Goal: Task Accomplishment & Management: Use online tool/utility

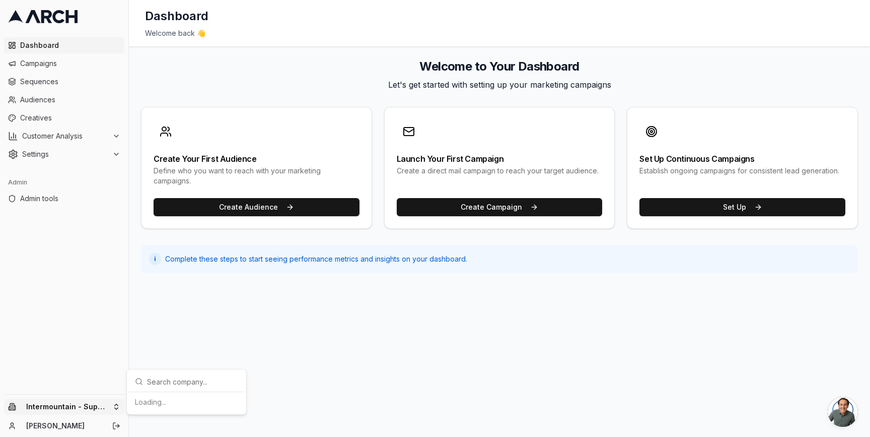
click at [120, 406] on html "Dashboard Campaigns Sequences Audiences Creatives Customer Analysis Settings Ad…" at bounding box center [435, 218] width 870 height 437
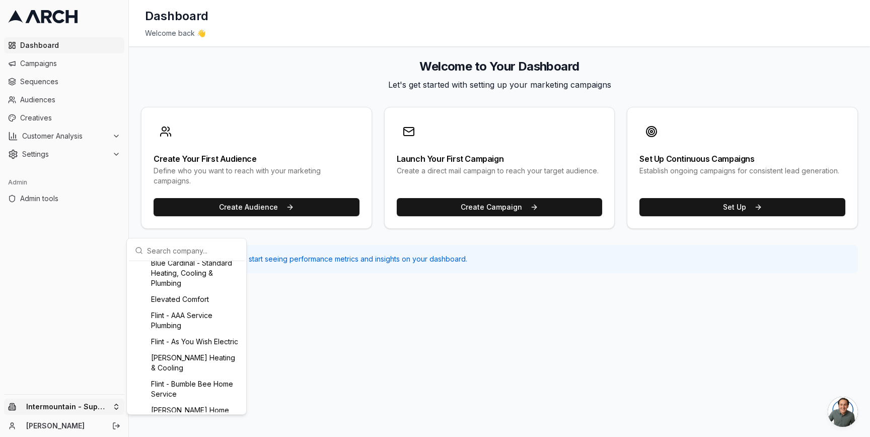
scroll to position [235, 0]
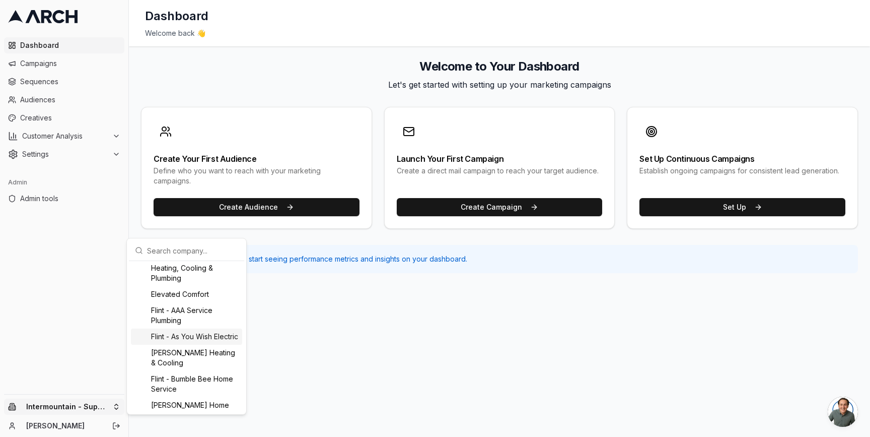
click at [195, 342] on div "Flint - As You Wish Electric" at bounding box center [186, 336] width 111 height 16
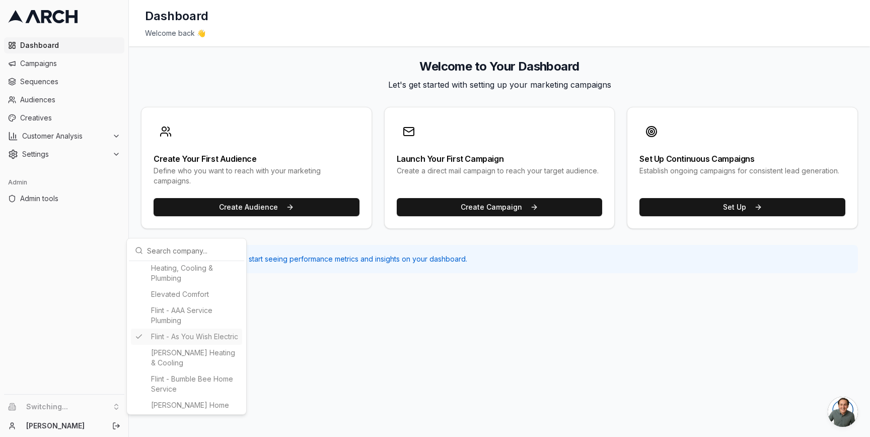
click at [134, 210] on html "Dashboard Campaigns Sequences Audiences Creatives Customer Analysis Settings Ad…" at bounding box center [435, 218] width 870 height 437
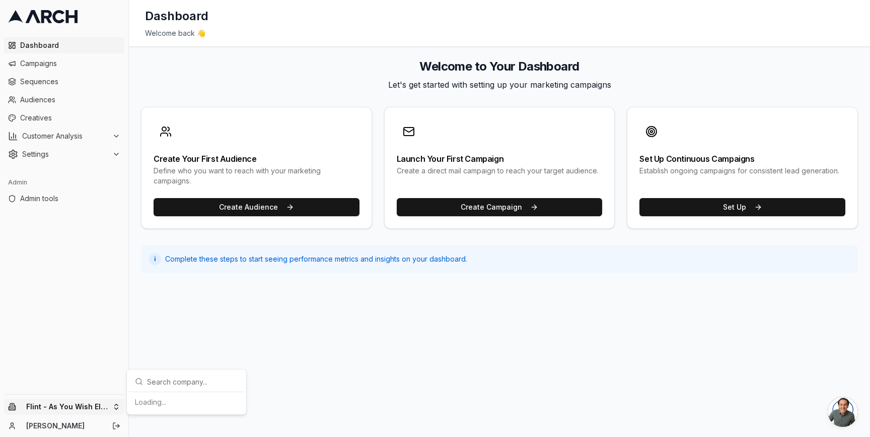
click at [115, 406] on html "Dashboard Campaigns Sequences Audiences Creatives Customer Analysis Settings Ad…" at bounding box center [435, 218] width 870 height 437
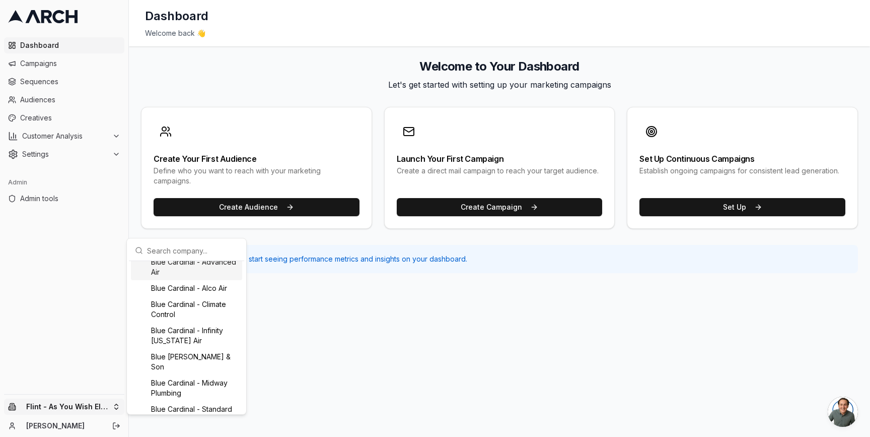
scroll to position [0, 0]
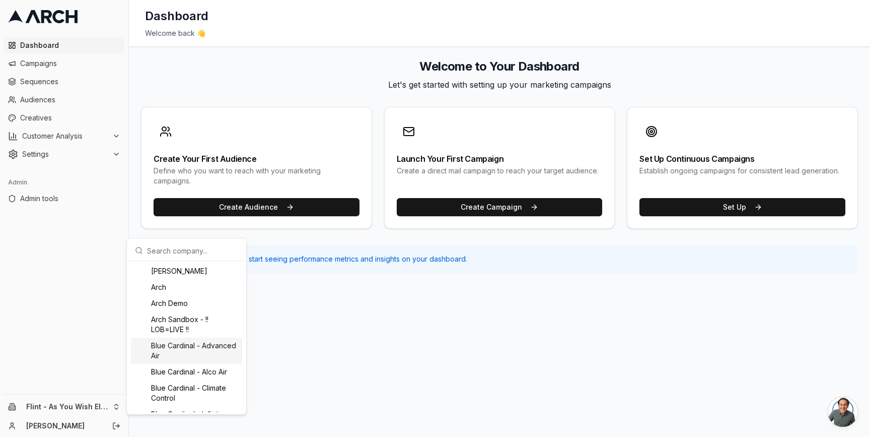
click at [322, 332] on html "Dashboard Campaigns Sequences Audiences Creatives Customer Analysis Settings Ad…" at bounding box center [435, 218] width 870 height 437
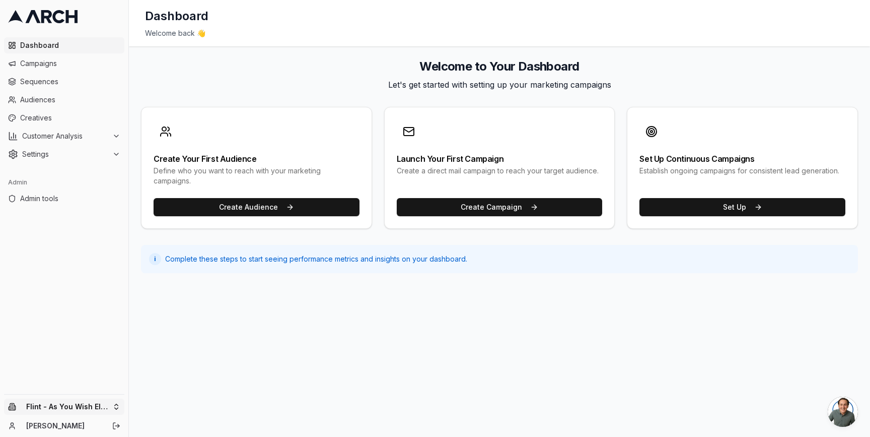
click at [113, 406] on html "Dashboard Campaigns Sequences Audiences Creatives Customer Analysis Settings Ad…" at bounding box center [435, 218] width 870 height 437
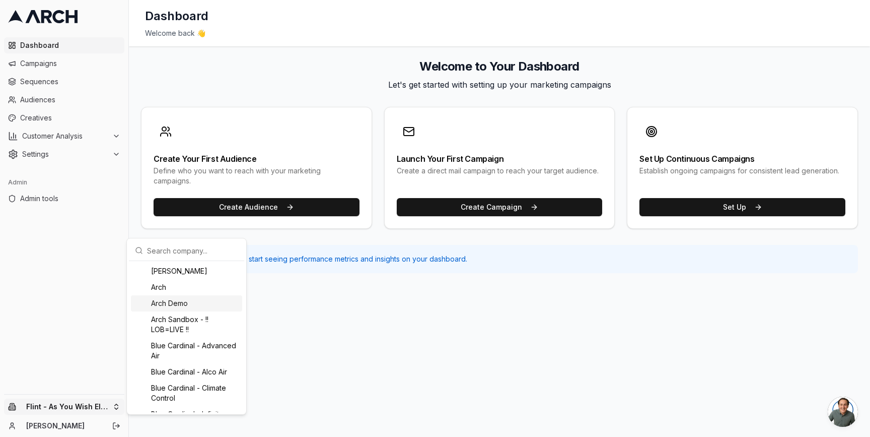
click at [176, 307] on div "Arch Demo" at bounding box center [186, 303] width 111 height 16
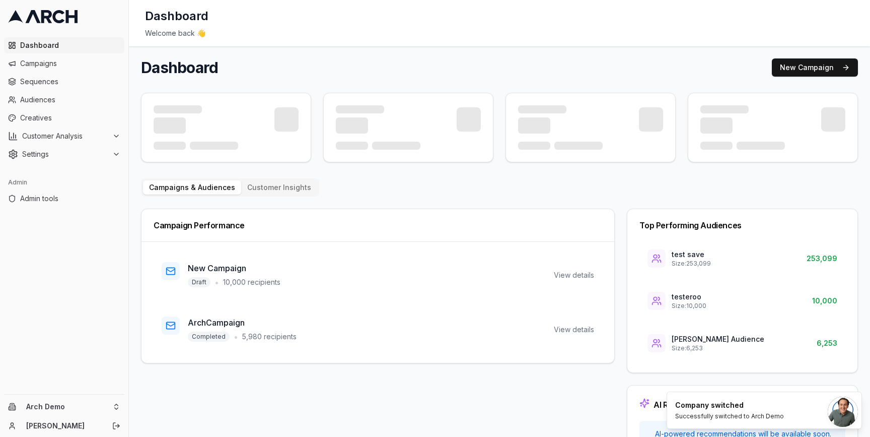
click at [65, 109] on ul "Dashboard Campaigns Sequences Audiences Creatives Customer Analysis Settings" at bounding box center [64, 99] width 120 height 125
click at [59, 117] on span "Creatives" at bounding box center [70, 118] width 100 height 10
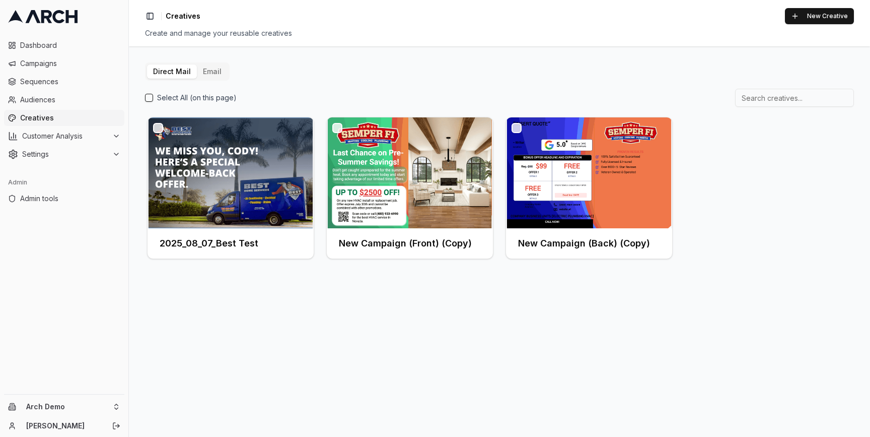
click at [214, 74] on button "Email" at bounding box center [212, 71] width 31 height 14
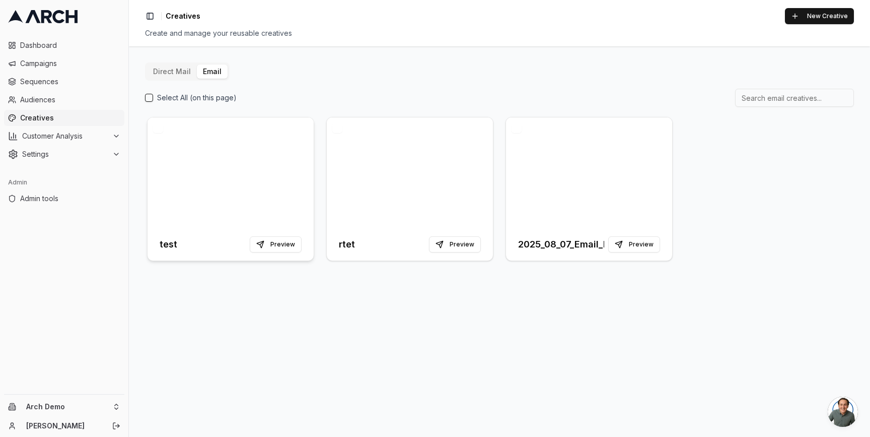
click at [252, 138] on div at bounding box center [231, 172] width 166 height 111
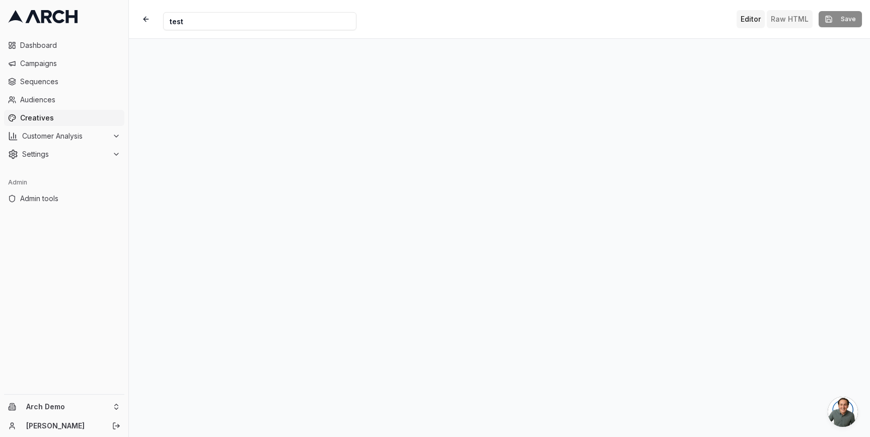
click at [769, 23] on button "Raw HTML" at bounding box center [790, 19] width 46 height 18
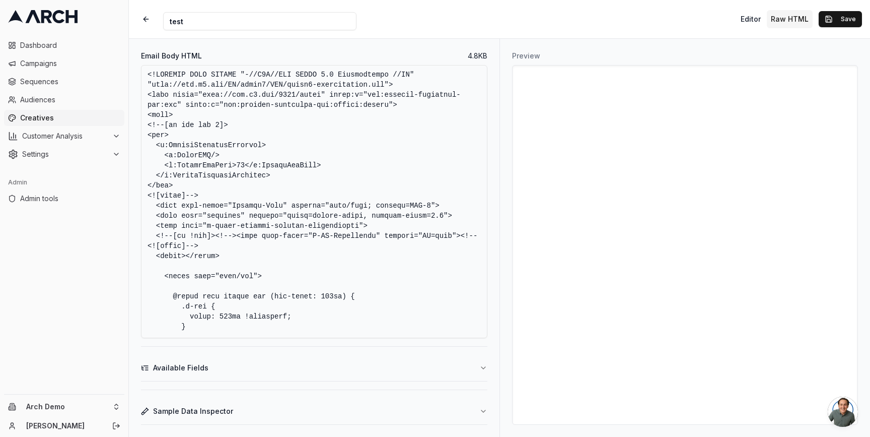
click at [375, 366] on button "Available Fields" at bounding box center [314, 368] width 346 height 26
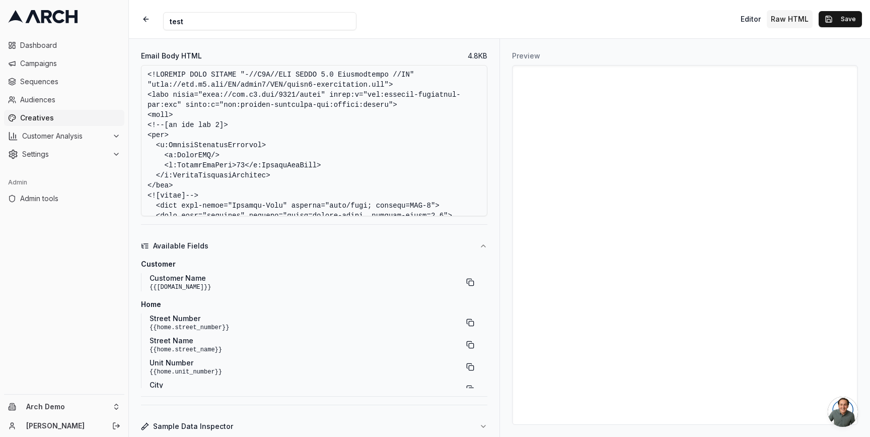
click at [484, 244] on icon "button" at bounding box center [483, 246] width 8 height 8
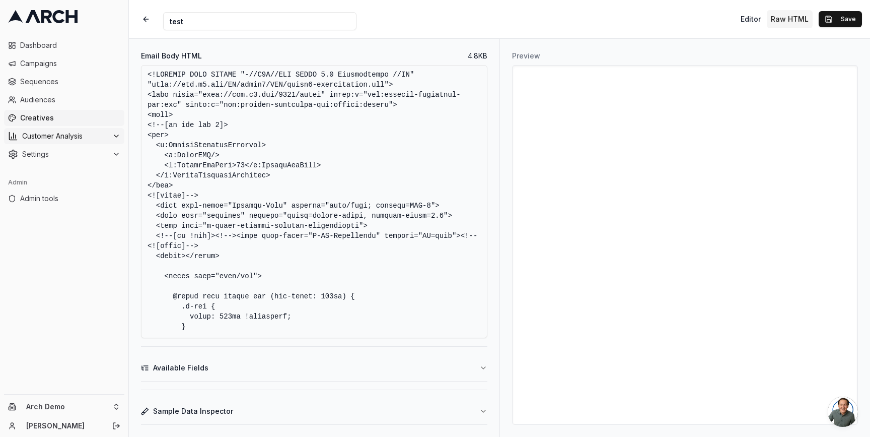
click at [105, 137] on span "Customer Analysis" at bounding box center [65, 136] width 86 height 10
click at [92, 147] on link "Overview" at bounding box center [65, 152] width 96 height 14
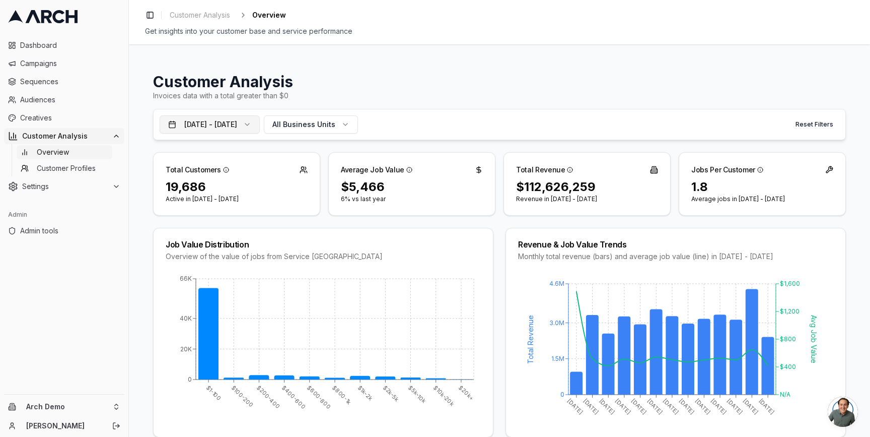
click at [230, 128] on button "Jul 21, 2024 - Jul 20, 2025" at bounding box center [210, 124] width 100 height 18
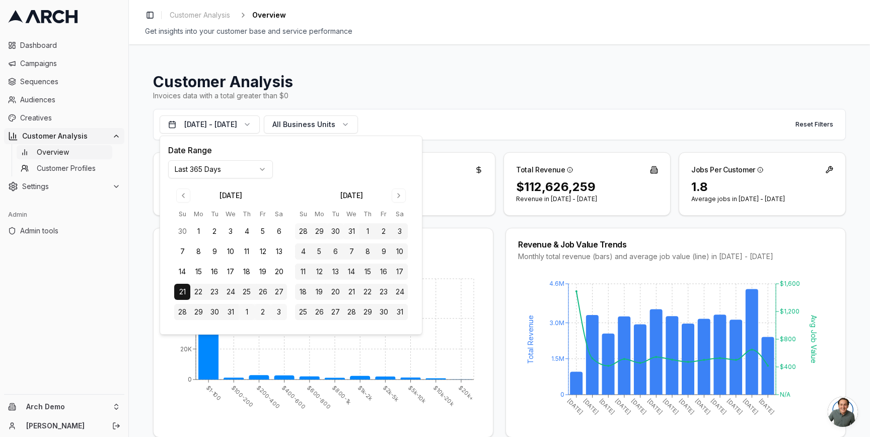
click at [130, 168] on div "Customer Analysis Invoices data with a total greater than $0 Jul 21, 2024 - Jul…" at bounding box center [499, 240] width 741 height 392
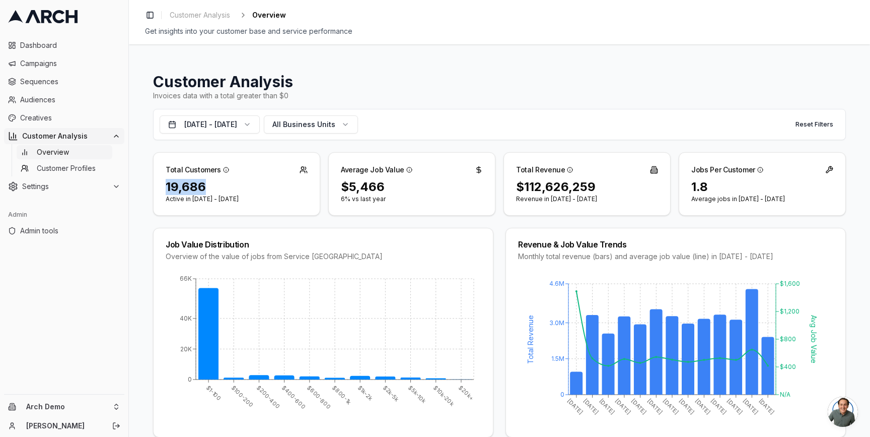
drag, startPoint x: 161, startPoint y: 184, endPoint x: 227, endPoint y: 185, distance: 66.0
click at [227, 185] on div "19,686 Active in Jul 21, 2024 - Jul 20, 2025" at bounding box center [237, 197] width 166 height 36
click at [185, 187] on div "19,686" at bounding box center [237, 187] width 142 height 16
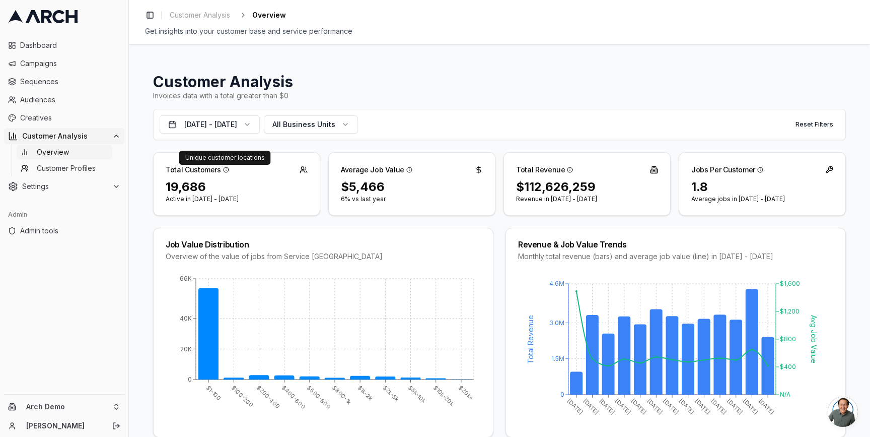
click at [223, 171] on icon at bounding box center [226, 170] width 6 height 6
click at [241, 167] on div "Total Customers" at bounding box center [237, 166] width 166 height 26
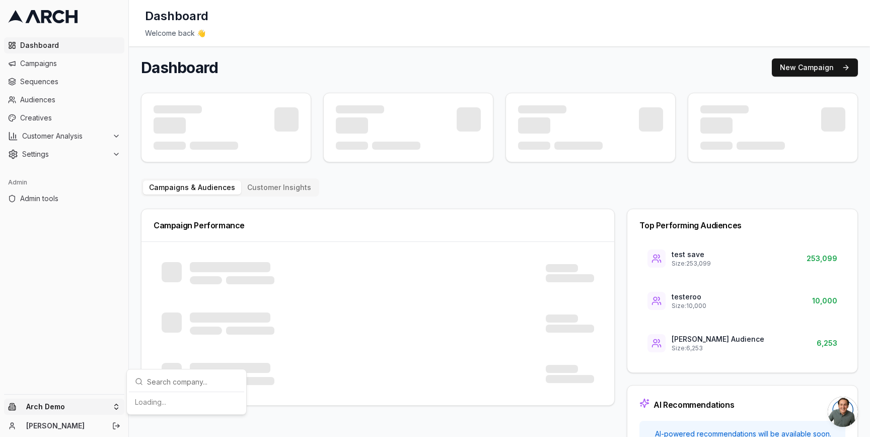
click at [116, 405] on html "Dashboard Campaigns Sequences Audiences Creatives Customer Analysis Settings Ad…" at bounding box center [435, 218] width 870 height 437
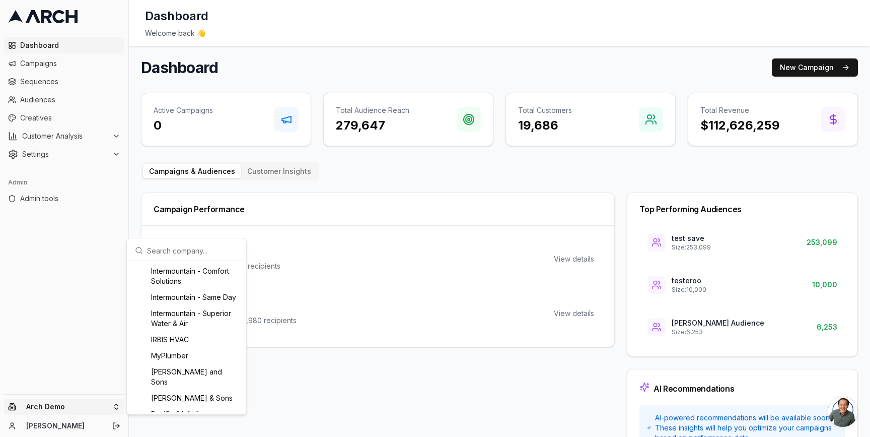
scroll to position [731, 0]
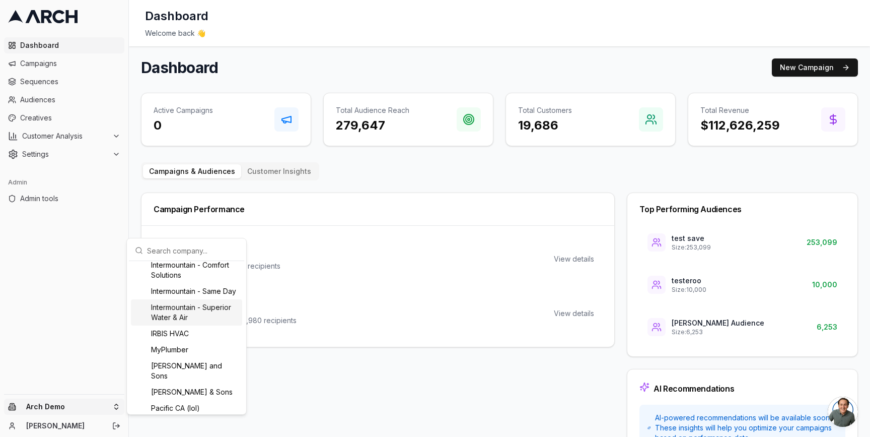
click at [179, 325] on div "Intermountain - Superior Water & Air" at bounding box center [186, 312] width 111 height 26
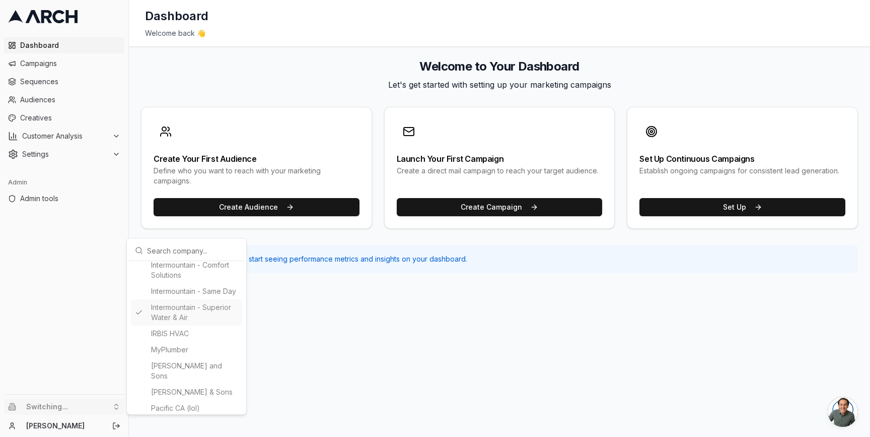
click at [134, 149] on html "Dashboard Campaigns Sequences Audiences Creatives Customer Analysis Settings Ad…" at bounding box center [435, 218] width 870 height 437
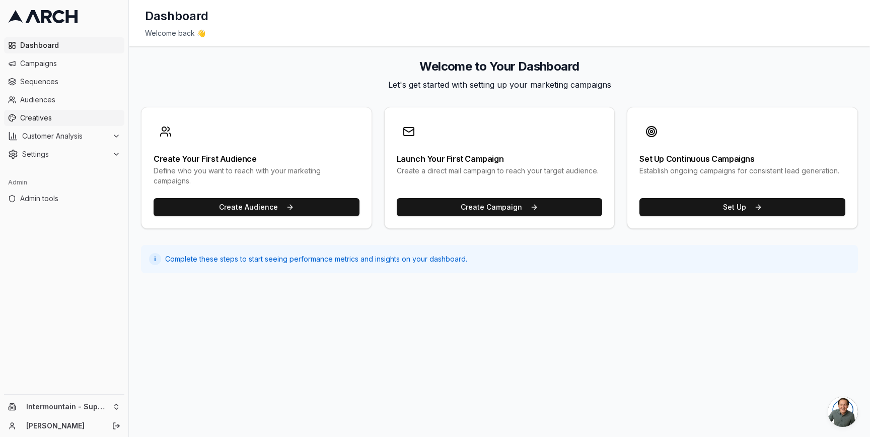
click at [70, 118] on span "Creatives" at bounding box center [70, 118] width 100 height 10
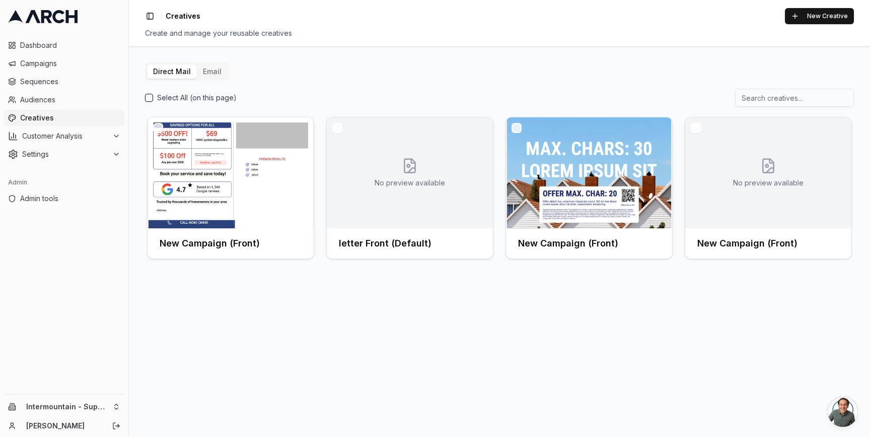
click at [208, 69] on button "Email" at bounding box center [212, 71] width 31 height 14
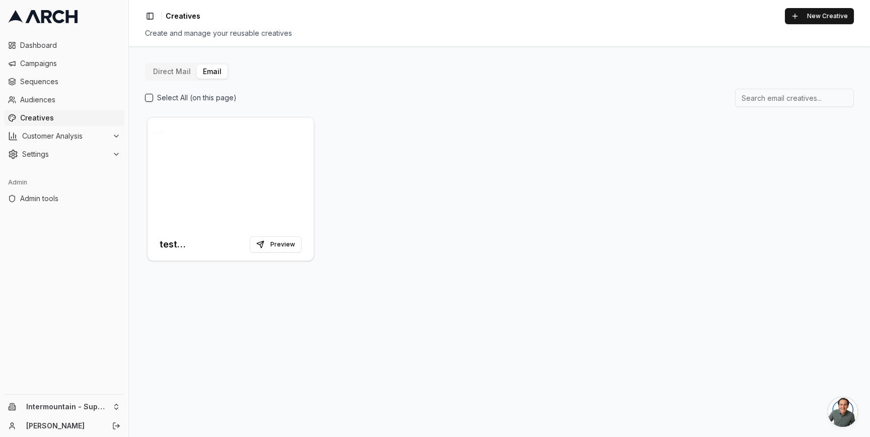
click at [161, 73] on button "Direct Mail" at bounding box center [172, 71] width 50 height 14
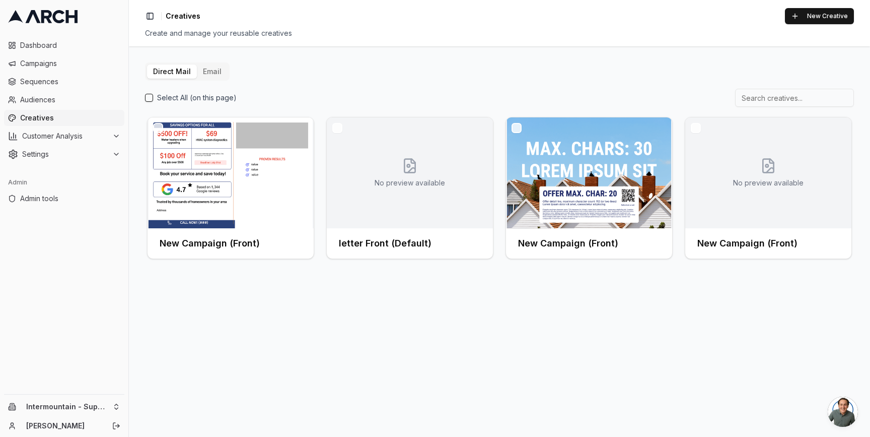
click at [135, 54] on div "Direct Mail Email Select All (on this page) New Campaign (Front) No preview ava…" at bounding box center [499, 241] width 741 height 390
click at [204, 68] on button "Email" at bounding box center [212, 71] width 31 height 14
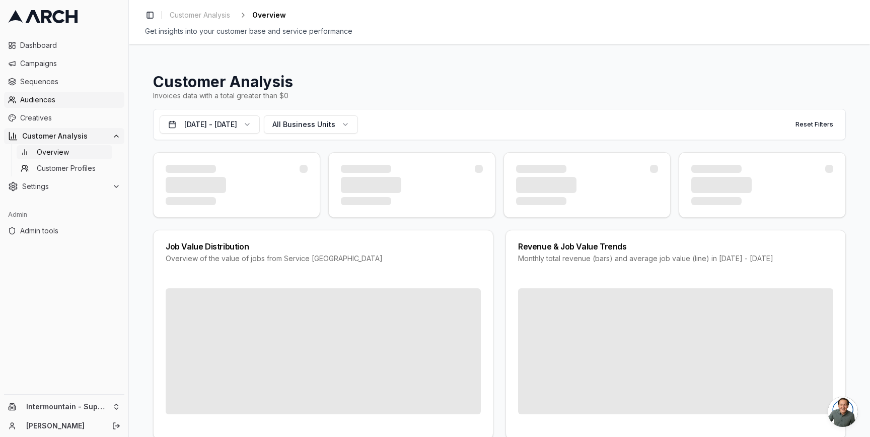
click at [80, 101] on span "Audiences" at bounding box center [70, 100] width 100 height 10
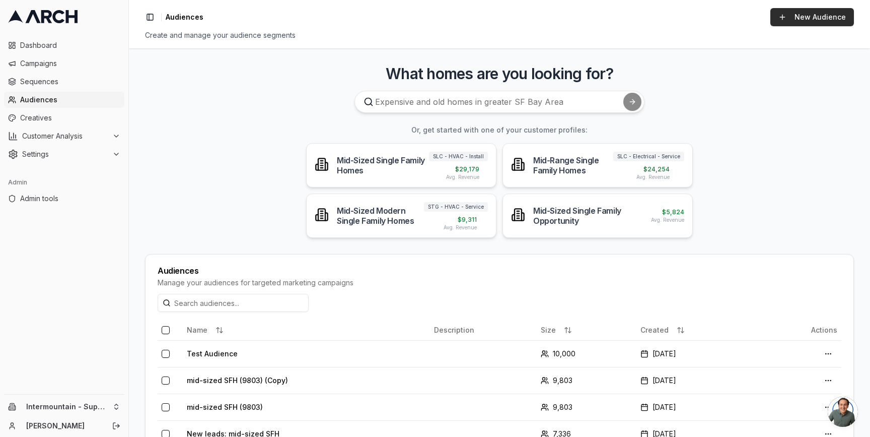
click at [825, 20] on link "New Audience" at bounding box center [812, 17] width 84 height 18
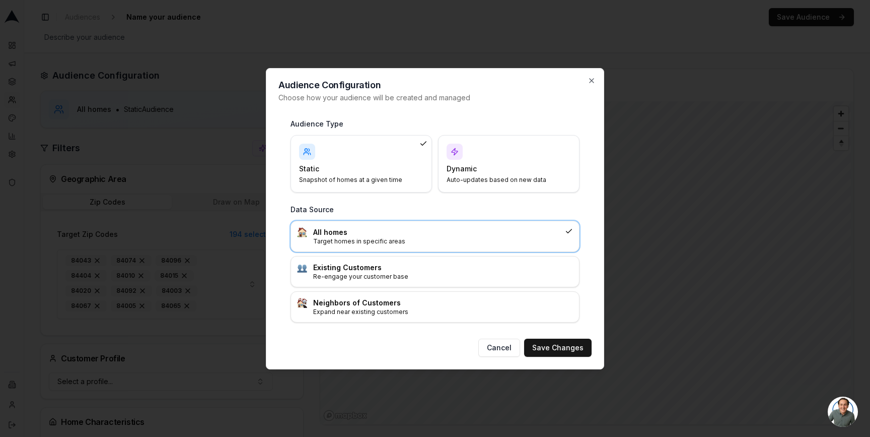
click at [462, 145] on div "Dynamic Auto-updates based on new data" at bounding box center [509, 164] width 124 height 40
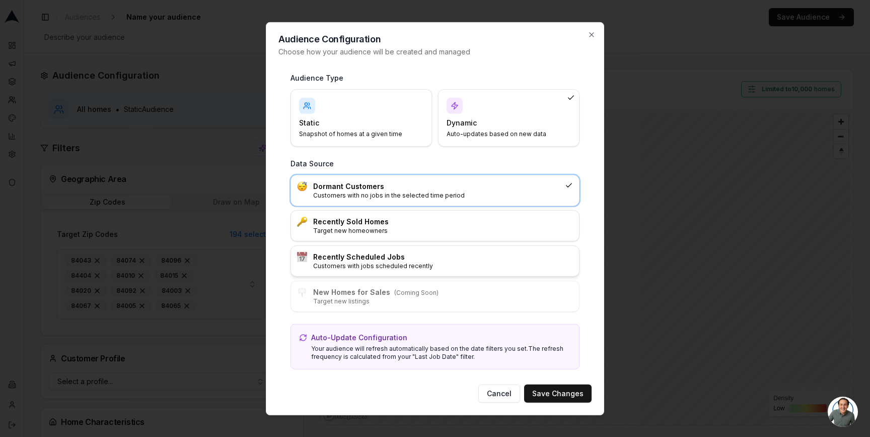
click at [446, 250] on div "Recently Scheduled Jobs Customers with jobs scheduled recently" at bounding box center [435, 260] width 288 height 30
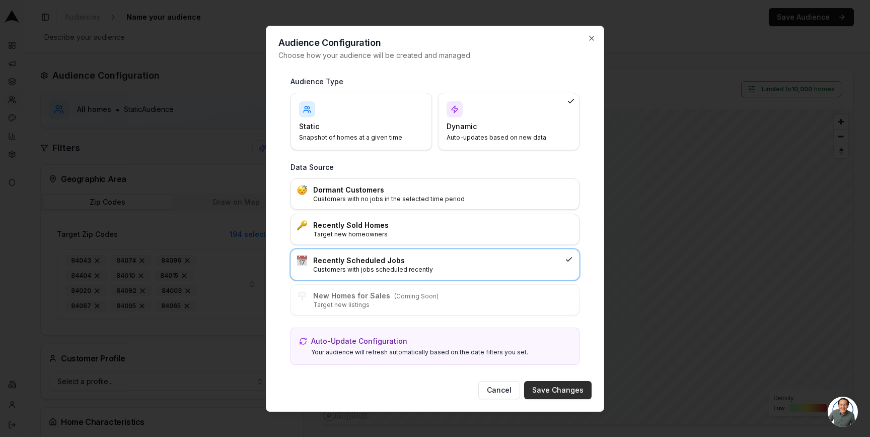
click at [545, 391] on button "Save Changes" at bounding box center [557, 390] width 67 height 18
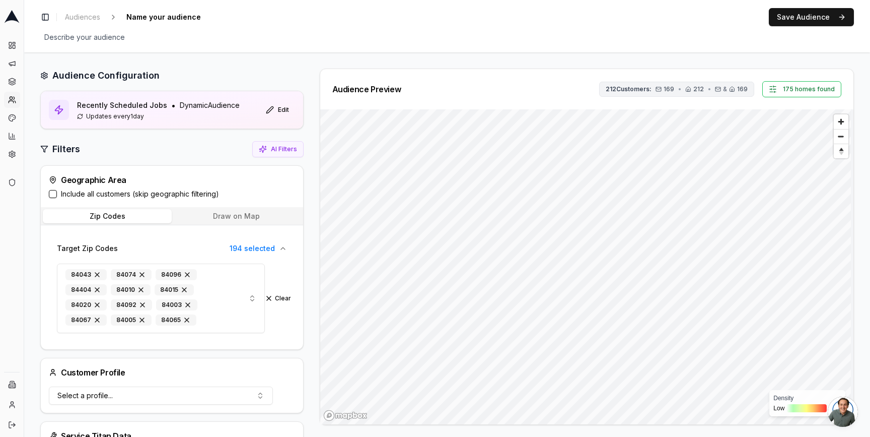
click at [636, 90] on span "212 Customers:" at bounding box center [629, 89] width 46 height 8
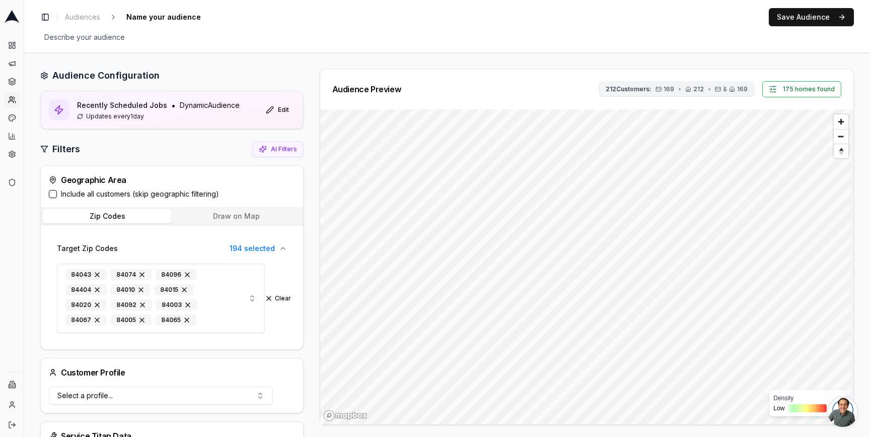
click at [609, 91] on span "212 Customers:" at bounding box center [629, 89] width 46 height 8
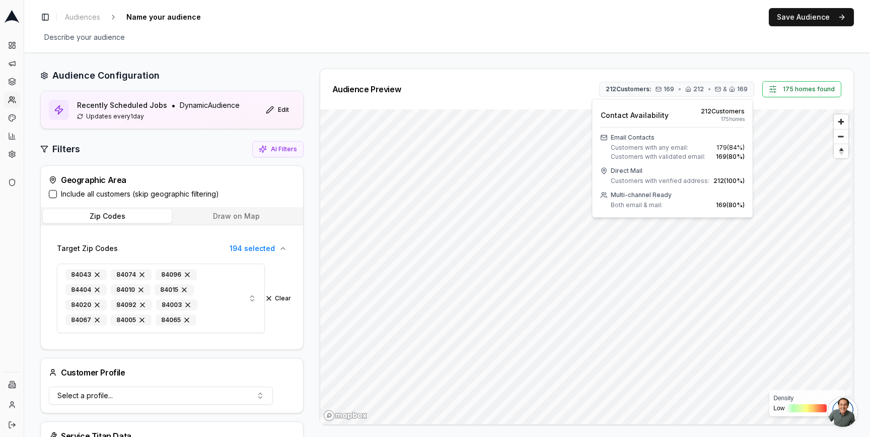
click at [563, 89] on div "Audience Preview 212 Customers: 169 • 212 • & 169 175 homes found" at bounding box center [586, 89] width 509 height 16
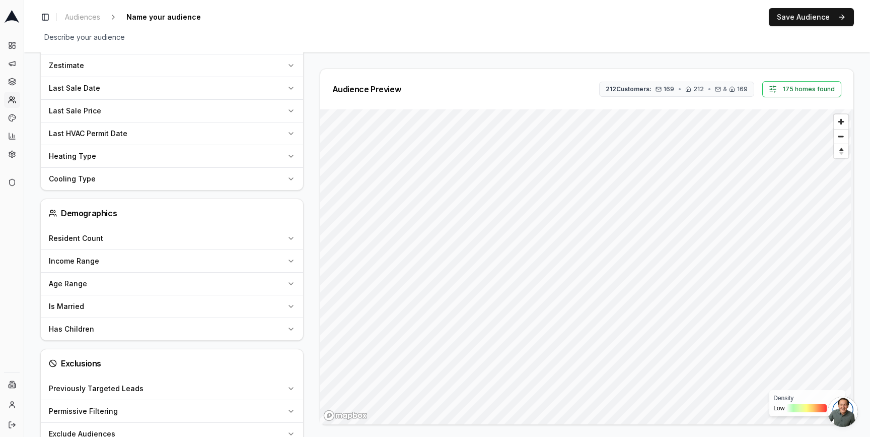
scroll to position [894, 0]
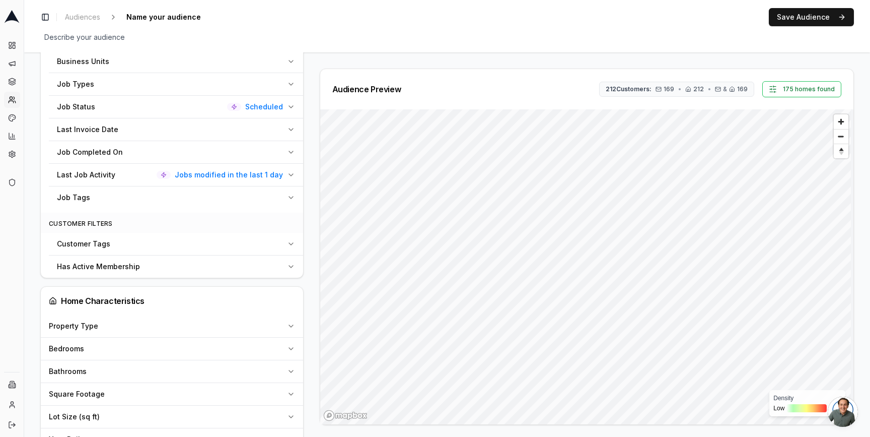
scroll to position [417, 0]
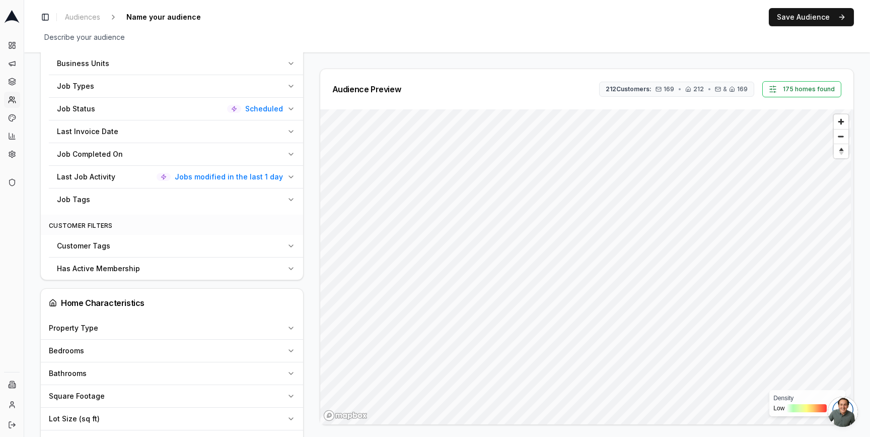
click at [292, 175] on icon "button" at bounding box center [291, 177] width 8 height 8
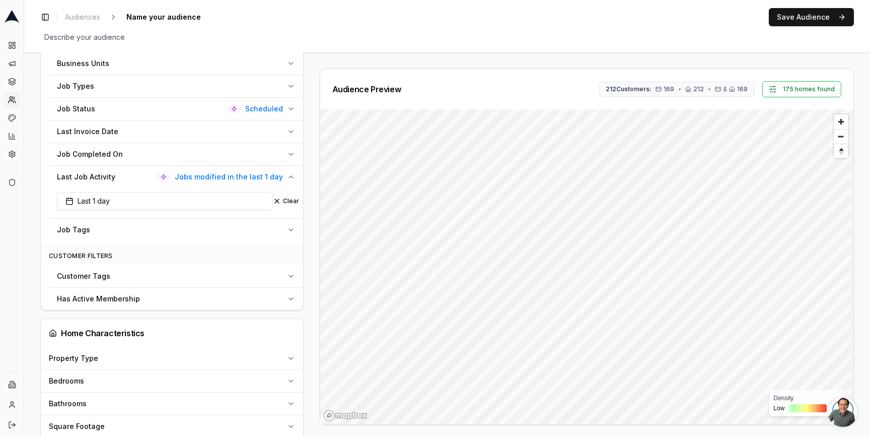
click at [292, 175] on icon "button" at bounding box center [291, 177] width 8 height 8
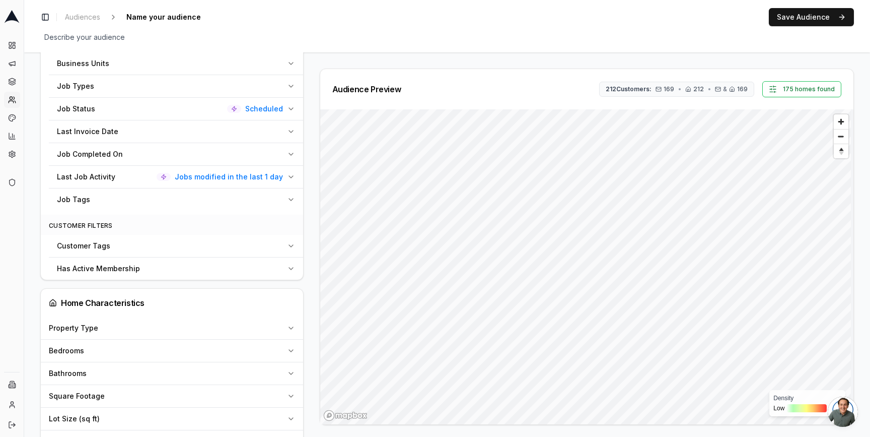
click at [307, 159] on div "Audience Configuration Recently Scheduled Jobs • Dynamic Audience Updates every…" at bounding box center [175, 274] width 271 height 1246
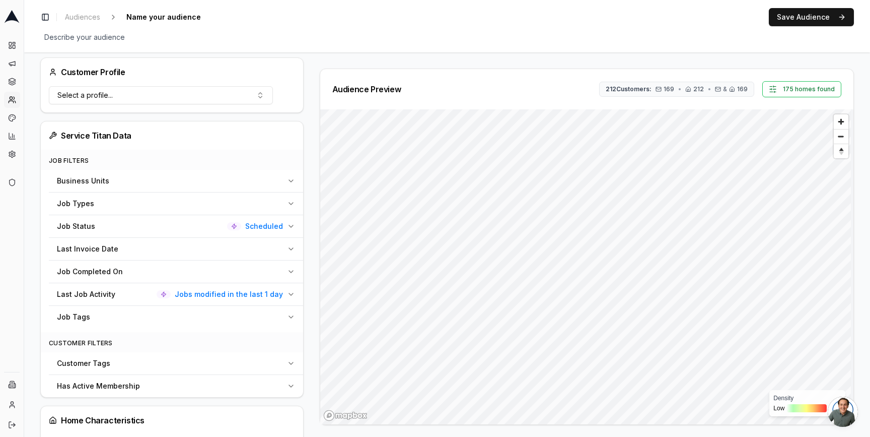
scroll to position [302, 0]
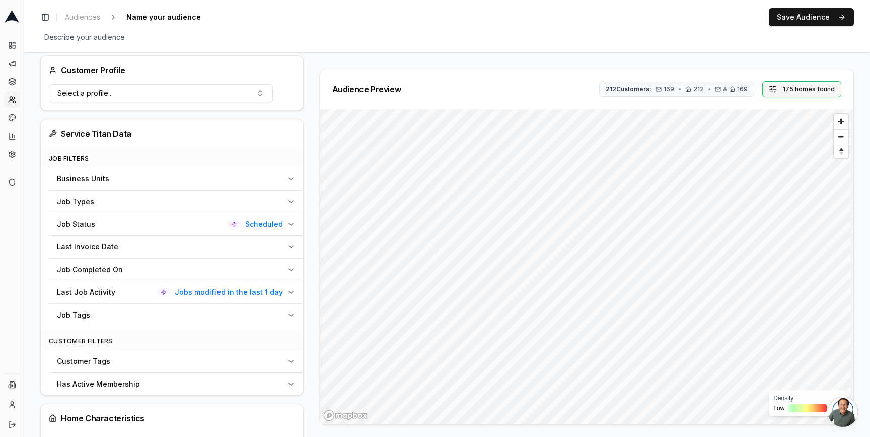
click at [776, 89] on button "175 homes found" at bounding box center [801, 89] width 79 height 16
click at [727, 89] on span "& 169" at bounding box center [731, 89] width 33 height 8
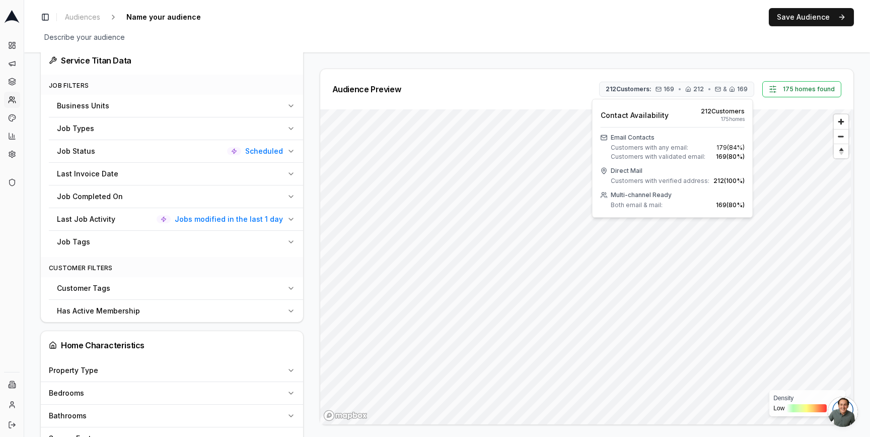
scroll to position [378, 0]
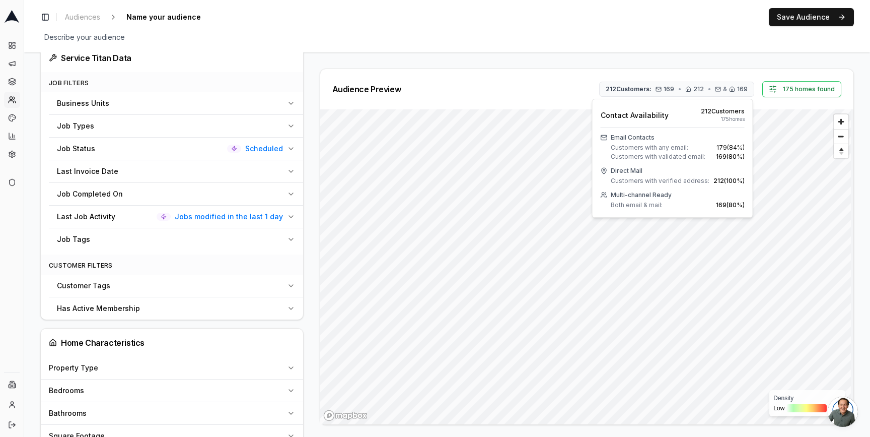
click at [287, 148] on icon "button" at bounding box center [291, 149] width 8 height 8
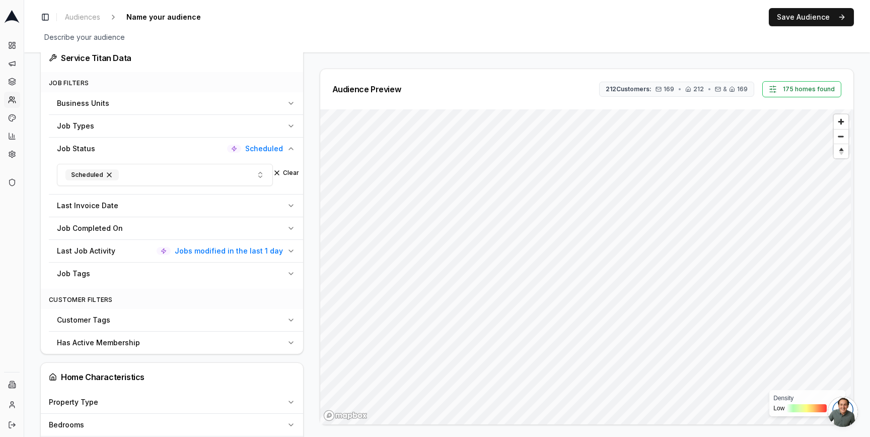
click at [287, 148] on icon "button" at bounding box center [291, 149] width 8 height 8
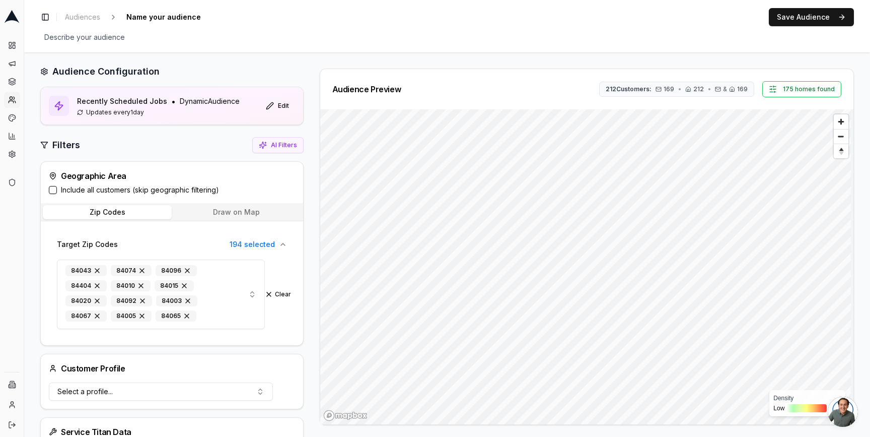
scroll to position [0, 0]
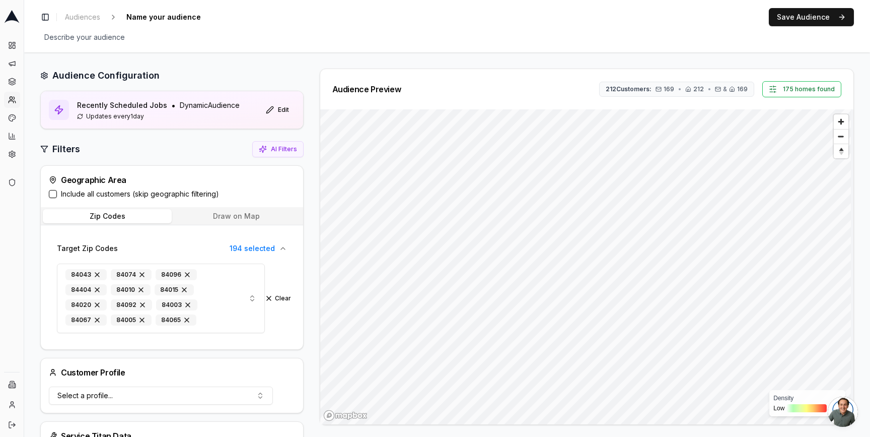
click at [667, 87] on span "169" at bounding box center [669, 89] width 11 height 8
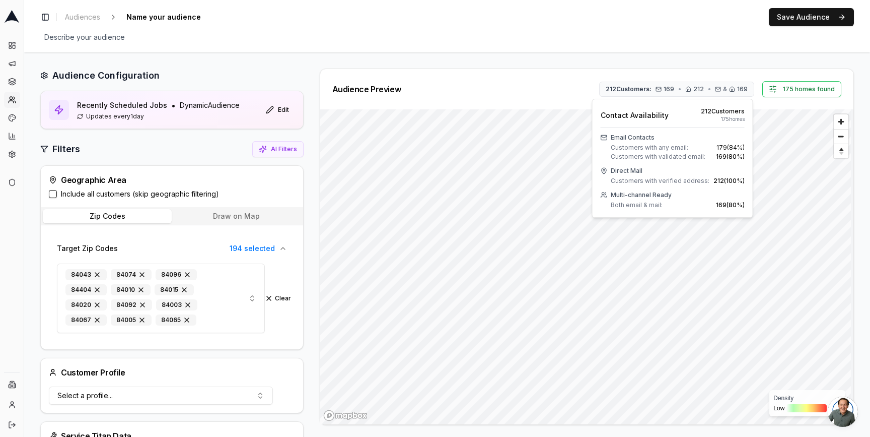
click at [731, 120] on span "175 home s" at bounding box center [733, 119] width 24 height 8
click at [632, 40] on div "Describe your audience Edit" at bounding box center [447, 37] width 814 height 14
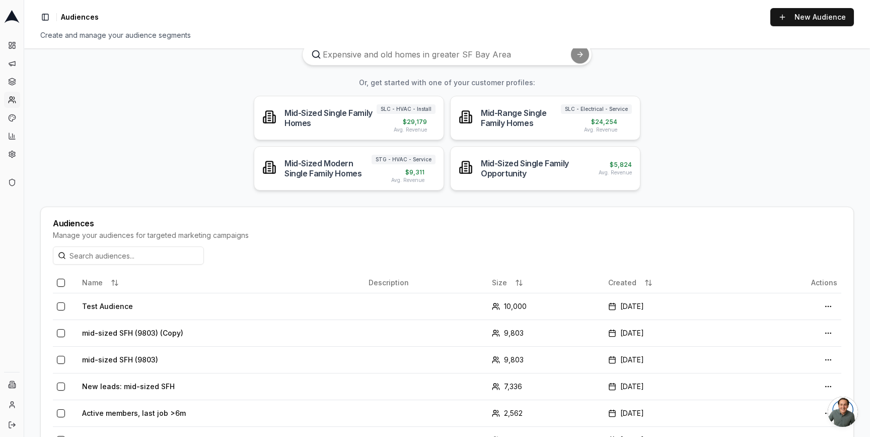
scroll to position [51, 0]
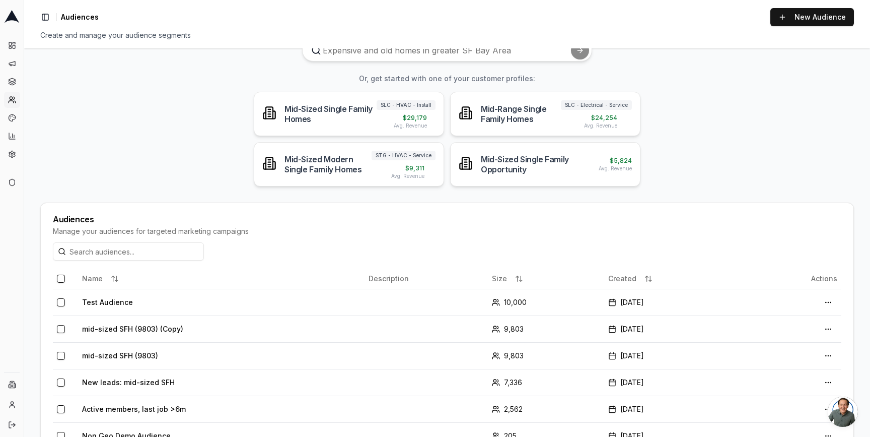
click at [152, 100] on main "What homes are you looking for? Or, get started with one of your customer profi…" at bounding box center [447, 242] width 846 height 388
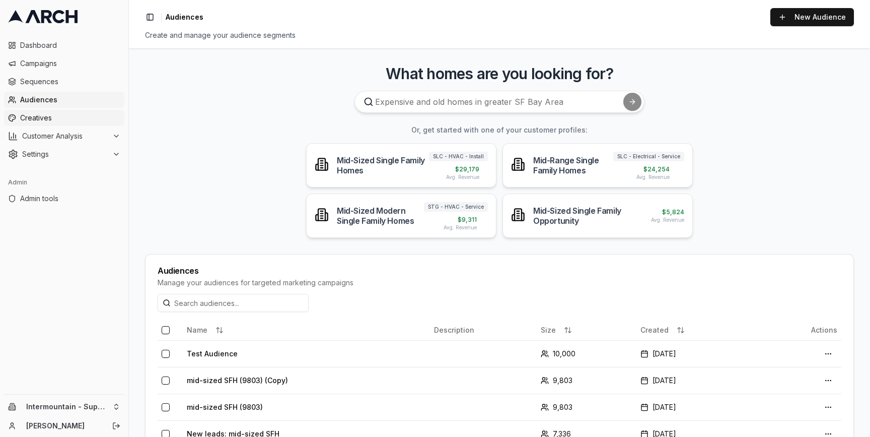
click at [52, 117] on span "Creatives" at bounding box center [70, 118] width 100 height 10
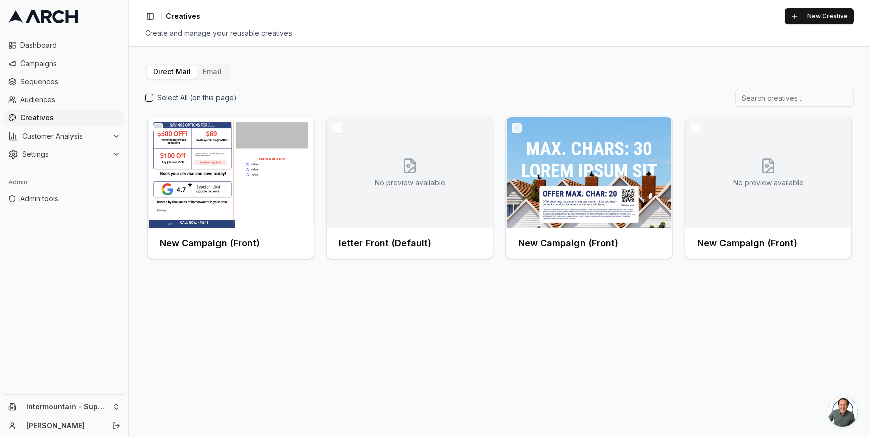
click at [204, 74] on button "Email" at bounding box center [212, 71] width 31 height 14
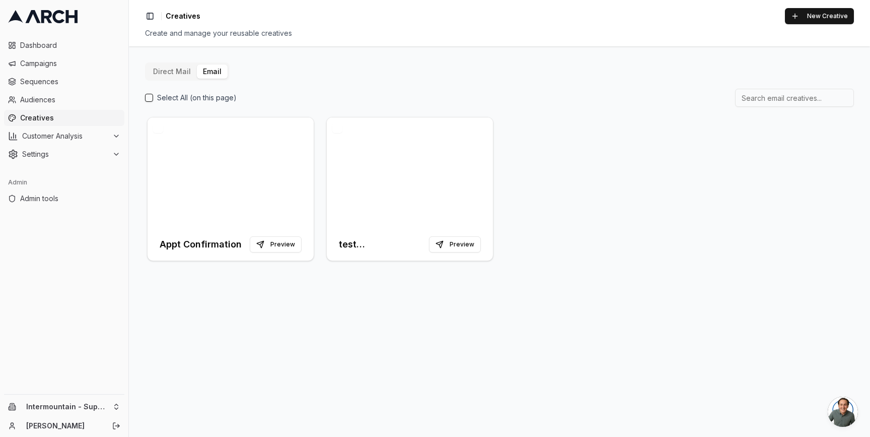
click at [175, 73] on button "Direct Mail" at bounding box center [172, 71] width 50 height 14
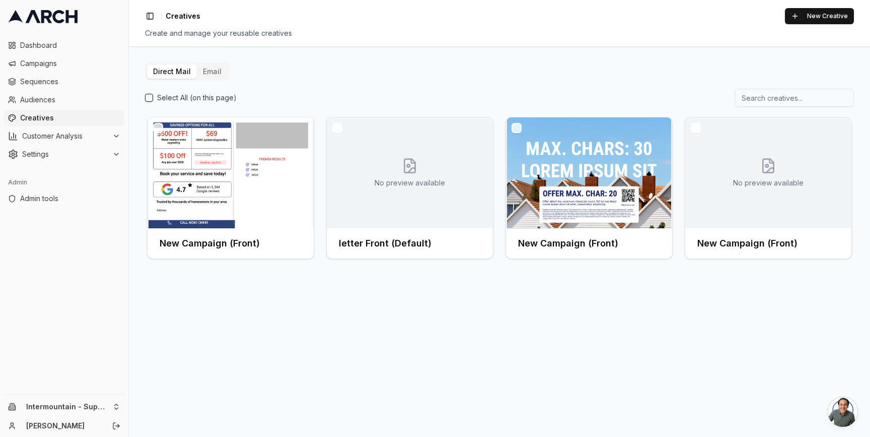
click at [132, 50] on div "Direct Mail Email Select All (on this page) New Campaign (Front) No preview ava…" at bounding box center [499, 241] width 741 height 390
click at [208, 75] on button "Email" at bounding box center [212, 71] width 31 height 14
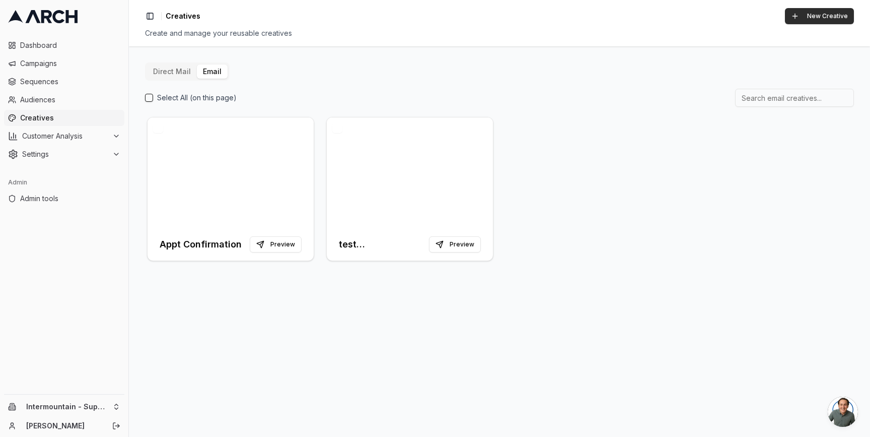
click at [819, 15] on button "New Creative" at bounding box center [819, 16] width 69 height 16
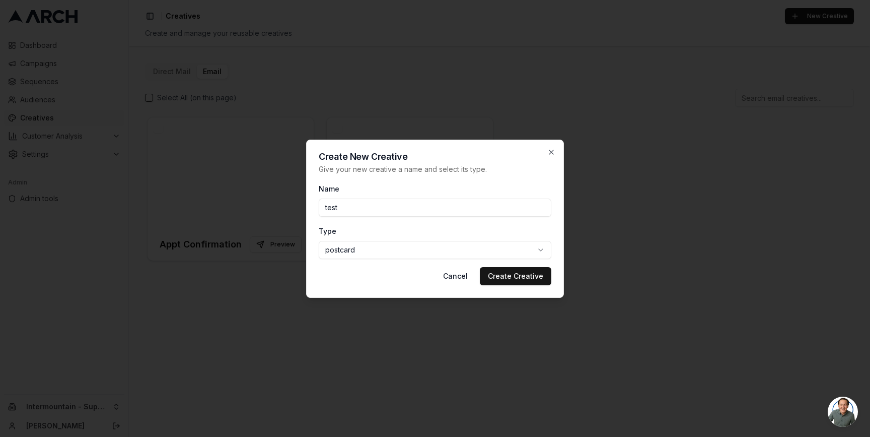
type input "test"
click at [501, 239] on div "Type postcard postcard letter email" at bounding box center [435, 242] width 233 height 34
click at [489, 246] on body "Dashboard Campaigns Sequences Audiences Creatives Customer Analysis Settings Ad…" at bounding box center [435, 218] width 870 height 437
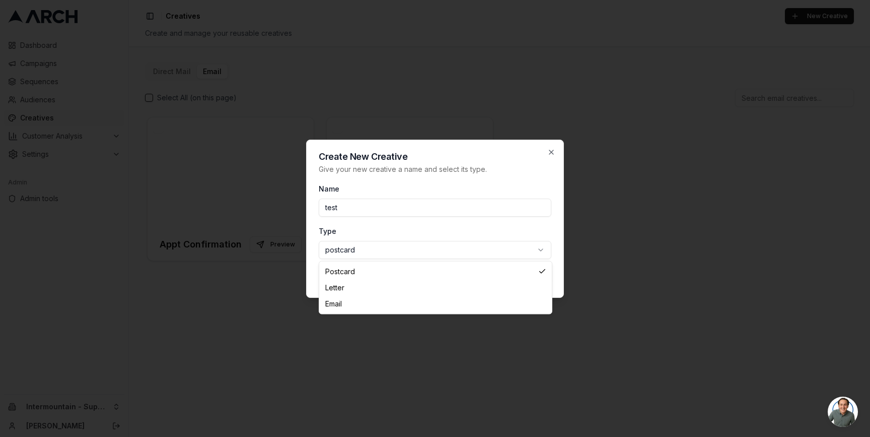
select select "email"
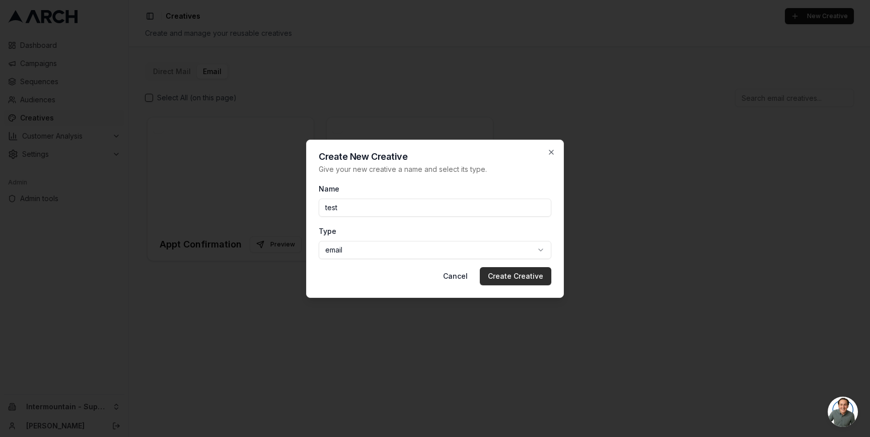
click at [515, 269] on button "Create Creative" at bounding box center [516, 276] width 72 height 18
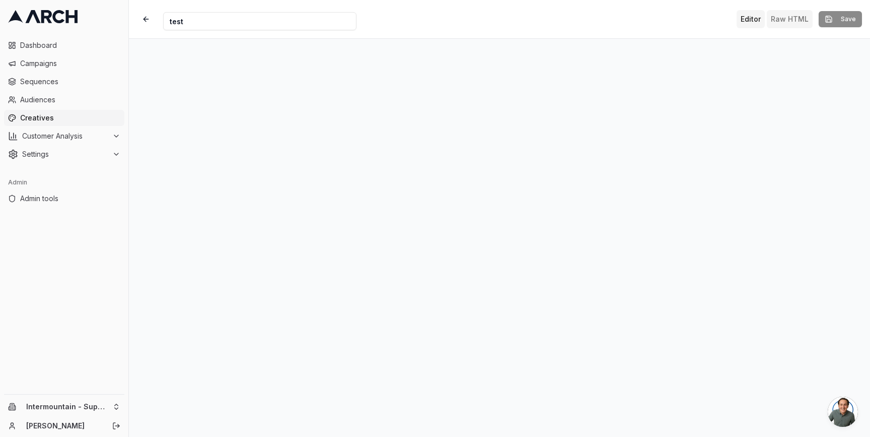
click at [793, 22] on button "Raw HTML" at bounding box center [790, 19] width 46 height 18
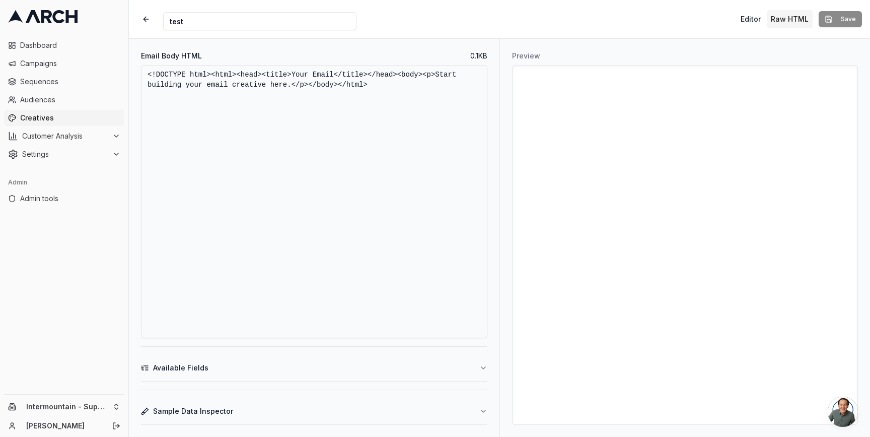
drag, startPoint x: 379, startPoint y: 85, endPoint x: 131, endPoint y: 67, distance: 248.9
click at [131, 67] on div "Email Body HTML 0.1 KB <!DOCTYPE html><html><head><title>Your Email</title></he…" at bounding box center [314, 238] width 371 height 398
paste textarea "<html xmlns:v="urn:schemas-microsoft-com:vml" xmlns:o="urn:schemas-microsoft-co…"
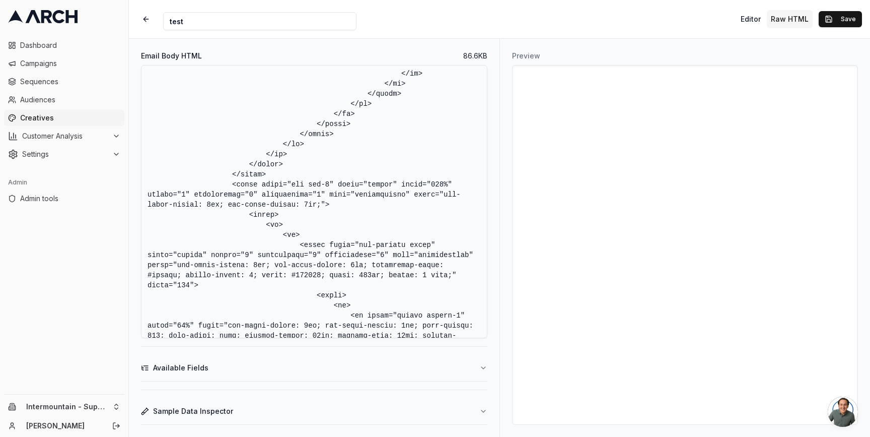
scroll to position [13171, 0]
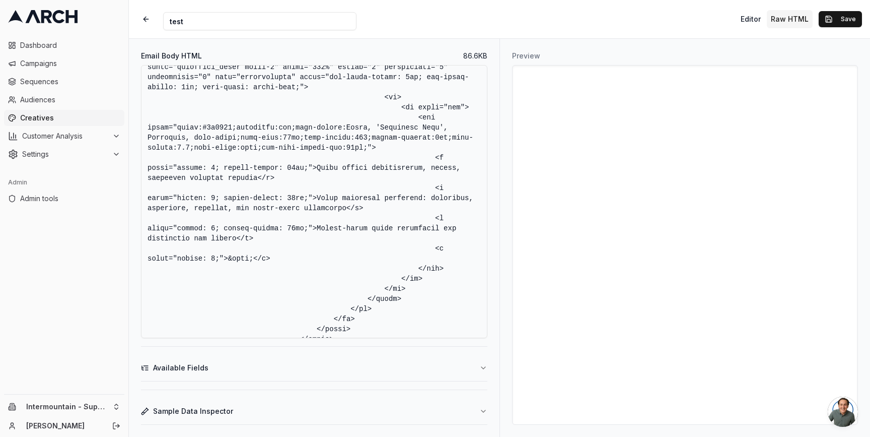
click at [407, 201] on textarea "Email Body HTML" at bounding box center [314, 201] width 346 height 273
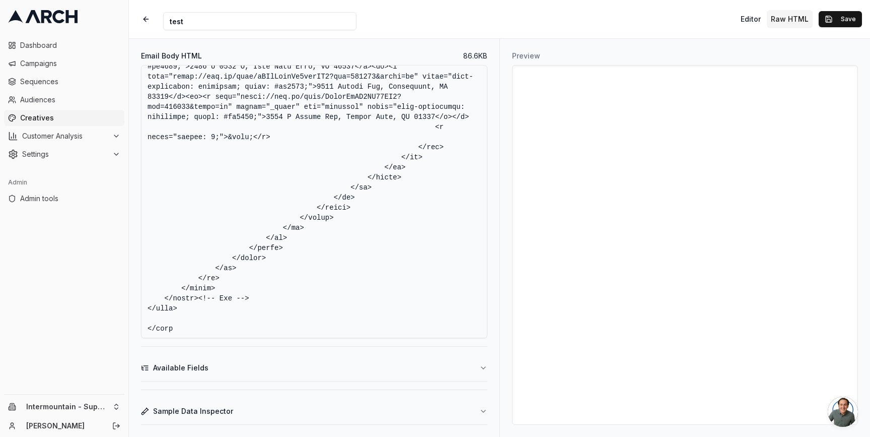
scroll to position [17593, 0]
drag, startPoint x: 338, startPoint y: 202, endPoint x: 376, endPoint y: 340, distance: 142.9
click at [376, 340] on div "Email Body HTML 86.6 KB Available Fields Sample Data Inspector" at bounding box center [314, 238] width 371 height 398
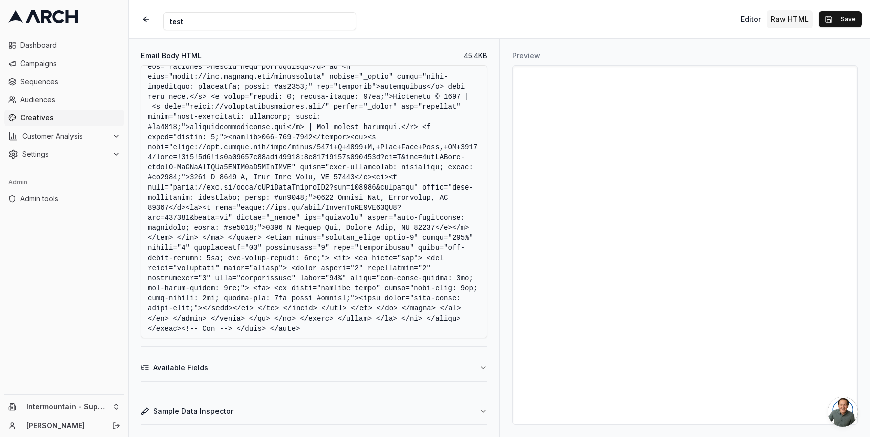
scroll to position [6212, 0]
type textarea "<!DOCTYPE html> <html xmlns:v="urn:schemas-microsoft-com:vml" xmlns:o="urn:sche…"
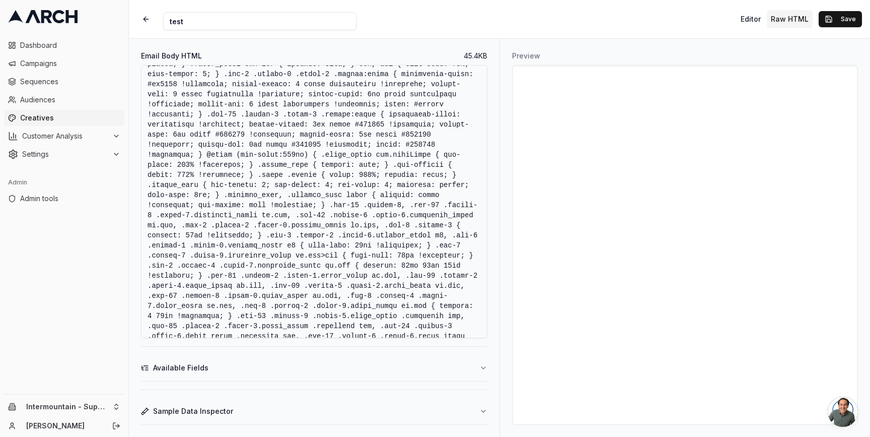
scroll to position [44, 0]
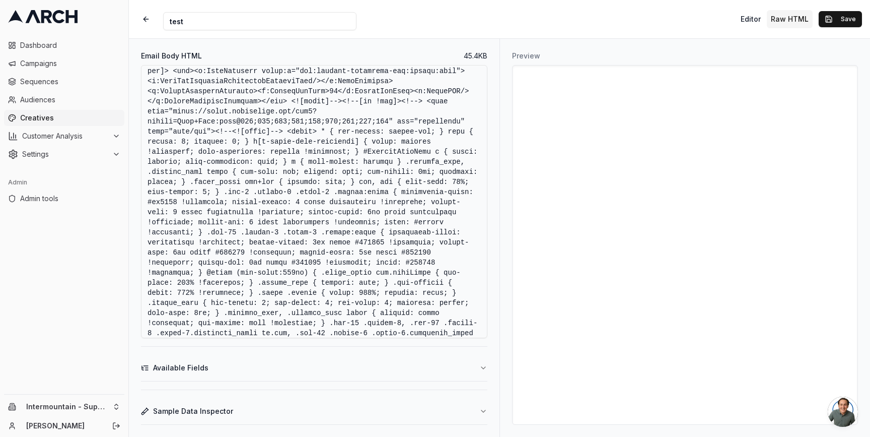
click at [198, 21] on input "test" at bounding box center [259, 21] width 193 height 18
type input "thank you"
click at [840, 21] on button "Save" at bounding box center [840, 19] width 43 height 16
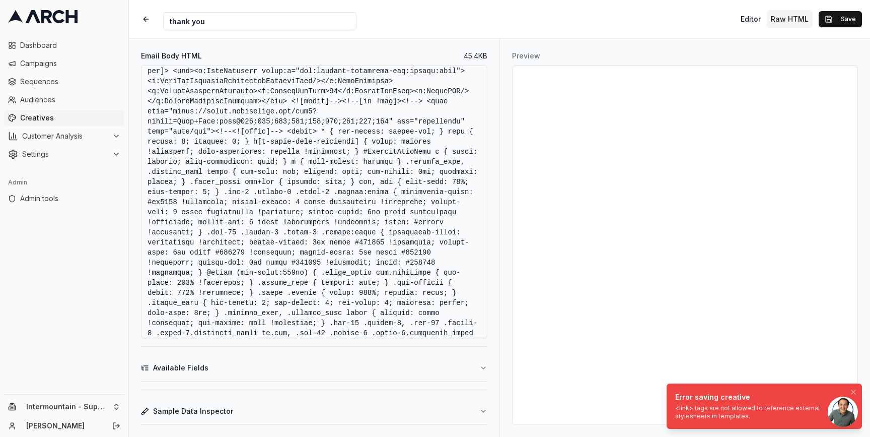
drag, startPoint x: 716, startPoint y: 415, endPoint x: 685, endPoint y: 408, distance: 31.6
click at [685, 408] on div "<link> tags are not allowed to reference external stylesheets in templates." at bounding box center [762, 412] width 174 height 16
click at [687, 409] on div "<link> tags are not allowed to reference external stylesheets in templates." at bounding box center [765, 412] width 174 height 16
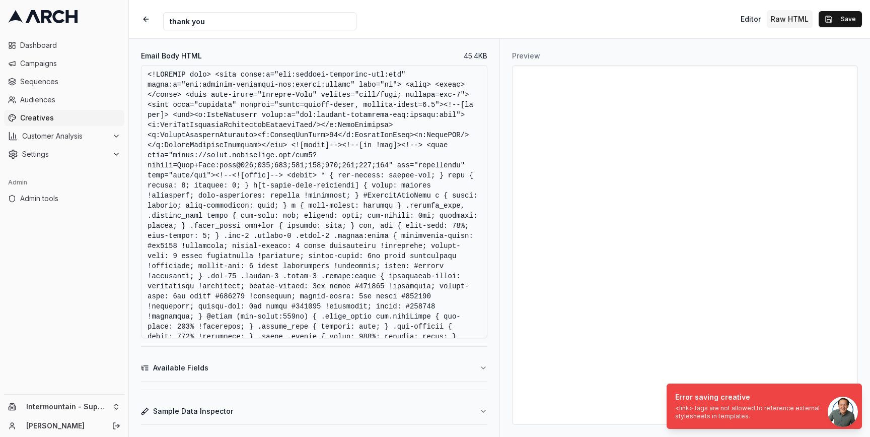
click at [354, 187] on textarea "Email Body HTML" at bounding box center [314, 201] width 346 height 273
drag, startPoint x: 716, startPoint y: 422, endPoint x: 678, endPoint y: 409, distance: 39.5
click at [678, 409] on li "Error saving creative <link> tags are not allowed to reference external stylesh…" at bounding box center [764, 405] width 195 height 45
drag, startPoint x: 678, startPoint y: 409, endPoint x: 643, endPoint y: 418, distance: 36.5
click at [675, 418] on div "<link> tags are not allowed to reference external stylesheets in templates." at bounding box center [762, 412] width 174 height 16
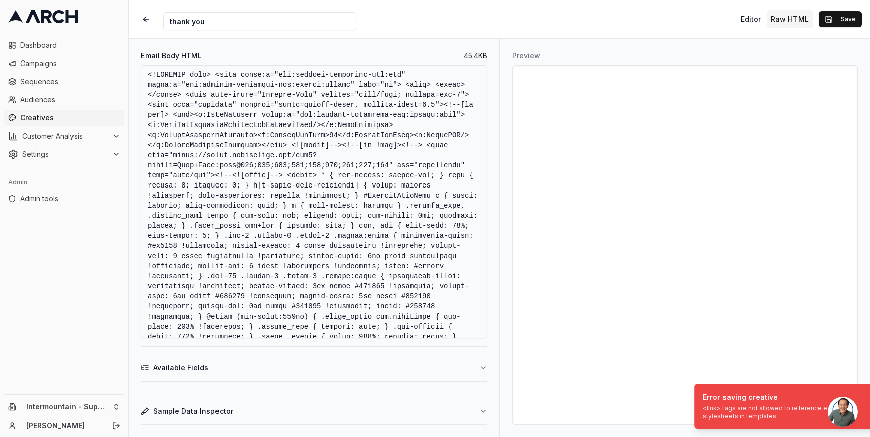
drag, startPoint x: 695, startPoint y: 410, endPoint x: 719, endPoint y: 413, distance: 24.4
click at [719, 413] on div "<link> tags are not allowed to reference external stylesheets in templates." at bounding box center [790, 412] width 174 height 16
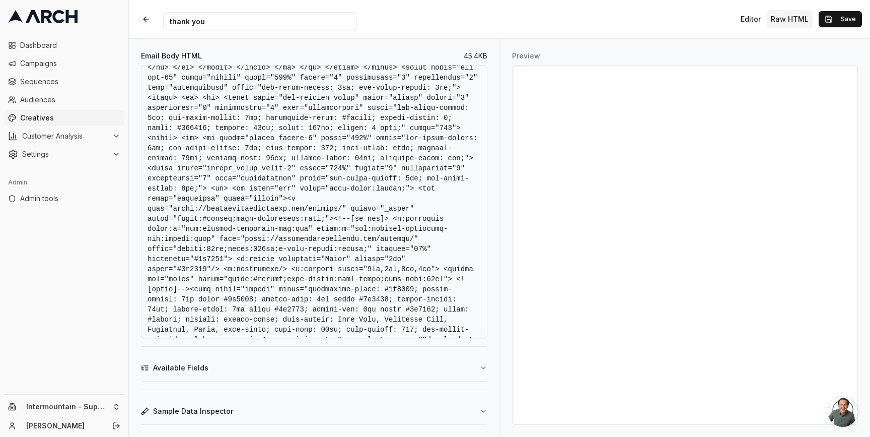
scroll to position [6212, 0]
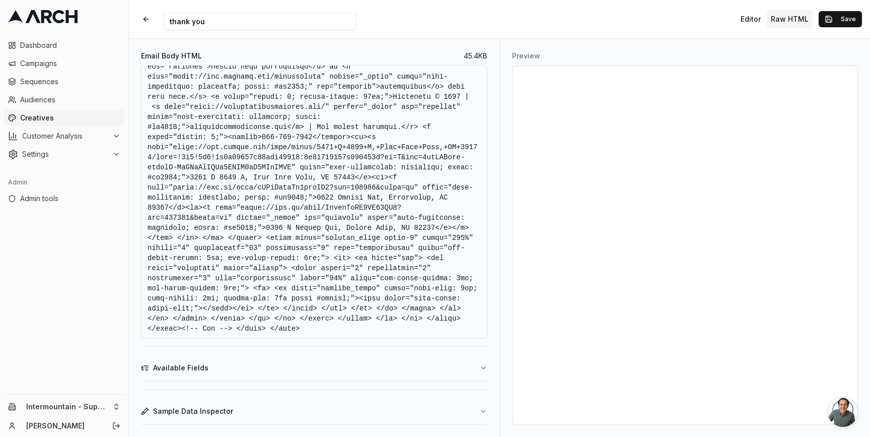
click at [332, 212] on textarea "Email Body HTML" at bounding box center [314, 201] width 346 height 273
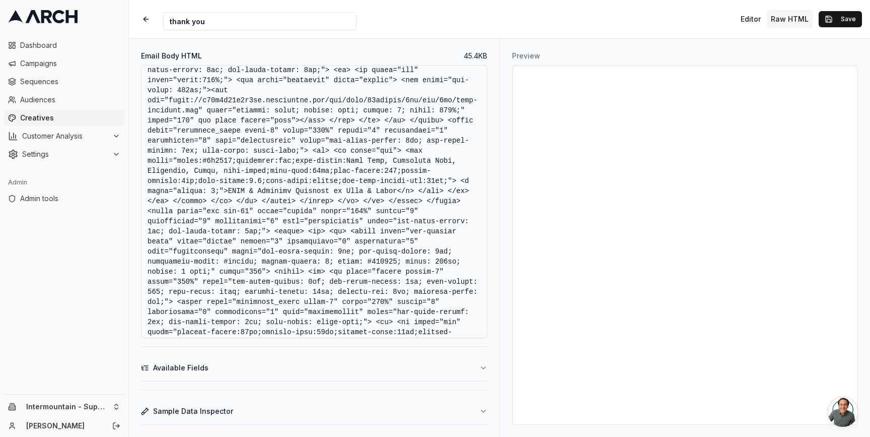
scroll to position [5696, 0]
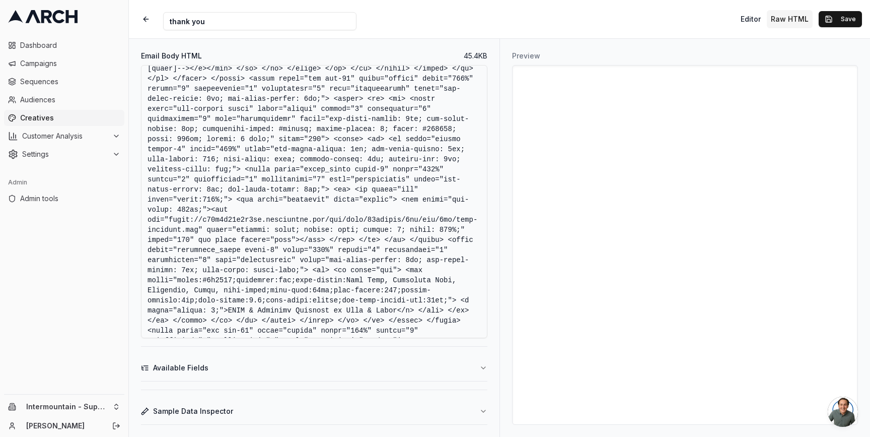
click at [385, 228] on textarea "Email Body HTML" at bounding box center [314, 201] width 346 height 273
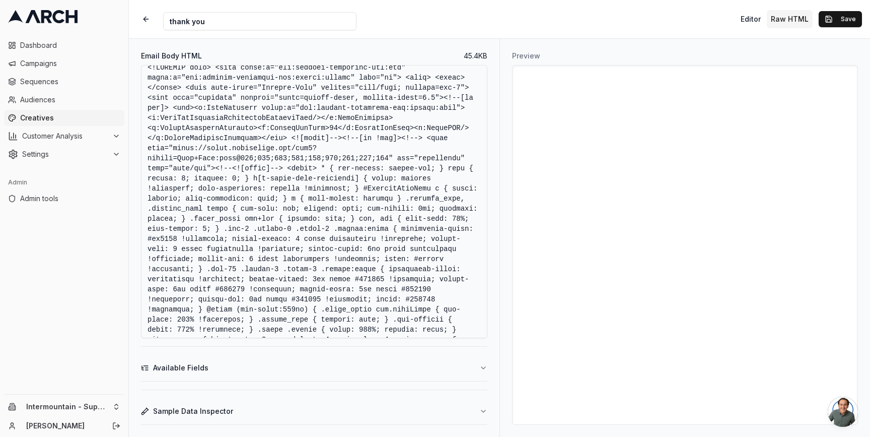
scroll to position [0, 0]
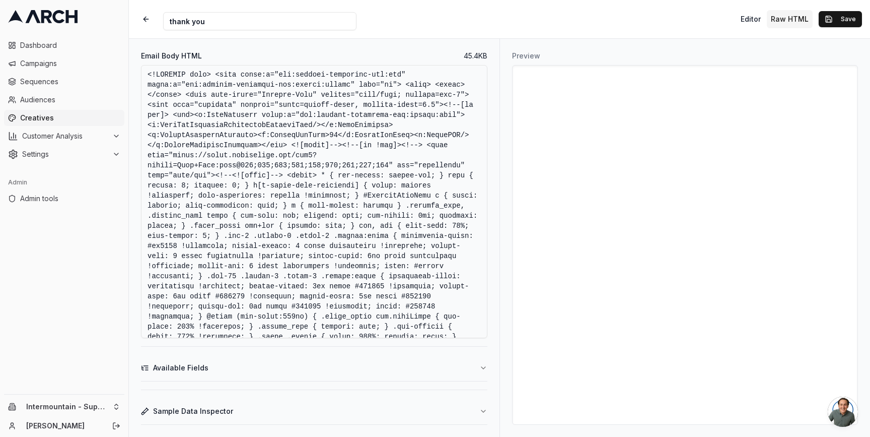
drag, startPoint x: 428, startPoint y: 146, endPoint x: 235, endPoint y: 179, distance: 195.7
click at [235, 179] on textarea "Email Body HTML" at bounding box center [314, 201] width 346 height 273
click at [224, 139] on textarea "Email Body HTML" at bounding box center [314, 201] width 346 height 273
drag, startPoint x: 147, startPoint y: 76, endPoint x: 284, endPoint y: 226, distance: 203.5
click at [284, 226] on textarea "Email Body HTML" at bounding box center [314, 201] width 346 height 273
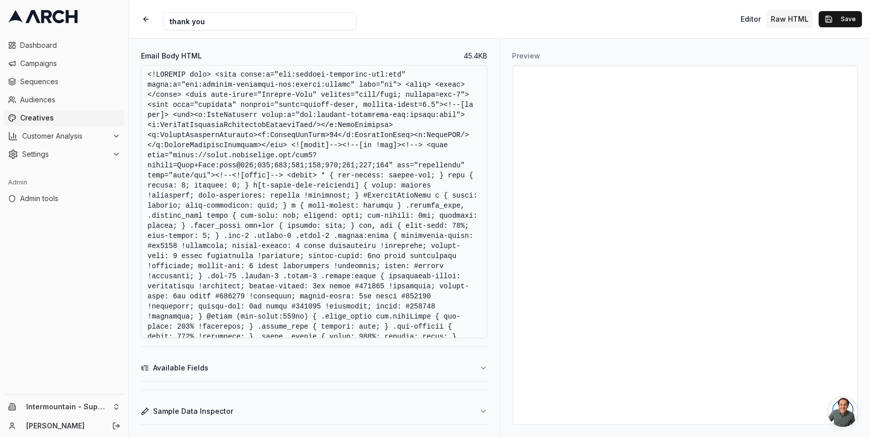
click at [341, 218] on textarea "Email Body HTML" at bounding box center [314, 201] width 346 height 273
drag, startPoint x: 428, startPoint y: 145, endPoint x: 214, endPoint y: 178, distance: 216.2
click at [214, 178] on textarea "Email Body HTML" at bounding box center [314, 201] width 346 height 273
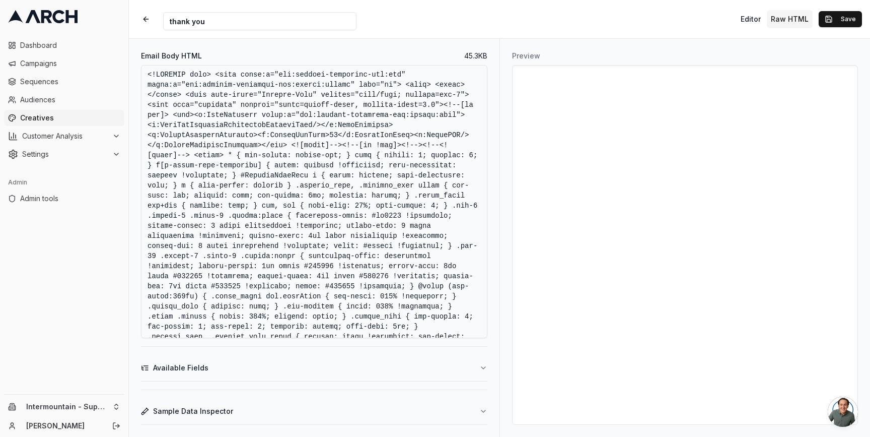
type textarea "<!DOCTYPE html> <html xmlns:v="urn:schemas-microsoft-com:vml" xmlns:o="urn:sche…"
click at [844, 18] on button "Save" at bounding box center [840, 19] width 43 height 16
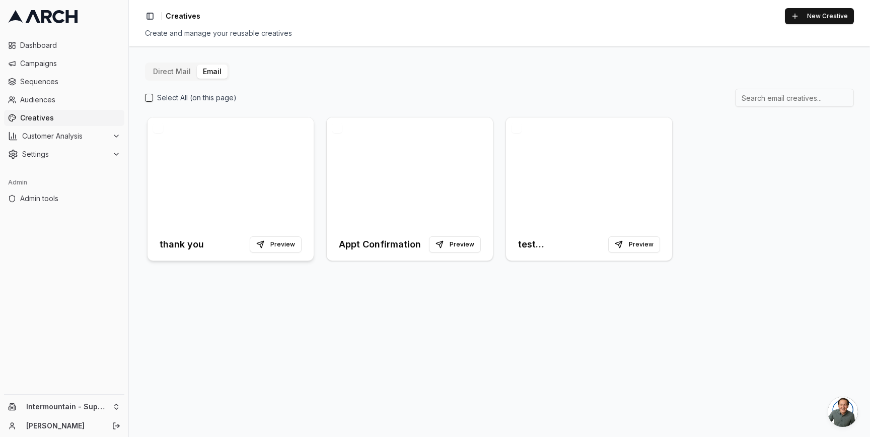
click at [240, 143] on div at bounding box center [231, 172] width 166 height 111
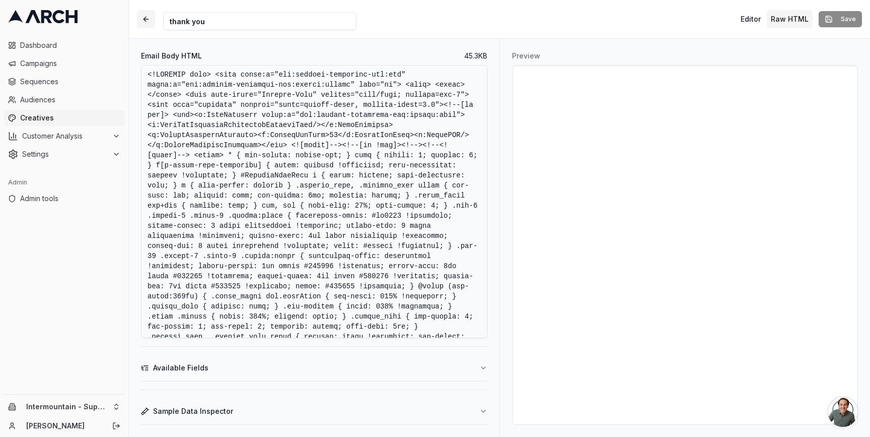
click at [143, 20] on button "button" at bounding box center [146, 19] width 18 height 18
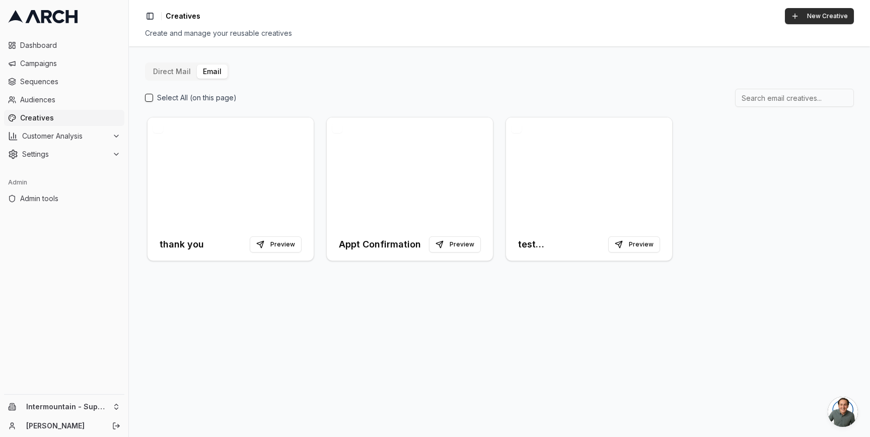
click at [810, 15] on button "New Creative" at bounding box center [819, 16] width 69 height 16
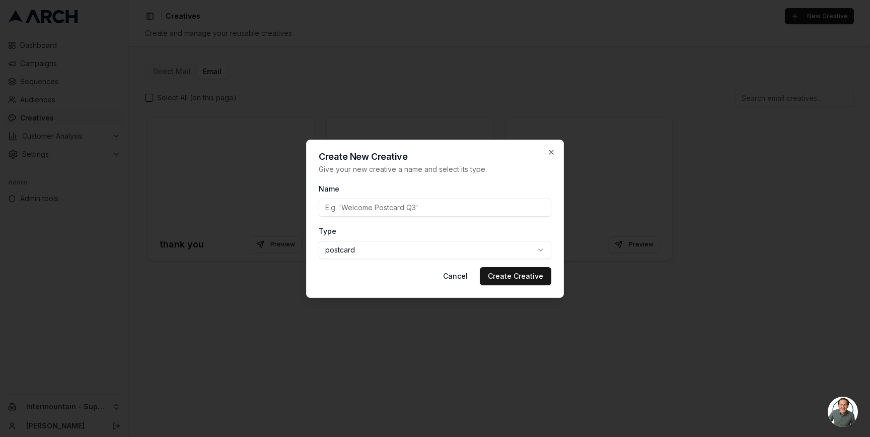
click at [428, 245] on body "Dashboard Campaigns Sequences Audiences Creatives Customer Analysis Settings Ad…" at bounding box center [435, 218] width 870 height 437
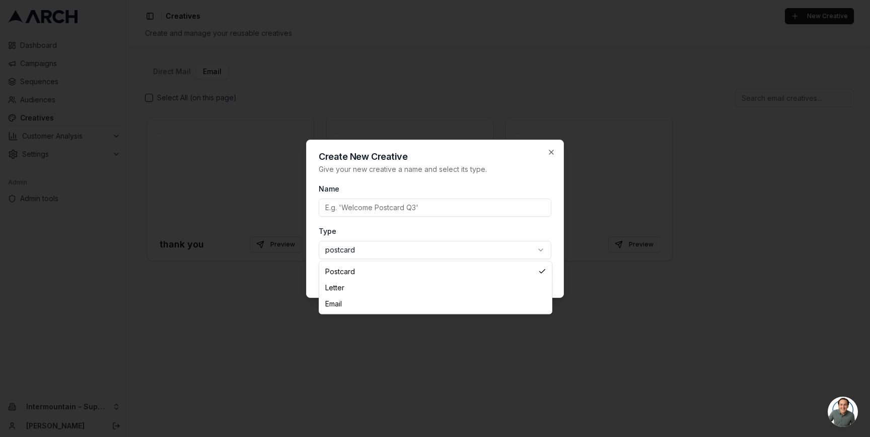
select select "email"
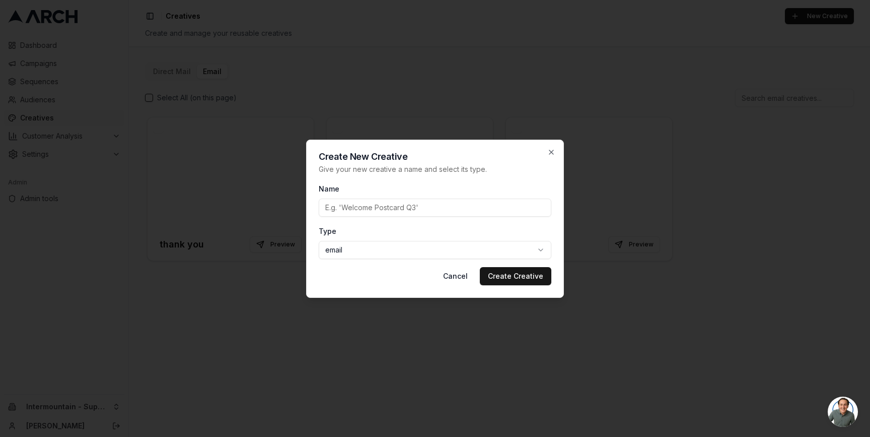
click at [364, 205] on input "Name" at bounding box center [435, 207] width 233 height 18
type input "test"
click at [511, 277] on button "Create Creative" at bounding box center [516, 276] width 72 height 18
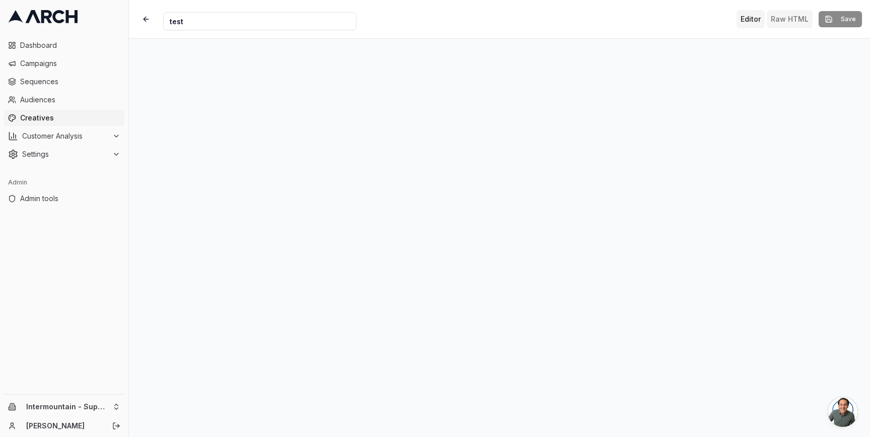
click at [787, 17] on button "Raw HTML" at bounding box center [790, 19] width 46 height 18
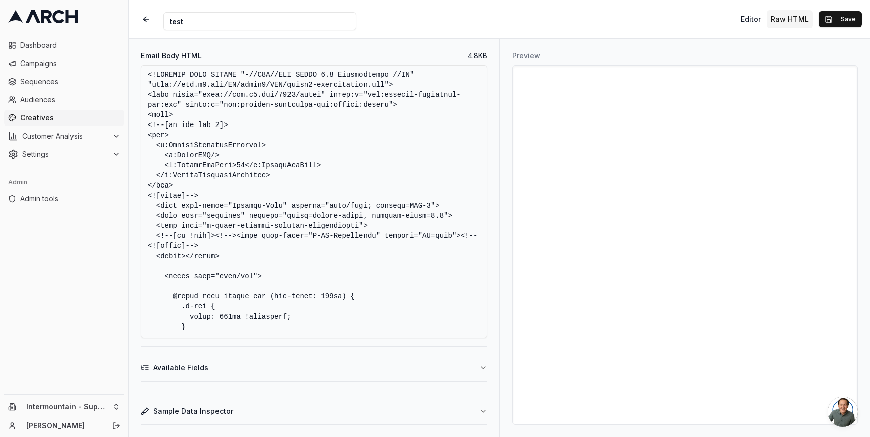
click at [305, 170] on textarea "Email Body HTML" at bounding box center [314, 201] width 346 height 273
paste textarea "html> <html xmlns:v="urn:schemas-microsoft-com:vml" xmlns:o="urn:schemas-micros…"
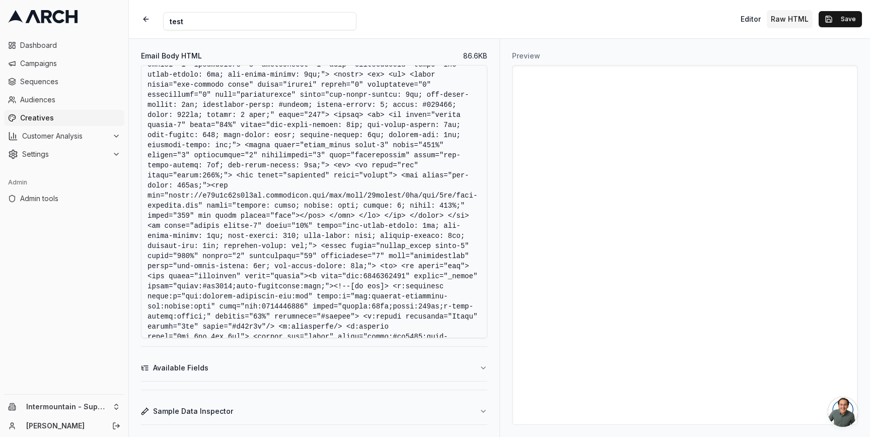
scroll to position [595, 0]
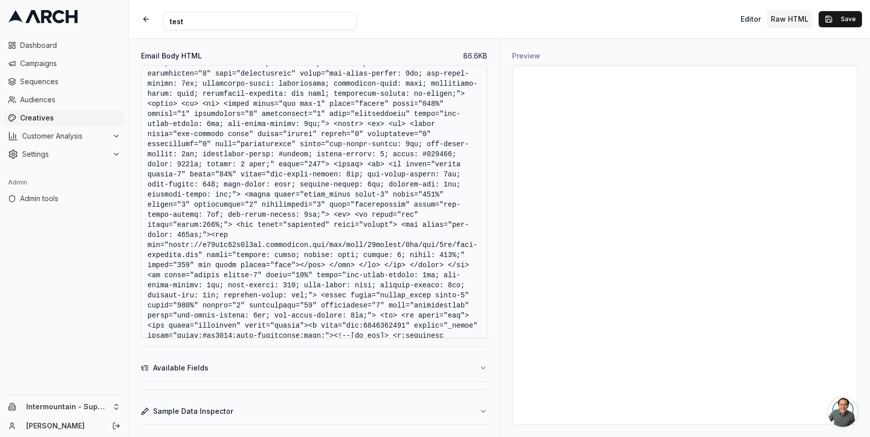
click at [397, 228] on textarea "Email Body HTML" at bounding box center [314, 201] width 346 height 273
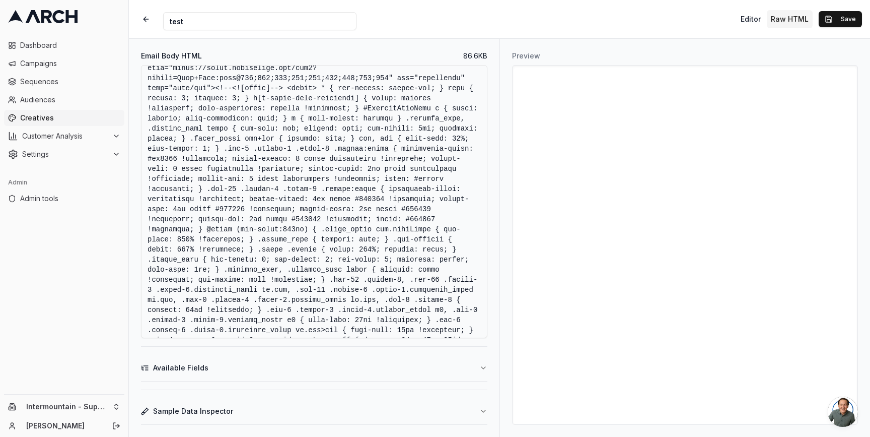
scroll to position [0, 0]
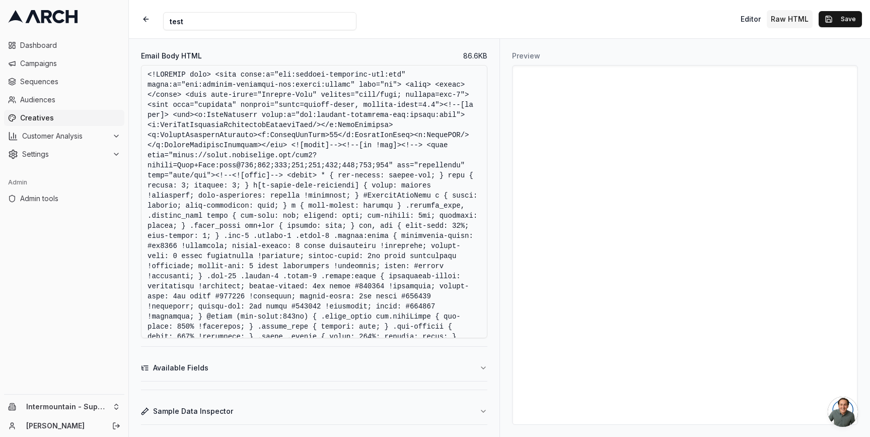
drag, startPoint x: 338, startPoint y: 193, endPoint x: 138, endPoint y: 5, distance: 274.7
click at [138, 5] on form "Creative Name test Editor Raw HTML Save Email Body HTML 86.6 KB Available Field…" at bounding box center [499, 218] width 741 height 437
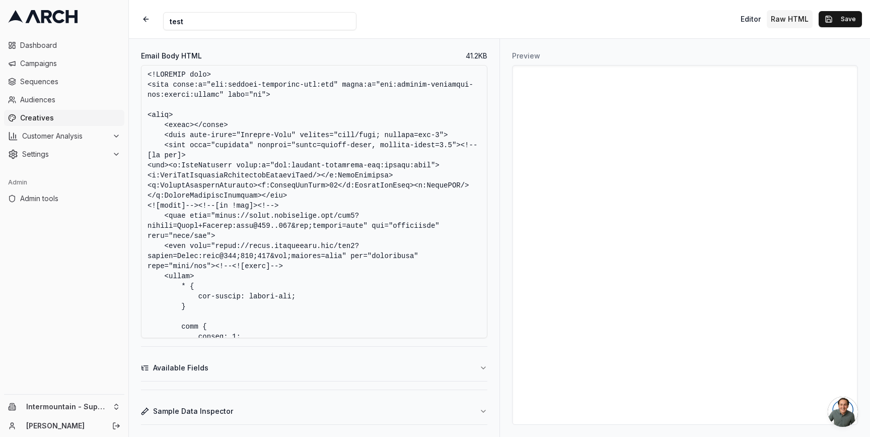
type textarea "<!DOCTYPE html> <html xmlns:v="urn:schemas-microsoft-com:vml" xmlns:o="urn:sche…"
click at [194, 31] on div "Creative Name test Editor Raw HTML Save" at bounding box center [499, 19] width 741 height 38
click at [192, 25] on input "test" at bounding box center [259, 21] width 193 height 18
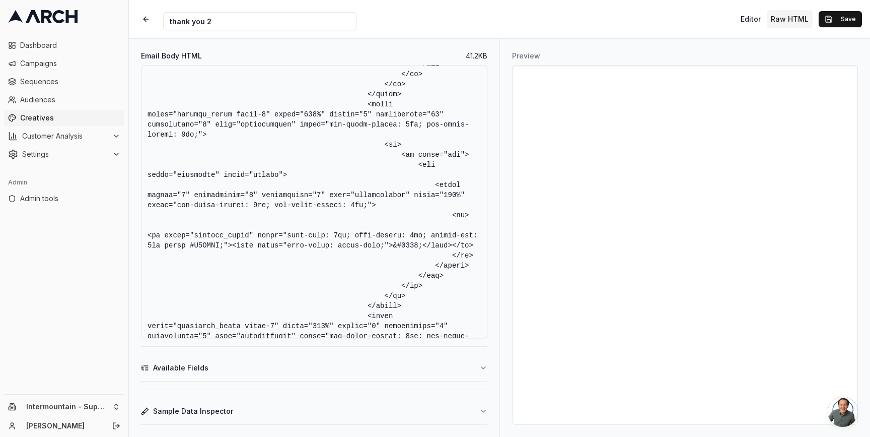
scroll to position [11127, 0]
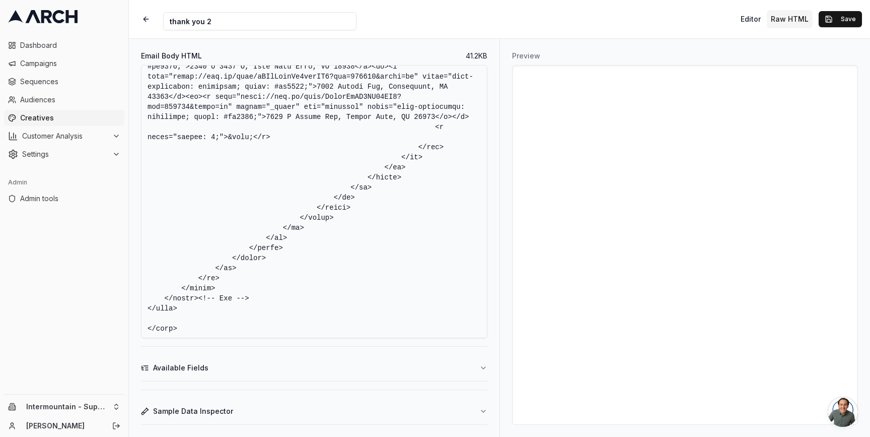
type input "thank you 2"
click at [836, 21] on button "Save" at bounding box center [840, 19] width 43 height 16
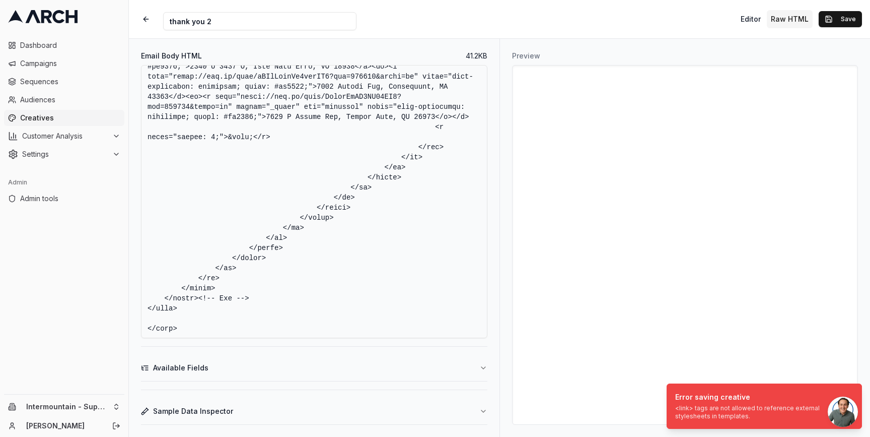
click at [342, 216] on textarea "Email Body HTML" at bounding box center [314, 201] width 346 height 273
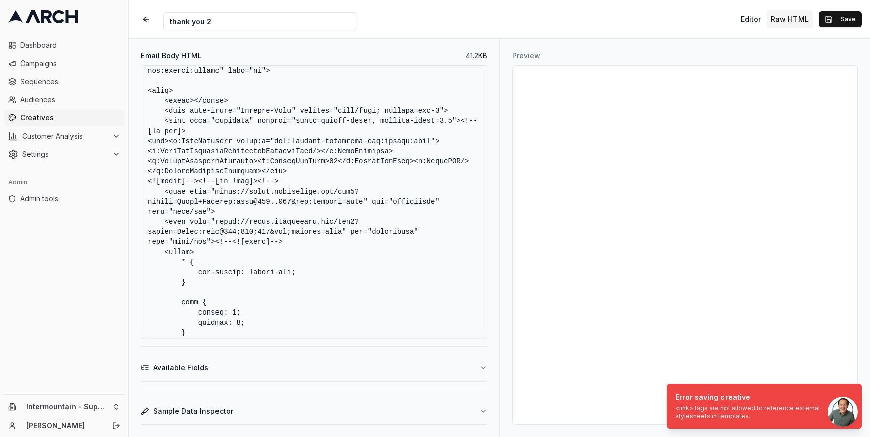
drag, startPoint x: 215, startPoint y: 243, endPoint x: 166, endPoint y: 191, distance: 72.0
click at [166, 191] on textarea "Email Body HTML" at bounding box center [314, 201] width 346 height 273
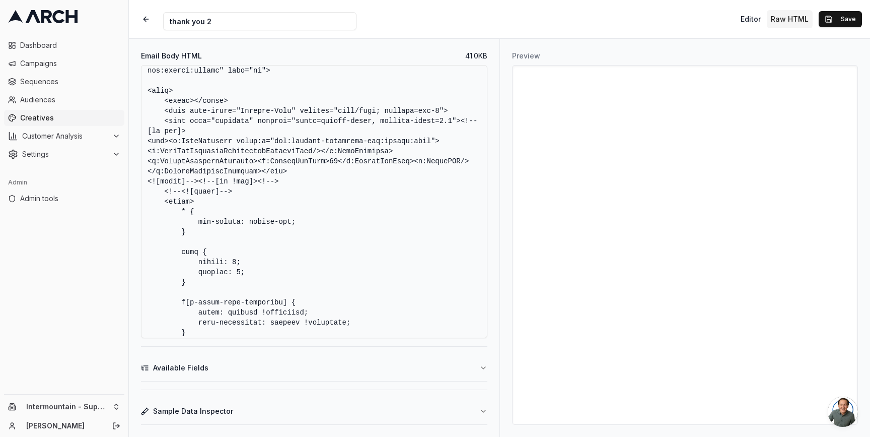
type textarea "<!DOCTYPE html> <html xmlns:v="urn:schemas-microsoft-com:vml" xmlns:o="urn:sche…"
click at [347, 160] on textarea "Email Body HTML" at bounding box center [314, 201] width 346 height 273
click at [837, 24] on button "Save" at bounding box center [840, 19] width 43 height 16
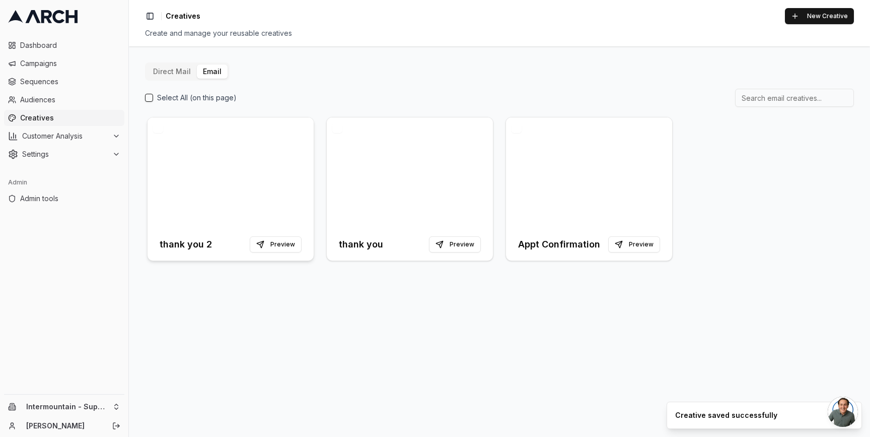
click at [237, 164] on div at bounding box center [231, 172] width 166 height 111
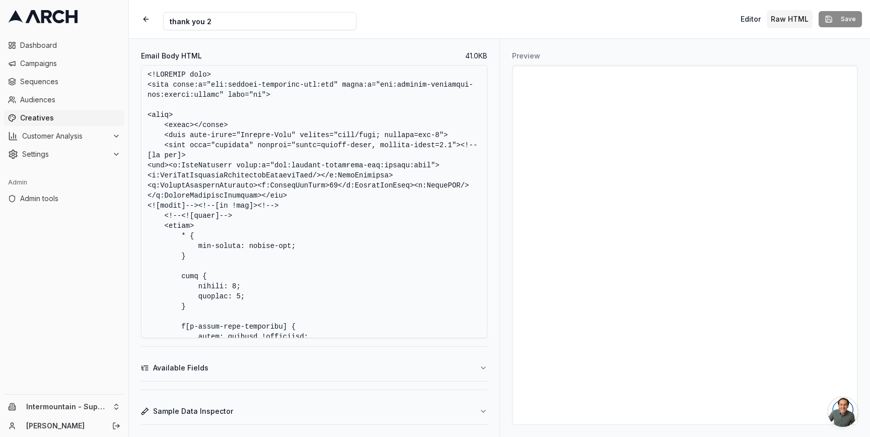
click at [823, 16] on div "Editor Raw HTML Save" at bounding box center [799, 19] width 125 height 18
click at [75, 117] on span "Creatives" at bounding box center [70, 118] width 100 height 10
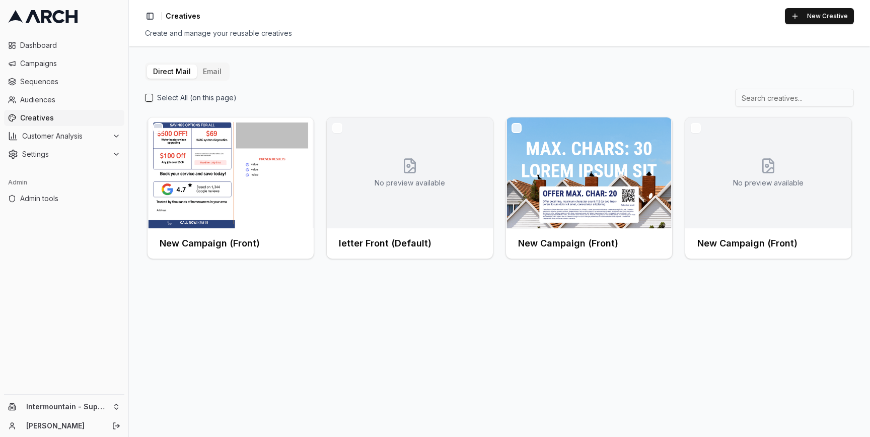
click at [203, 71] on button "Email" at bounding box center [212, 71] width 31 height 14
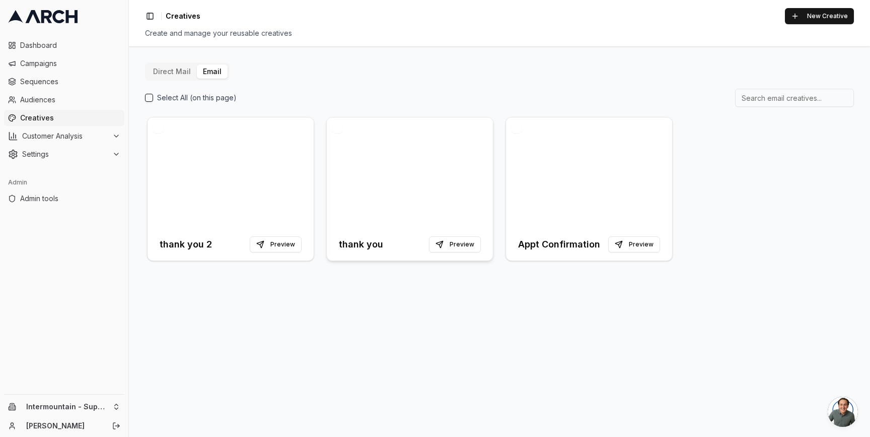
click at [395, 146] on div at bounding box center [410, 172] width 166 height 111
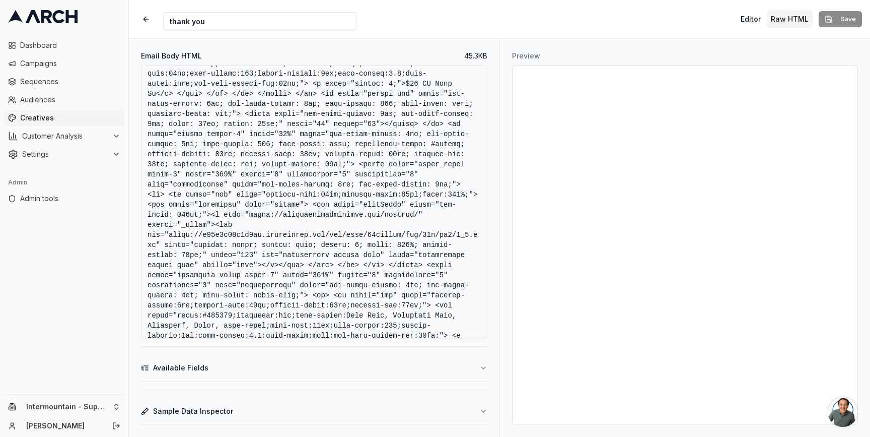
scroll to position [3980, 0]
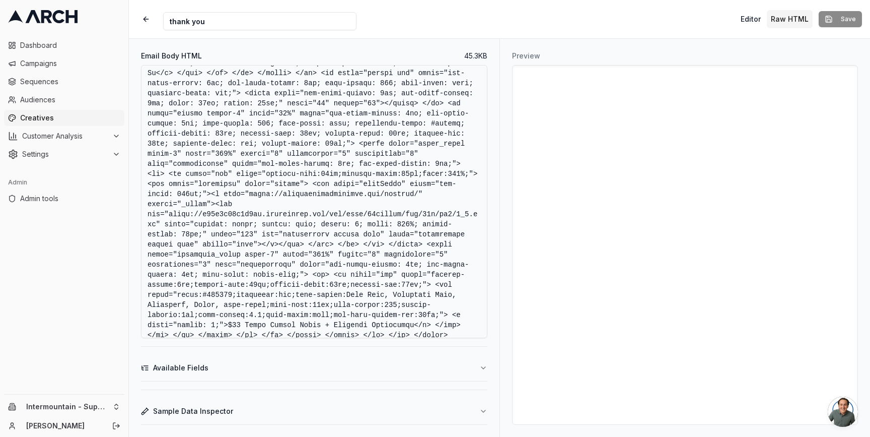
click at [402, 213] on textarea "Email Body HTML" at bounding box center [314, 201] width 346 height 273
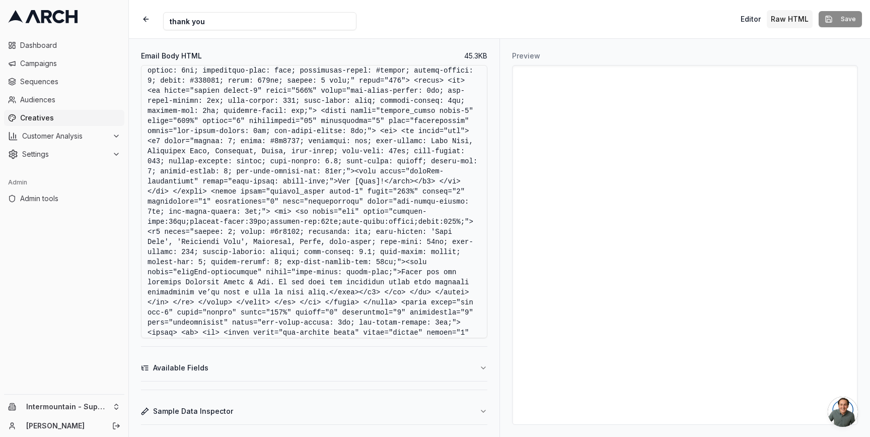
click at [348, 196] on textarea "Email Body HTML" at bounding box center [314, 201] width 346 height 273
drag, startPoint x: 357, startPoint y: 202, endPoint x: 382, endPoint y: 202, distance: 25.2
click at [382, 202] on textarea "Email Body HTML" at bounding box center [314, 201] width 346 height 273
click at [392, 370] on button "Available Fields" at bounding box center [314, 368] width 346 height 26
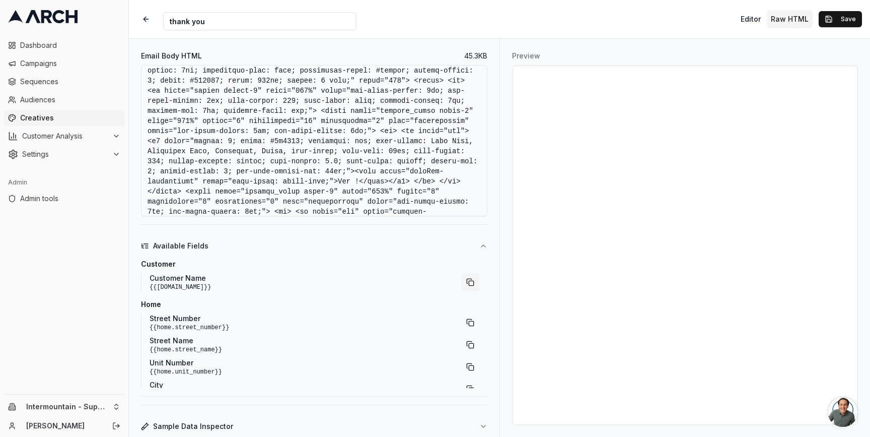
click at [465, 281] on button "button" at bounding box center [470, 282] width 18 height 18
click at [356, 203] on textarea "Email Body HTML" at bounding box center [314, 140] width 346 height 151
paste textarea "{{[DOMAIN_NAME]}}"
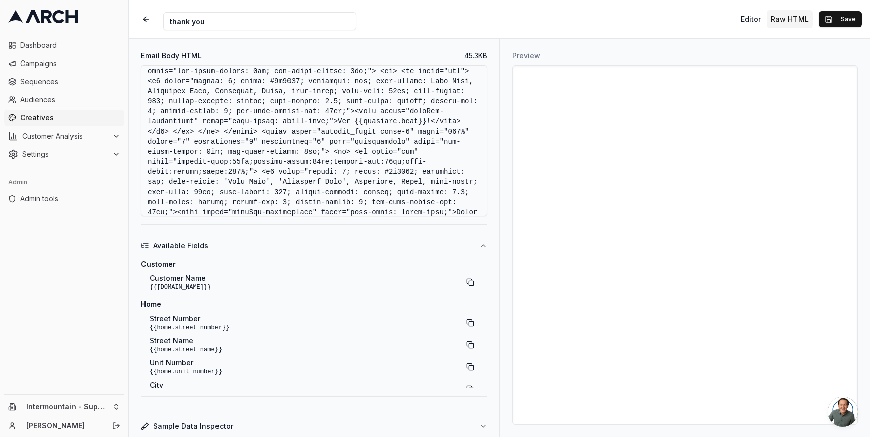
scroll to position [1517, 0]
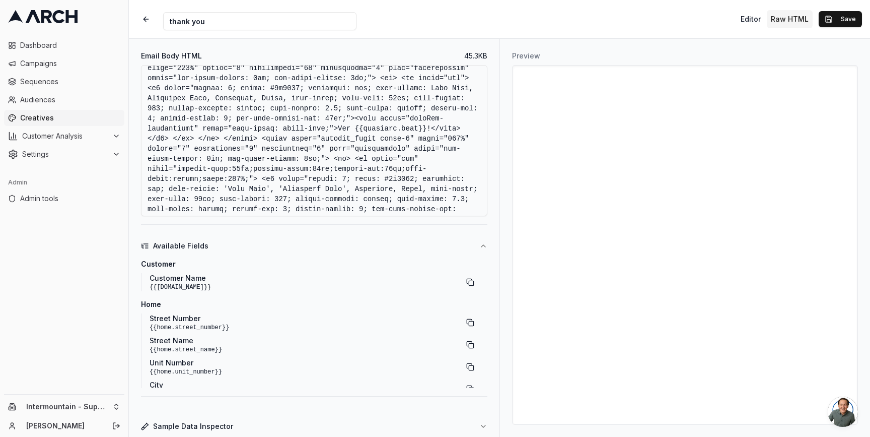
drag, startPoint x: 355, startPoint y: 149, endPoint x: 428, endPoint y: 152, distance: 73.1
click at [428, 152] on textarea "Email Body HTML" at bounding box center [314, 140] width 346 height 151
type textarea "<!DOCTYPE html> <html xmlns:v="urn:schemas-microsoft-com:vml" xmlns:o="urn:sche…"
click at [829, 21] on button "Save" at bounding box center [840, 19] width 43 height 16
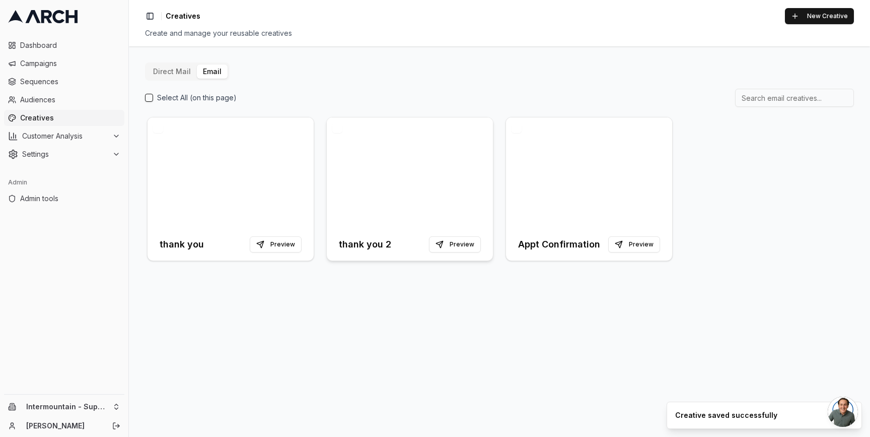
click at [352, 171] on div at bounding box center [410, 172] width 166 height 111
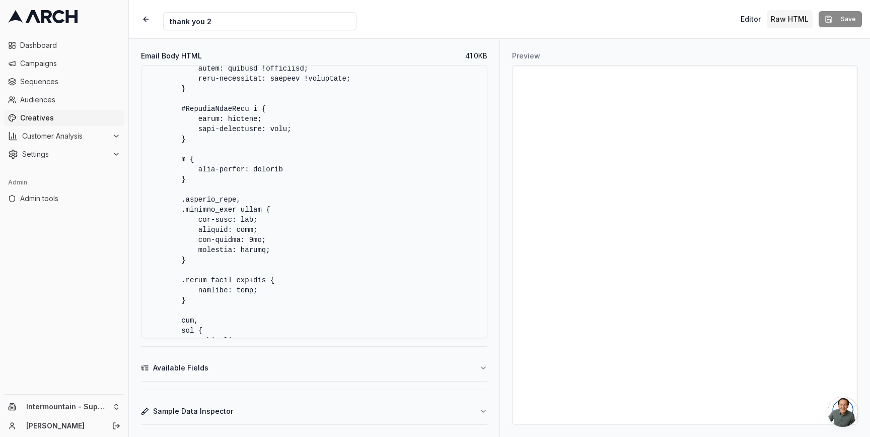
scroll to position [435, 0]
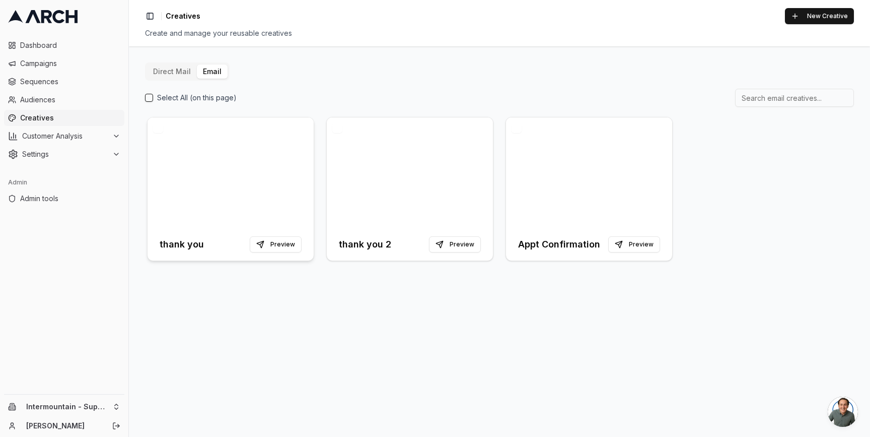
click at [261, 165] on div at bounding box center [231, 172] width 166 height 111
click at [421, 171] on div at bounding box center [410, 172] width 166 height 111
click at [283, 173] on div at bounding box center [231, 172] width 166 height 111
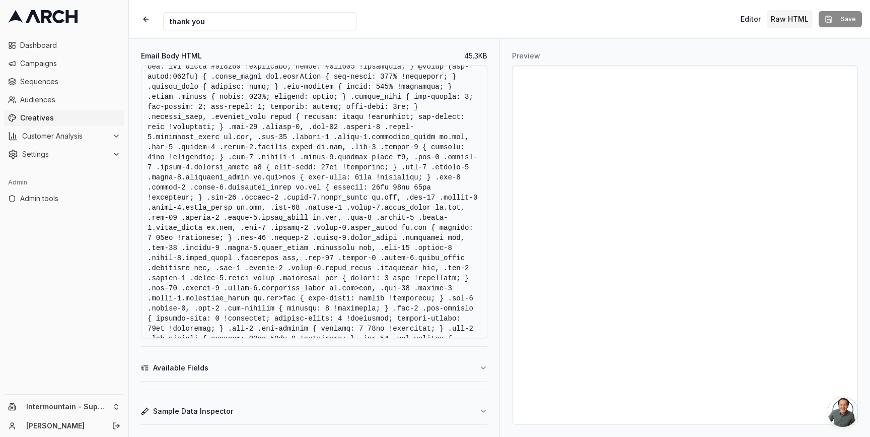
scroll to position [470, 0]
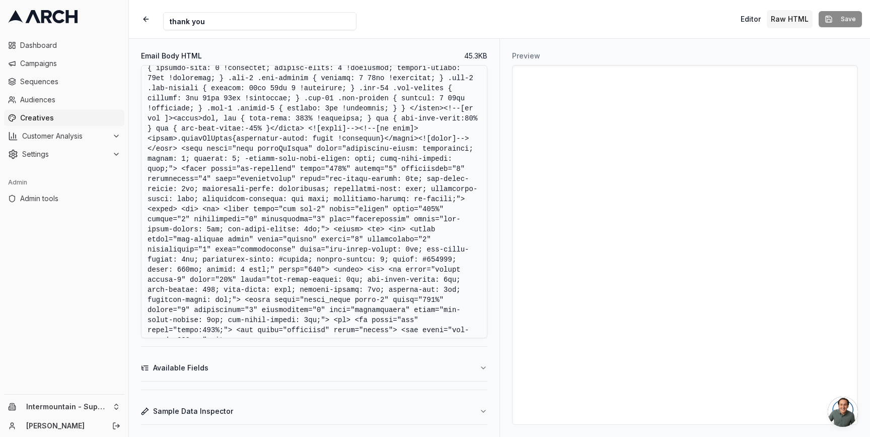
click at [396, 406] on button "Sample Data Inspector" at bounding box center [314, 411] width 346 height 26
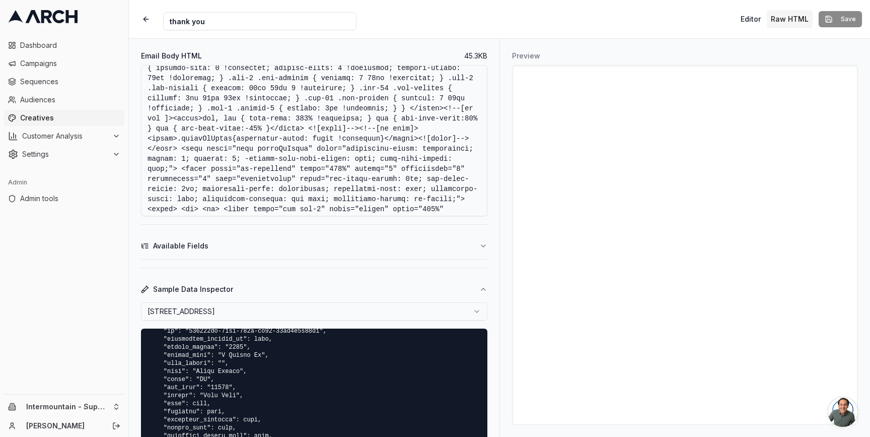
scroll to position [29, 0]
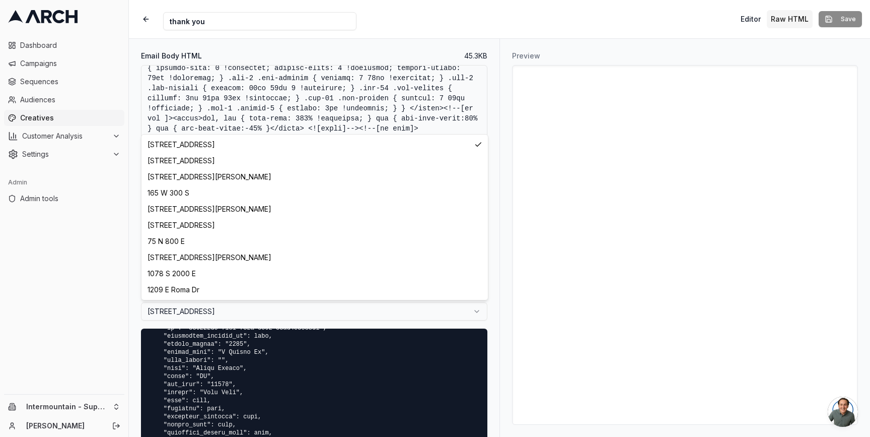
click at [387, 306] on html "Dashboard Campaigns Sequences Audiences Creatives Customer Analysis Settings Ad…" at bounding box center [435, 218] width 870 height 437
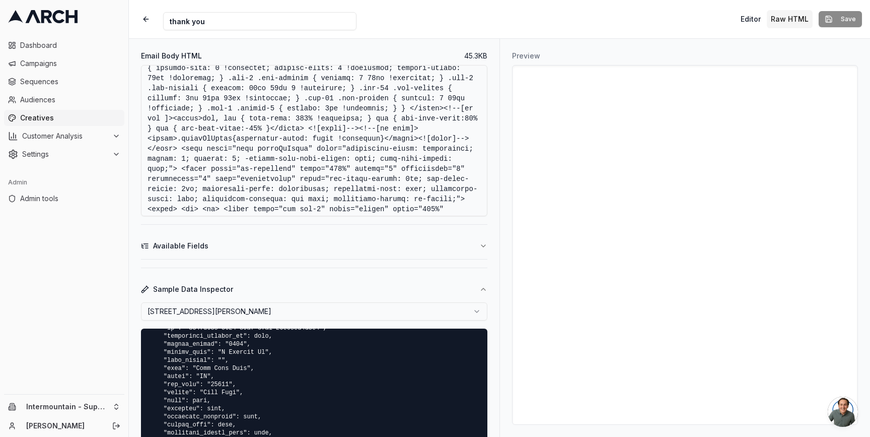
click at [478, 309] on html "Dashboard Campaigns Sequences Audiences Creatives Customer Analysis Settings Ad…" at bounding box center [435, 218] width 870 height 437
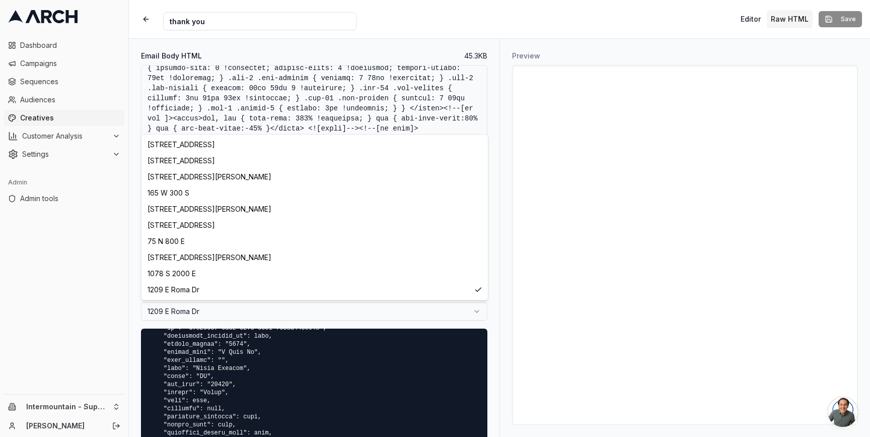
click at [451, 304] on html "Dashboard Campaigns Sequences Audiences Creatives Customer Analysis Settings Ad…" at bounding box center [435, 218] width 870 height 437
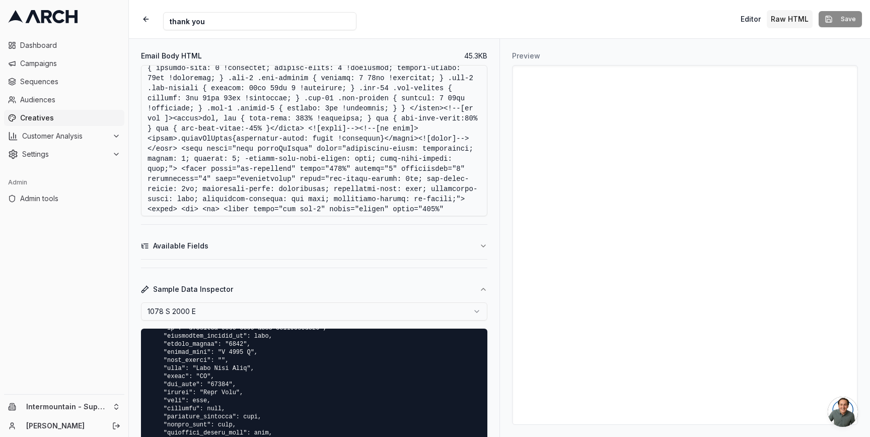
click at [479, 309] on html "Dashboard Campaigns Sequences Audiences Creatives Customer Analysis Settings Ad…" at bounding box center [435, 218] width 870 height 437
click at [447, 311] on html "Dashboard Campaigns Sequences Audiences Creatives Customer Analysis Settings Ad…" at bounding box center [435, 218] width 870 height 437
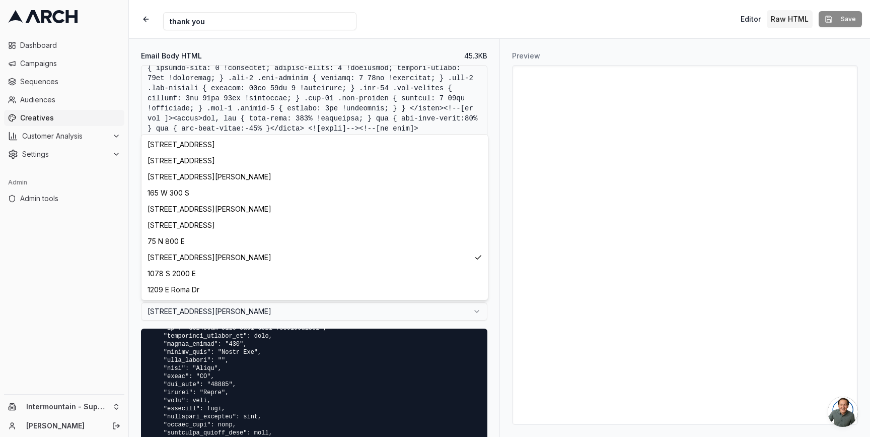
select select "4f27340d-9b7c-4d27-b5b0-2d1cfc252127"
click at [482, 315] on html "Dashboard Campaigns Sequences Audiences Creatives Customer Analysis Settings Ad…" at bounding box center [435, 218] width 870 height 437
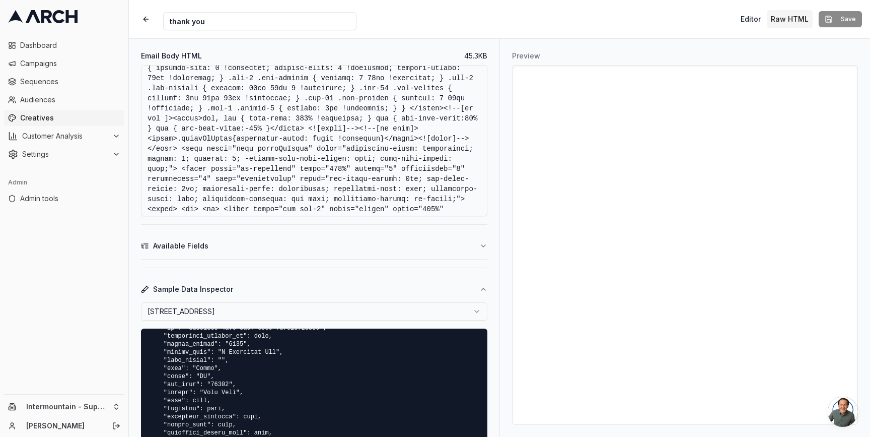
click at [482, 315] on html "Dashboard Campaigns Sequences Audiences Creatives Customer Analysis Settings Ad…" at bounding box center [435, 218] width 870 height 437
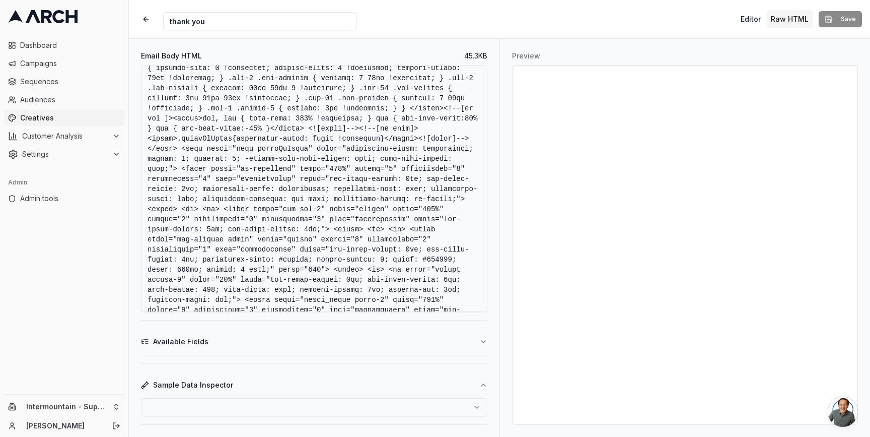
click at [475, 380] on button "Sample Data Inspector" at bounding box center [314, 385] width 346 height 26
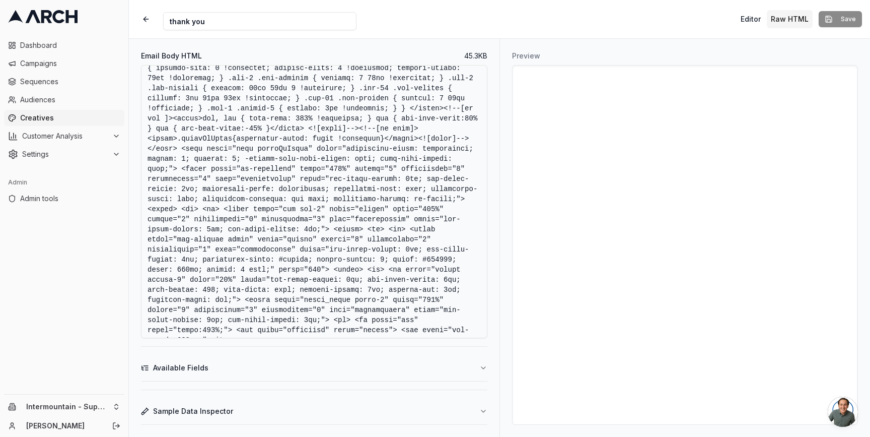
click at [467, 401] on button "Sample Data Inspector" at bounding box center [314, 411] width 346 height 26
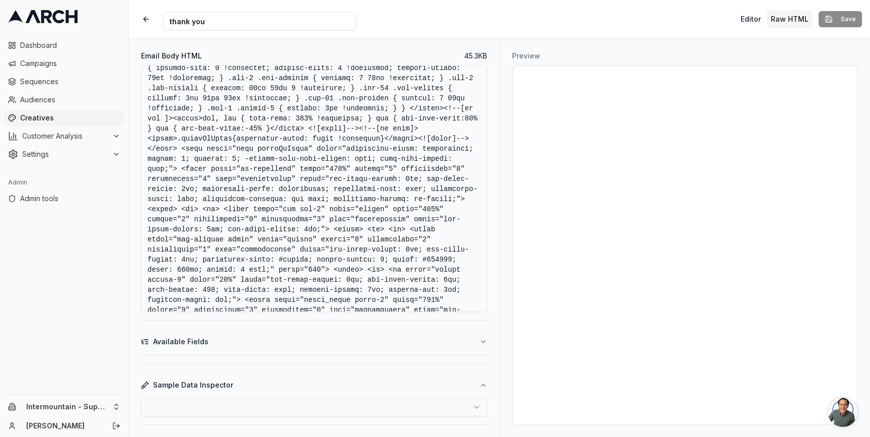
click at [467, 401] on html "Dashboard Campaigns Sequences Audiences Creatives Customer Analysis Settings Ad…" at bounding box center [435, 218] width 870 height 437
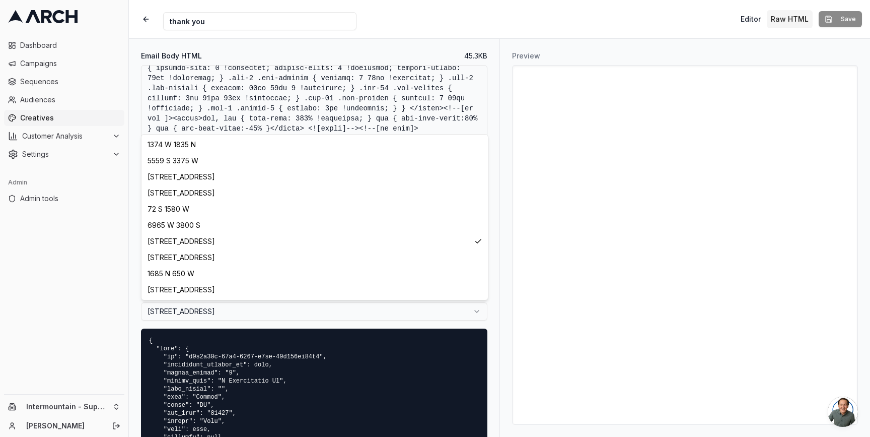
click at [438, 312] on html "Dashboard Campaigns Sequences Audiences Creatives Customer Analysis Settings Ad…" at bounding box center [435, 218] width 870 height 437
click at [414, 311] on html "Dashboard Campaigns Sequences Audiences Creatives Customer Analysis Settings Ad…" at bounding box center [435, 218] width 870 height 437
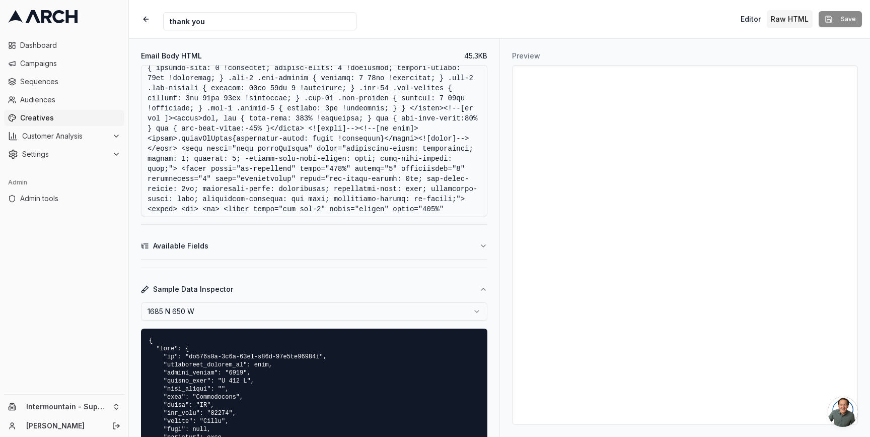
click at [377, 311] on html "Dashboard Campaigns Sequences Audiences Creatives Customer Analysis Settings Ad…" at bounding box center [435, 218] width 870 height 437
click at [338, 312] on html "Dashboard Campaigns Sequences Audiences Creatives Customer Analysis Settings Ad…" at bounding box center [435, 218] width 870 height 437
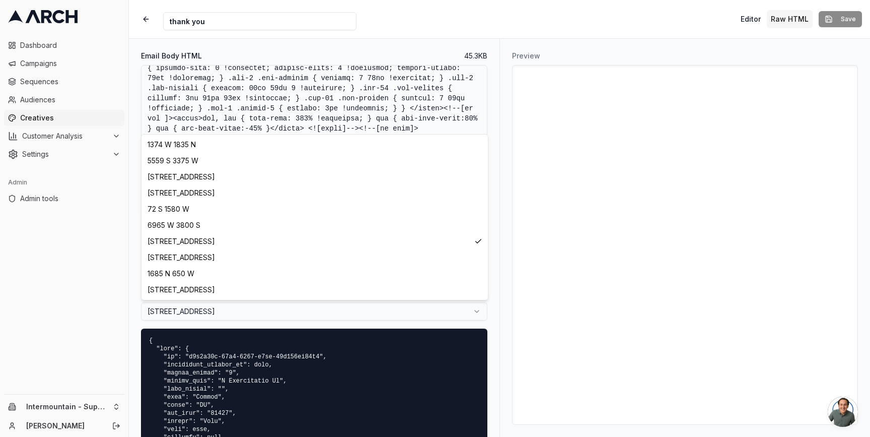
click at [344, 302] on html "Dashboard Campaigns Sequences Audiences Creatives Customer Analysis Settings Ad…" at bounding box center [435, 218] width 870 height 437
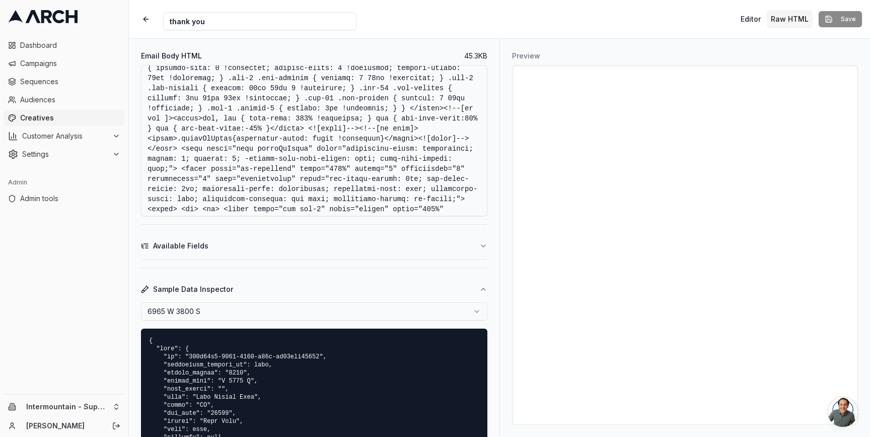
click at [342, 305] on html "Dashboard Campaigns Sequences Audiences Creatives Customer Analysis Settings Ad…" at bounding box center [435, 218] width 870 height 437
click at [330, 308] on html "Dashboard Campaigns Sequences Audiences Creatives Customer Analysis Settings Ad…" at bounding box center [435, 218] width 870 height 437
click at [454, 314] on html "Dashboard Campaigns Sequences Audiences Creatives Customer Analysis Settings Ad…" at bounding box center [435, 218] width 870 height 437
click at [470, 310] on html "Dashboard Campaigns Sequences Audiences Creatives Customer Analysis Settings Ad…" at bounding box center [435, 218] width 870 height 437
click at [460, 311] on html "Dashboard Campaigns Sequences Audiences Creatives Customer Analysis Settings Ad…" at bounding box center [435, 218] width 870 height 437
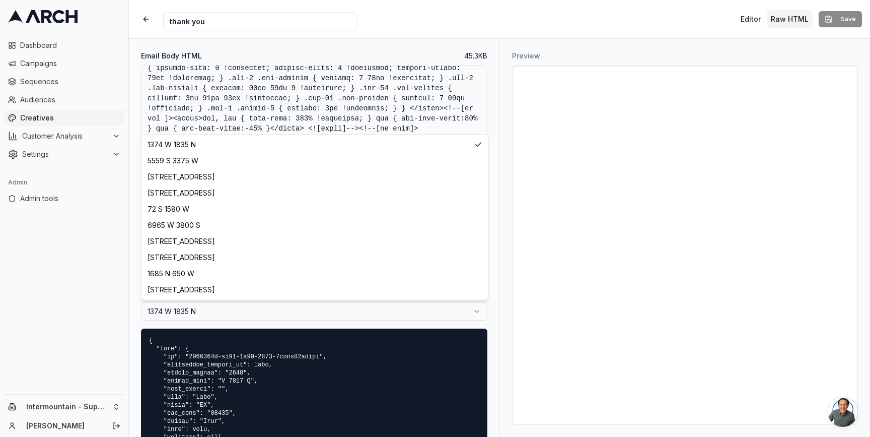
click at [414, 313] on html "Dashboard Campaigns Sequences Audiences Creatives Customer Analysis Settings Ad…" at bounding box center [435, 218] width 870 height 437
select select "f0a91814-7e5e-4b7f-8efa-b9c76314a42c"
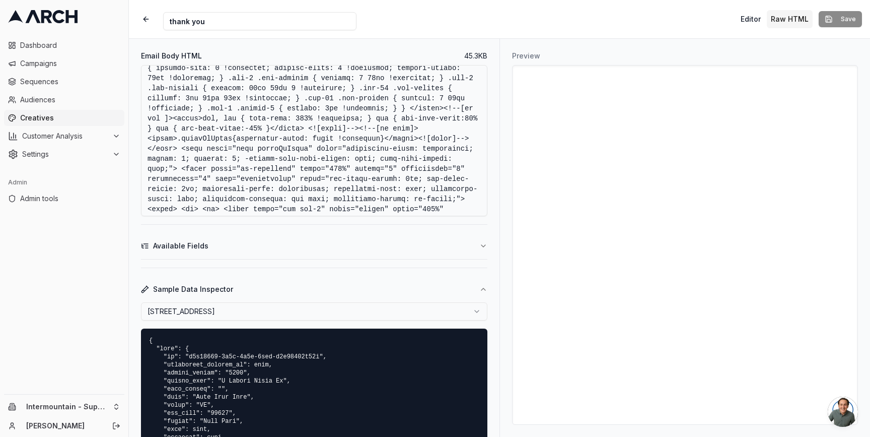
click at [503, 283] on div "Preview" at bounding box center [685, 238] width 371 height 398
click at [508, 229] on div "Preview" at bounding box center [685, 238] width 371 height 398
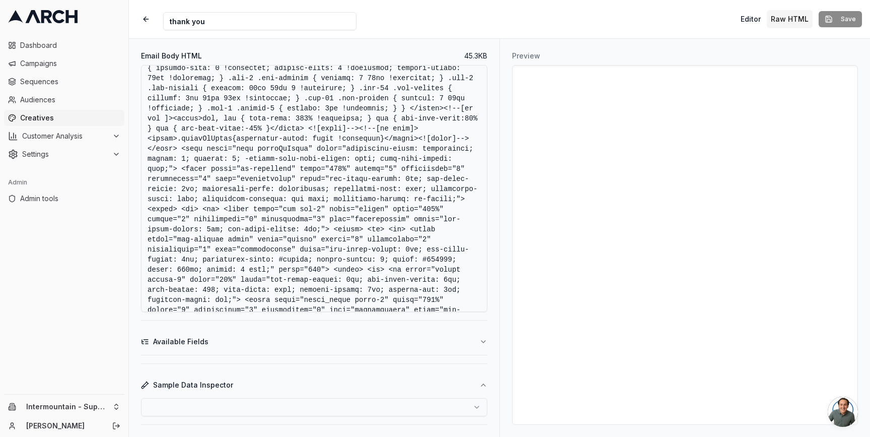
click at [47, 112] on link "Creatives" at bounding box center [64, 118] width 120 height 16
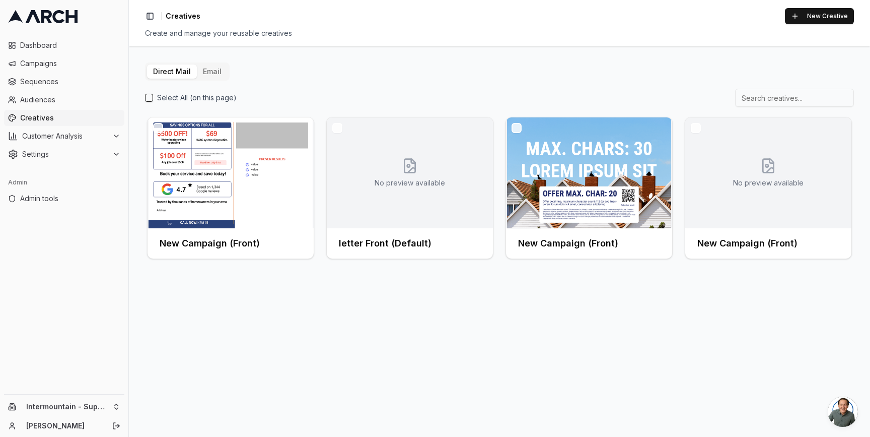
click at [200, 67] on button "Email" at bounding box center [212, 71] width 31 height 14
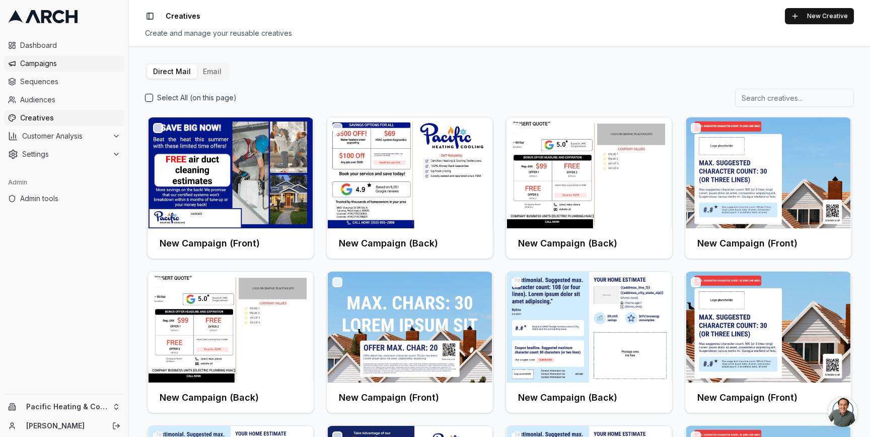
click at [49, 62] on span "Campaigns" at bounding box center [70, 63] width 100 height 10
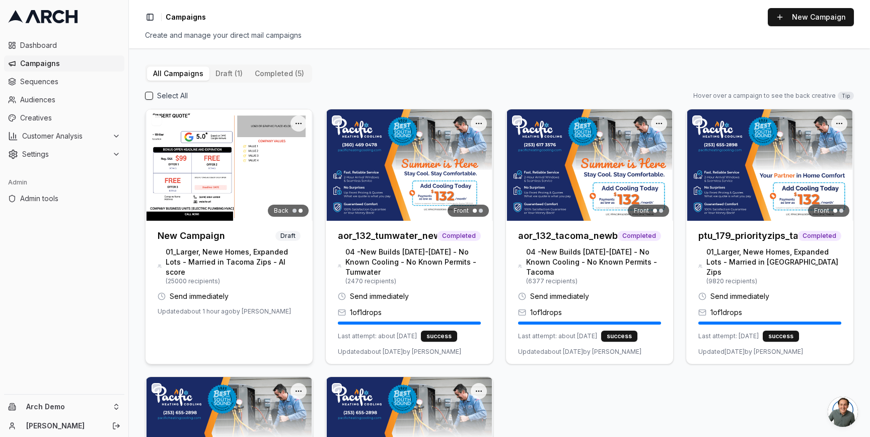
click at [229, 141] on img at bounding box center [229, 164] width 167 height 111
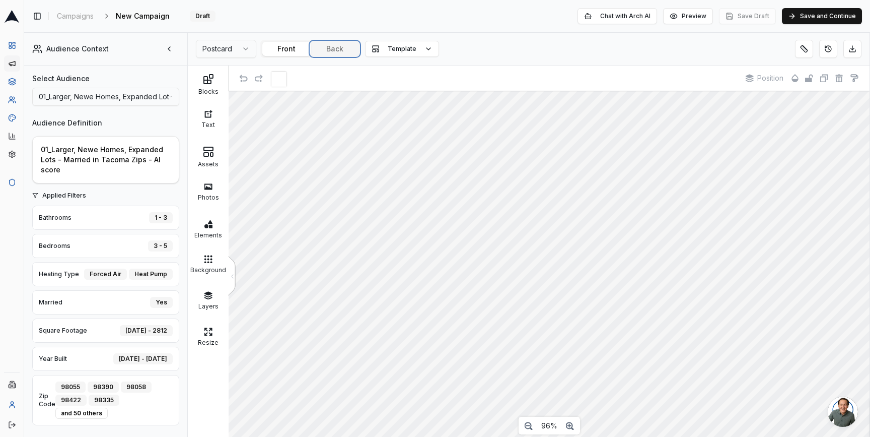
click at [318, 49] on button "Back" at bounding box center [335, 49] width 48 height 14
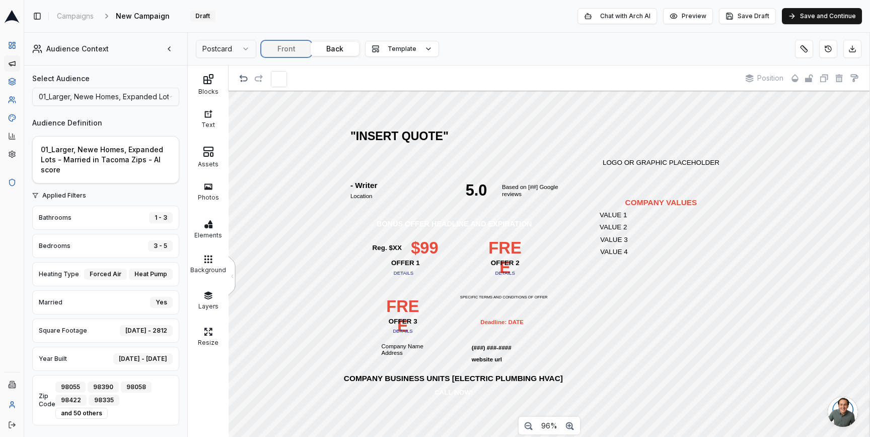
click at [278, 49] on div "Toggle Sidebar Campaigns New Campaign Edit Draft Chat with Arch AI Preview Save…" at bounding box center [447, 218] width 846 height 437
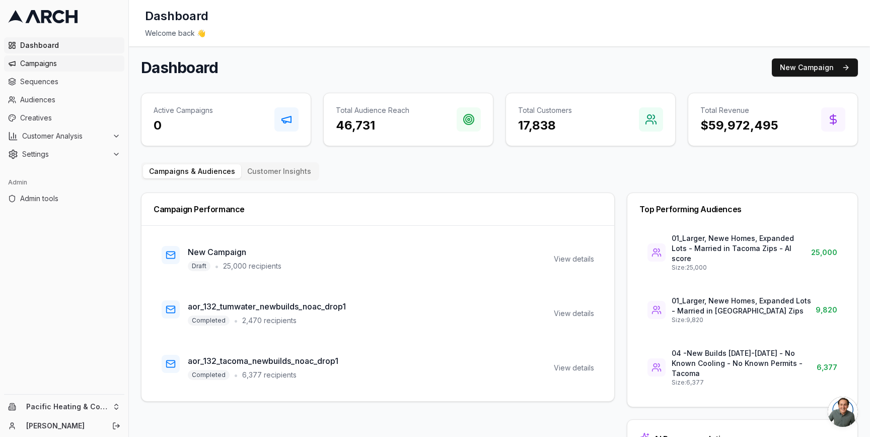
click at [79, 67] on span "Campaigns" at bounding box center [70, 63] width 100 height 10
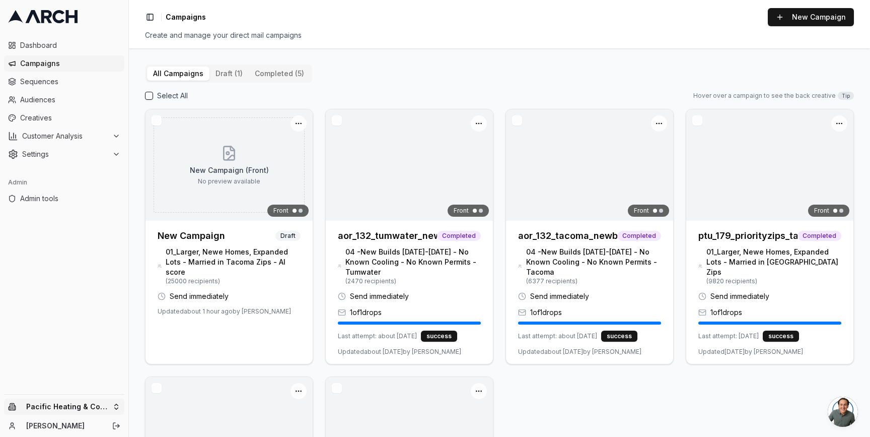
click at [117, 402] on html "Dashboard Campaigns Sequences Audiences Creatives Customer Analysis Settings Ad…" at bounding box center [435, 218] width 870 height 437
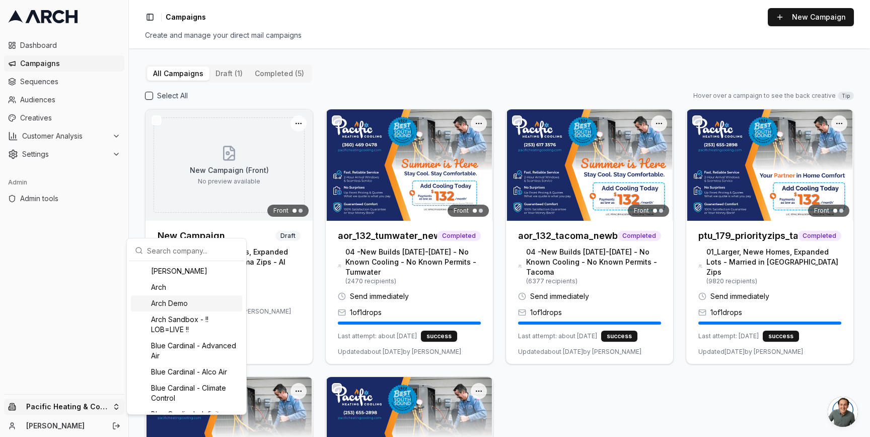
click at [185, 301] on div "Arch Demo" at bounding box center [186, 303] width 111 height 16
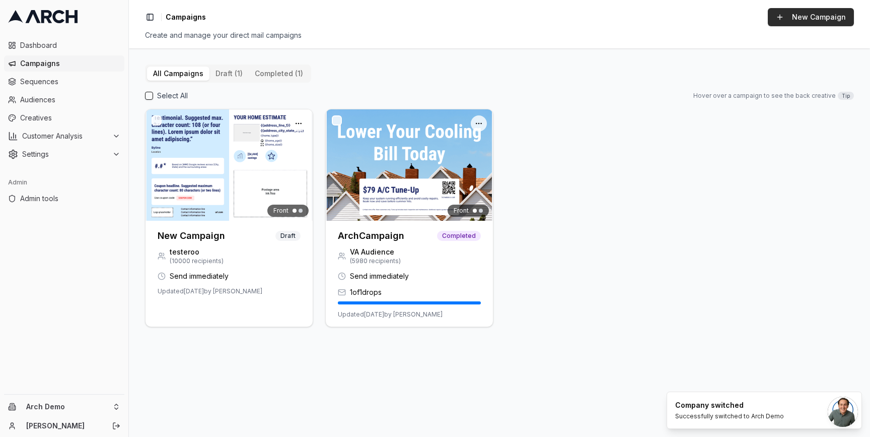
click at [807, 12] on button "New Campaign" at bounding box center [811, 17] width 86 height 18
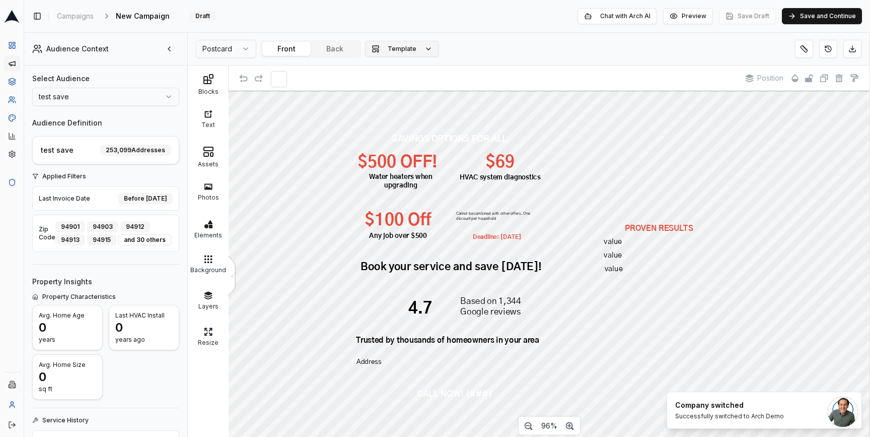
click at [396, 46] on span "Template" at bounding box center [402, 49] width 29 height 8
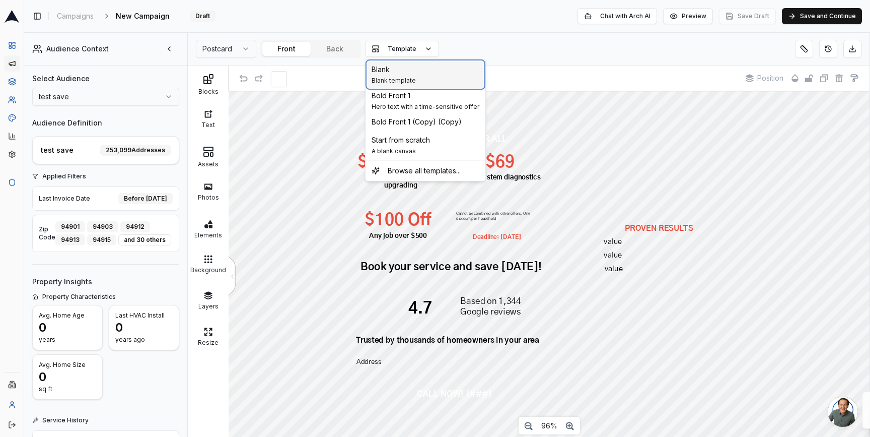
click at [401, 72] on div "Blank" at bounding box center [394, 69] width 44 height 10
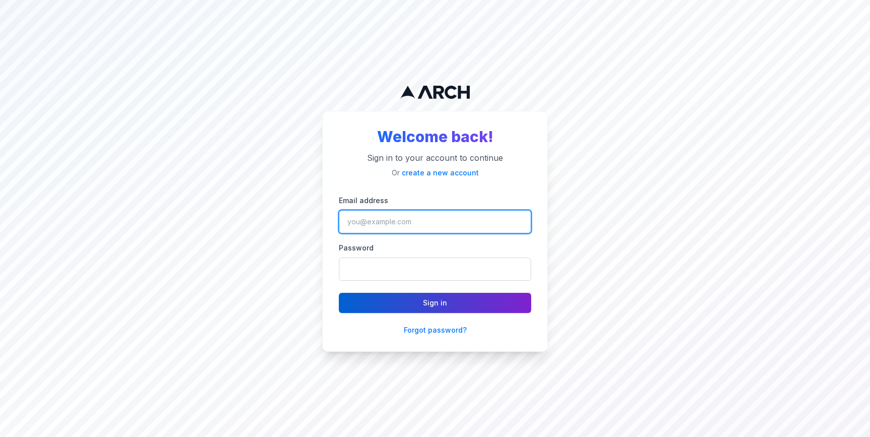
type input "jimmy@getarch.com"
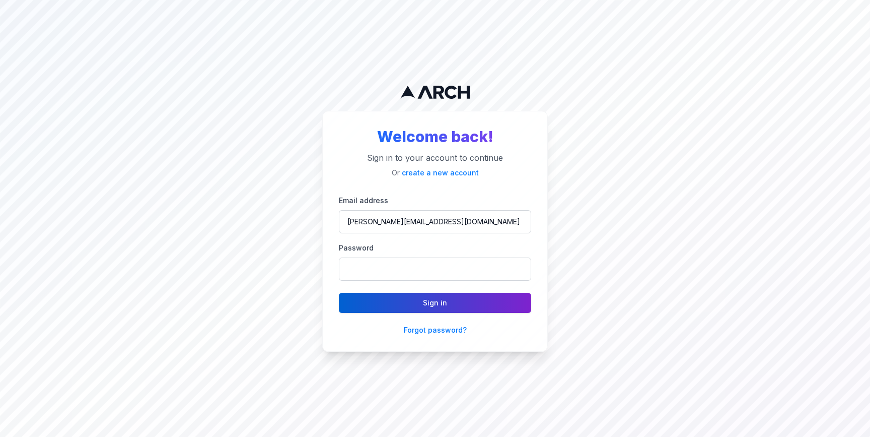
click at [373, 309] on button "Sign in" at bounding box center [435, 303] width 192 height 20
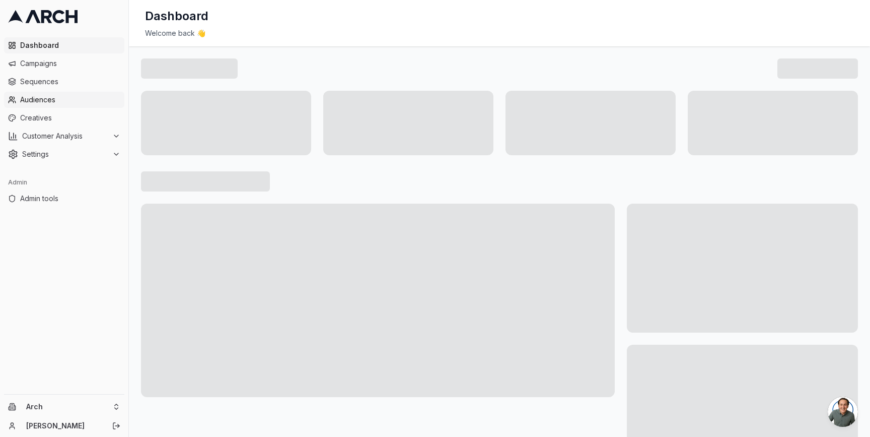
click at [80, 97] on span "Audiences" at bounding box center [70, 100] width 100 height 10
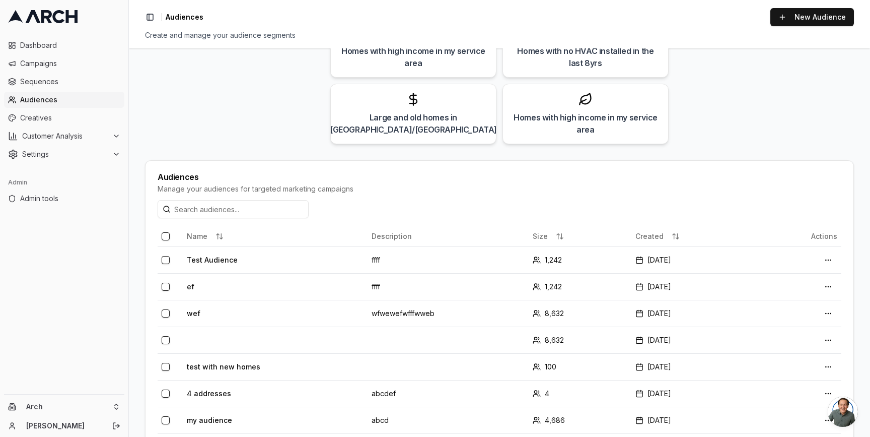
scroll to position [177, 0]
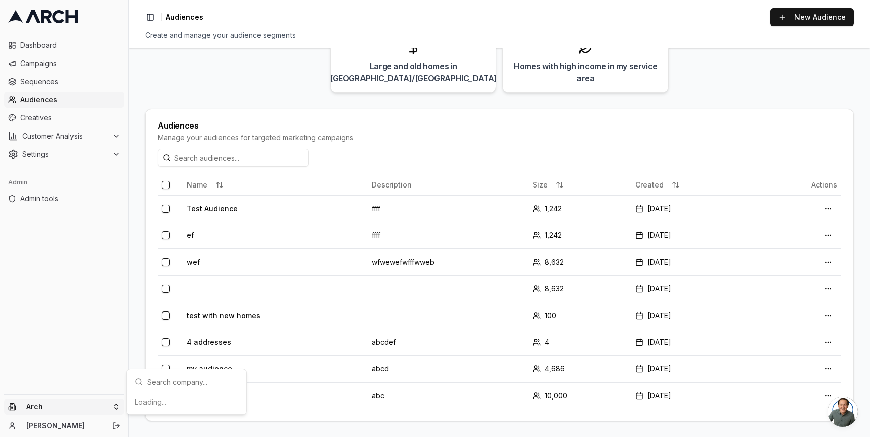
click at [110, 408] on html "Dashboard Campaigns Sequences Audiences Creatives Customer Analysis Settings Ad…" at bounding box center [435, 218] width 870 height 437
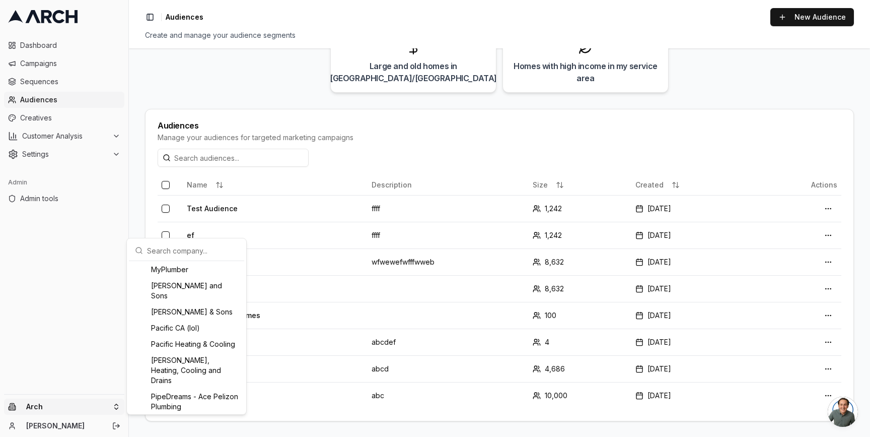
scroll to position [810, 0]
click at [189, 354] on div "Pacific Heating & Cooling" at bounding box center [186, 345] width 111 height 16
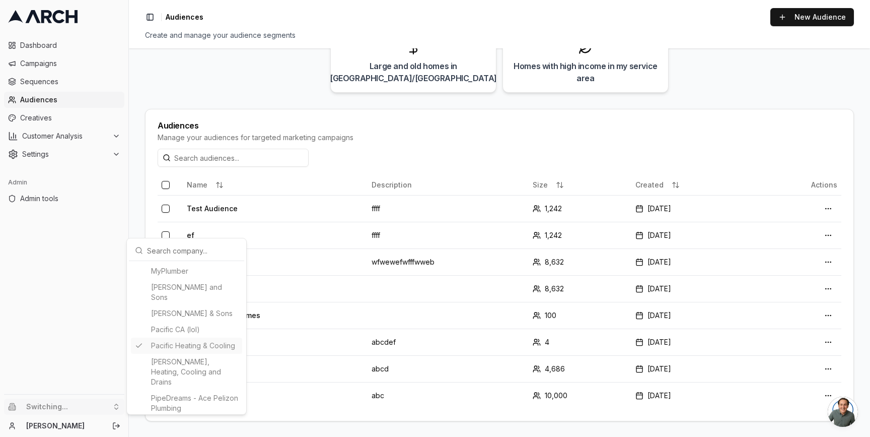
scroll to position [13, 0]
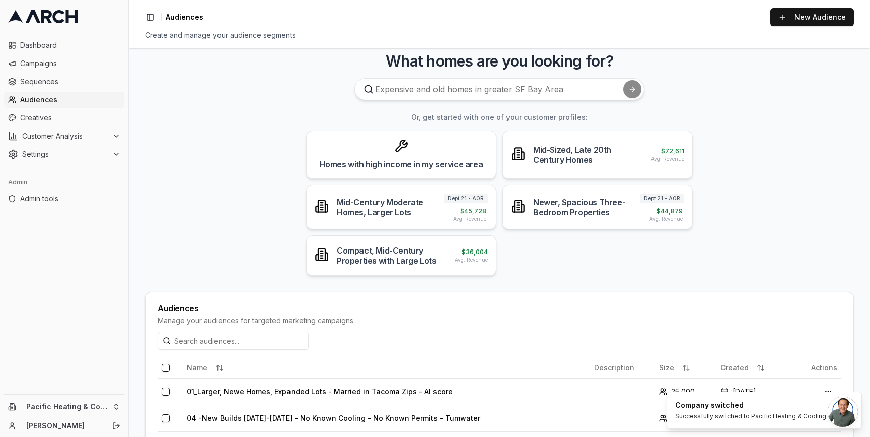
click at [149, 122] on main "What homes are you looking for? Or, get started with one of your customer profi…" at bounding box center [499, 242] width 741 height 388
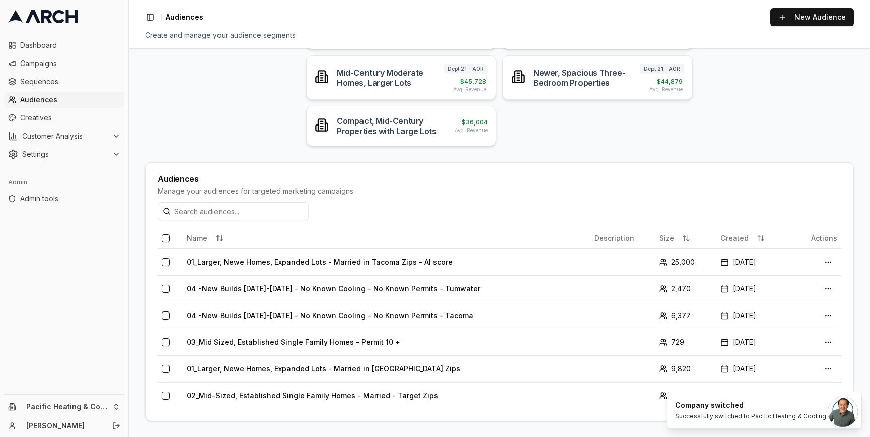
scroll to position [142, 0]
click at [69, 61] on span "Campaigns" at bounding box center [70, 63] width 100 height 10
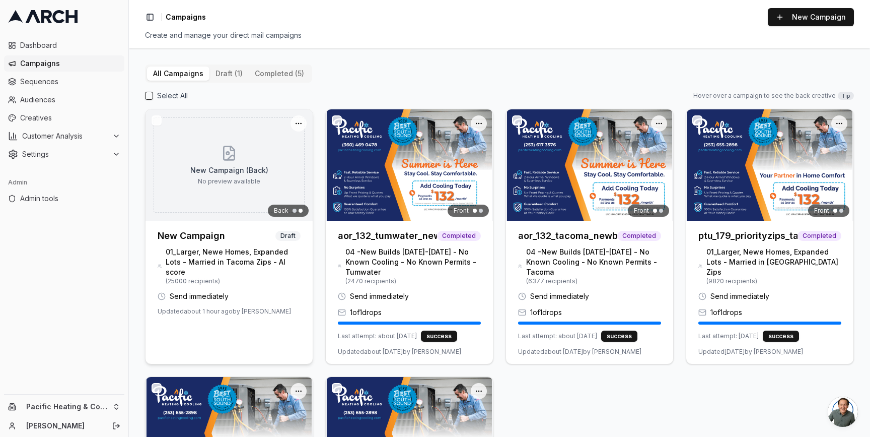
click at [205, 235] on h3 "New Campaign" at bounding box center [191, 236] width 67 height 14
click at [156, 119] on button "button" at bounding box center [157, 120] width 10 height 10
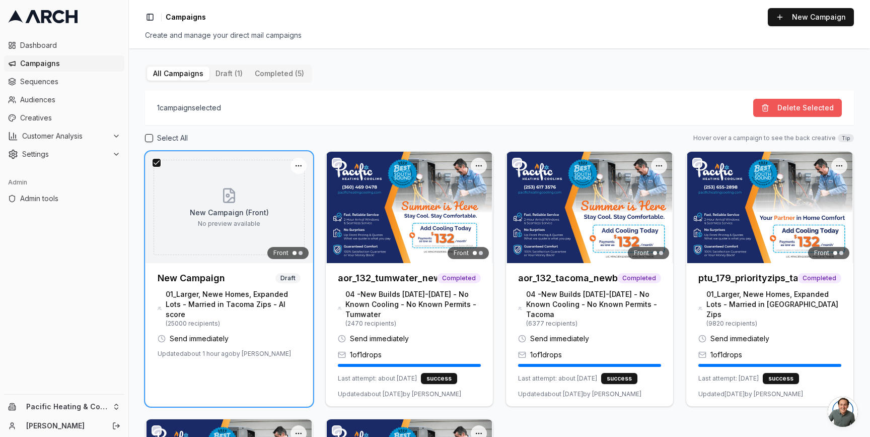
click at [785, 107] on button "Delete Selected" at bounding box center [797, 108] width 89 height 18
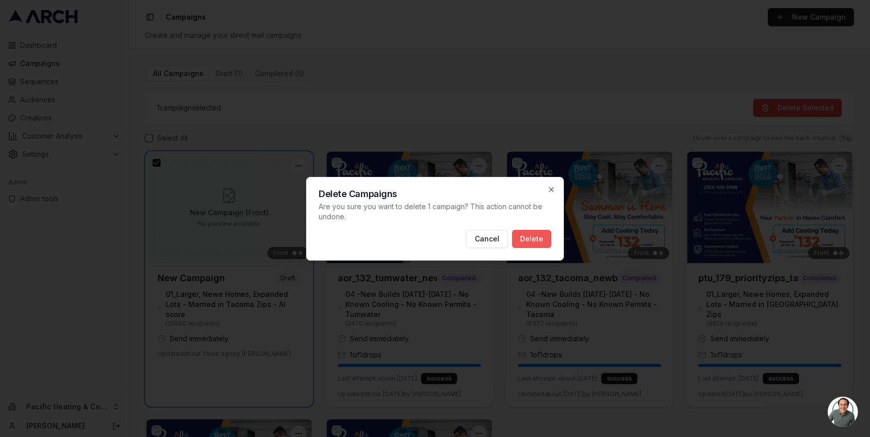
click at [536, 237] on button "Delete" at bounding box center [531, 239] width 39 height 18
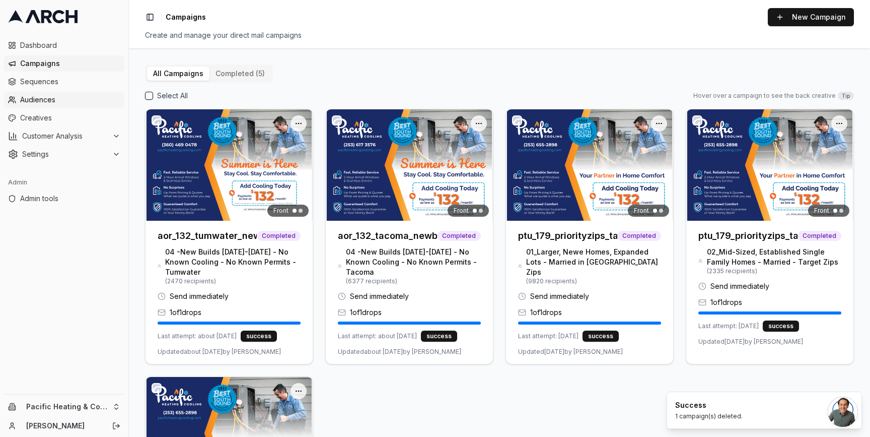
click at [65, 96] on span "Audiences" at bounding box center [70, 100] width 100 height 10
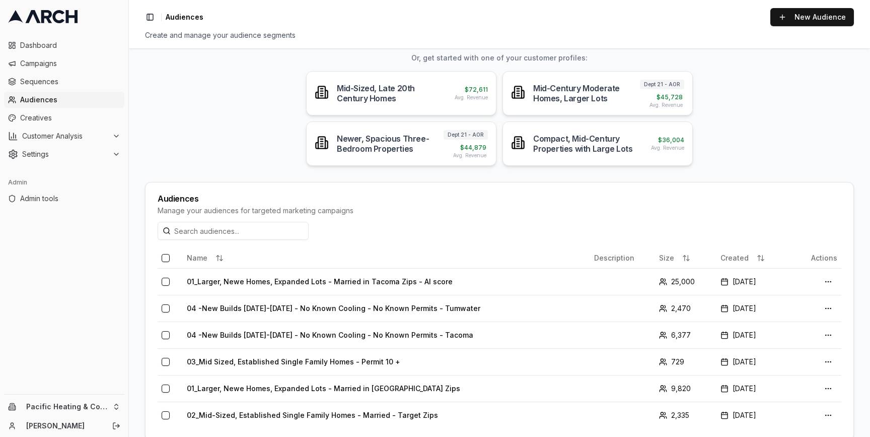
scroll to position [81, 0]
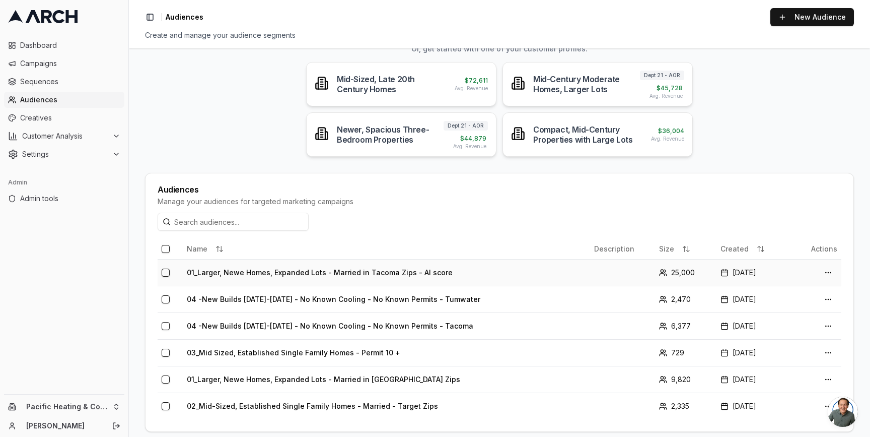
click at [308, 266] on td "01_Larger, Newe Homes, Expanded Lots - Married in Tacoma Zips - AI score" at bounding box center [386, 272] width 407 height 27
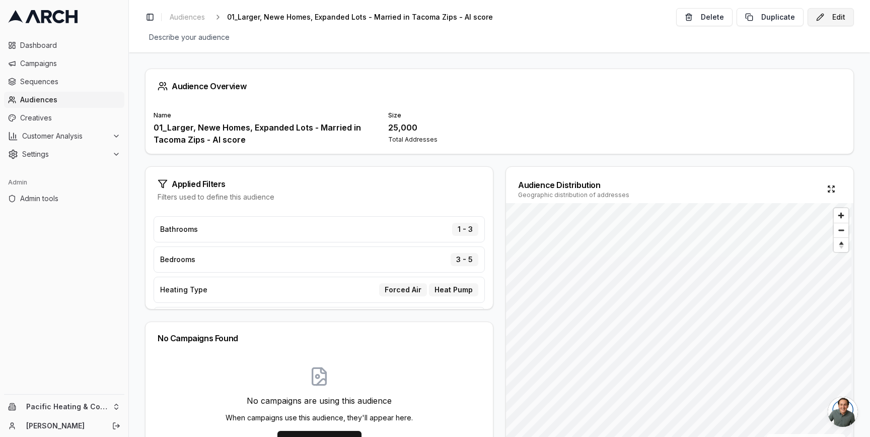
click at [825, 21] on button "Edit" at bounding box center [831, 17] width 46 height 18
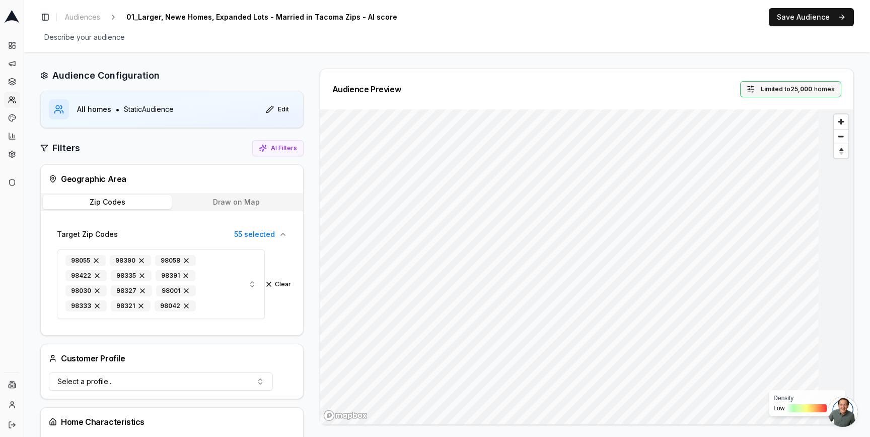
click at [781, 89] on span "Limited to 25,000" at bounding box center [786, 89] width 51 height 8
click at [741, 134] on input "25000" at bounding box center [747, 133] width 45 height 18
type input "30000"
click at [787, 136] on button "Set" at bounding box center [786, 133] width 22 height 16
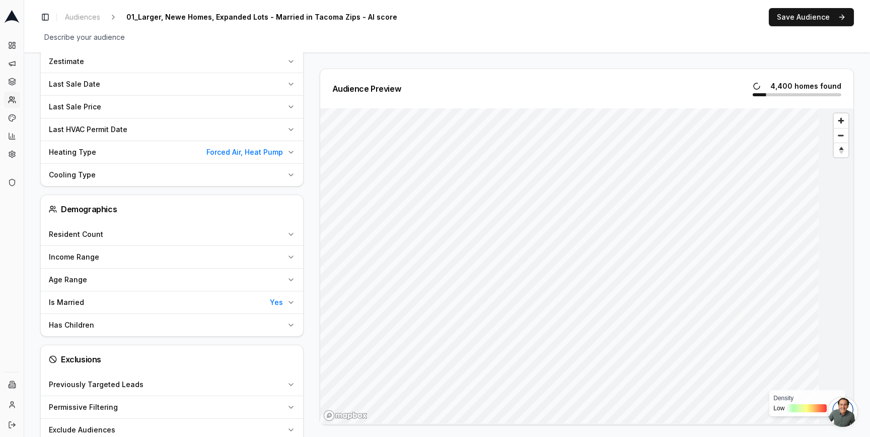
scroll to position [618, 0]
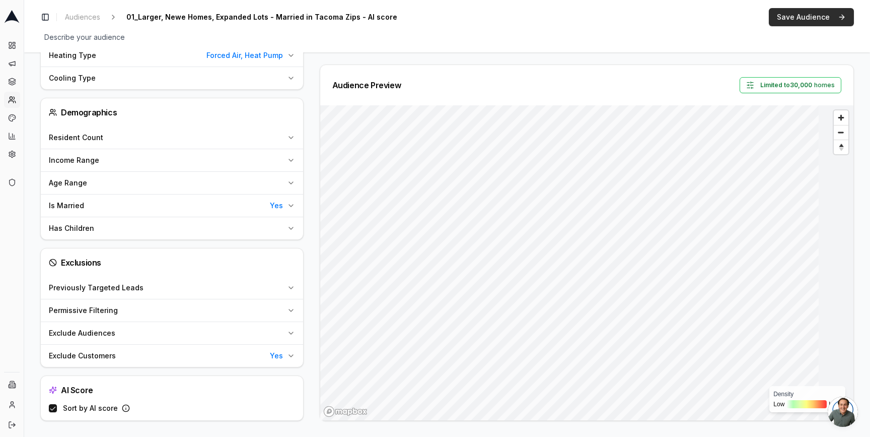
click at [797, 16] on button "Save Audience" at bounding box center [811, 17] width 85 height 18
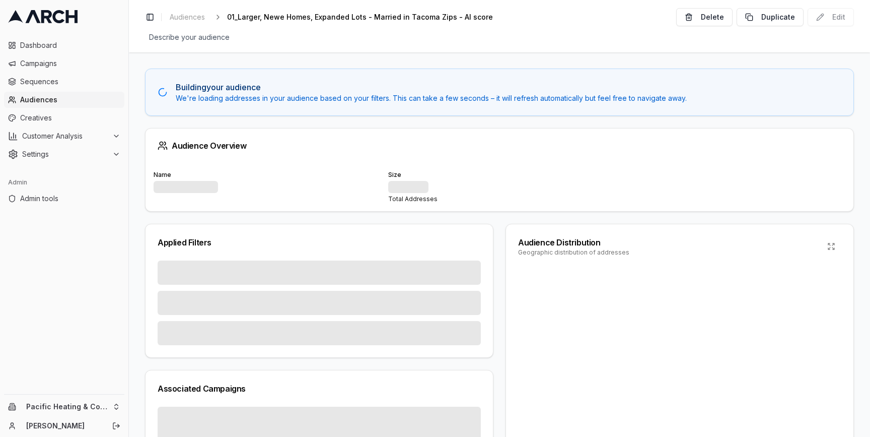
click at [67, 97] on span "Audiences" at bounding box center [70, 100] width 100 height 10
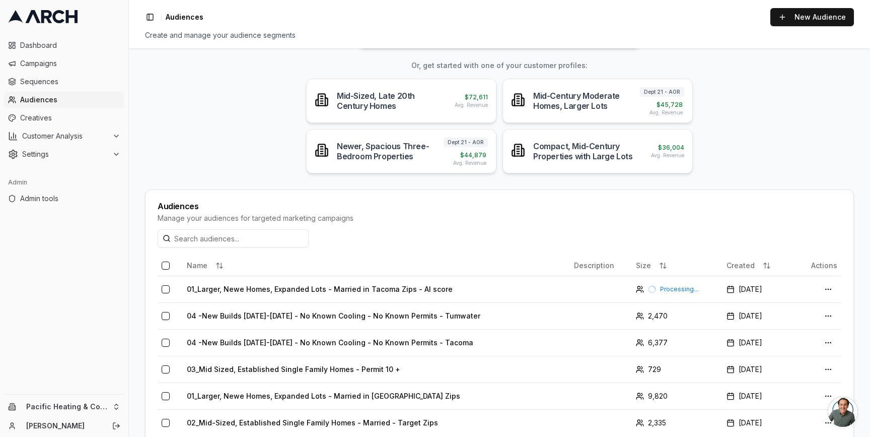
scroll to position [92, 0]
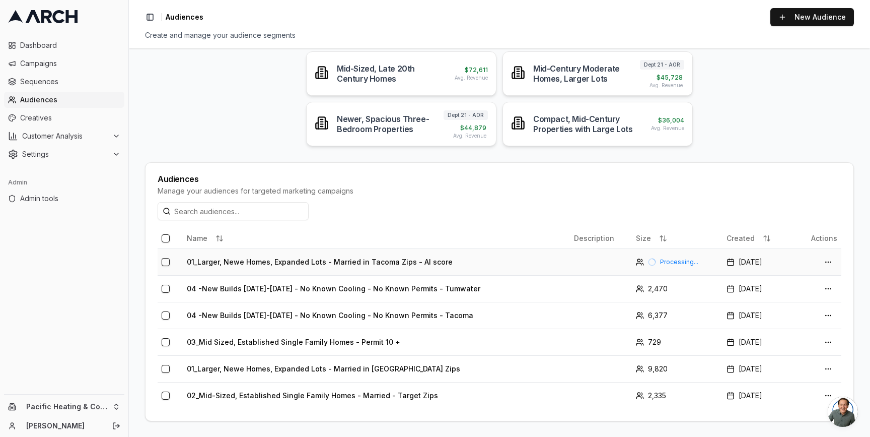
click at [280, 262] on td "01_Larger, Newe Homes, Expanded Lots - Married in Tacoma Zips - AI score" at bounding box center [376, 261] width 387 height 27
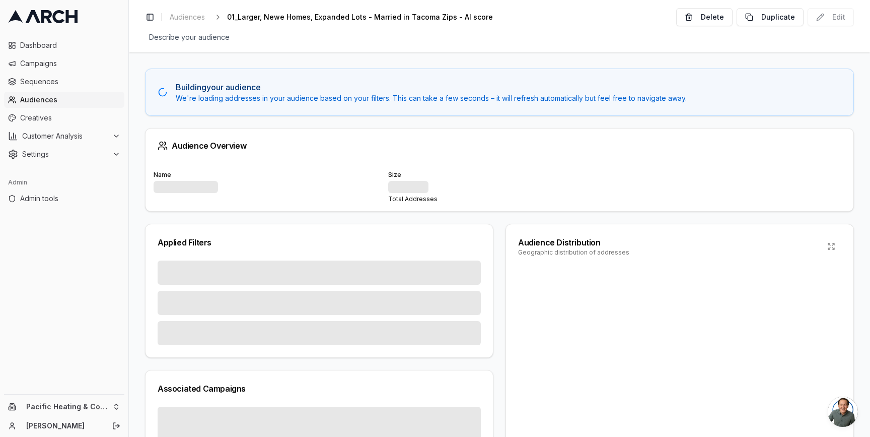
click at [496, 221] on div "Building your audience We're loading addresses in your audience based on your f…" at bounding box center [499, 244] width 741 height 384
click at [43, 99] on span "Audiences" at bounding box center [70, 100] width 100 height 10
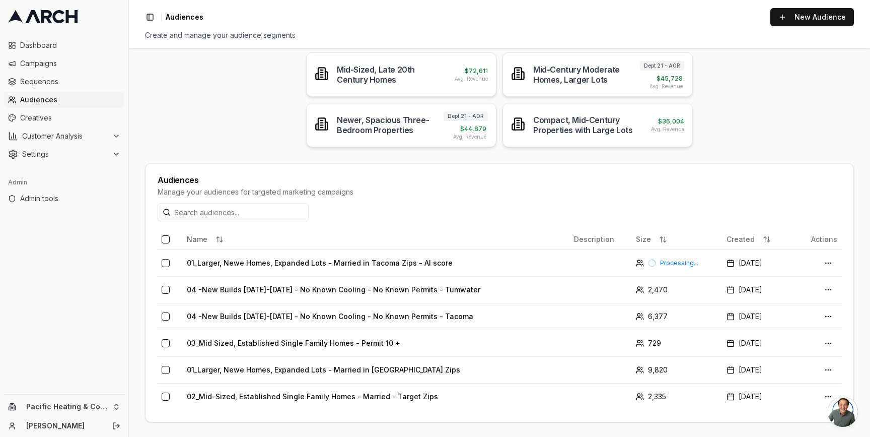
scroll to position [92, 0]
click at [316, 260] on td "01_Larger, Newe Homes, Expanded Lots - Married in Tacoma Zips - AI score" at bounding box center [376, 261] width 387 height 27
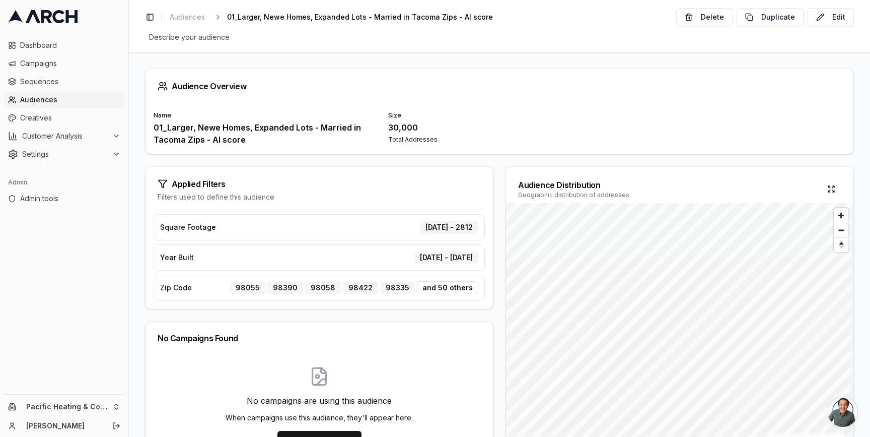
click at [57, 99] on span "Audiences" at bounding box center [70, 100] width 100 height 10
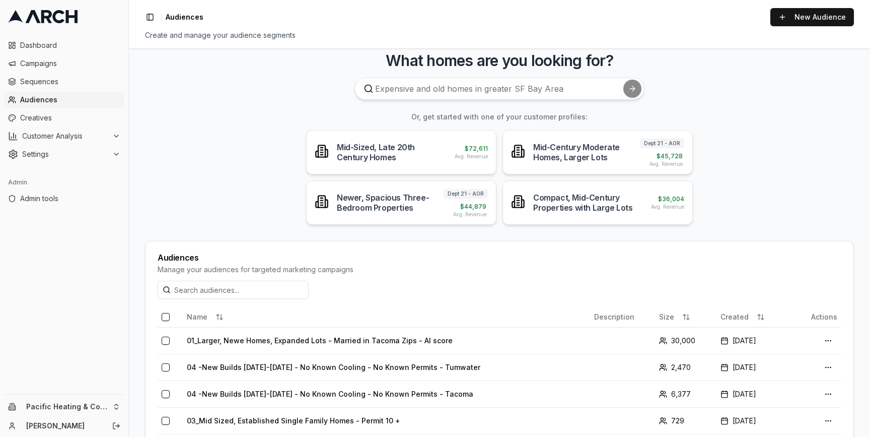
scroll to position [22, 0]
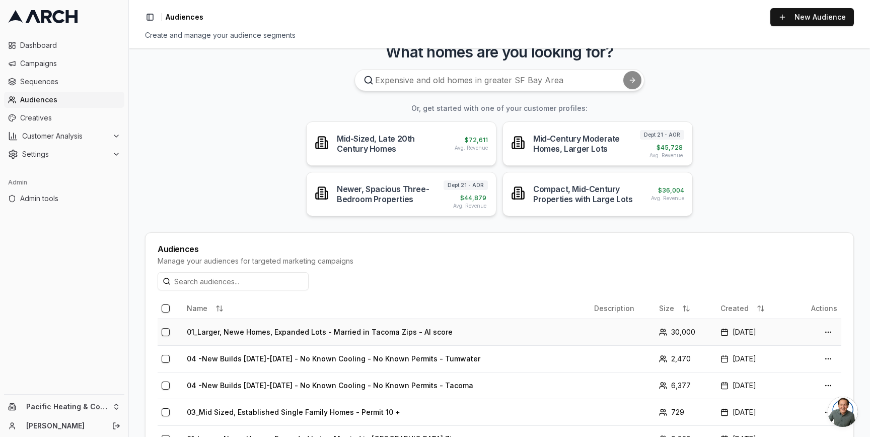
click at [232, 331] on td "01_Larger, Newe Homes, Expanded Lots - Married in Tacoma Zips - AI score" at bounding box center [386, 331] width 407 height 27
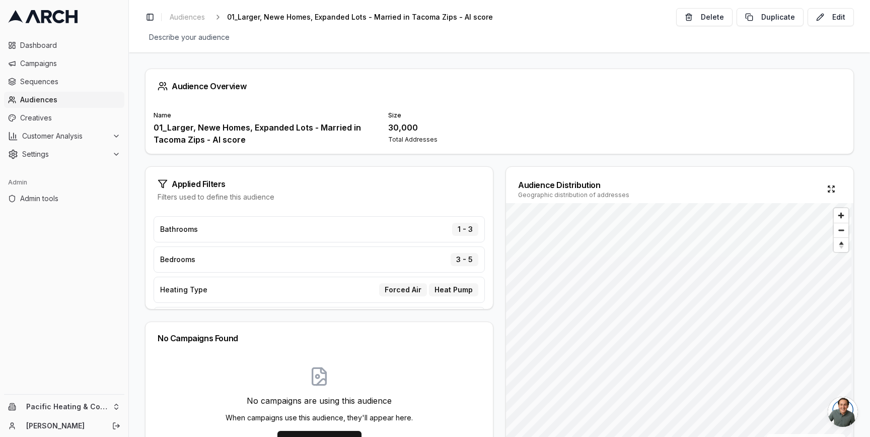
click at [82, 102] on span "Audiences" at bounding box center [70, 100] width 100 height 10
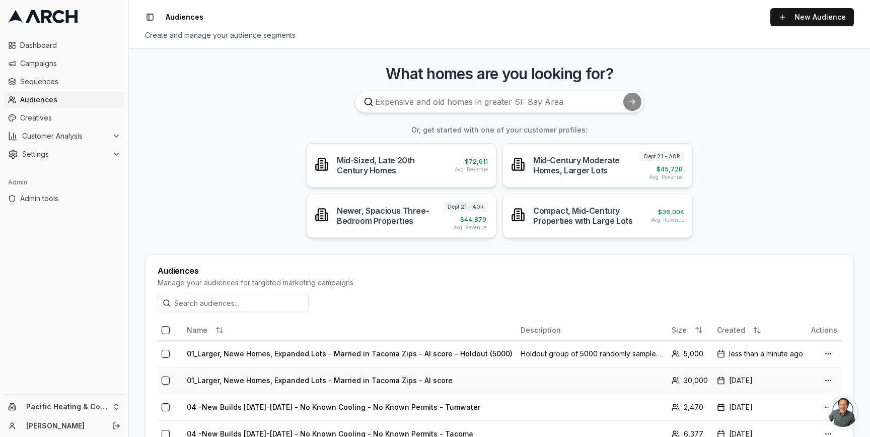
click at [297, 383] on td "01_Larger, Newe Homes, Expanded Lots - Married in Tacoma Zips - AI score" at bounding box center [350, 380] width 334 height 27
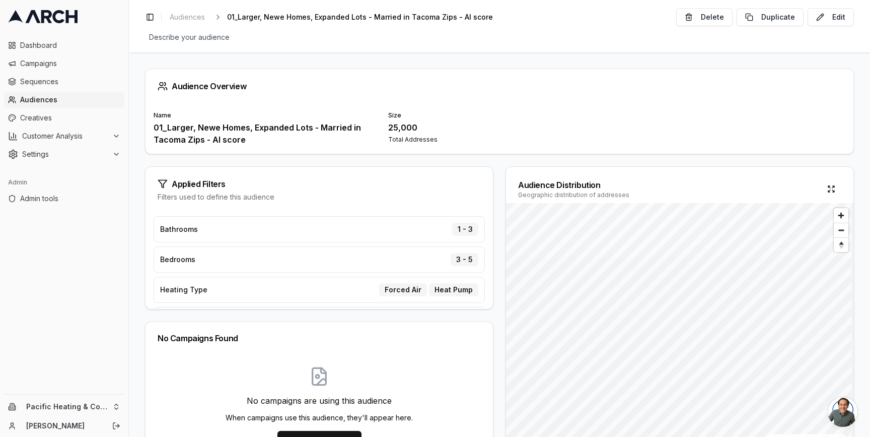
click at [83, 97] on span "Audiences" at bounding box center [70, 100] width 100 height 10
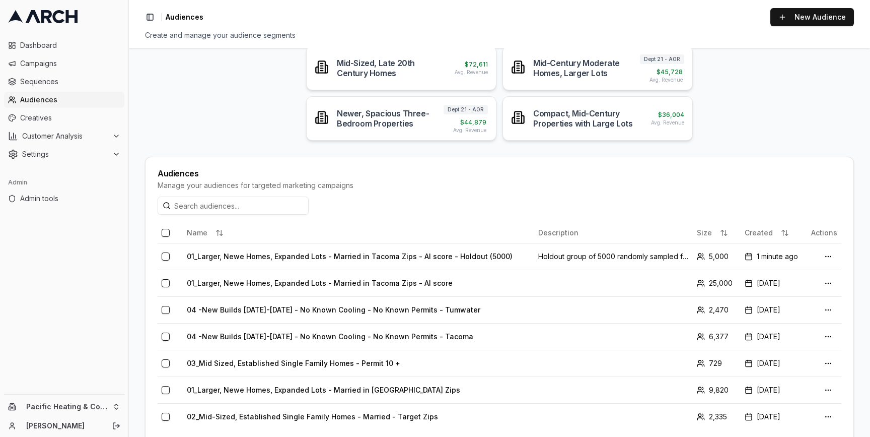
scroll to position [108, 0]
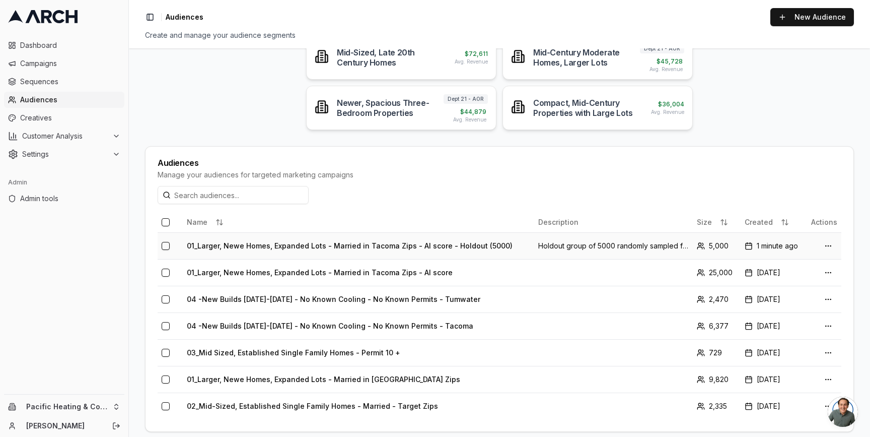
click at [342, 250] on td "01_Larger, Newe Homes, Expanded Lots - Married in Tacoma Zips - AI score - Hold…" at bounding box center [358, 245] width 351 height 27
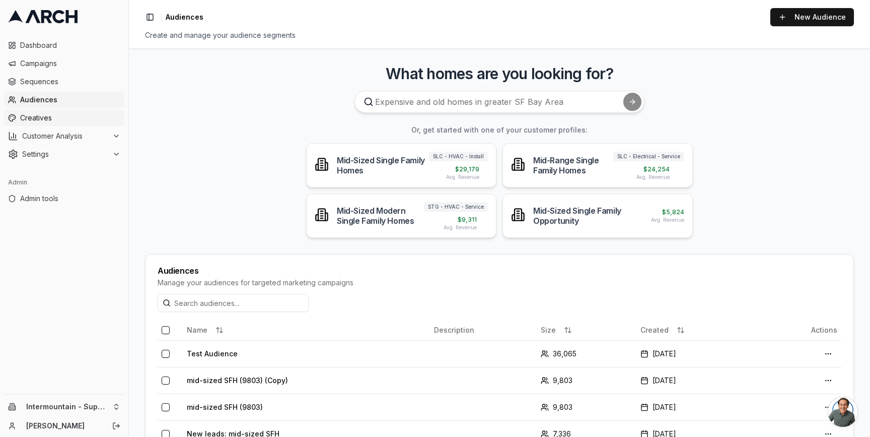
click at [70, 120] on span "Creatives" at bounding box center [70, 118] width 100 height 10
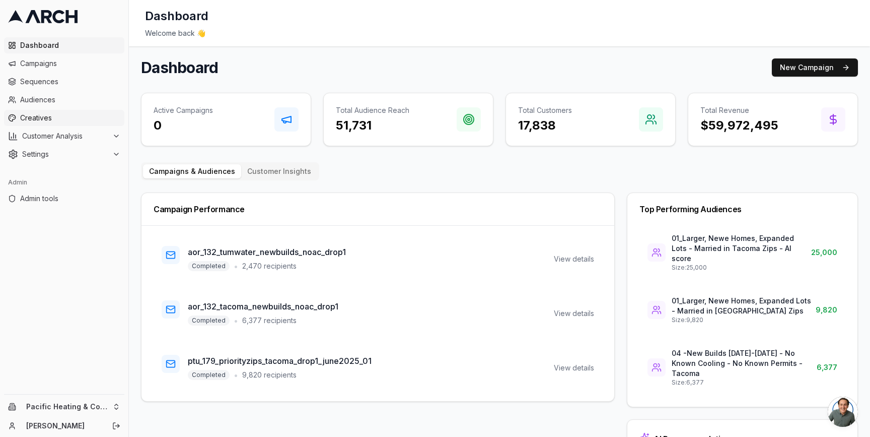
click at [66, 120] on span "Creatives" at bounding box center [70, 118] width 100 height 10
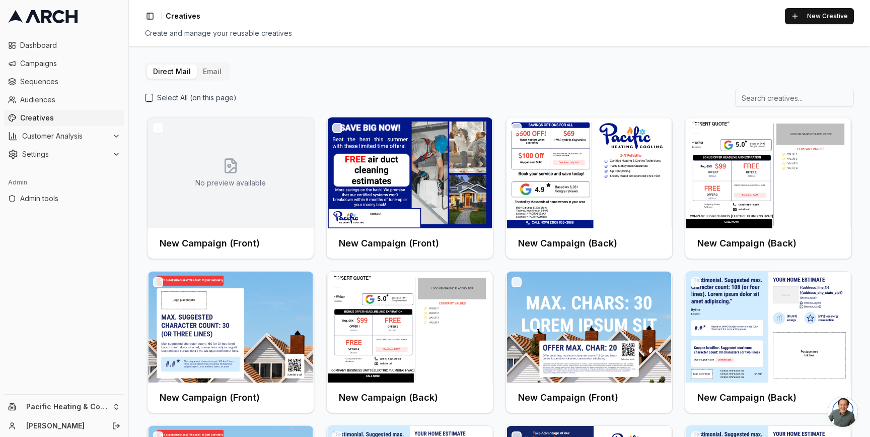
click at [206, 76] on button "Email" at bounding box center [212, 71] width 31 height 14
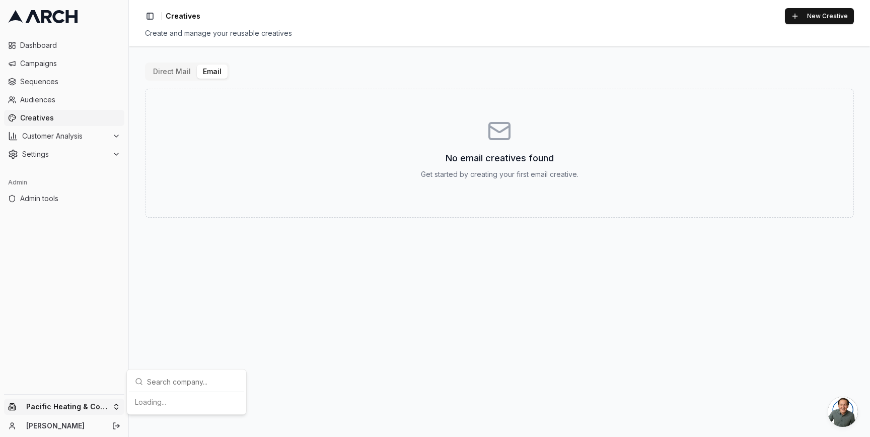
click at [115, 407] on html "Dashboard Campaigns Sequences Audiences Creatives Customer Analysis Settings Ad…" at bounding box center [435, 218] width 870 height 437
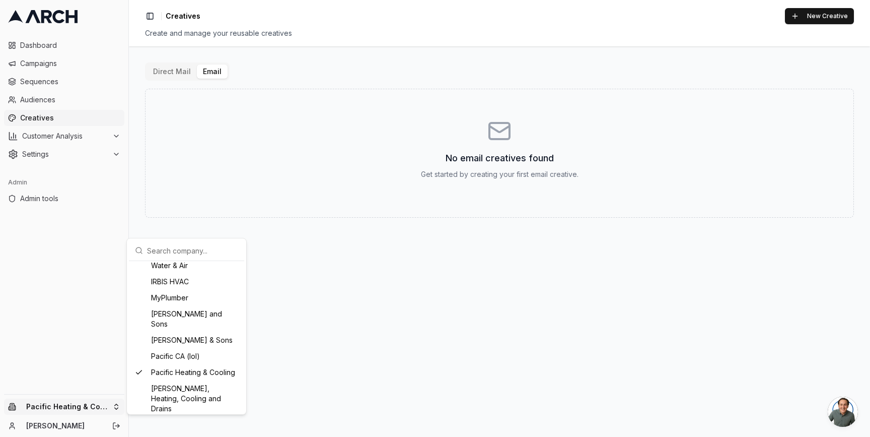
scroll to position [749, 0]
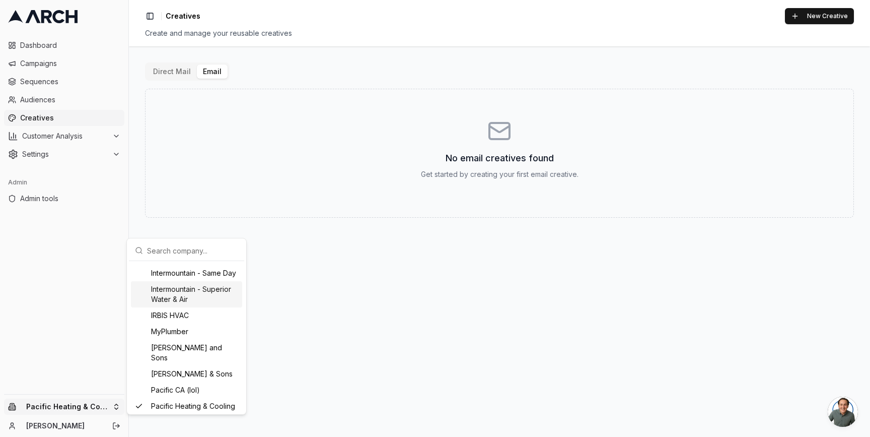
click at [179, 307] on div "Intermountain - Superior Water & Air" at bounding box center [186, 294] width 111 height 26
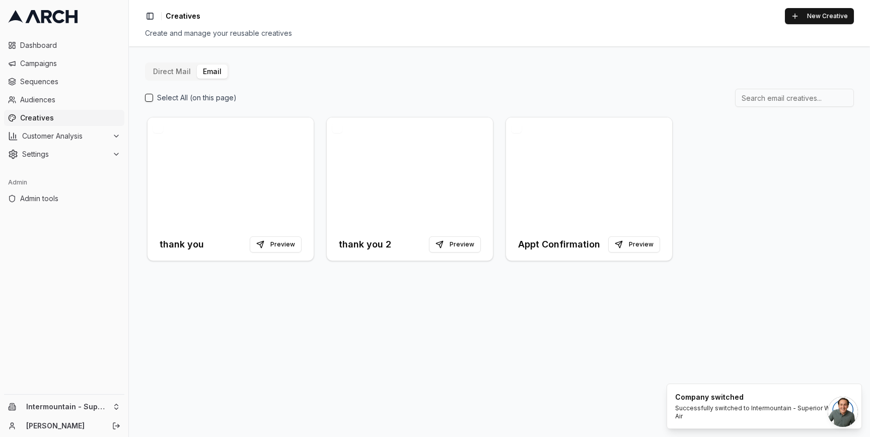
click at [301, 333] on div "Direct Mail Email Select All (on this page) thank you Preview thank you 2 Previ…" at bounding box center [499, 241] width 741 height 390
click at [249, 177] on div at bounding box center [231, 172] width 166 height 111
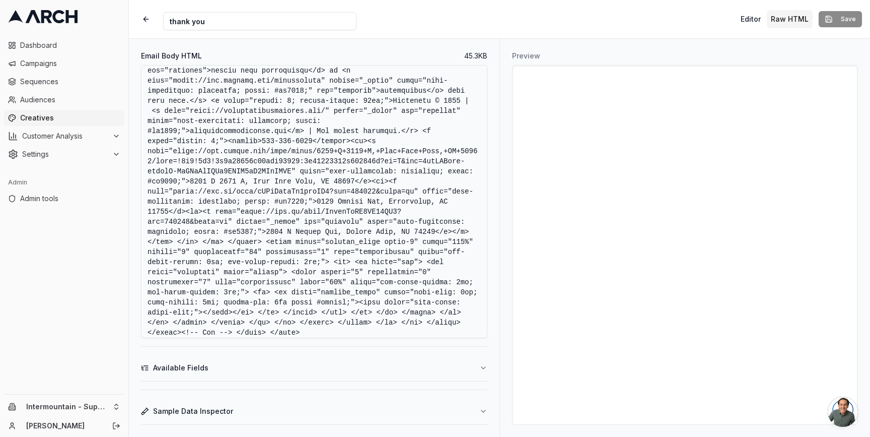
scroll to position [699, 0]
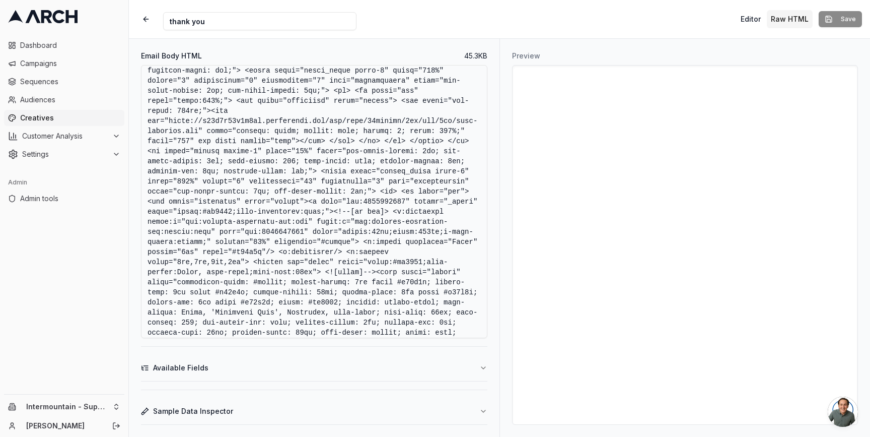
click at [377, 200] on textarea "Email Body HTML" at bounding box center [314, 201] width 346 height 273
paste textarea "33) 810-0552"
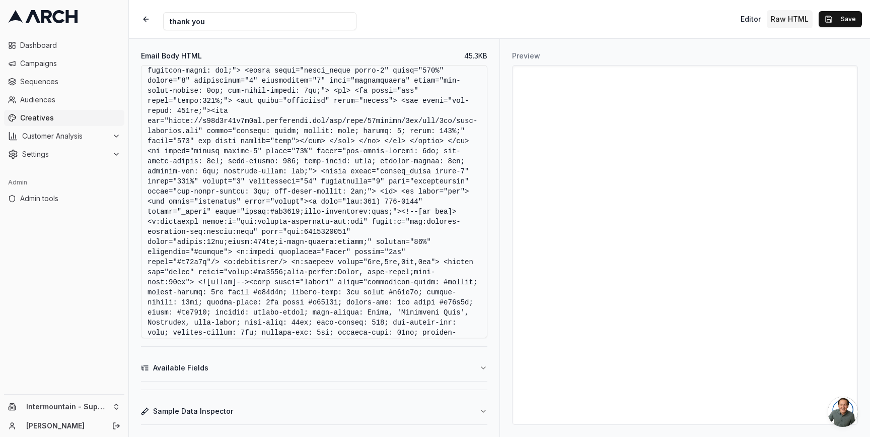
click at [386, 202] on textarea "Email Body HTML" at bounding box center [314, 201] width 346 height 273
click at [395, 202] on textarea "Email Body HTML" at bounding box center [314, 201] width 346 height 273
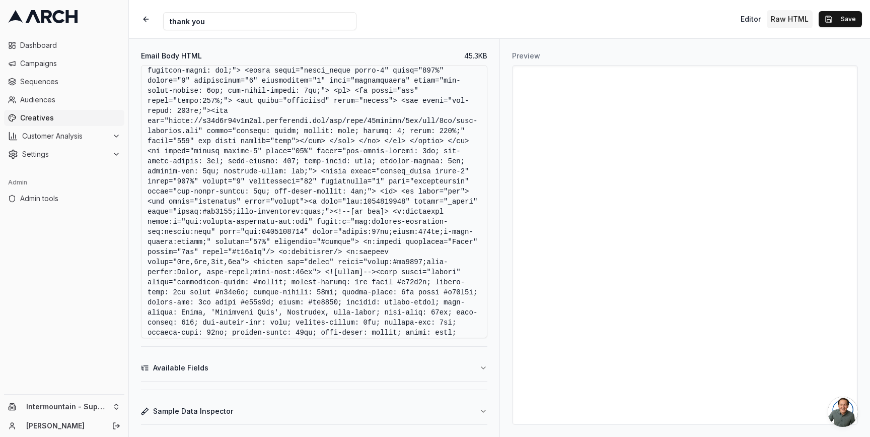
click at [330, 234] on textarea "Email Body HTML" at bounding box center [314, 201] width 346 height 273
paste textarea "33) 810-0552"
click at [327, 233] on textarea "Email Body HTML" at bounding box center [314, 201] width 346 height 273
click at [334, 233] on textarea "Email Body HTML" at bounding box center [314, 201] width 346 height 273
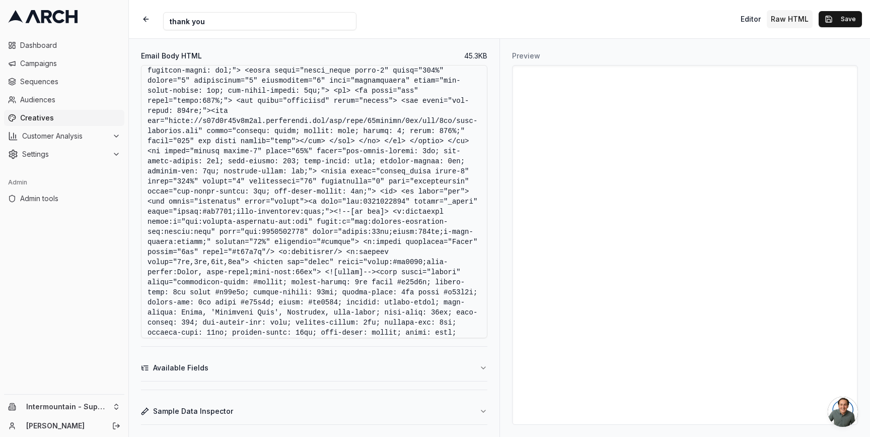
click at [313, 233] on textarea "Email Body HTML" at bounding box center [314, 201] width 346 height 273
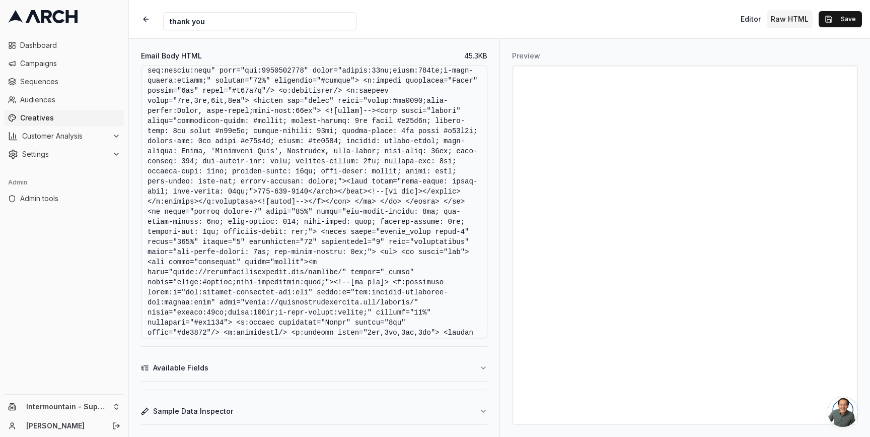
click at [262, 204] on textarea "Email Body HTML" at bounding box center [314, 201] width 346 height 273
paste textarea "8338100552"
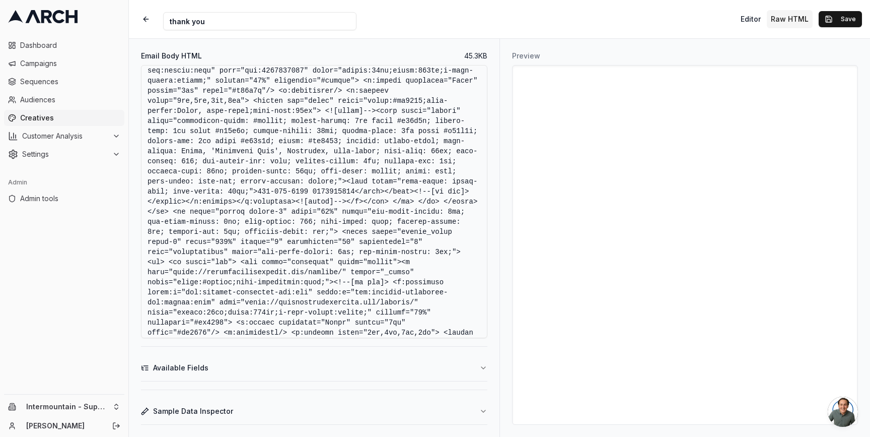
click at [279, 203] on textarea "Email Body HTML" at bounding box center [314, 201] width 346 height 273
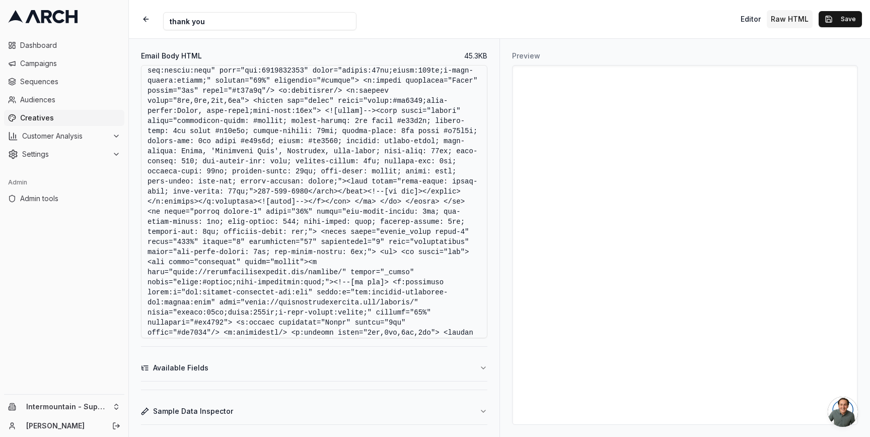
scroll to position [1736, 0]
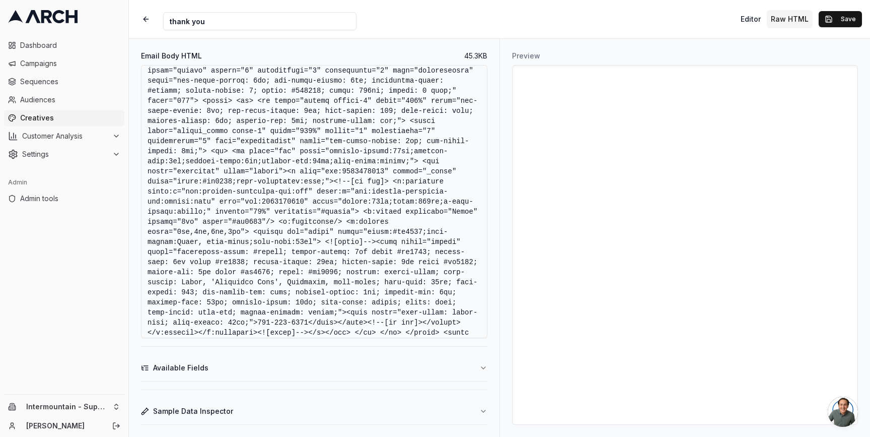
click at [210, 202] on textarea "Email Body HTML" at bounding box center [314, 201] width 346 height 273
paste textarea "338100552"
click at [206, 235] on textarea "Email Body HTML" at bounding box center [314, 201] width 346 height 273
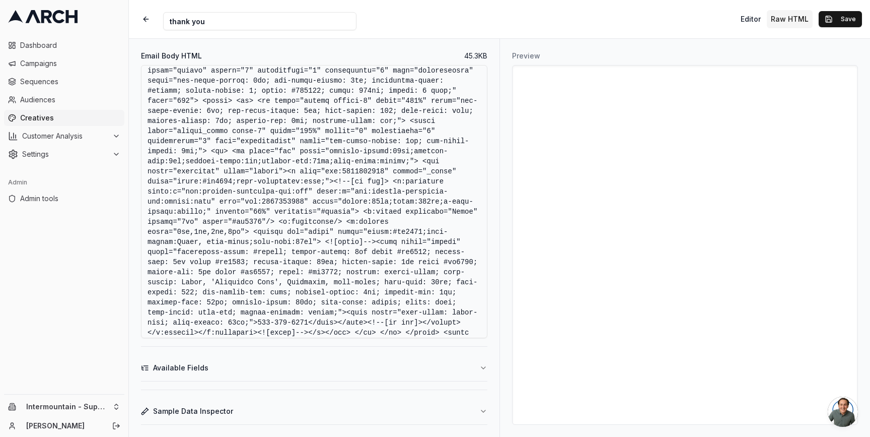
paste textarea "338100552"
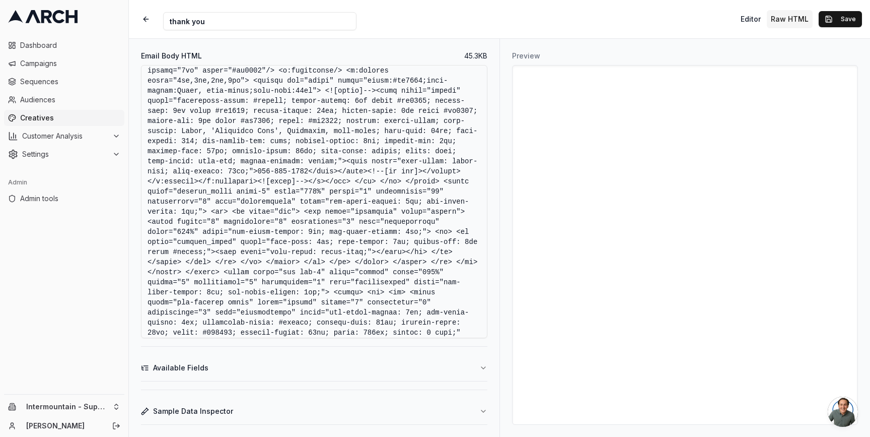
click at [262, 201] on textarea "Email Body HTML" at bounding box center [314, 201] width 346 height 273
paste textarea "8338100552"
drag, startPoint x: 266, startPoint y: 201, endPoint x: 212, endPoint y: 203, distance: 54.9
click at [211, 203] on textarea "Email Body HTML" at bounding box center [314, 201] width 346 height 273
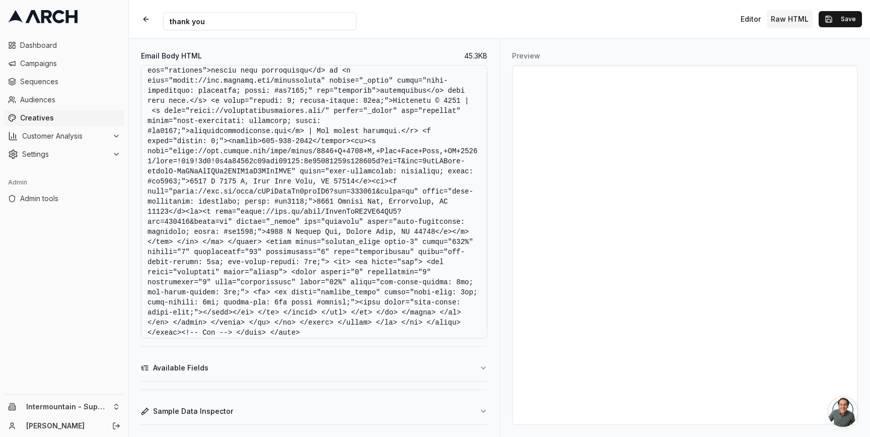
click at [313, 203] on textarea "Email Body HTML" at bounding box center [314, 201] width 346 height 273
paste textarea "8338100552"
drag, startPoint x: 317, startPoint y: 201, endPoint x: 264, endPoint y: 201, distance: 52.9
click at [264, 201] on textarea "Email Body HTML" at bounding box center [314, 201] width 346 height 273
click at [404, 190] on textarea "Email Body HTML" at bounding box center [314, 201] width 346 height 273
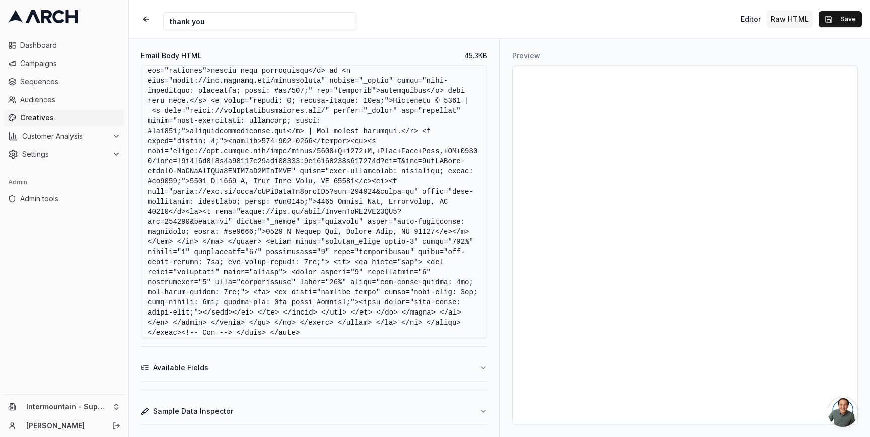
type textarea "<!DOCTYPE html> <html xmlns:v="urn:schemas-microsoft-com:vml" xmlns:o="urn:sche…"
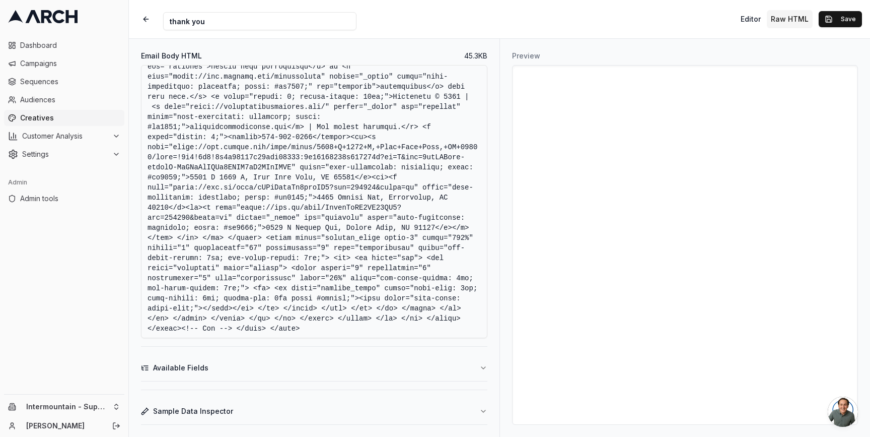
scroll to position [6192, 0]
click at [840, 18] on button "Save" at bounding box center [840, 19] width 43 height 16
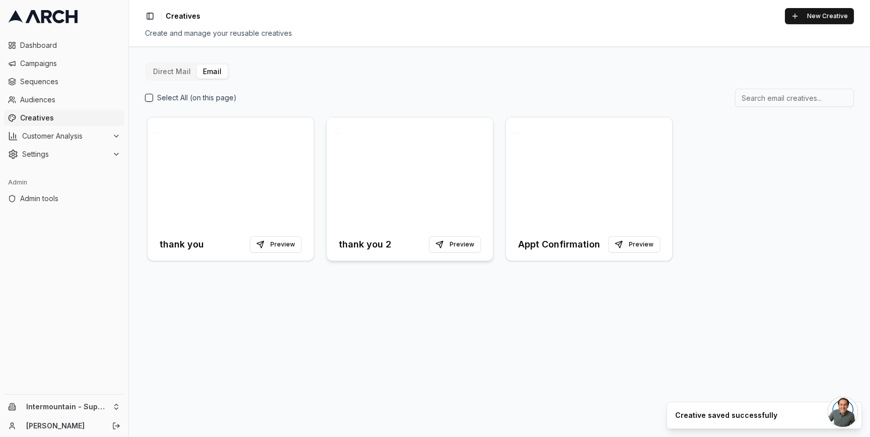
click at [368, 159] on div at bounding box center [410, 172] width 166 height 111
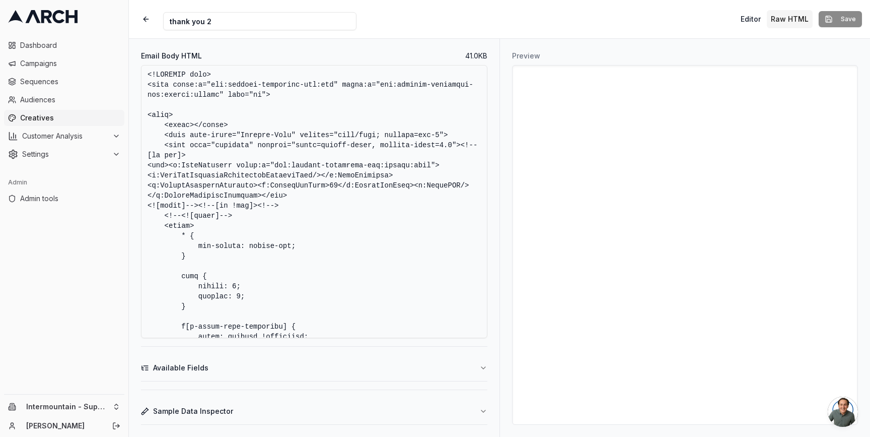
click at [372, 203] on textarea "Email Body HTML" at bounding box center [314, 201] width 346 height 273
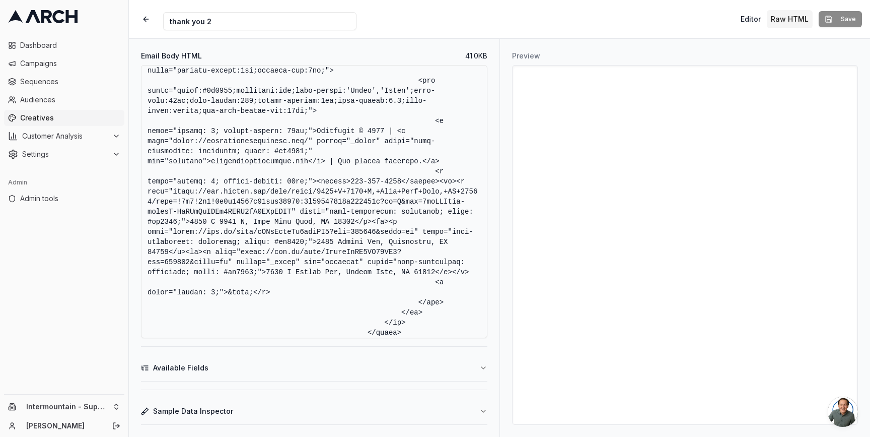
click at [402, 202] on textarea "Email Body HTML" at bounding box center [314, 201] width 346 height 273
paste textarea "8338100552"
type textarea "<!DOCTYPE html> <html xmlns:v="urn:schemas-microsoft-com:vml" xmlns:o="urn:sche…"
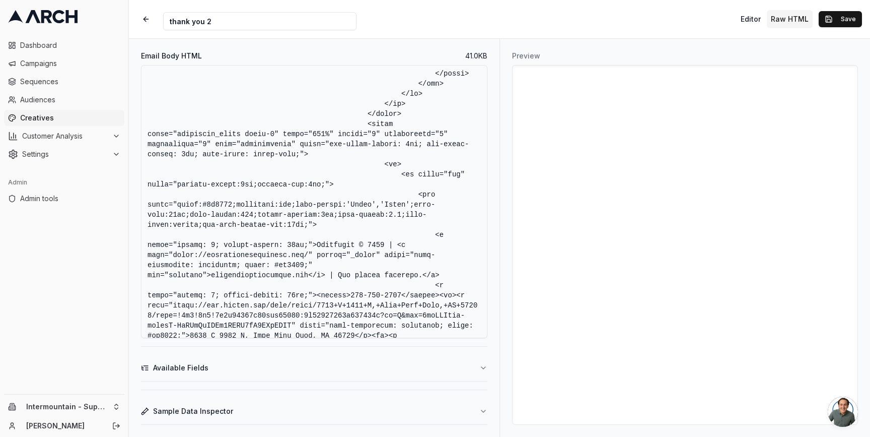
scroll to position [10790, 0]
click at [424, 203] on textarea "Email Body HTML" at bounding box center [314, 201] width 346 height 273
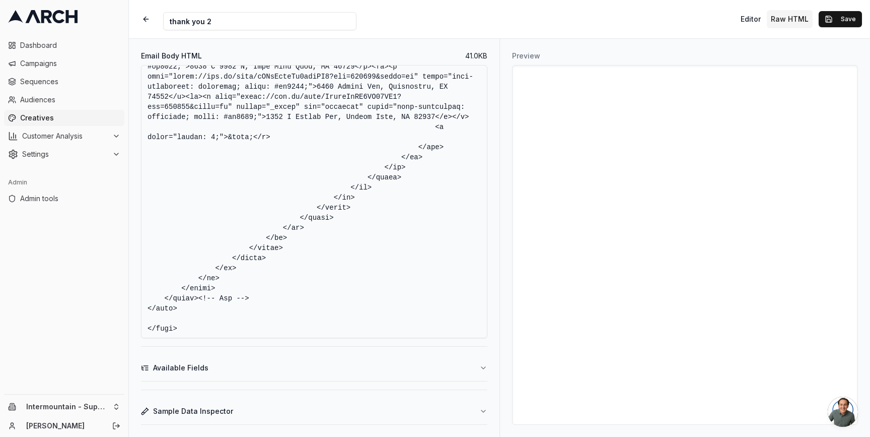
scroll to position [10791, 0]
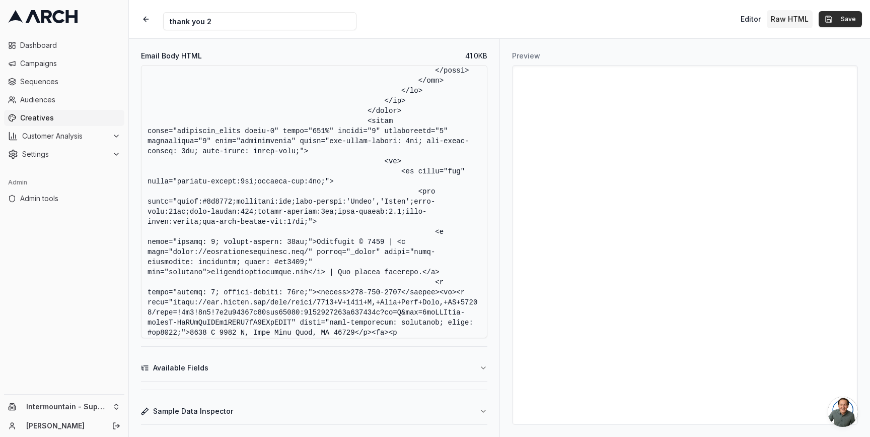
click at [842, 20] on button "Save" at bounding box center [840, 19] width 43 height 16
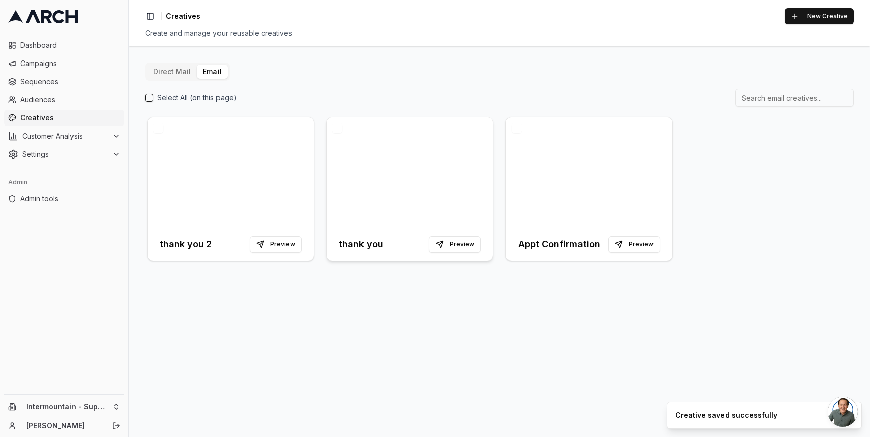
click at [348, 165] on div at bounding box center [410, 172] width 166 height 111
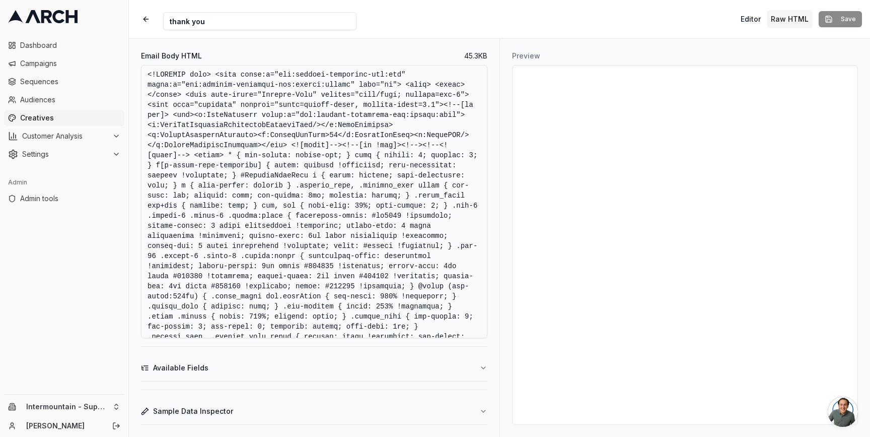
click at [384, 409] on button "Sample Data Inspector" at bounding box center [314, 411] width 346 height 26
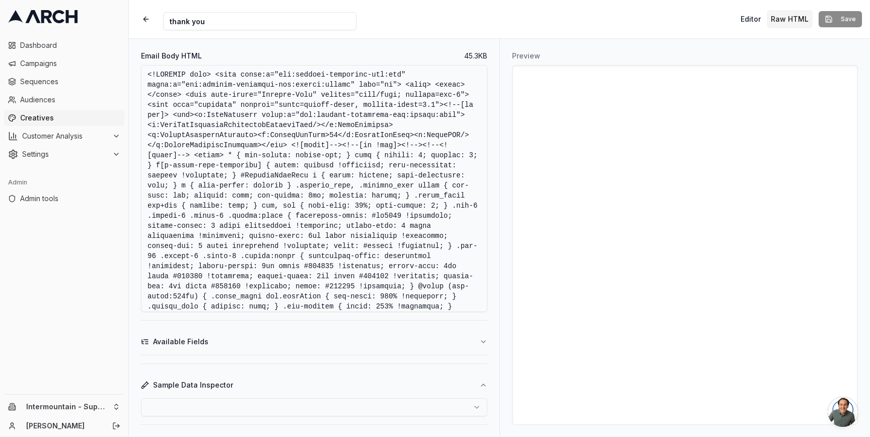
click at [372, 404] on html "Dashboard Campaigns Sequences Audiences Creatives Customer Analysis Settings Ad…" at bounding box center [435, 218] width 870 height 437
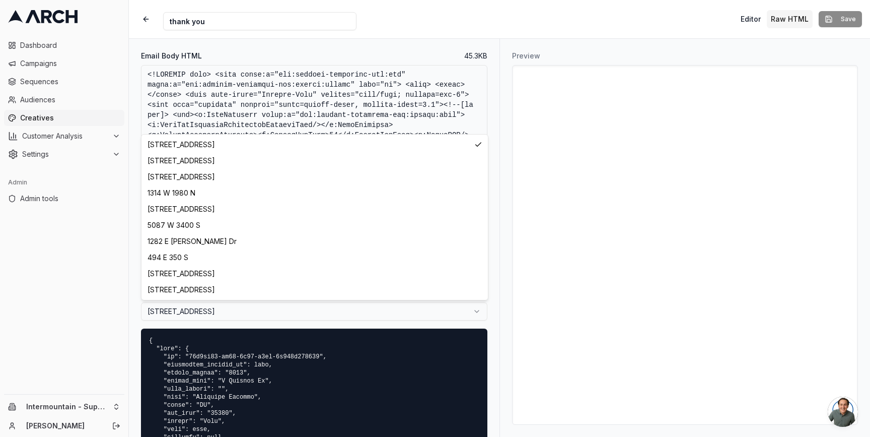
click at [373, 308] on html "Dashboard Campaigns Sequences Audiences Creatives Customer Analysis Settings Ad…" at bounding box center [435, 218] width 870 height 437
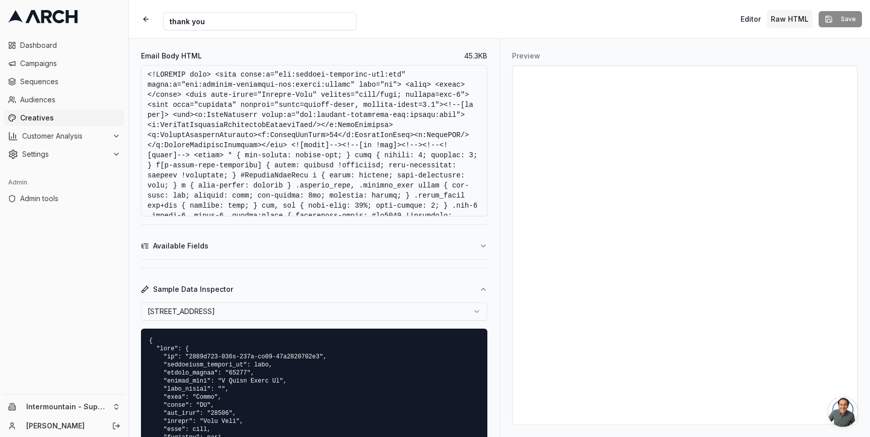
click at [357, 310] on html "Dashboard Campaigns Sequences Audiences Creatives Customer Analysis Settings Ad…" at bounding box center [435, 218] width 870 height 437
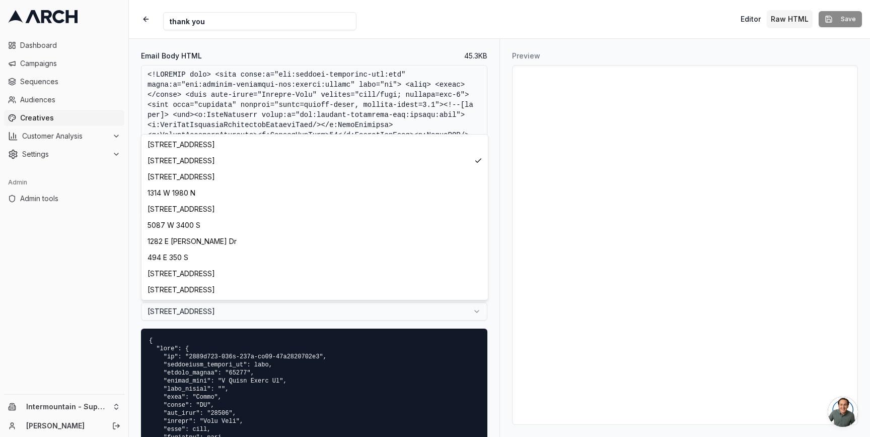
select select "9419b1d6-c111-432d-8993-6dae13f204a3"
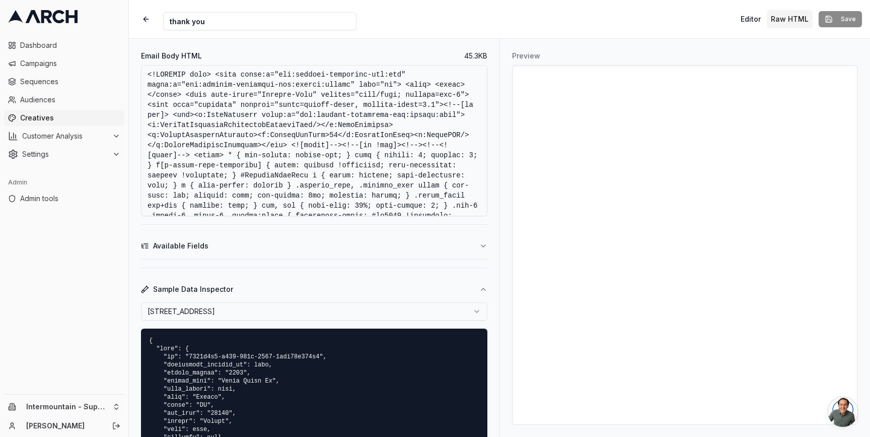
click at [59, 120] on span "Creatives" at bounding box center [70, 118] width 100 height 10
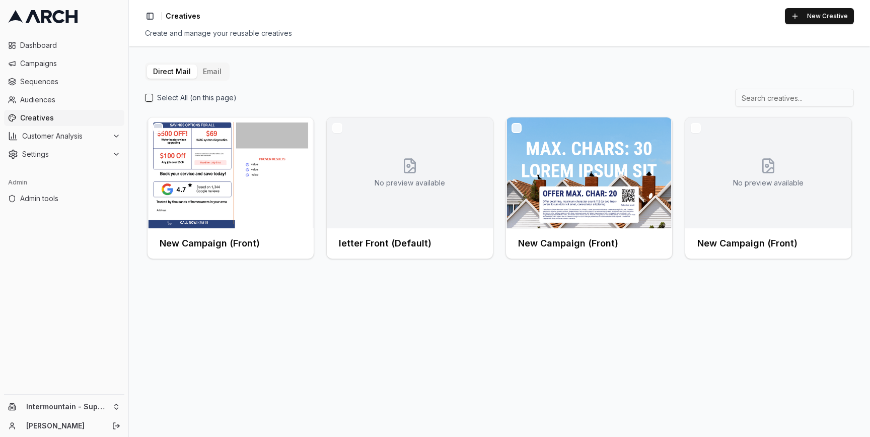
click at [202, 71] on button "Email" at bounding box center [212, 71] width 31 height 14
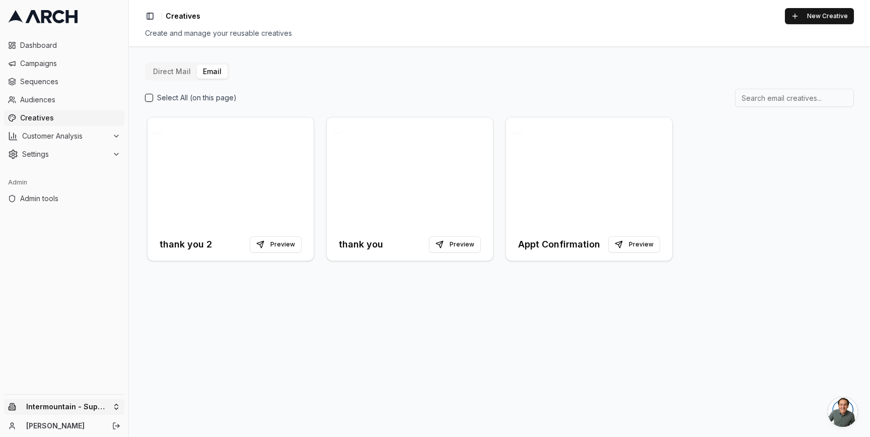
click at [121, 405] on html "Dashboard Campaigns Sequences Audiences Creatives Customer Analysis Settings Ad…" at bounding box center [435, 218] width 870 height 437
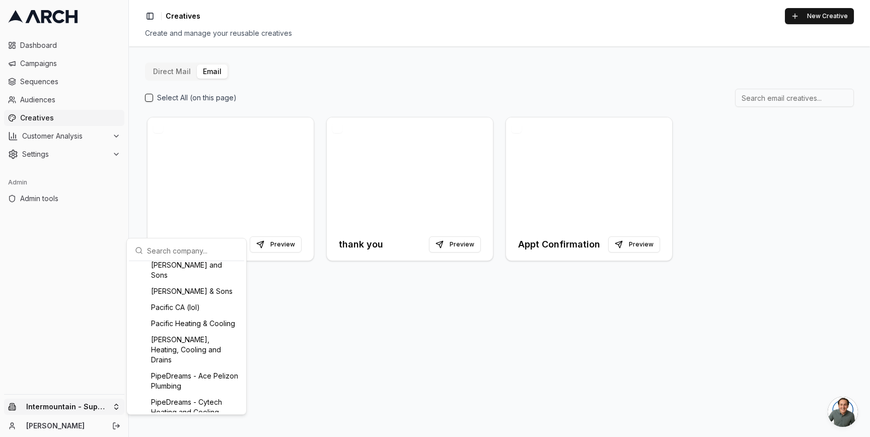
scroll to position [833, 0]
click at [177, 330] on div "Pacific Heating & Cooling" at bounding box center [186, 322] width 111 height 16
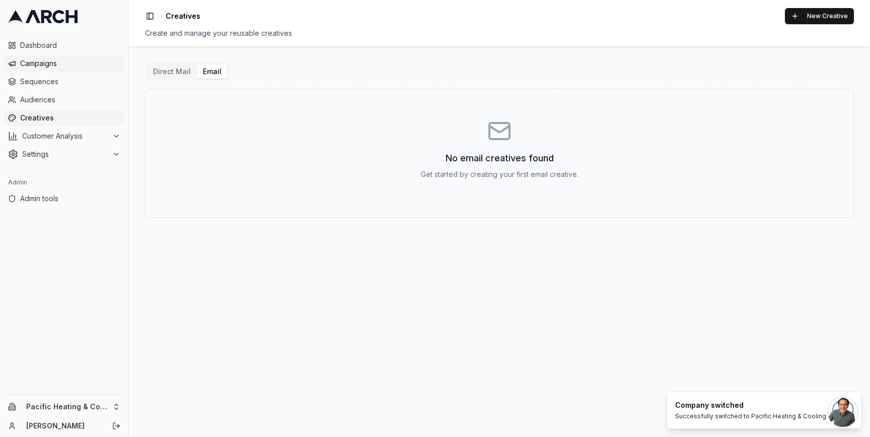
click at [58, 66] on span "Campaigns" at bounding box center [70, 63] width 100 height 10
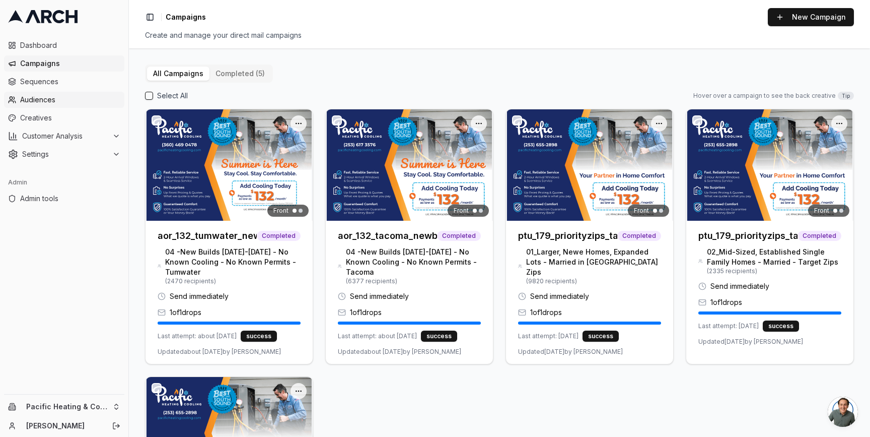
click at [63, 99] on span "Audiences" at bounding box center [70, 100] width 100 height 10
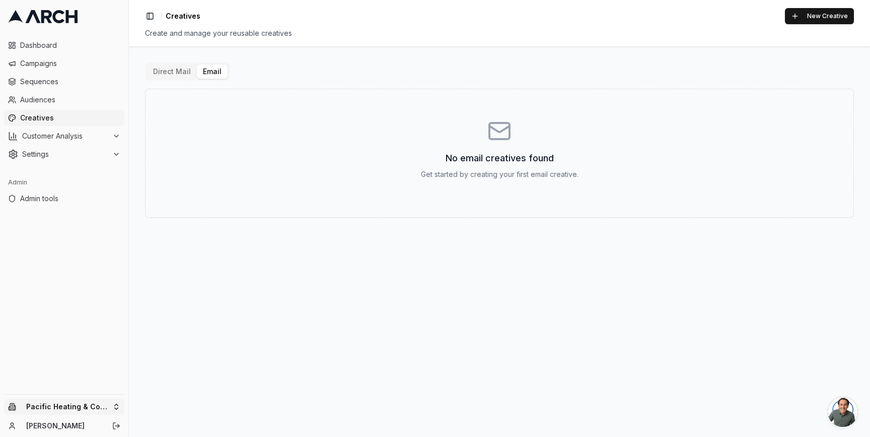
click at [114, 405] on html "Dashboard Campaigns Sequences Audiences Creatives Customer Analysis Settings Ad…" at bounding box center [435, 218] width 870 height 437
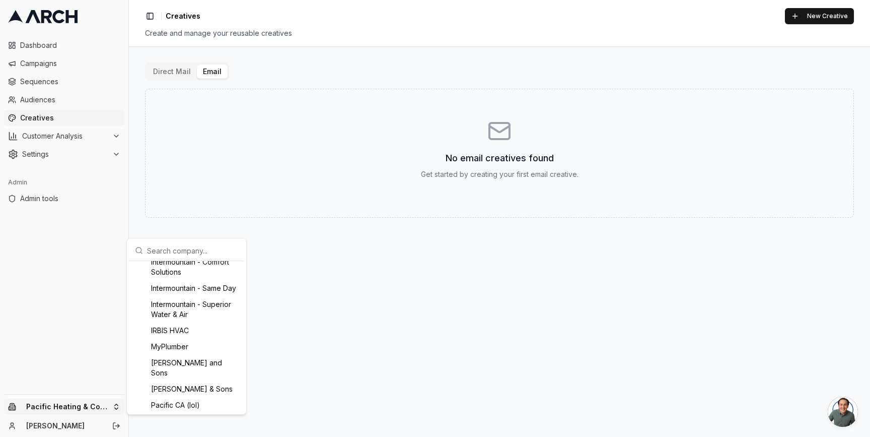
scroll to position [732, 0]
click at [157, 324] on div "Intermountain - Superior Water & Air" at bounding box center [186, 311] width 111 height 26
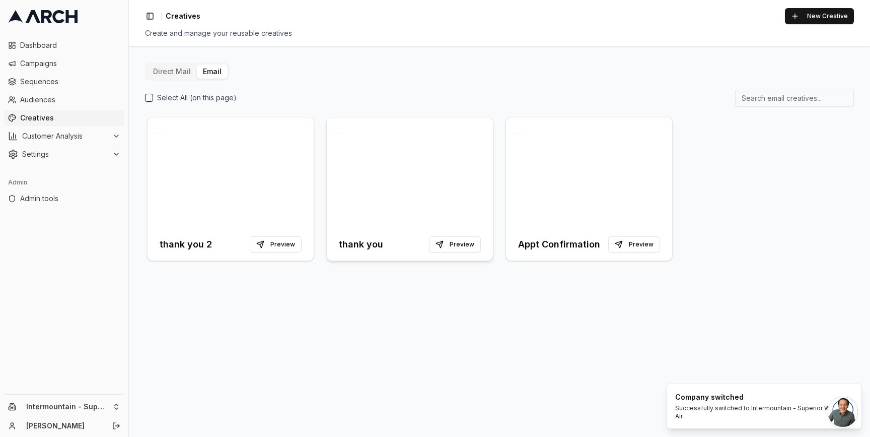
click at [361, 150] on div at bounding box center [410, 172] width 166 height 111
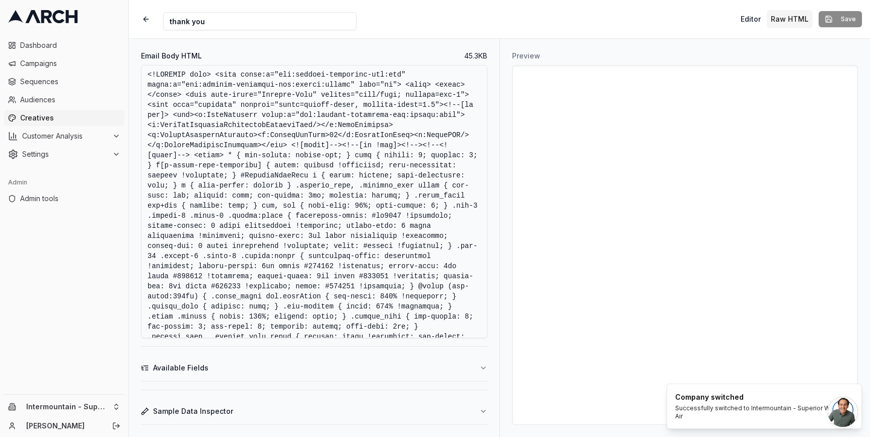
click at [270, 144] on textarea "Email Body HTML" at bounding box center [314, 201] width 346 height 273
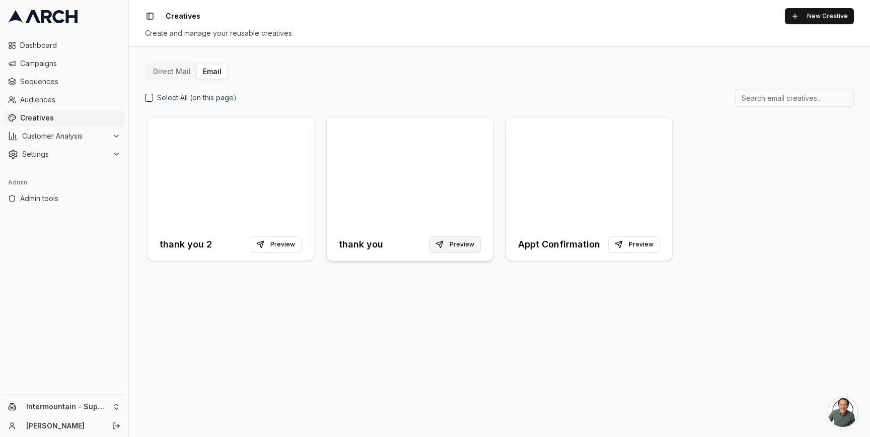
click at [453, 244] on button "Preview" at bounding box center [455, 244] width 52 height 16
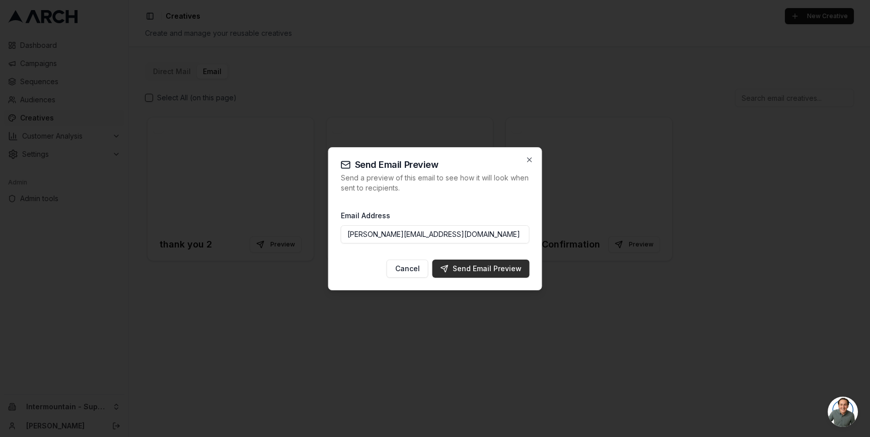
click at [480, 268] on div "Send Email Preview" at bounding box center [481, 268] width 81 height 10
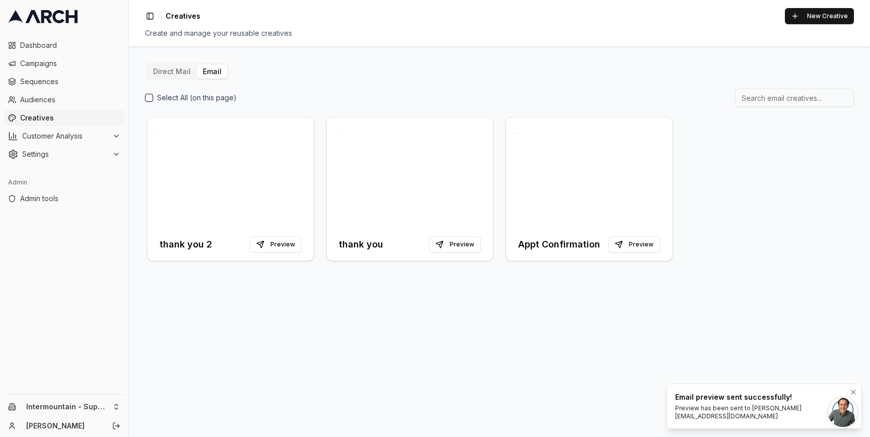
click at [756, 413] on div "Preview has been sent to jimmy@getarch.com" at bounding box center [762, 412] width 174 height 16
click at [734, 411] on div "Email preview sent successfully! Preview has been sent to jimmy@getarch.com" at bounding box center [762, 406] width 174 height 28
click at [388, 170] on div at bounding box center [410, 172] width 166 height 111
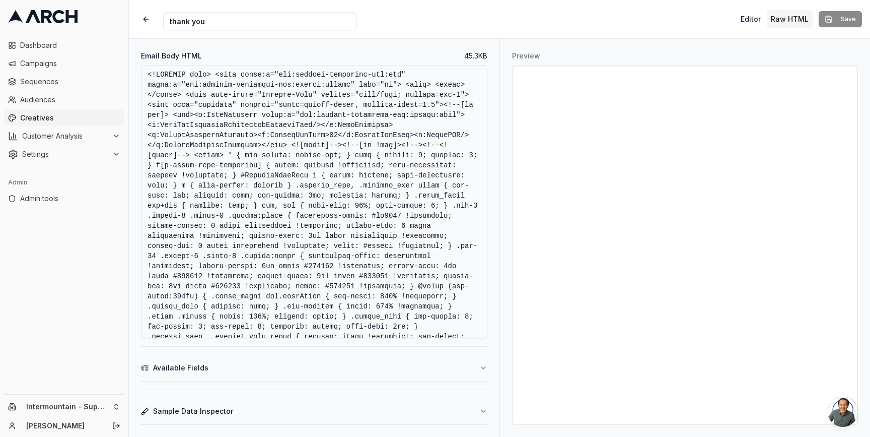
click at [214, 249] on textarea "Email Body HTML" at bounding box center [314, 201] width 346 height 273
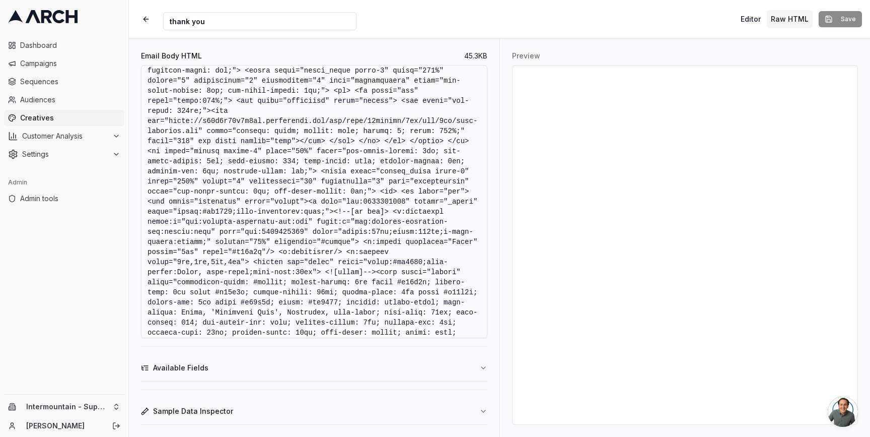
drag, startPoint x: 402, startPoint y: 213, endPoint x: 309, endPoint y: 203, distance: 93.1
click at [309, 203] on textarea "Email Body HTML" at bounding box center [314, 201] width 346 height 273
paste textarea "https://superiorwaterandair.com/?utm_source=email&utm_medium=email&utm_campaign…"
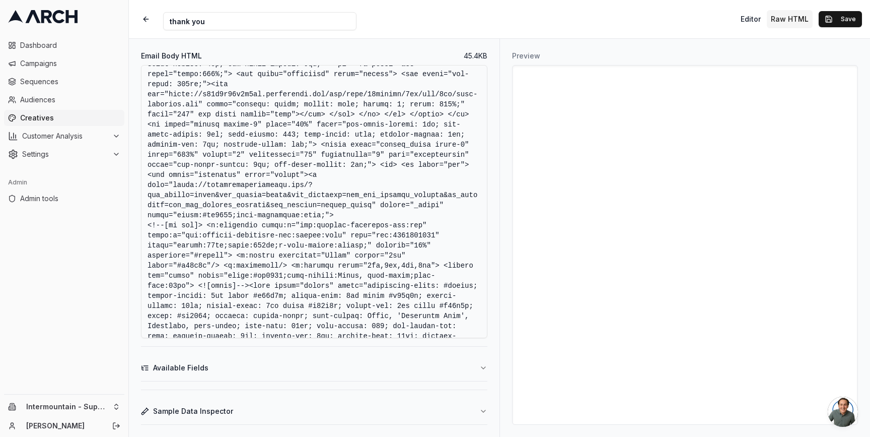
scroll to position [723, 0]
click at [376, 199] on textarea "Email Body HTML" at bounding box center [314, 201] width 346 height 273
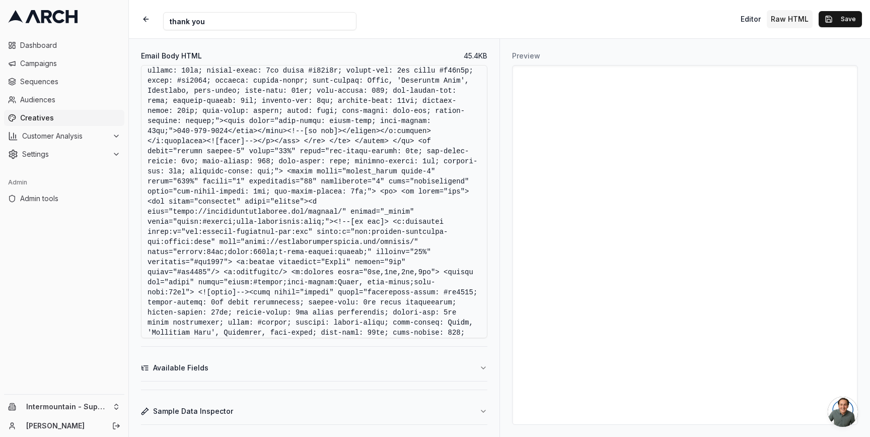
scroll to position [1756, 0]
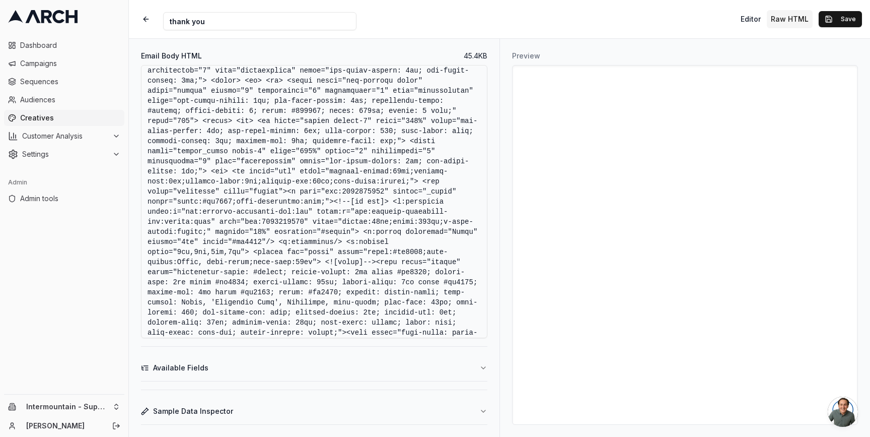
drag, startPoint x: 222, startPoint y: 222, endPoint x: 437, endPoint y: 201, distance: 216.0
click at [437, 201] on textarea "Email Body HTML" at bounding box center [314, 201] width 346 height 273
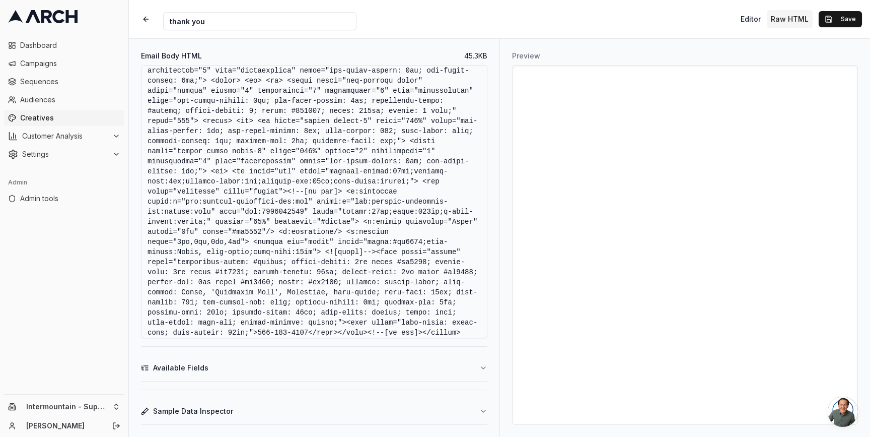
paste textarea "a href="https://superiorwaterandair.com/?utm_source=email&utm_medium=email&utm_…"
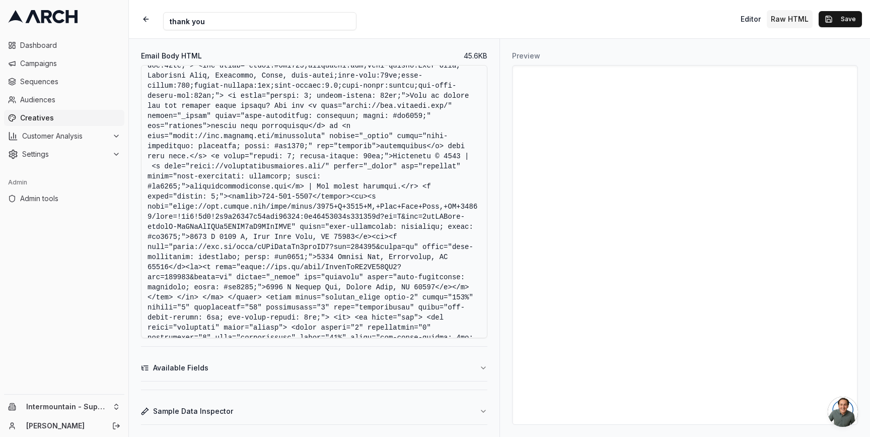
scroll to position [6144, 0]
drag, startPoint x: 423, startPoint y: 236, endPoint x: 369, endPoint y: 247, distance: 55.6
click at [369, 247] on textarea "Email Body HTML" at bounding box center [314, 201] width 346 height 273
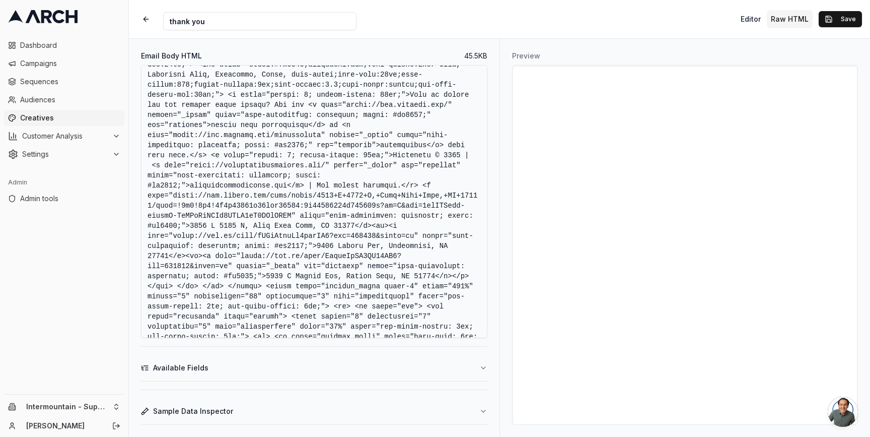
paste textarea "p style="margin: 0;"><strong><a href="https://superiorwaterandair.com/?utm_sour…"
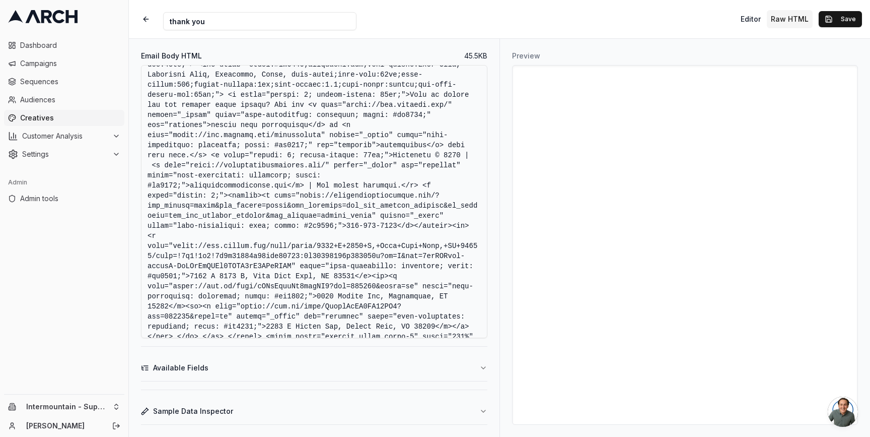
scroll to position [6293, 0]
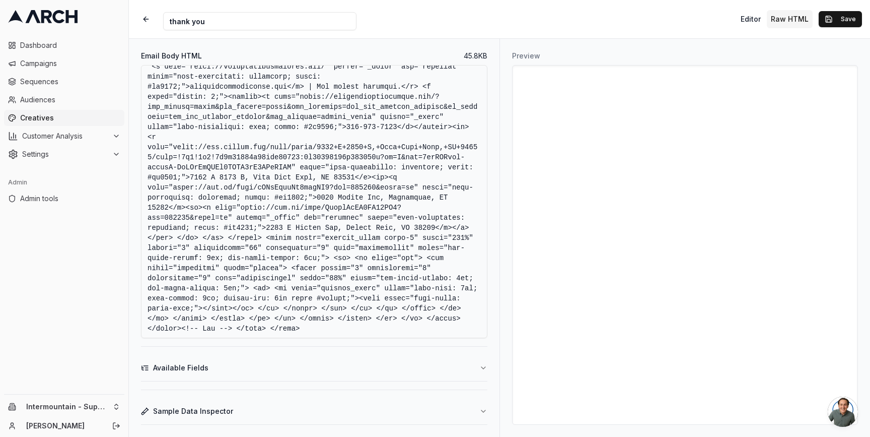
type textarea "<!DOCTYPE html> <html xmlns:v="urn:schemas-microsoft-com:vml" xmlns:o="urn:sche…"
click at [843, 16] on button "Save" at bounding box center [840, 19] width 43 height 16
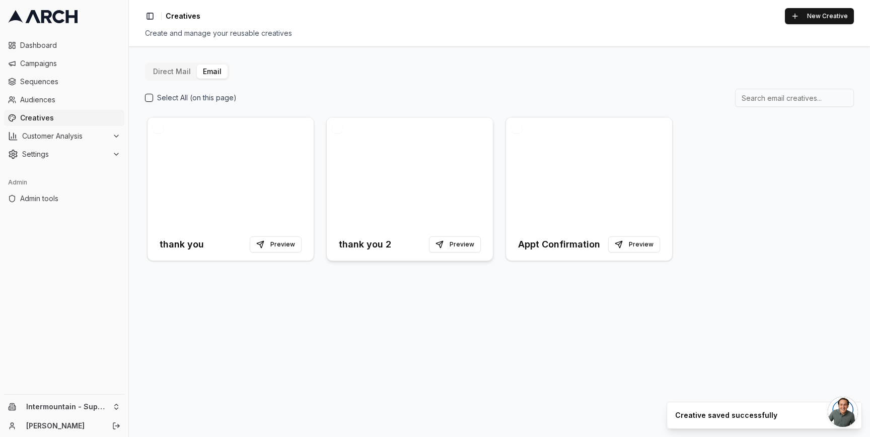
click at [424, 165] on div at bounding box center [410, 172] width 166 height 111
click at [180, 176] on div at bounding box center [231, 172] width 166 height 111
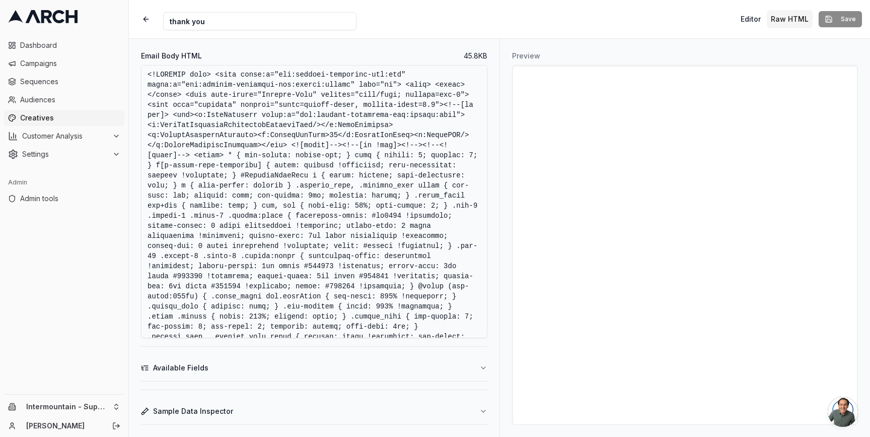
click at [500, 33] on div "Creative Name thank you Editor Raw HTML Save" at bounding box center [499, 19] width 741 height 38
click at [64, 118] on span "Creatives" at bounding box center [70, 118] width 100 height 10
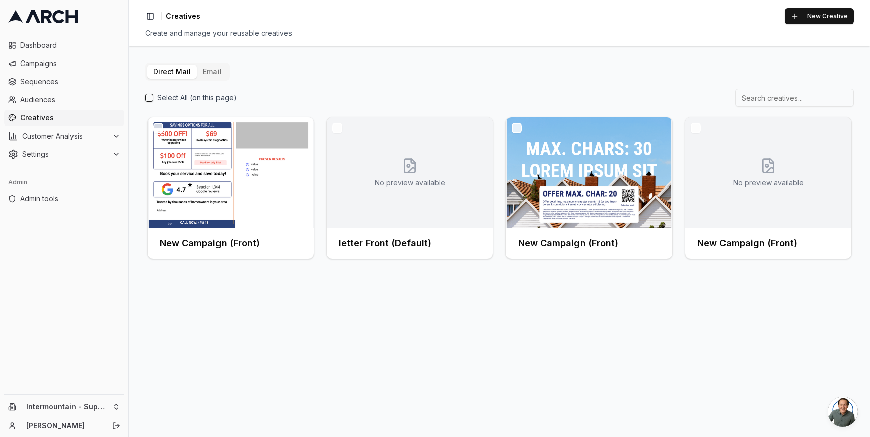
click at [198, 69] on button "Email" at bounding box center [212, 71] width 31 height 14
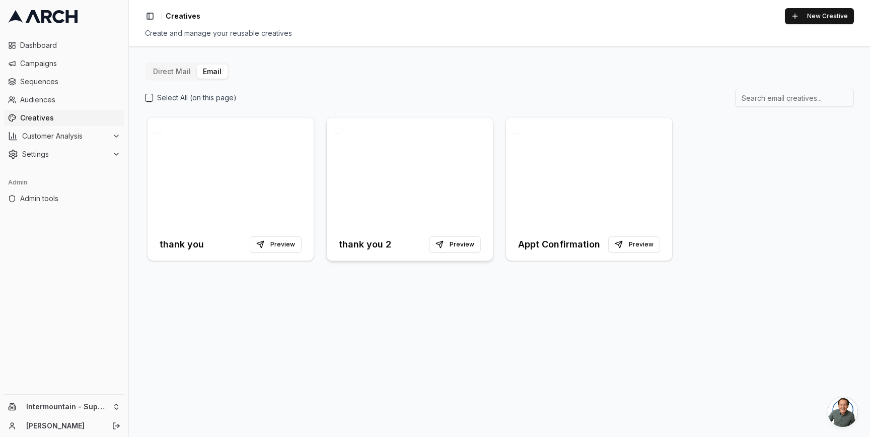
click at [363, 156] on div at bounding box center [410, 172] width 166 height 111
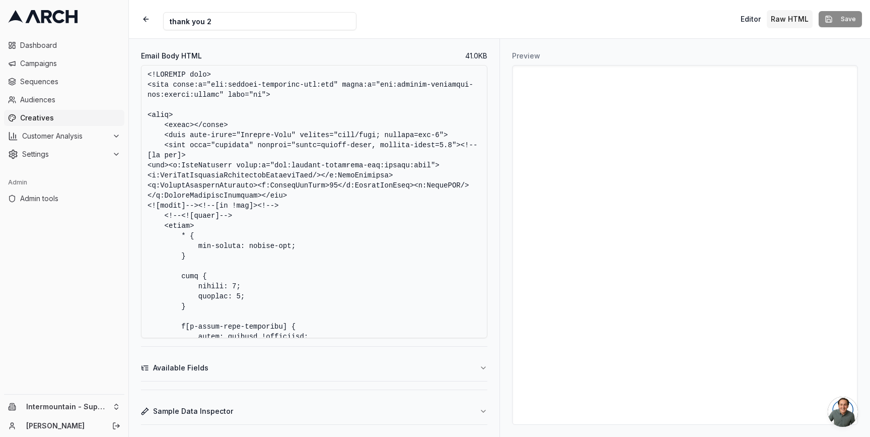
click at [338, 179] on textarea "Email Body HTML" at bounding box center [314, 201] width 346 height 273
click at [373, 228] on textarea "Email Body HTML" at bounding box center [314, 201] width 346 height 273
click at [327, 156] on textarea "Email Body HTML" at bounding box center [314, 201] width 346 height 273
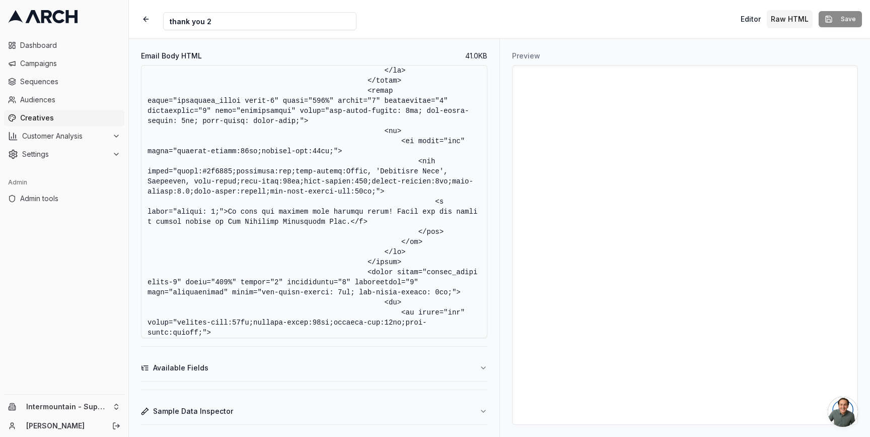
scroll to position [10901, 0]
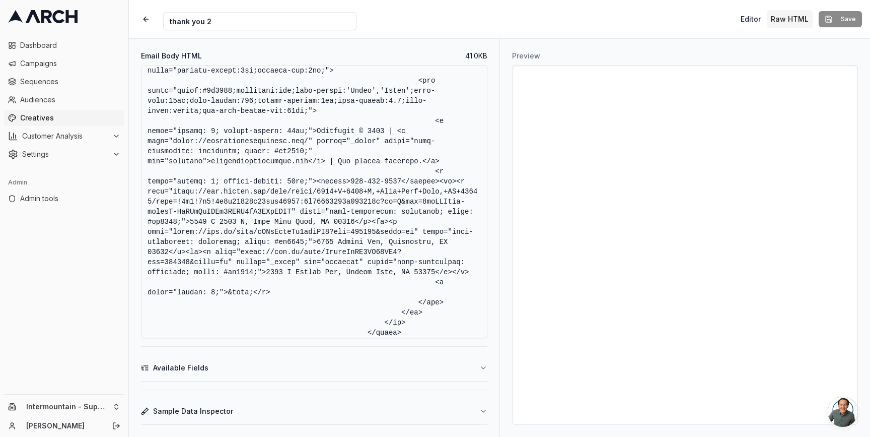
drag, startPoint x: 437, startPoint y: 191, endPoint x: 457, endPoint y: 204, distance: 23.8
click at [457, 204] on textarea "Email Body HTML" at bounding box center [314, 201] width 346 height 273
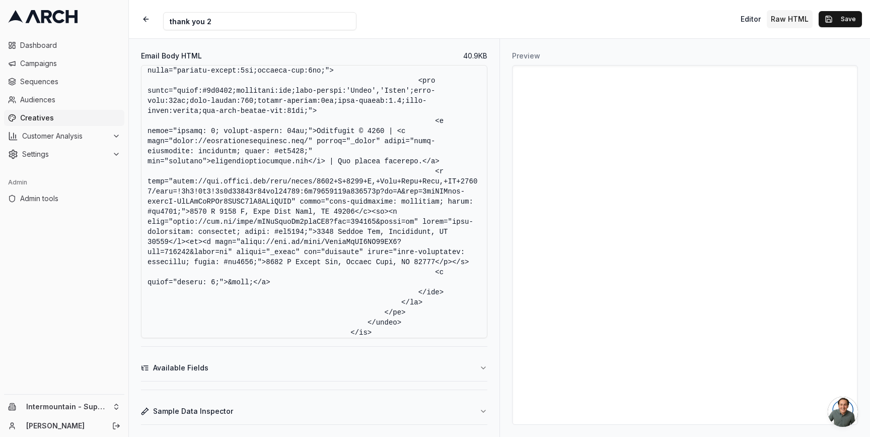
paste textarea "p style="margin: 0; margin-bottom: 16px;"><strong><a href="https://superiorwate…"
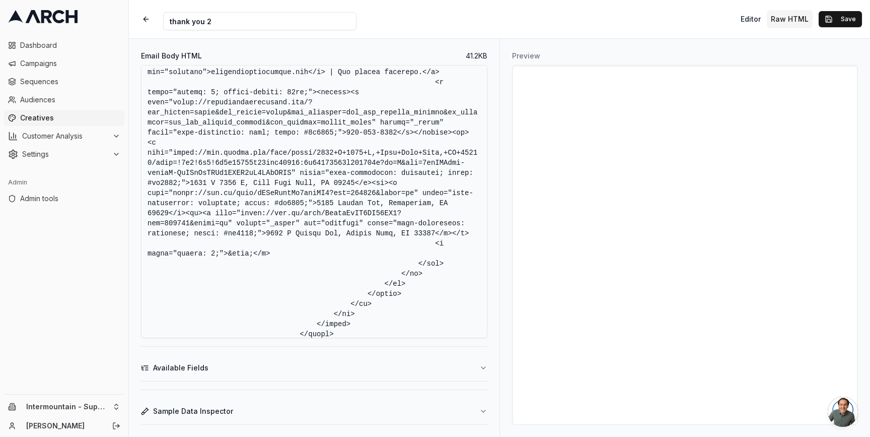
scroll to position [11127, 0]
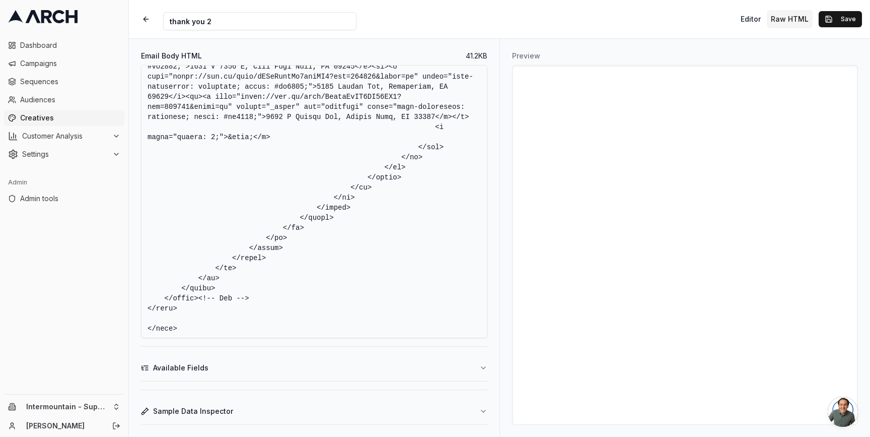
type textarea "<!DOCTYPE html> <html xmlns:v="urn:schemas-microsoft-com:vml" xmlns:o="urn:sche…"
click at [848, 21] on button "Save" at bounding box center [840, 19] width 43 height 16
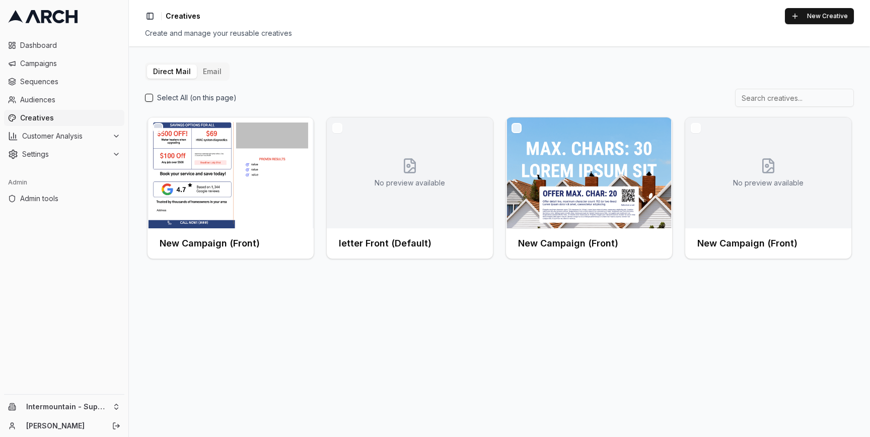
click at [205, 69] on button "Email" at bounding box center [212, 71] width 31 height 14
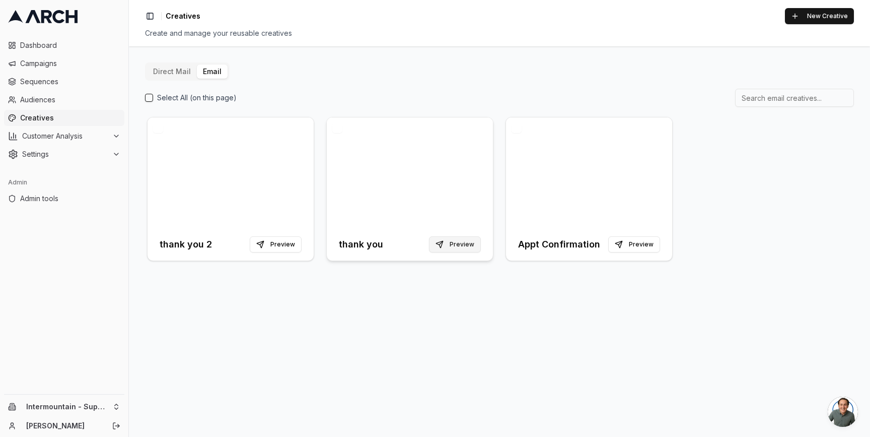
click at [461, 246] on button "Preview" at bounding box center [455, 244] width 52 height 16
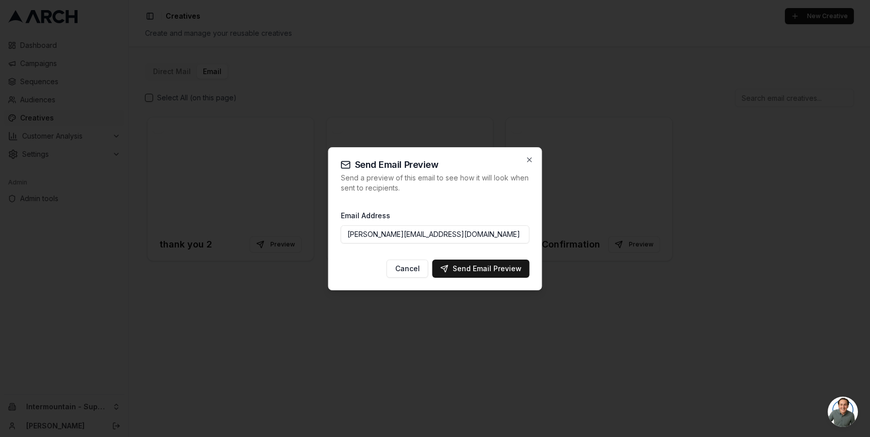
click at [452, 229] on input "jimmy@getarch.com" at bounding box center [435, 234] width 189 height 18
click at [477, 270] on div "Send Email Preview" at bounding box center [481, 268] width 81 height 10
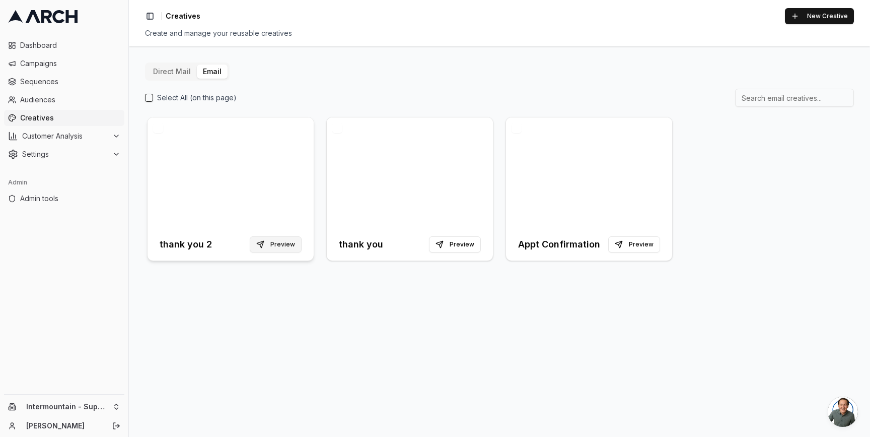
click at [286, 247] on button "Preview" at bounding box center [276, 244] width 52 height 16
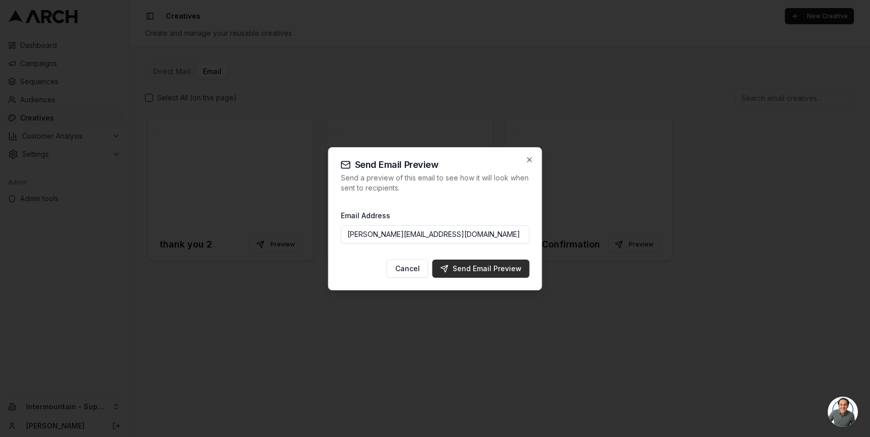
click at [469, 268] on div "Send Email Preview" at bounding box center [481, 268] width 81 height 10
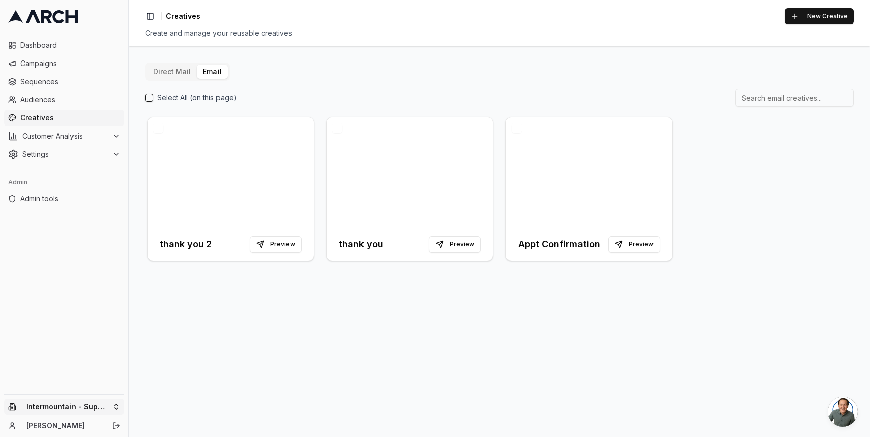
click at [117, 399] on html "Dashboard Campaigns Sequences Audiences Creatives Customer Analysis Settings Ad…" at bounding box center [435, 218] width 870 height 437
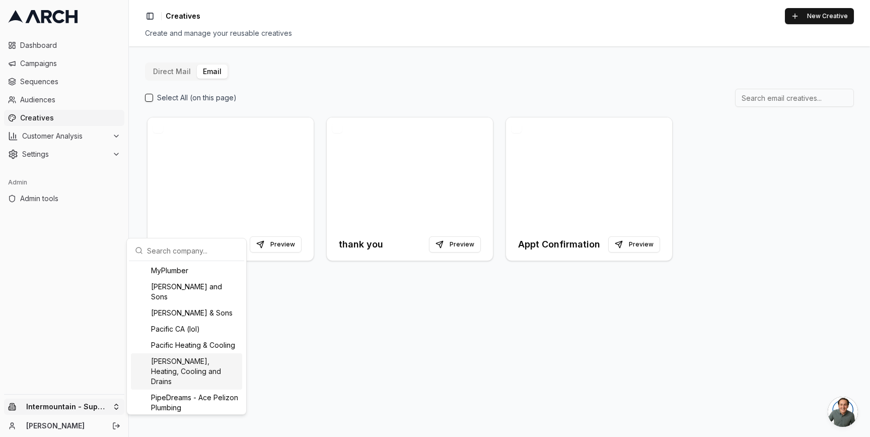
scroll to position [805, 0]
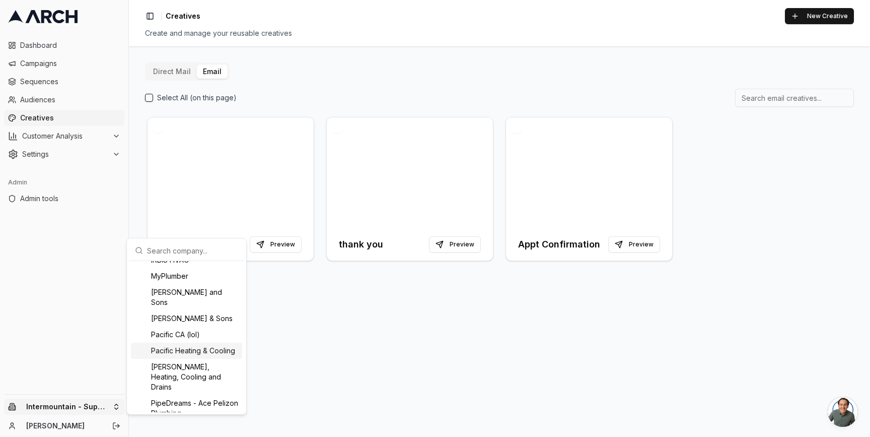
click at [187, 359] on div "Pacific Heating & Cooling" at bounding box center [186, 350] width 111 height 16
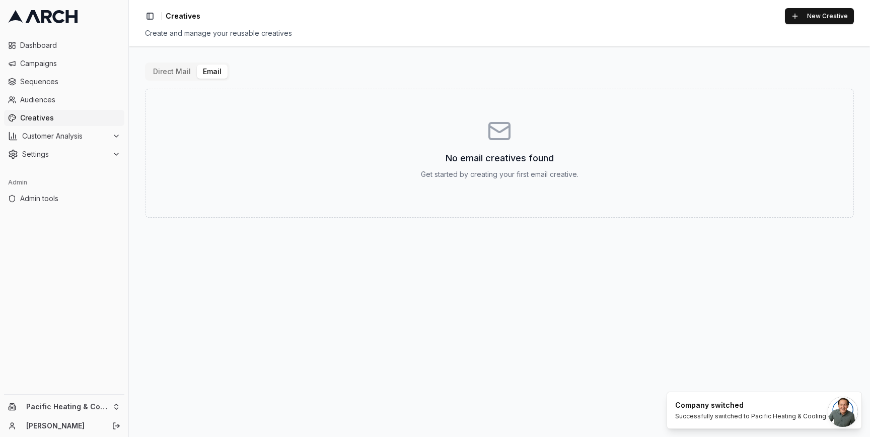
click at [164, 73] on button "Direct Mail" at bounding box center [172, 71] width 50 height 14
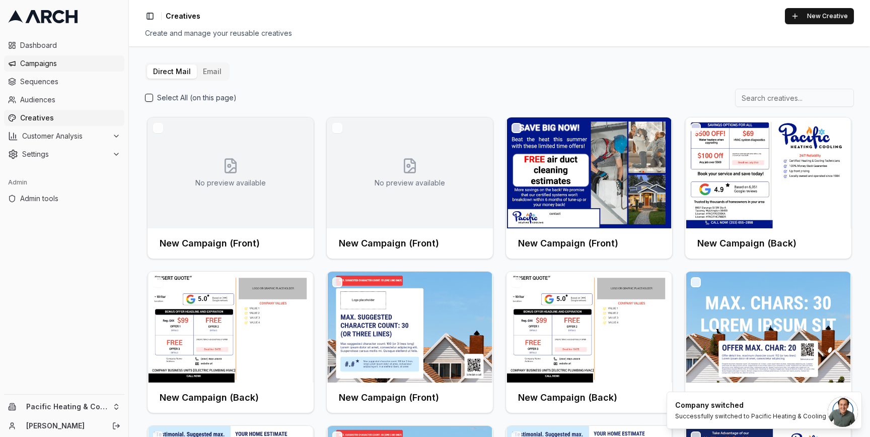
click at [53, 59] on span "Campaigns" at bounding box center [70, 63] width 100 height 10
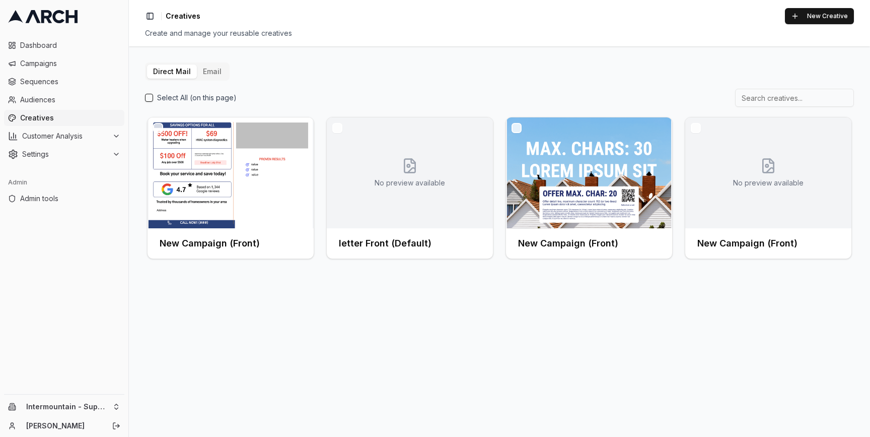
click at [209, 69] on button "Email" at bounding box center [212, 71] width 31 height 14
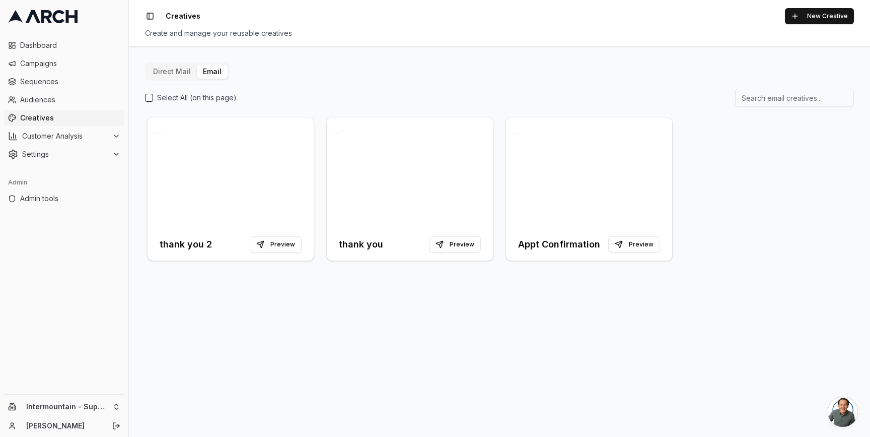
click at [320, 260] on div "thank you 2 Preview thank you Preview Appt Confirmation Preview" at bounding box center [499, 189] width 709 height 148
click at [87, 412] on html "Dashboard Campaigns Sequences Audiences Creatives Customer Analysis Settings Ad…" at bounding box center [435, 218] width 870 height 437
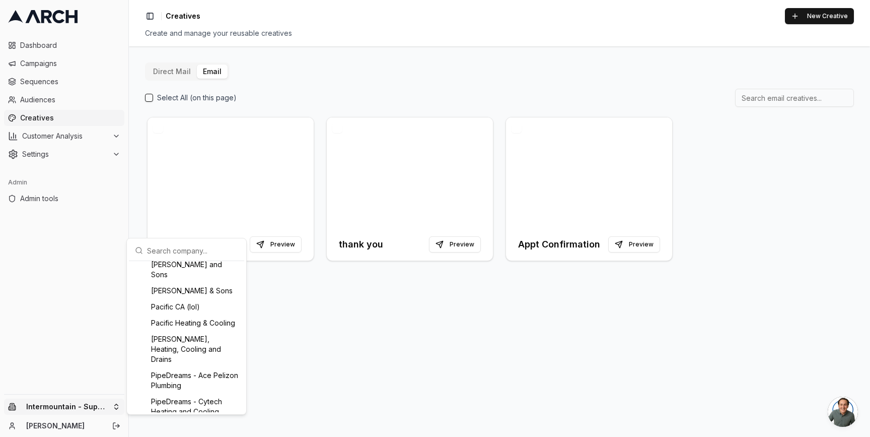
scroll to position [840, 0]
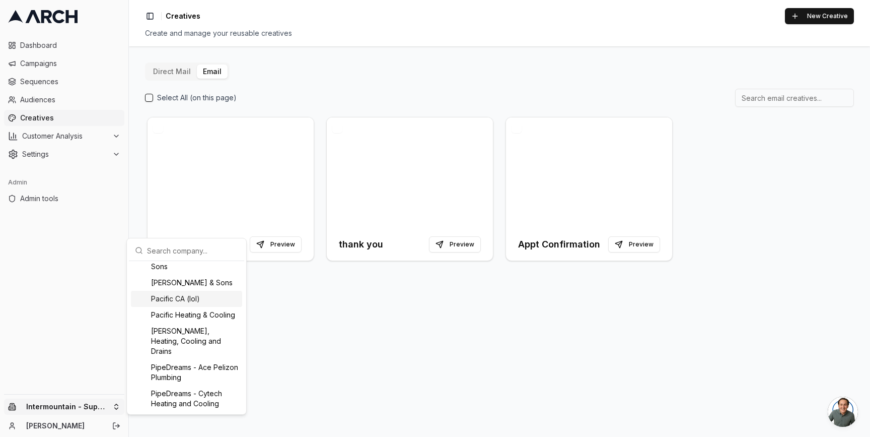
click at [177, 323] on div "Pacific Heating & Cooling" at bounding box center [186, 315] width 111 height 16
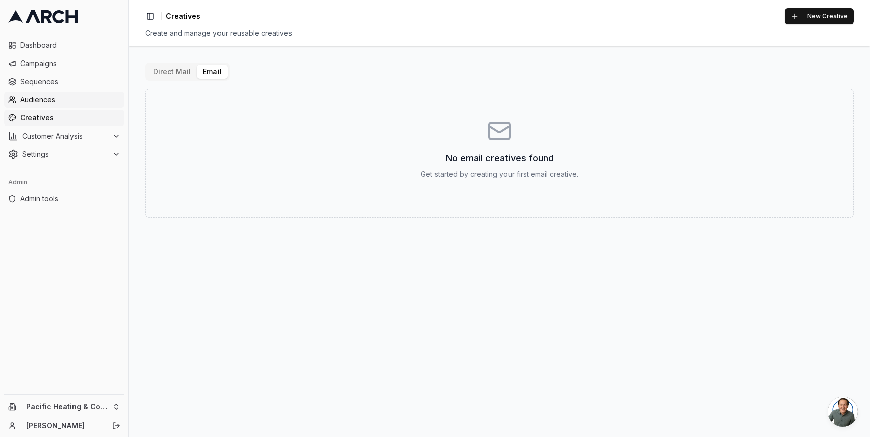
click at [62, 102] on span "Audiences" at bounding box center [70, 100] width 100 height 10
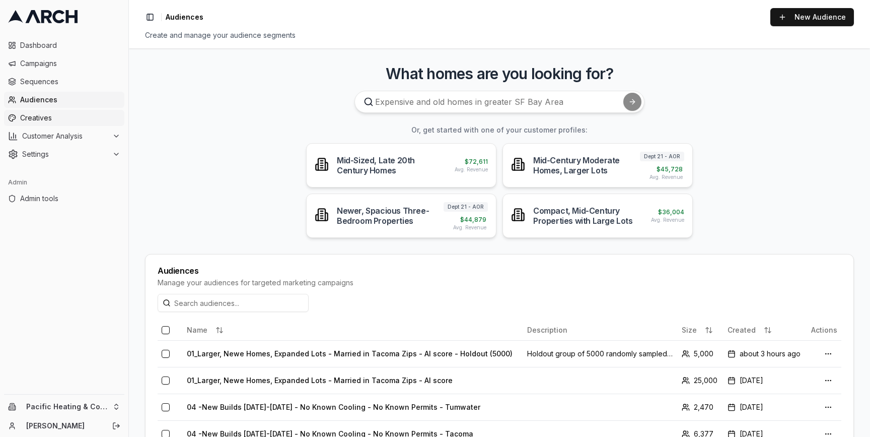
click at [64, 118] on span "Creatives" at bounding box center [70, 118] width 100 height 10
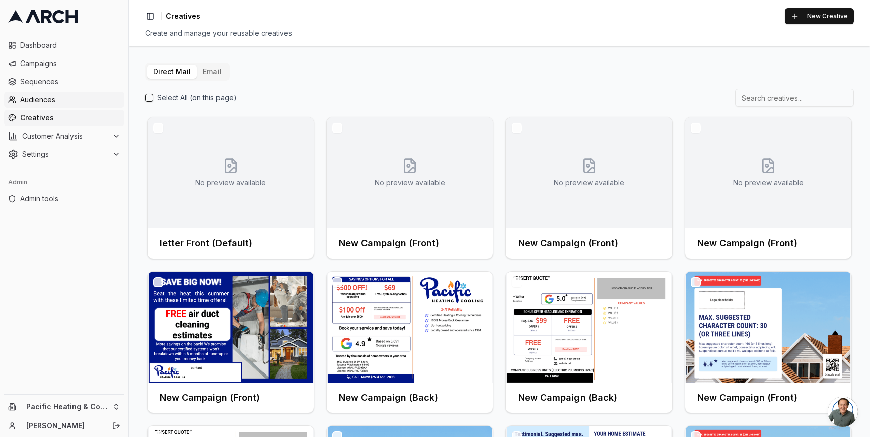
click at [77, 100] on span "Audiences" at bounding box center [70, 100] width 100 height 10
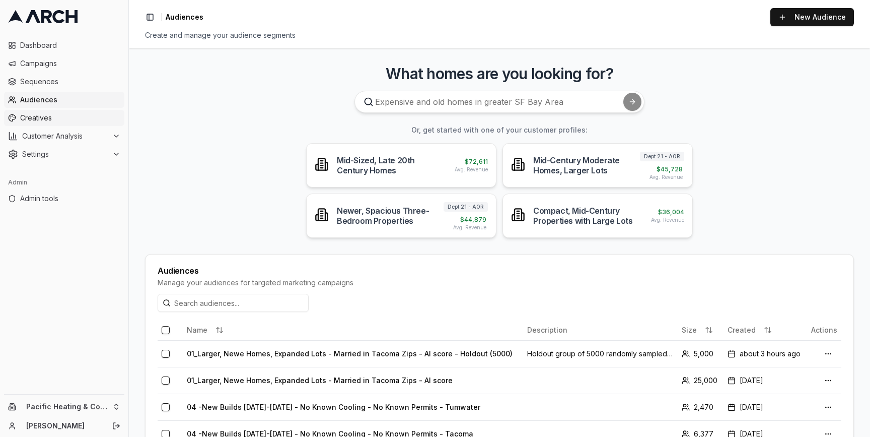
click at [76, 120] on span "Creatives" at bounding box center [70, 118] width 100 height 10
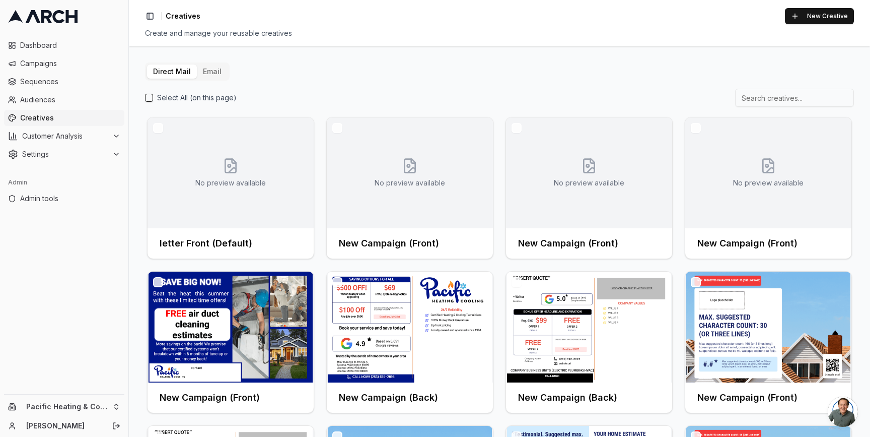
click at [208, 76] on button "Email" at bounding box center [212, 71] width 31 height 14
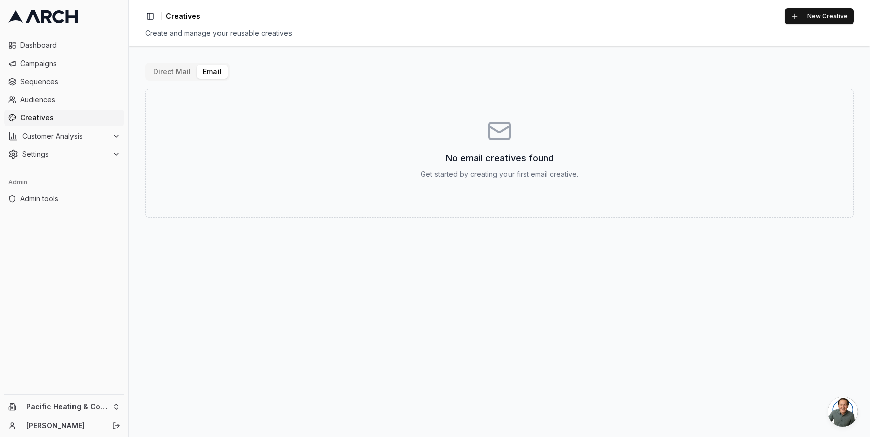
click at [170, 71] on button "Direct Mail" at bounding box center [172, 71] width 50 height 14
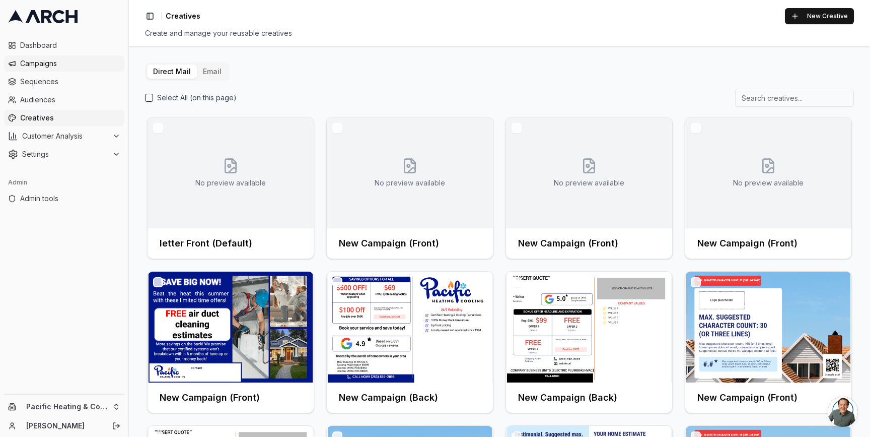
click at [66, 63] on span "Campaigns" at bounding box center [70, 63] width 100 height 10
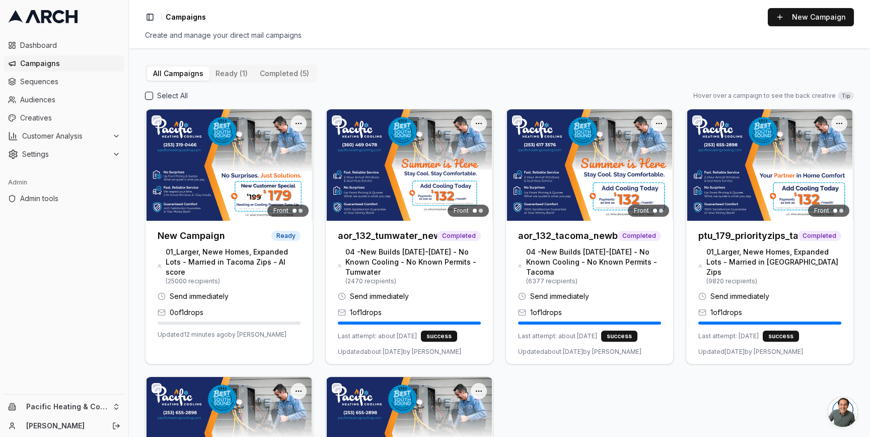
click at [133, 52] on div "All Campaigns ready (1) completed (5) Select All Hover over a campaign to see t…" at bounding box center [499, 242] width 741 height 388
click at [228, 68] on button "ready (1)" at bounding box center [231, 73] width 44 height 14
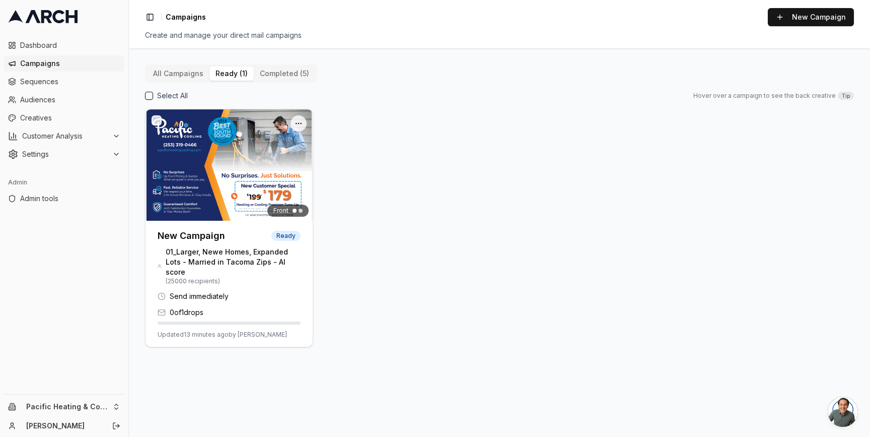
click at [192, 65] on div "All Campaigns ready (1) completed (5)" at bounding box center [231, 73] width 172 height 18
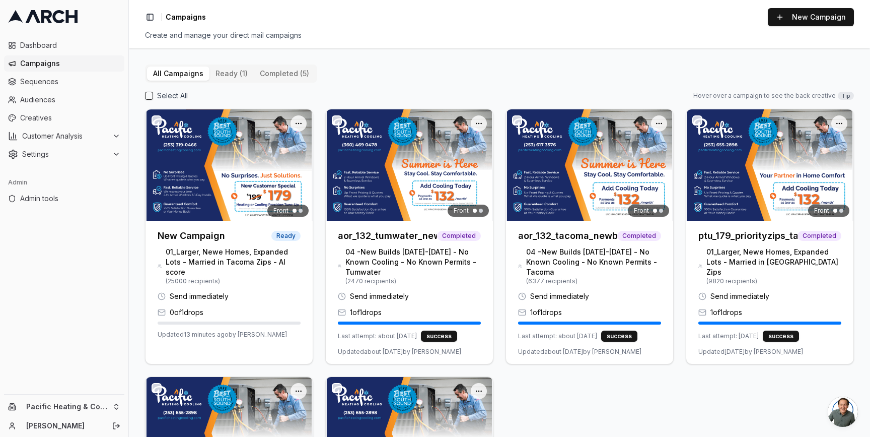
click at [179, 74] on button "All Campaigns" at bounding box center [178, 73] width 62 height 14
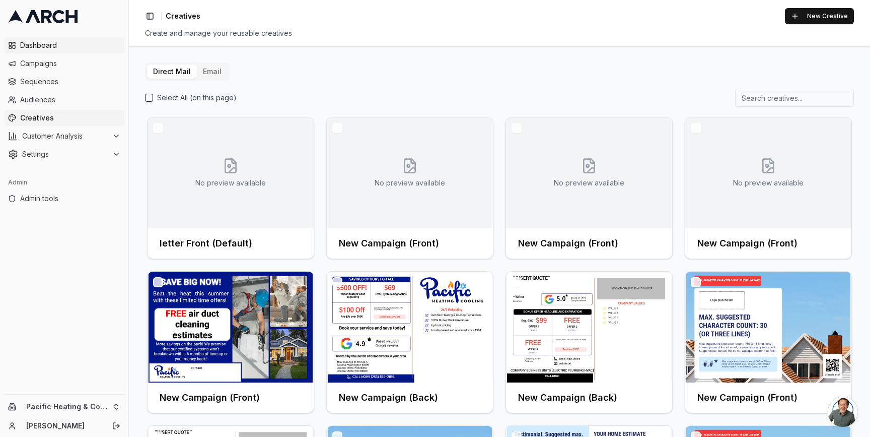
click at [57, 49] on span "Dashboard" at bounding box center [70, 45] width 100 height 10
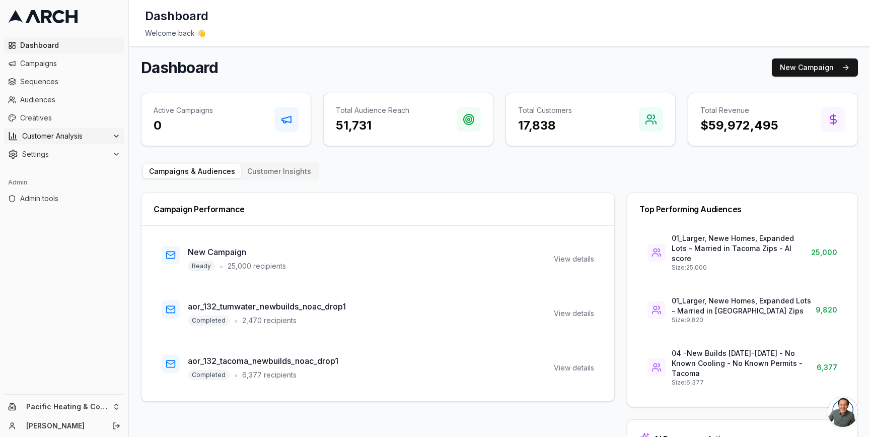
click at [112, 136] on icon at bounding box center [116, 136] width 8 height 8
click at [133, 167] on main "Dashboard New Campaign Active Campaigns 0 Total Audience Reach 51,731 Total Cus…" at bounding box center [499, 285] width 741 height 479
click at [75, 64] on span "Campaigns" at bounding box center [70, 63] width 100 height 10
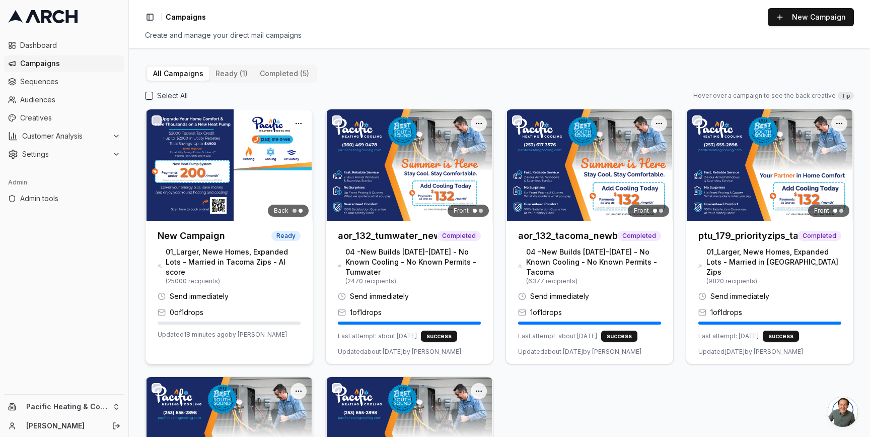
click at [194, 236] on h3 "New Campaign" at bounding box center [191, 236] width 67 height 14
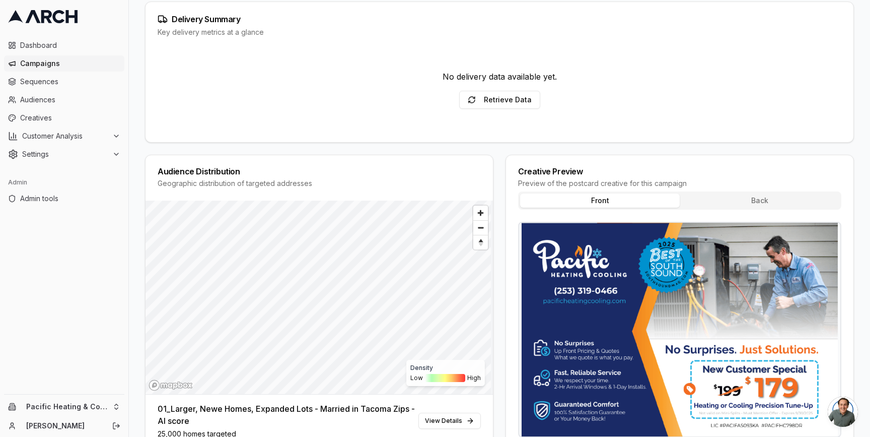
scroll to position [128, 0]
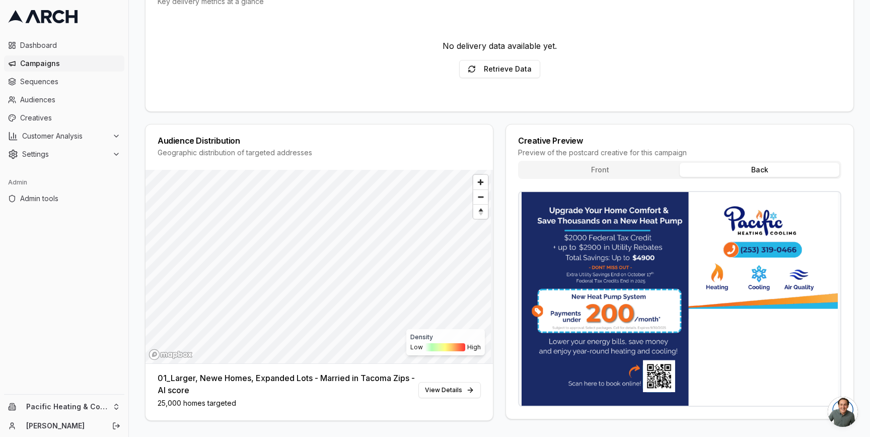
click at [724, 168] on button "Back" at bounding box center [760, 170] width 160 height 14
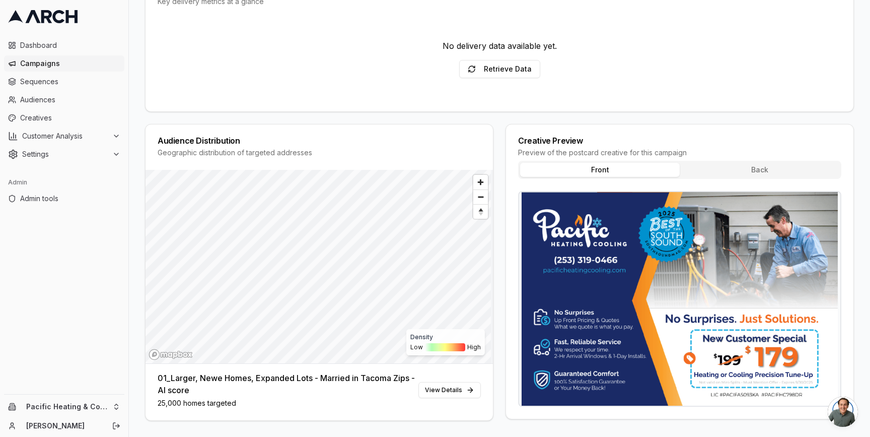
click at [637, 170] on button "Front" at bounding box center [600, 170] width 160 height 14
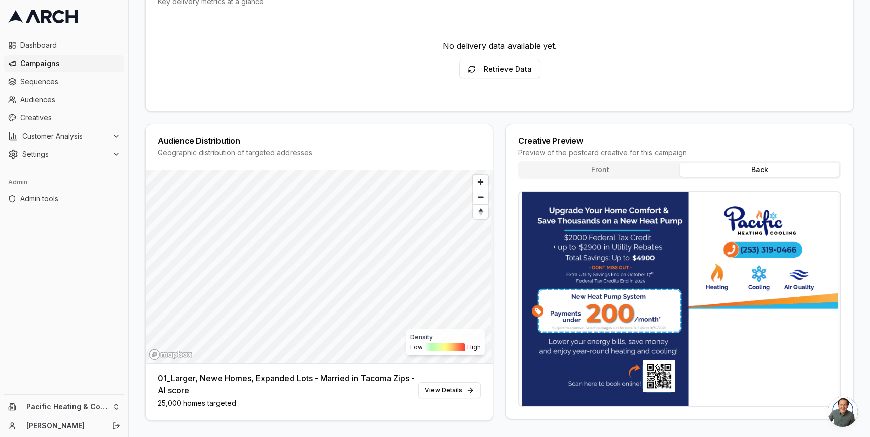
click at [704, 170] on button "Back" at bounding box center [760, 170] width 160 height 14
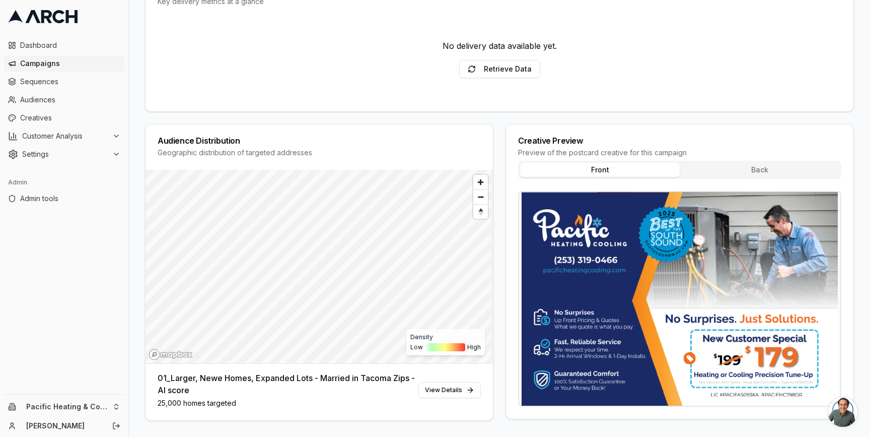
click at [645, 166] on button "Front" at bounding box center [600, 170] width 160 height 14
click at [493, 148] on div "Audience Distribution Geographic distribution of targeted addresses Density Low…" at bounding box center [499, 272] width 709 height 297
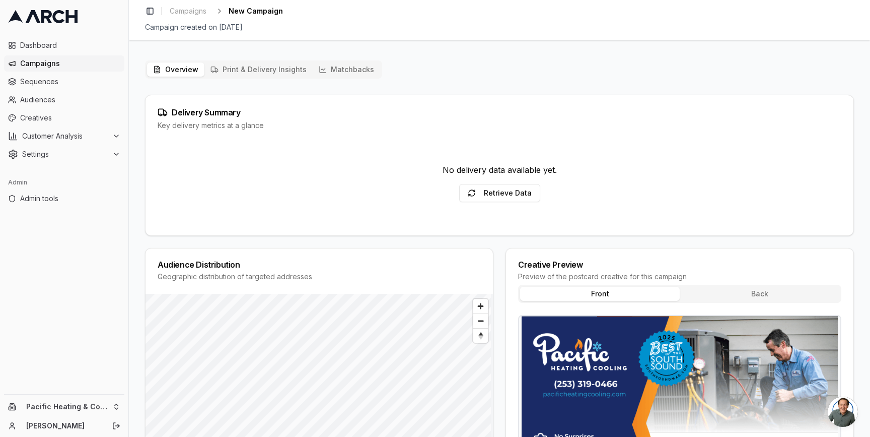
scroll to position [0, 0]
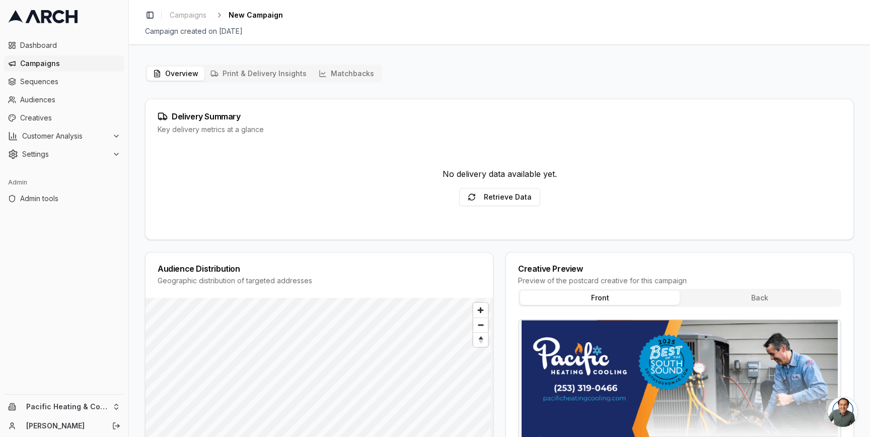
click at [282, 74] on button "Print & Delivery Insights" at bounding box center [258, 73] width 108 height 14
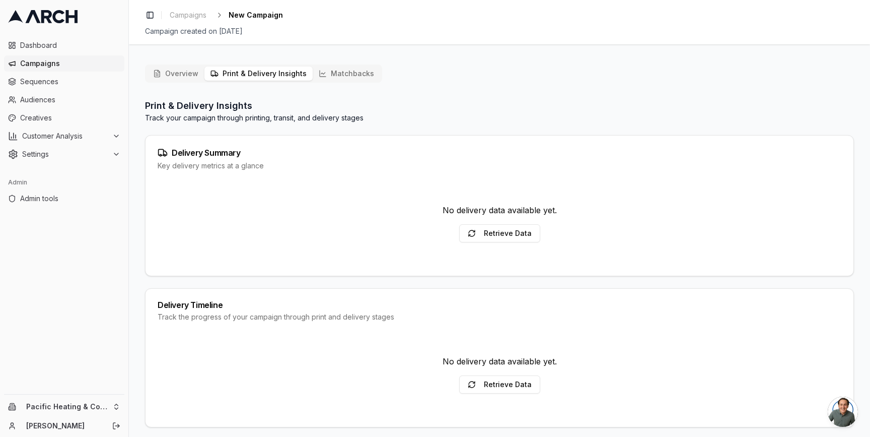
click at [330, 73] on button "Matchbacks" at bounding box center [346, 73] width 67 height 14
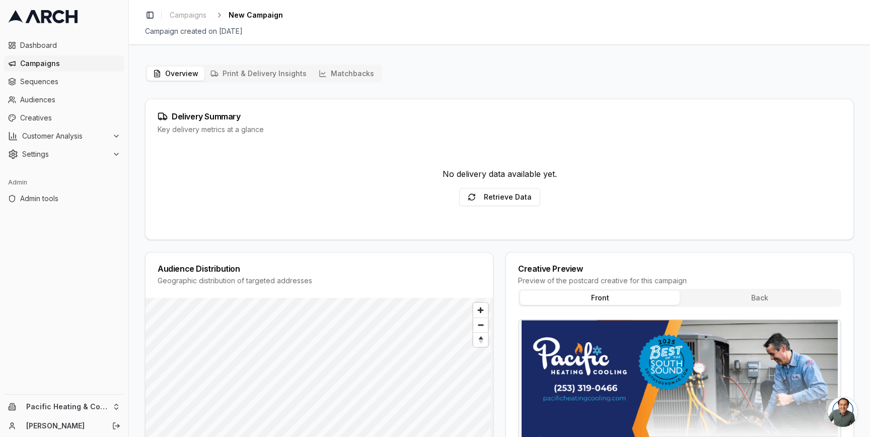
click at [175, 72] on button "Overview" at bounding box center [175, 73] width 57 height 14
click at [68, 63] on span "Campaigns" at bounding box center [70, 63] width 100 height 10
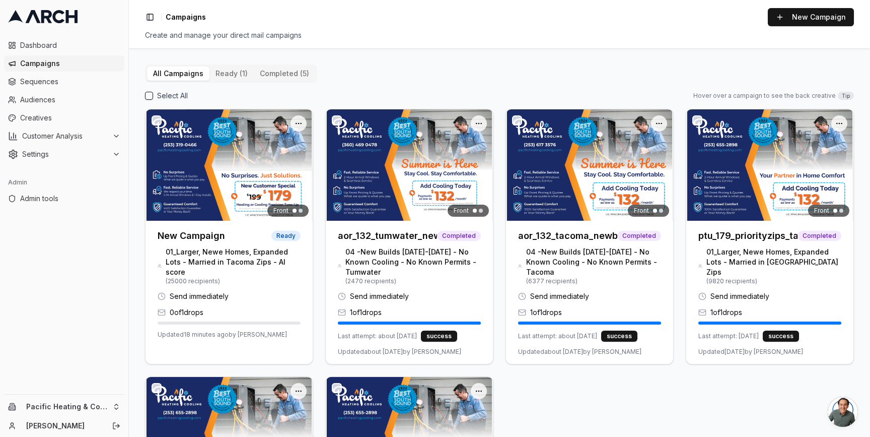
click at [314, 261] on div "Open menu Front New Campaign Ready 01_Larger, Newe Homes, Expanded Lots - Marri…" at bounding box center [499, 365] width 709 height 513
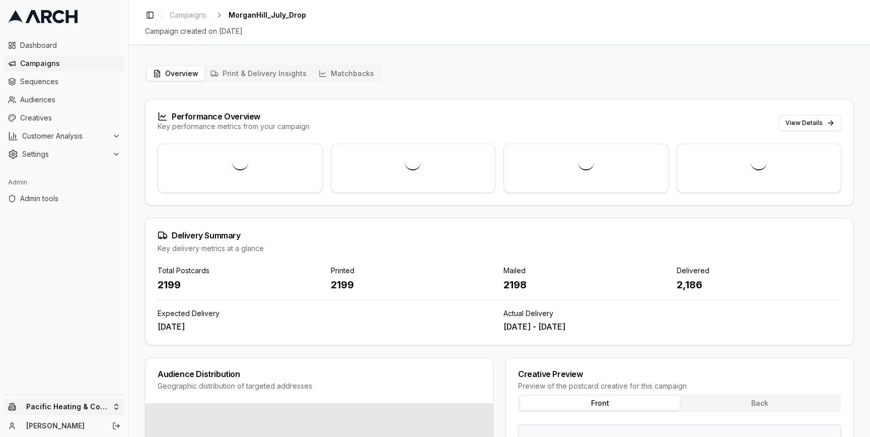
click at [116, 402] on html "Dashboard Campaigns Sequences Audiences Creatives Customer Analysis Settings Ad…" at bounding box center [435, 218] width 870 height 437
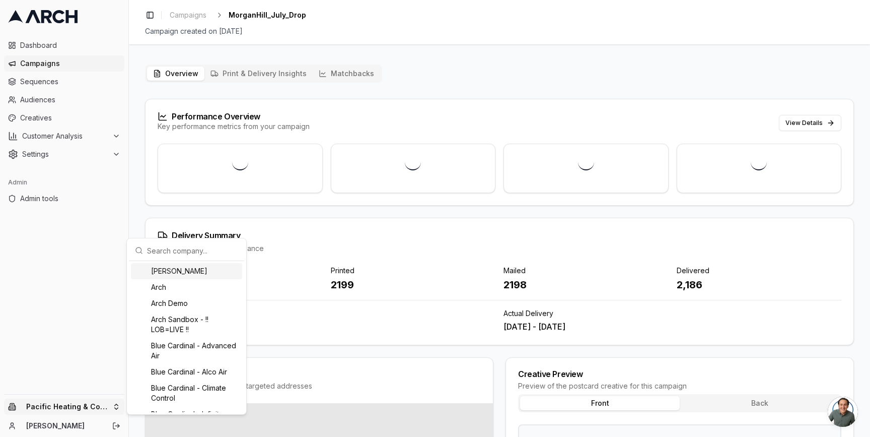
click at [171, 250] on input "text" at bounding box center [192, 250] width 91 height 20
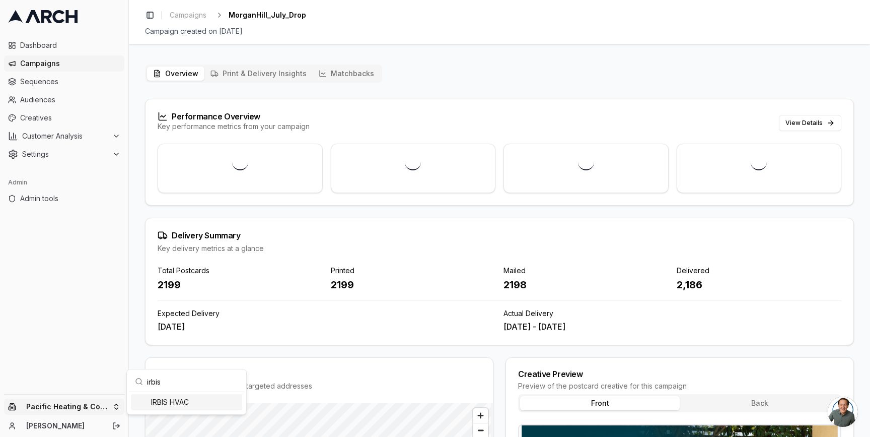
type input "irbis"
click at [183, 402] on div "IRBIS HVAC" at bounding box center [186, 402] width 111 height 16
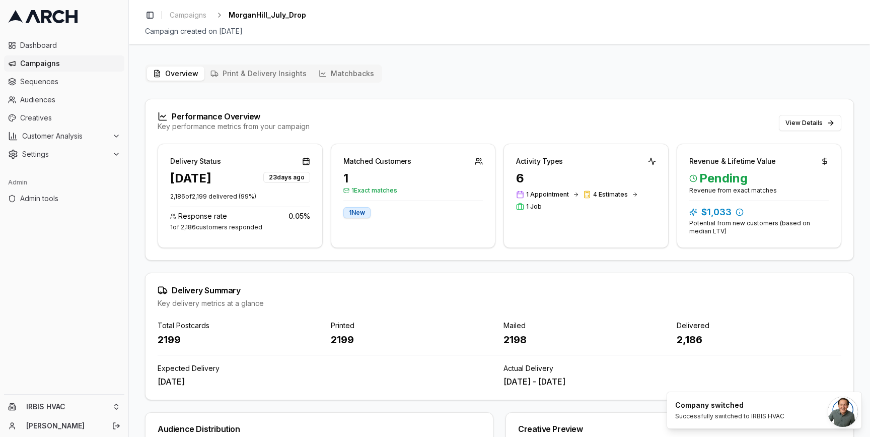
click at [97, 67] on span "Campaigns" at bounding box center [70, 63] width 100 height 10
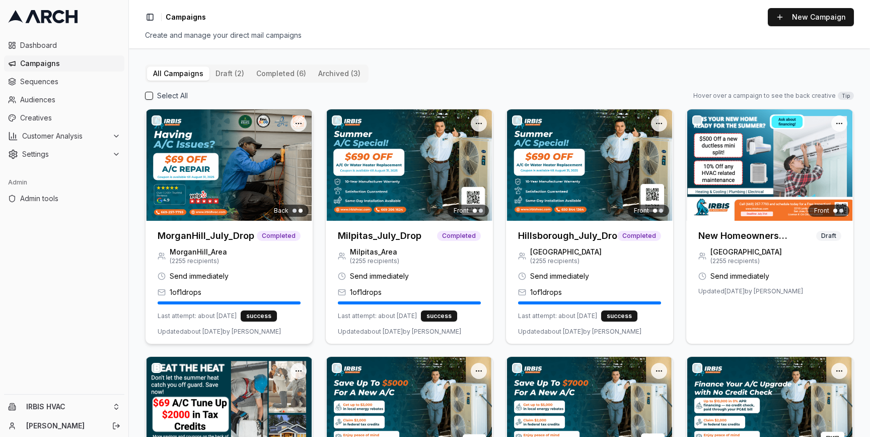
click at [201, 169] on img at bounding box center [229, 164] width 167 height 111
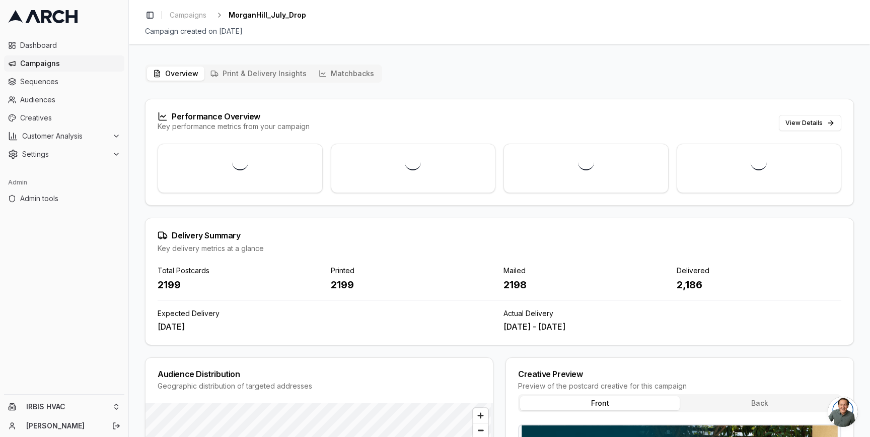
click at [338, 79] on button "Matchbacks" at bounding box center [346, 73] width 67 height 14
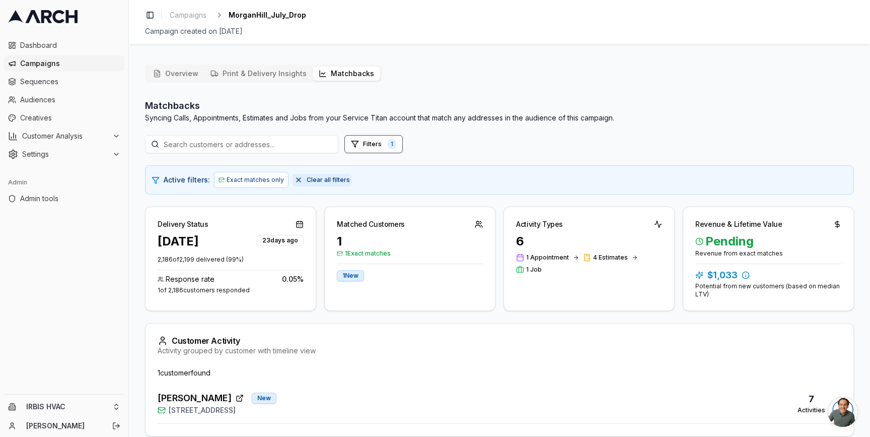
scroll to position [46, 0]
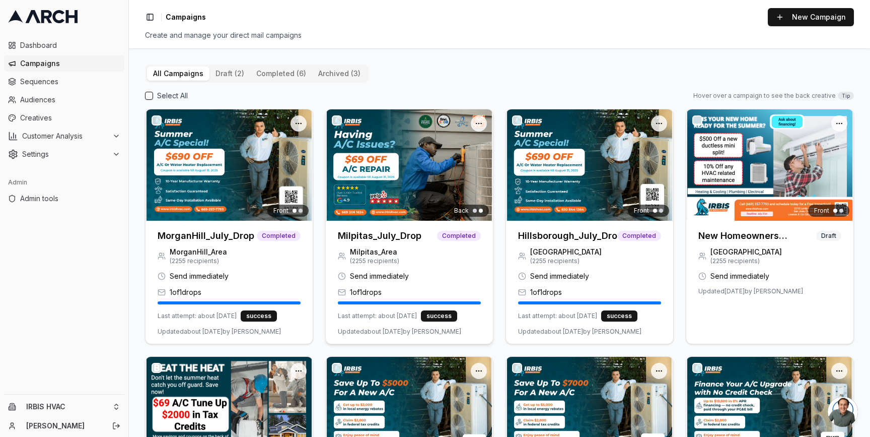
click at [408, 186] on img at bounding box center [409, 164] width 167 height 111
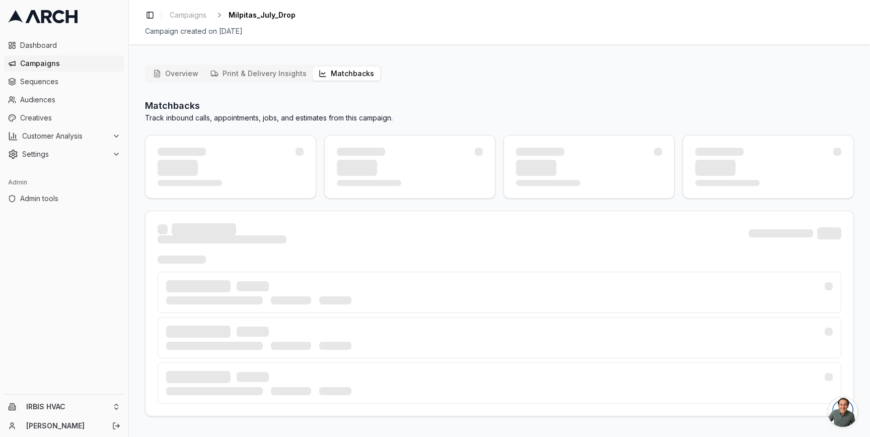
click at [351, 75] on button "Matchbacks" at bounding box center [346, 73] width 67 height 14
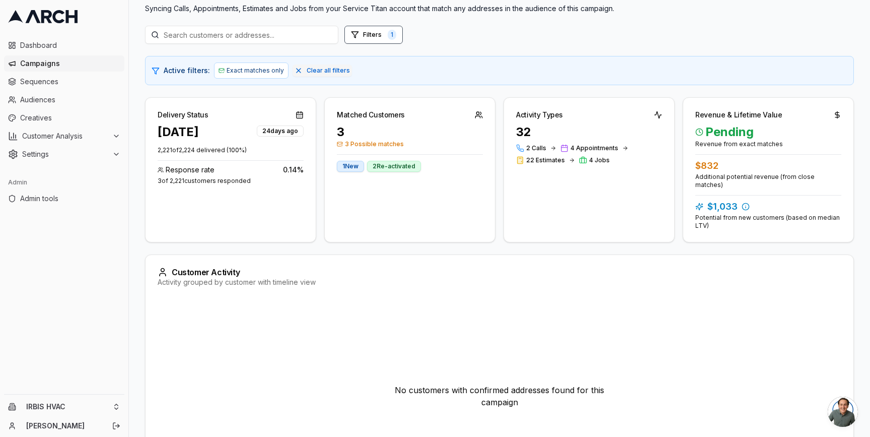
scroll to position [183, 0]
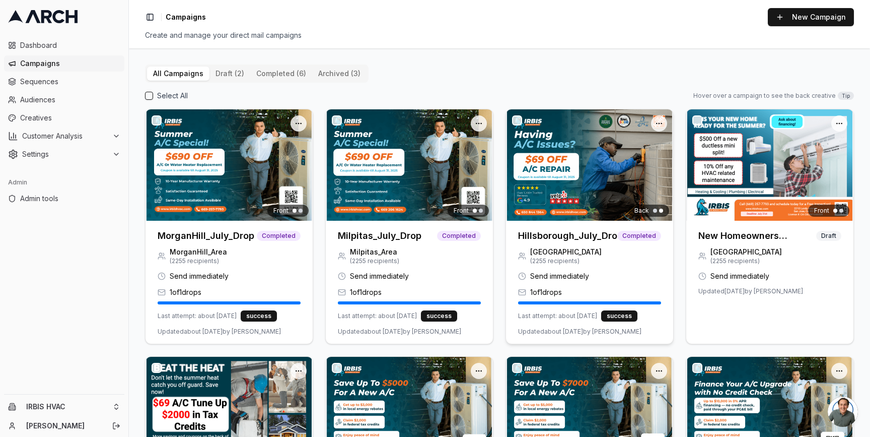
click at [572, 168] on div at bounding box center [589, 164] width 167 height 111
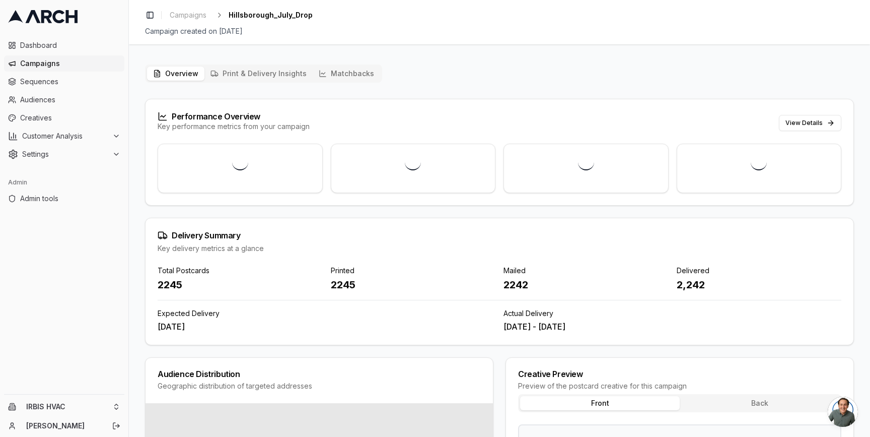
click at [353, 69] on button "Matchbacks" at bounding box center [346, 73] width 67 height 14
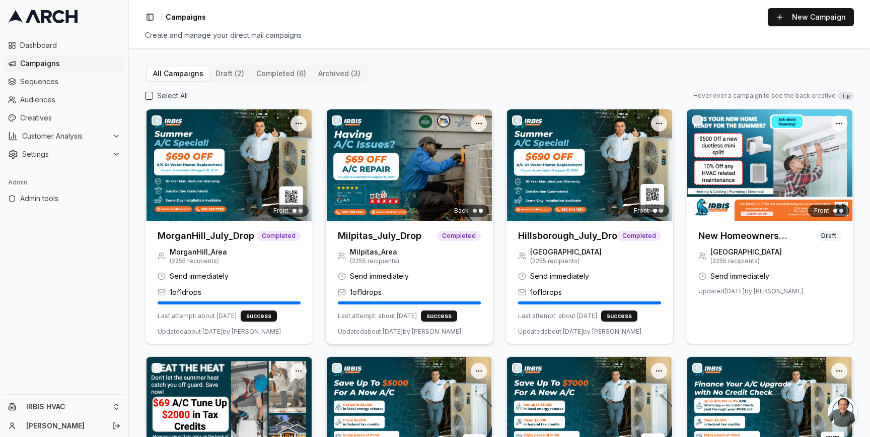
scroll to position [170, 0]
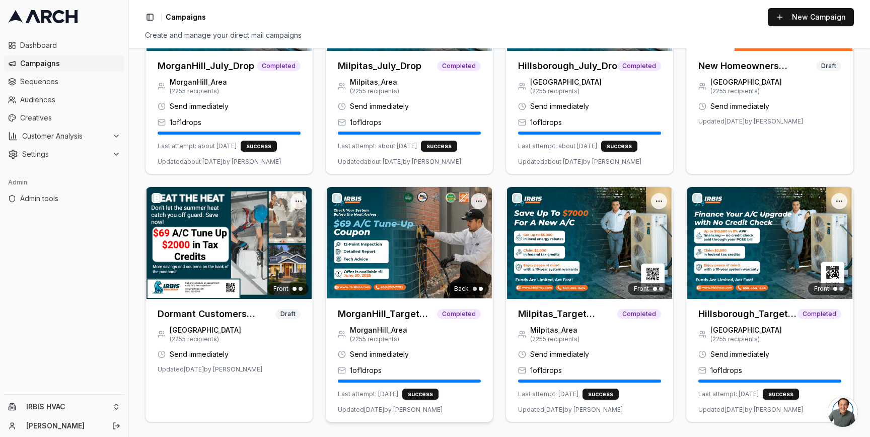
click at [421, 256] on img at bounding box center [409, 242] width 167 height 111
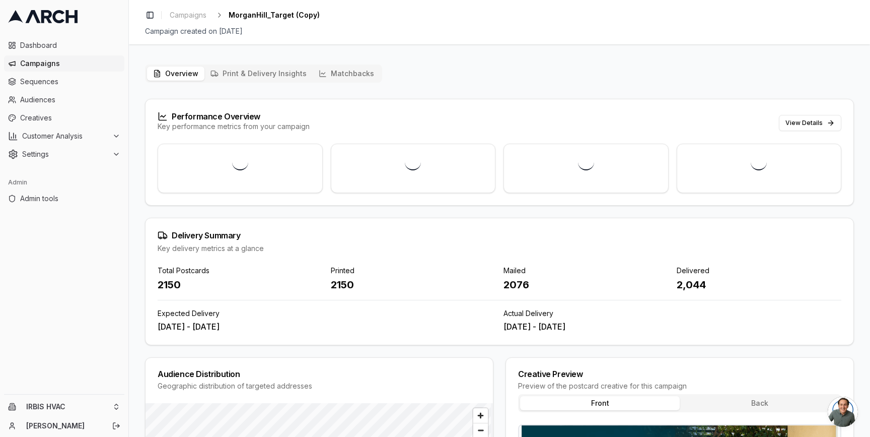
click at [331, 73] on button "Matchbacks" at bounding box center [346, 73] width 67 height 14
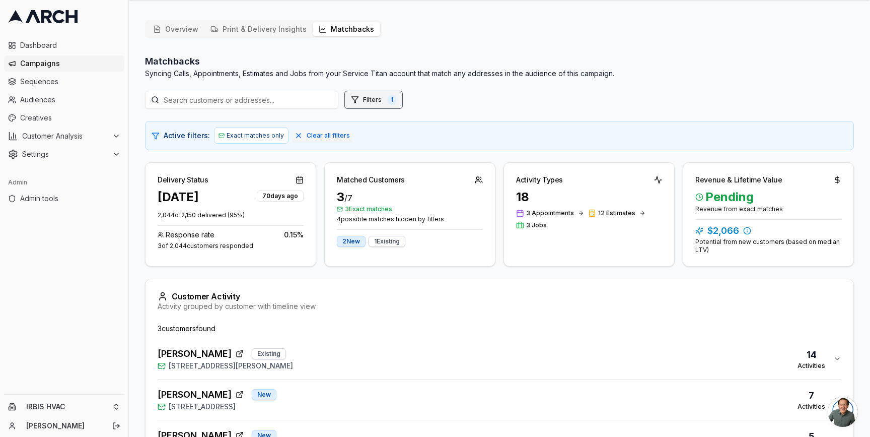
scroll to position [127, 0]
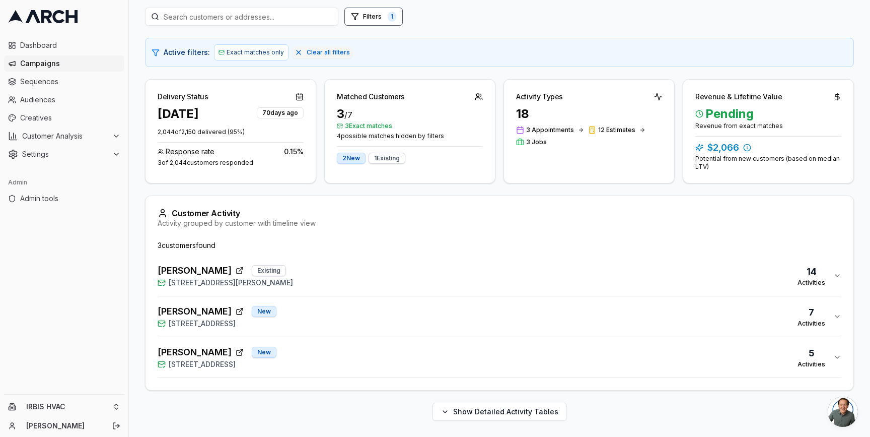
click at [400, 276] on div "Maria Martinez Existing 400 West Edmundson Avenue, Morgan Hill, CA 95037 14 Act…" at bounding box center [496, 275] width 676 height 24
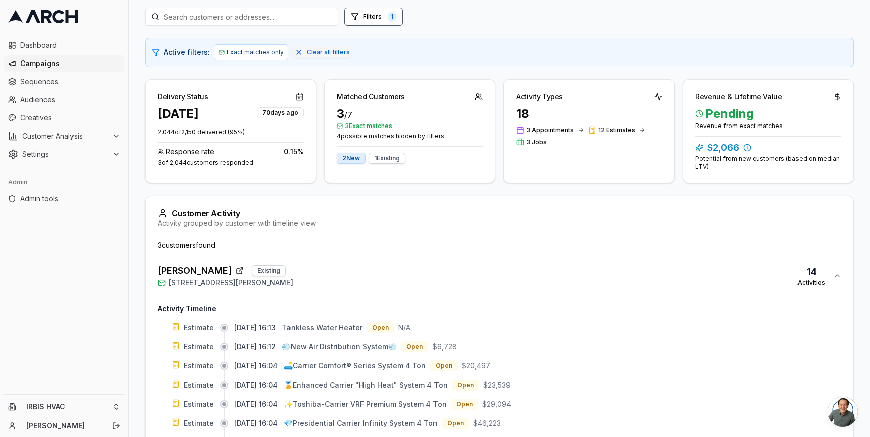
click at [400, 276] on div "Maria Martinez Existing 400 West Edmundson Avenue, Morgan Hill, CA 95037 14 Act…" at bounding box center [496, 275] width 676 height 24
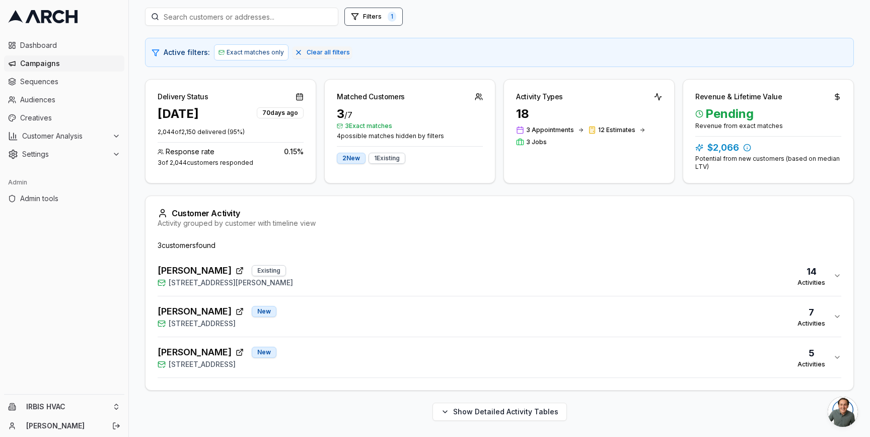
click at [397, 317] on div "Becky Hatakeyama New 16735 Fountain Avenue, Morgan Hill, CA 95037 7 Activities" at bounding box center [496, 316] width 676 height 24
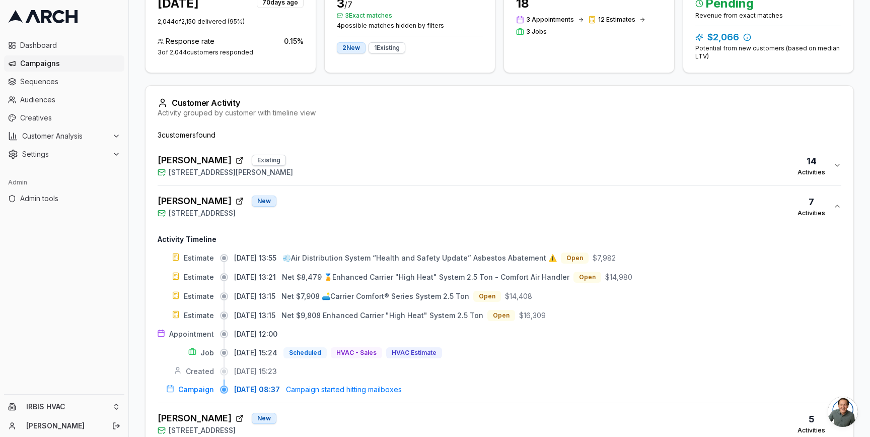
click at [367, 199] on div "Becky Hatakeyama New 16735 Fountain Avenue, Morgan Hill, CA 95037 7 Activities" at bounding box center [496, 206] width 676 height 24
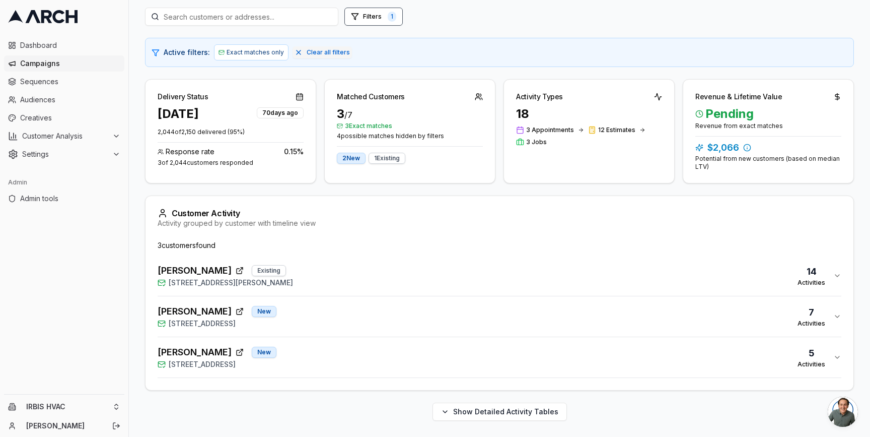
click at [363, 342] on button "Robert Benich New 1792 Pinecone Court, Morgan Hill, CA 95037 5 Activities" at bounding box center [500, 357] width 684 height 40
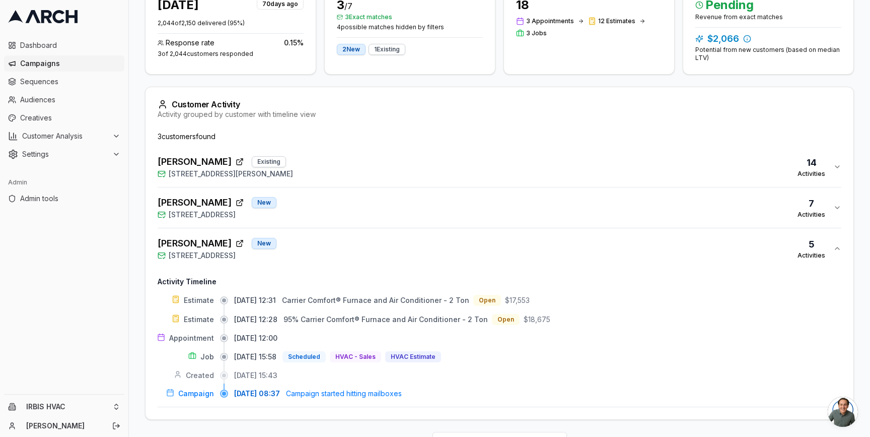
click at [338, 257] on div "Robert Benich New 1792 Pinecone Court, Morgan Hill, CA 95037 5 Activities" at bounding box center [496, 248] width 676 height 24
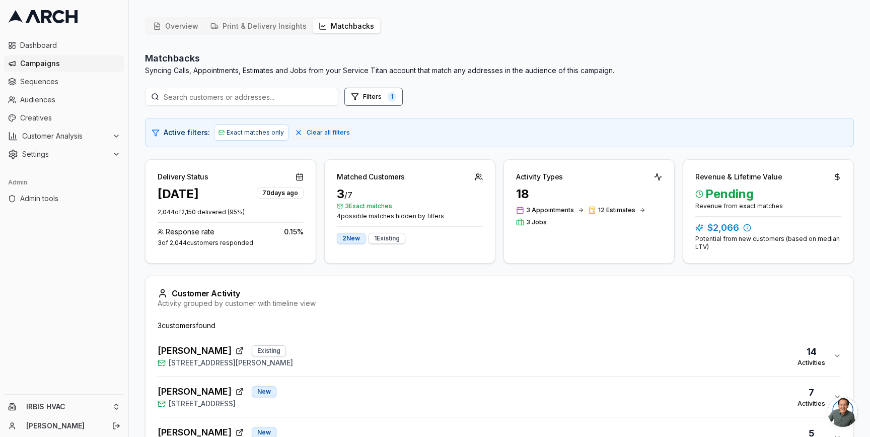
scroll to position [22, 0]
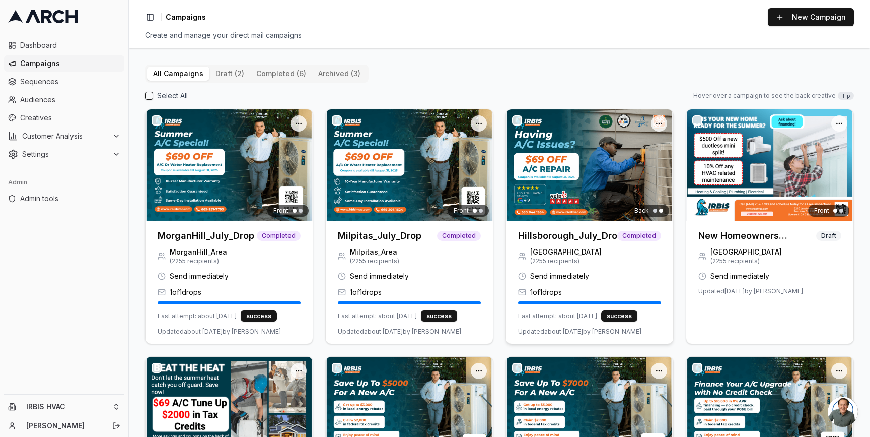
scroll to position [170, 0]
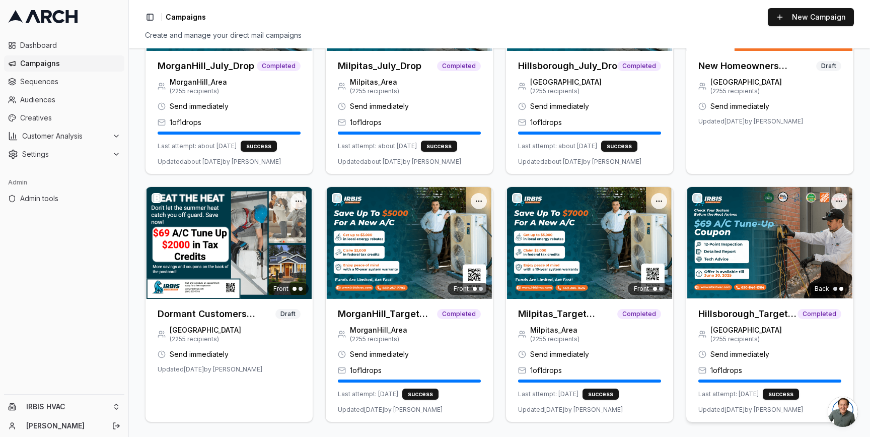
click at [719, 266] on img at bounding box center [769, 242] width 167 height 111
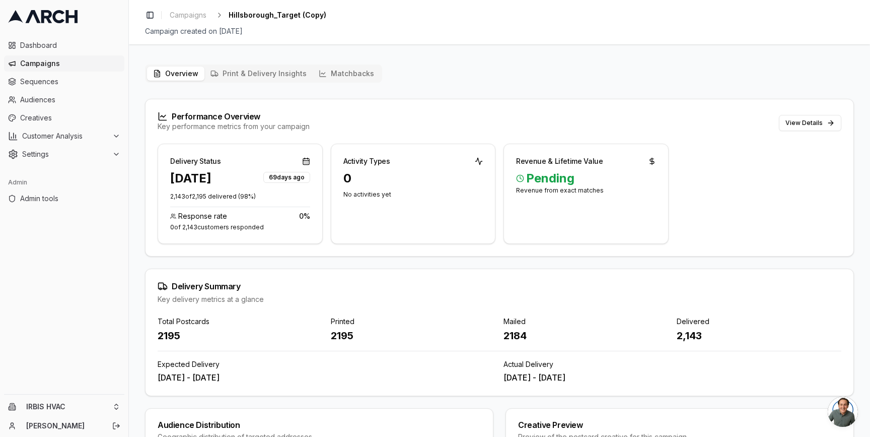
click at [329, 77] on button "Matchbacks" at bounding box center [346, 73] width 67 height 14
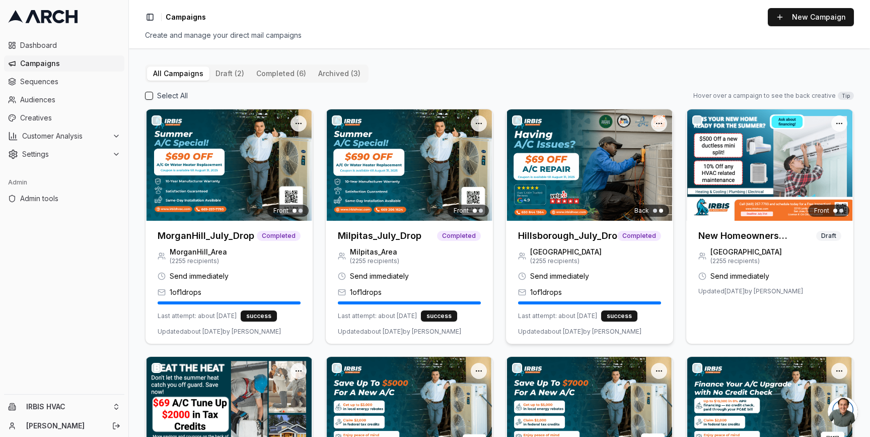
click at [558, 166] on div "Back" at bounding box center [589, 164] width 167 height 111
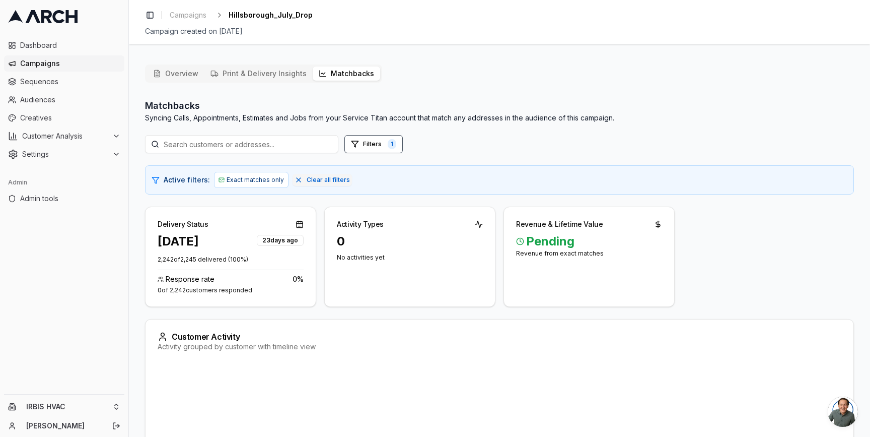
click at [341, 71] on button "Matchbacks" at bounding box center [346, 73] width 67 height 14
click at [56, 61] on span "Campaigns" at bounding box center [70, 63] width 100 height 10
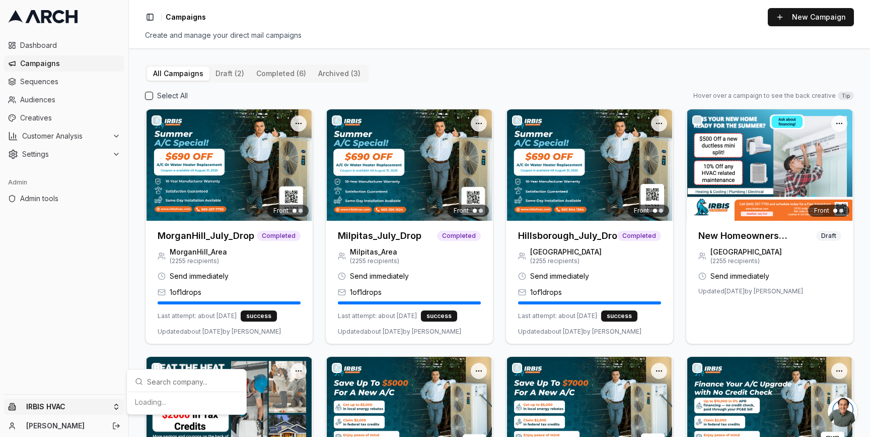
click at [114, 406] on html "Dashboard Campaigns Sequences Audiences Creatives Customer Analysis Settings Ad…" at bounding box center [435, 218] width 870 height 437
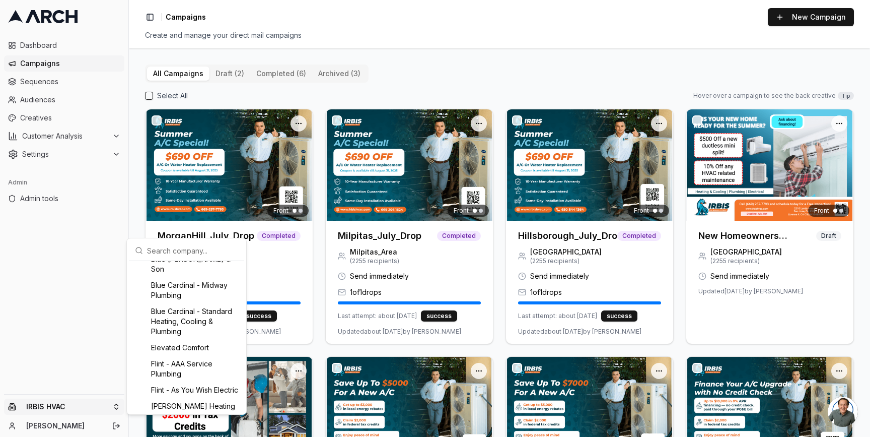
scroll to position [242, 0]
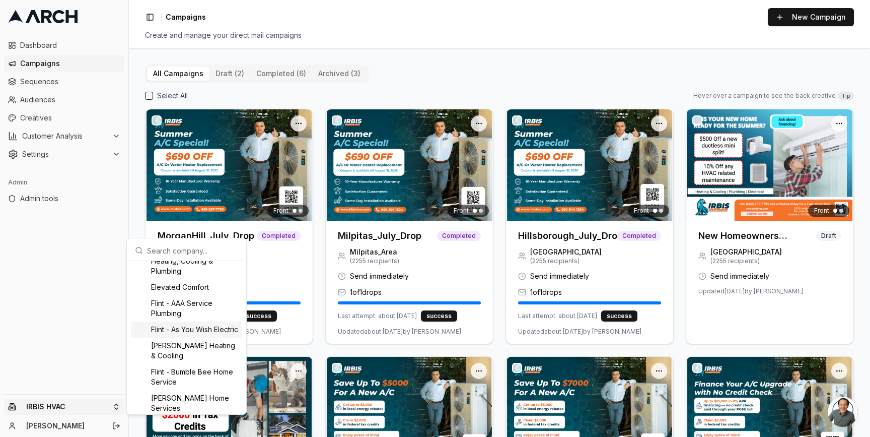
click at [176, 329] on div "Flint - As You Wish Electric" at bounding box center [186, 329] width 111 height 16
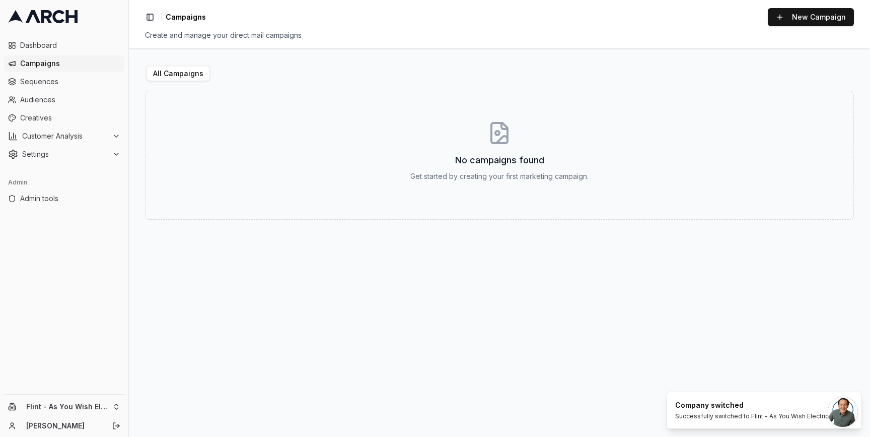
click at [28, 27] on link at bounding box center [64, 16] width 120 height 25
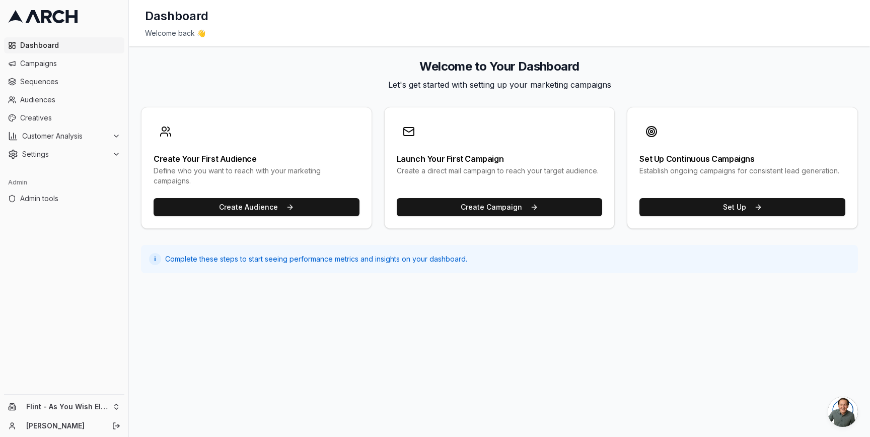
click at [377, 227] on div "Create Your First Audience Define who you want to reach with your marketing cam…" at bounding box center [499, 168] width 717 height 122
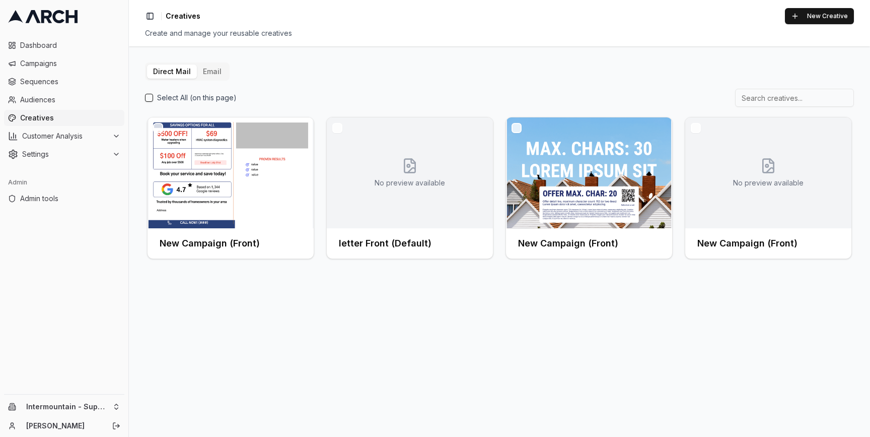
click at [206, 69] on button "Email" at bounding box center [212, 71] width 31 height 14
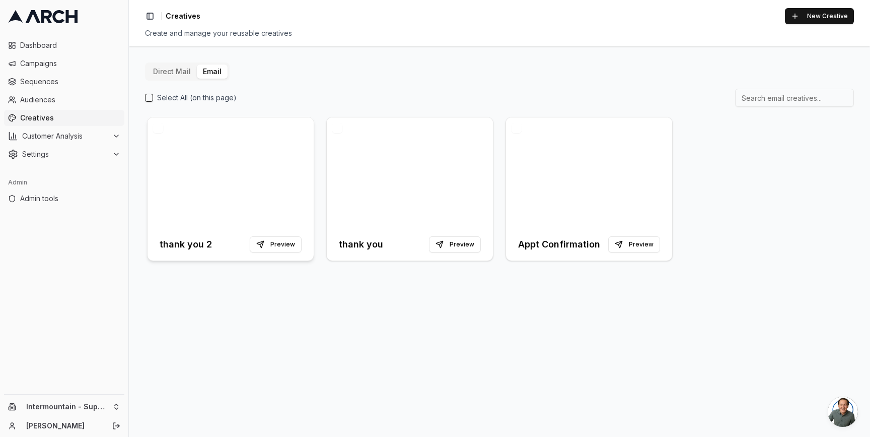
click at [245, 150] on div at bounding box center [231, 172] width 166 height 111
click at [153, 126] on div at bounding box center [231, 172] width 166 height 111
click at [156, 129] on button "button" at bounding box center [158, 128] width 10 height 10
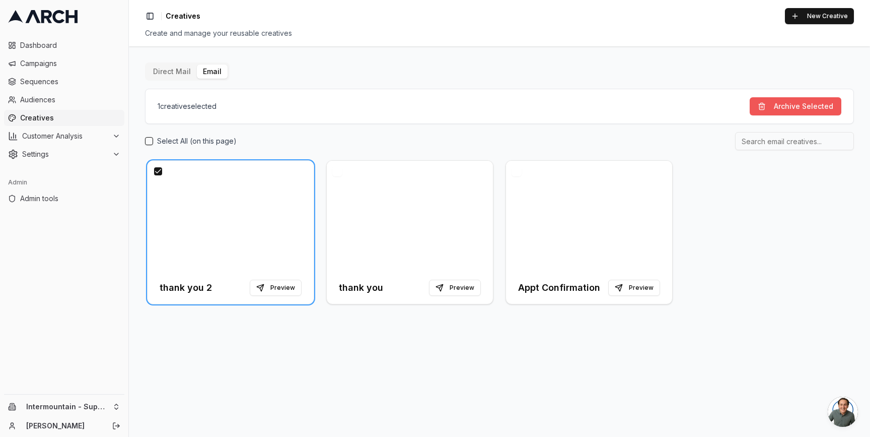
click at [786, 105] on button "Archive Selected" at bounding box center [796, 106] width 92 height 18
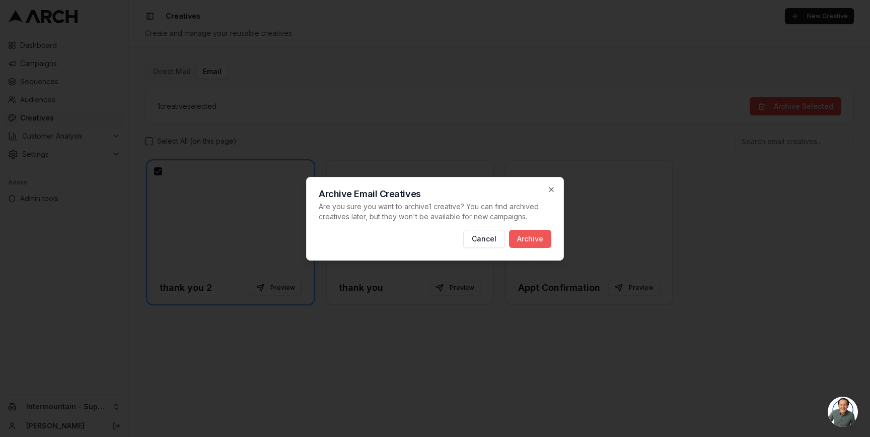
click at [531, 240] on button "Archive" at bounding box center [530, 239] width 42 height 18
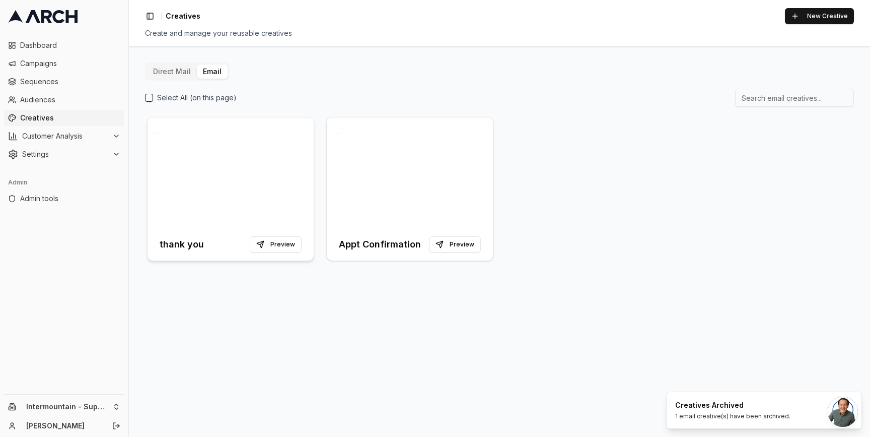
click at [219, 155] on div at bounding box center [231, 172] width 166 height 111
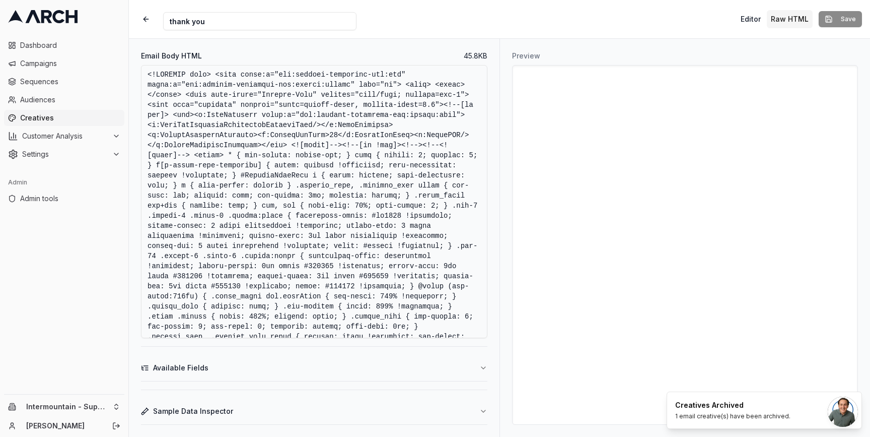
click at [245, 21] on input "thank you" at bounding box center [259, 21] width 193 height 18
type input "thank you - job booked"
click at [836, 18] on button "Save" at bounding box center [840, 19] width 43 height 16
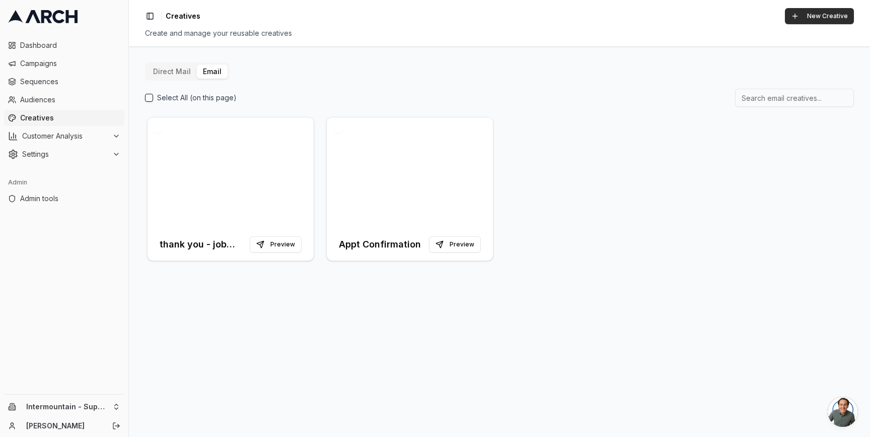
click at [819, 20] on button "New Creative" at bounding box center [819, 16] width 69 height 16
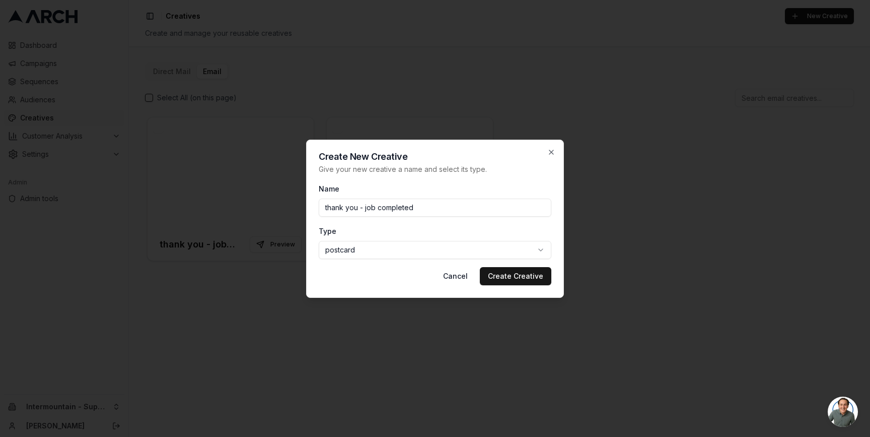
type input "thank you - job completed"
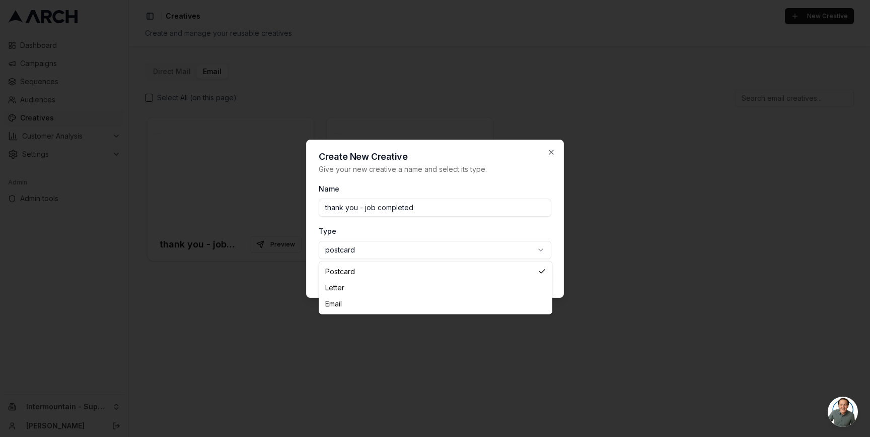
click at [495, 247] on body "Dashboard Campaigns Sequences Audiences Creatives Customer Analysis Settings Ad…" at bounding box center [435, 218] width 870 height 437
select select "email"
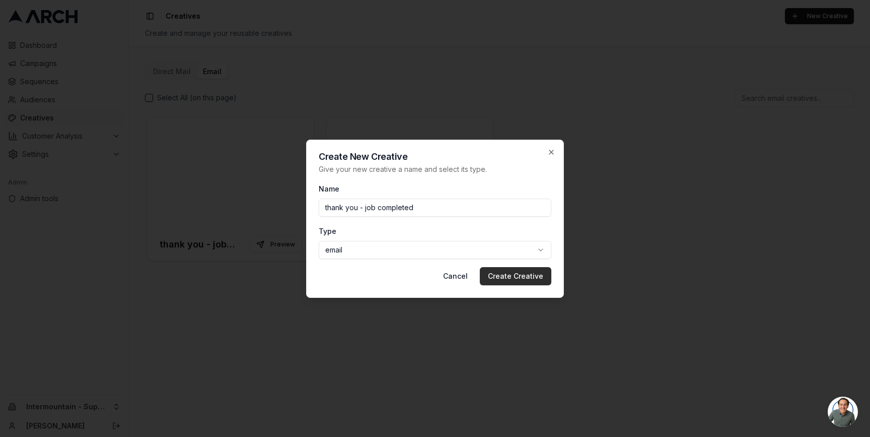
click at [522, 274] on button "Create Creative" at bounding box center [516, 276] width 72 height 18
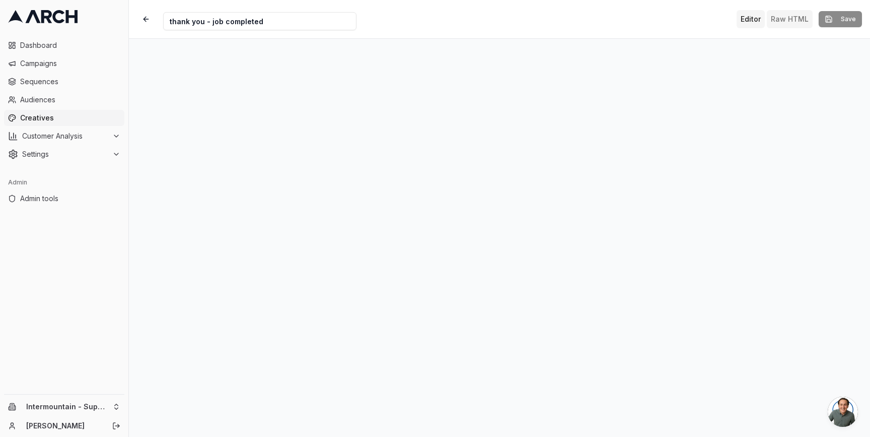
click at [801, 18] on button "Raw HTML" at bounding box center [790, 19] width 46 height 18
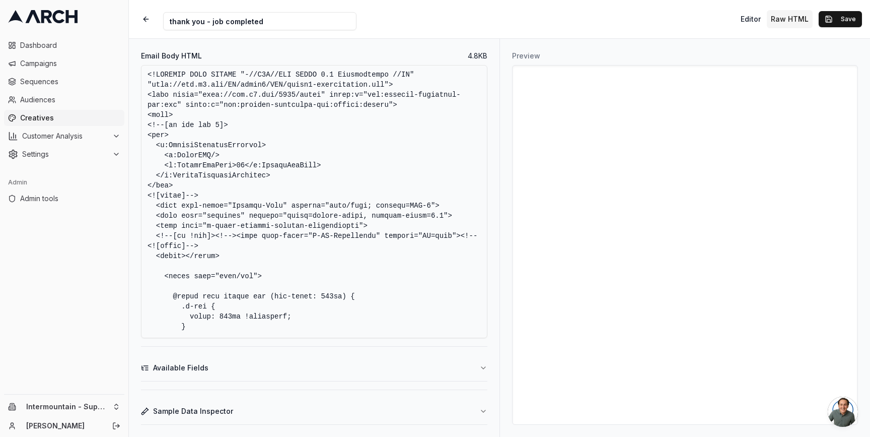
click at [322, 192] on textarea "Email Body HTML" at bounding box center [314, 201] width 346 height 273
paste textarea "html> <html xmlns:v="urn:schemas-microsoft-com:vml" xmlns:o="urn:schemas-micros…"
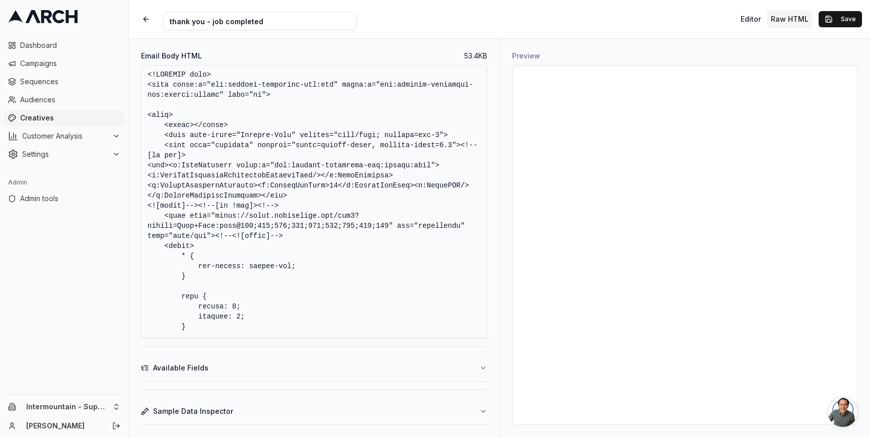
click at [396, 189] on textarea "Email Body HTML" at bounding box center [314, 201] width 346 height 273
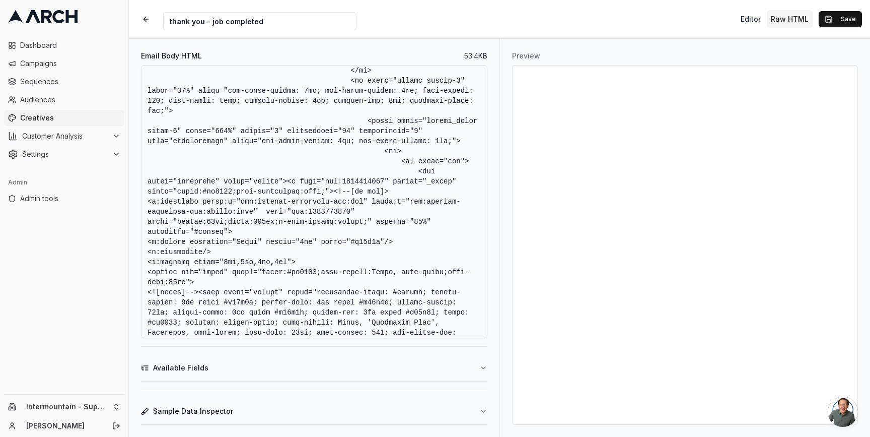
click at [357, 225] on textarea "Email Body HTML" at bounding box center [314, 201] width 346 height 273
click at [376, 170] on textarea "Email Body HTML" at bounding box center [314, 201] width 346 height 273
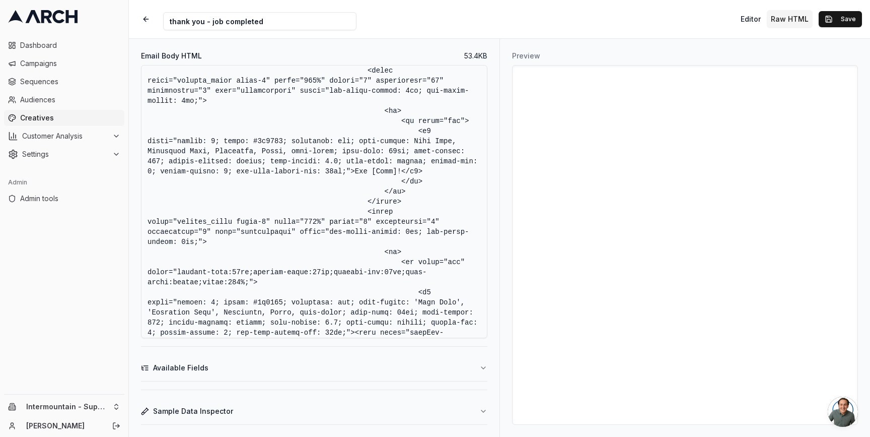
click at [484, 369] on icon "button" at bounding box center [483, 368] width 8 height 8
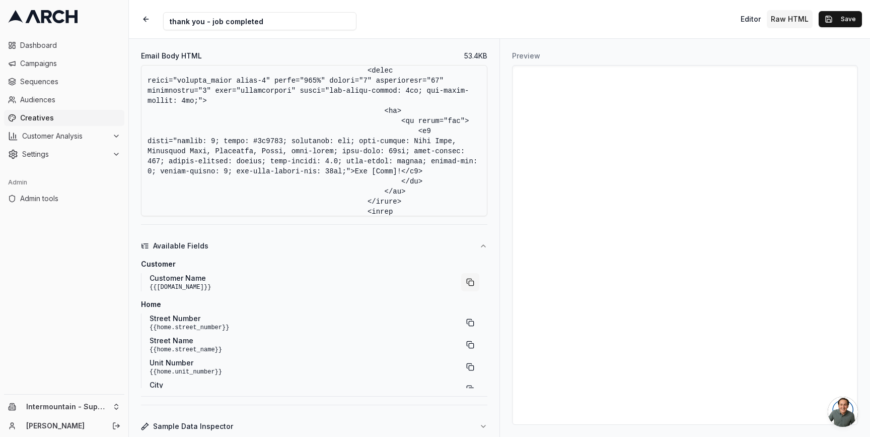
click at [467, 285] on button "button" at bounding box center [470, 282] width 18 height 18
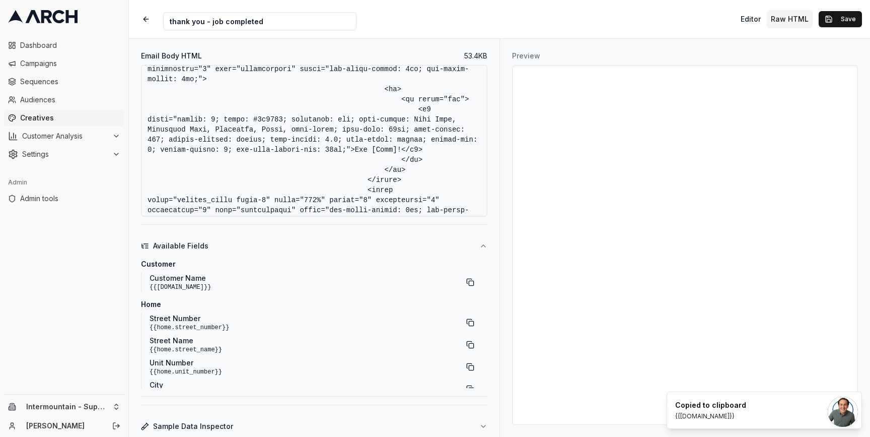
scroll to position [3663, 0]
drag, startPoint x: 417, startPoint y: 179, endPoint x: 395, endPoint y: 179, distance: 21.7
click at [395, 179] on textarea "Email Body HTML" at bounding box center [314, 140] width 346 height 151
paste textarea "{{[DOMAIN_NAME]}}"
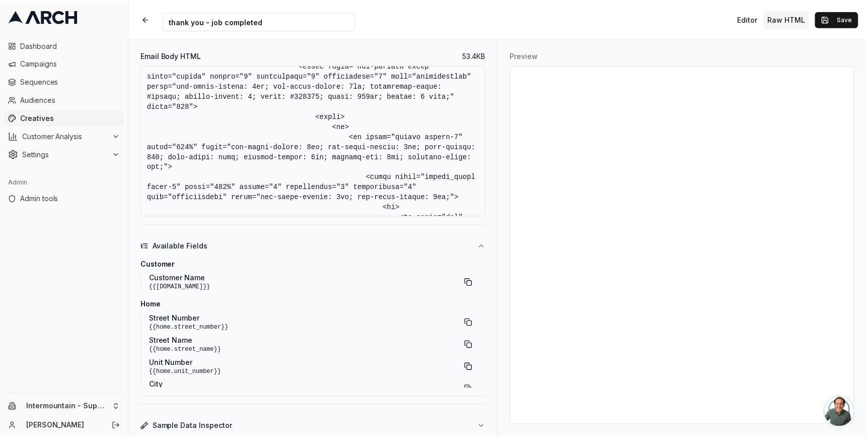
scroll to position [4155, 0]
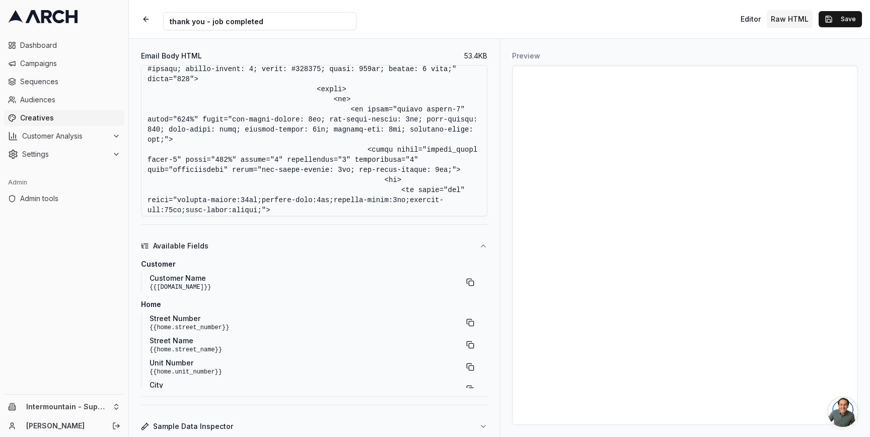
click at [484, 423] on icon "button" at bounding box center [483, 426] width 8 height 8
click at [474, 425] on button "Sample Data Inspector" at bounding box center [313, 426] width 344 height 26
click at [474, 425] on button "Sample Data Inspector" at bounding box center [314, 426] width 346 height 26
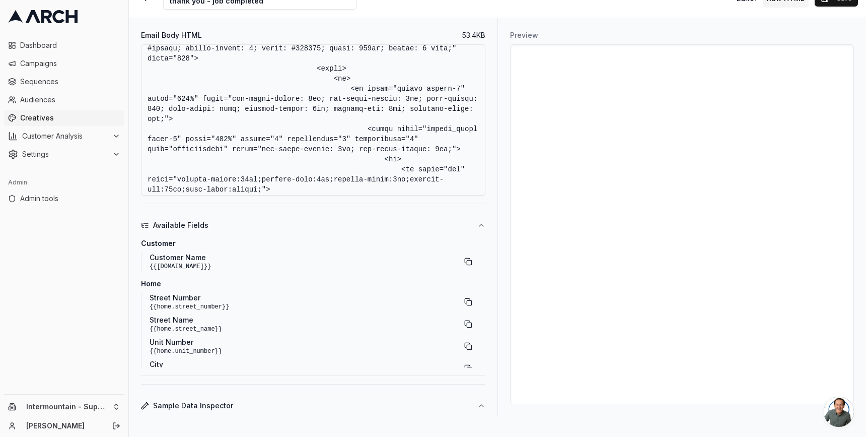
click at [412, 396] on button "Sample Data Inspector" at bounding box center [313, 405] width 344 height 26
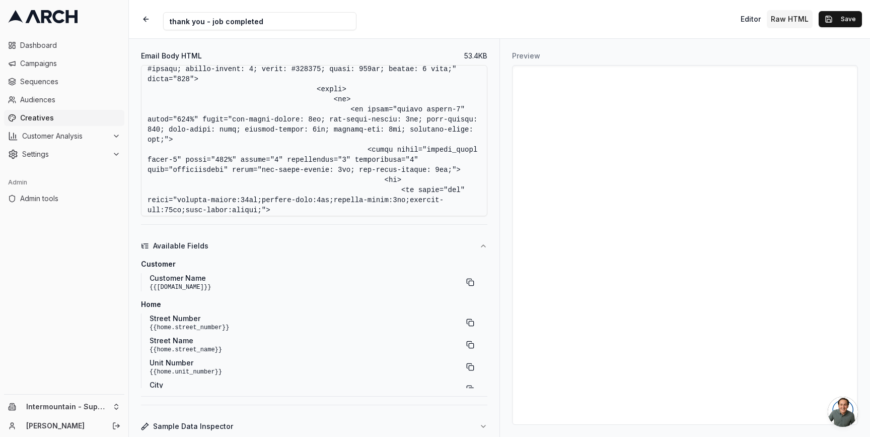
click at [406, 422] on button "Sample Data Inspector" at bounding box center [314, 426] width 346 height 26
click at [481, 242] on icon "button" at bounding box center [481, 246] width 8 height 8
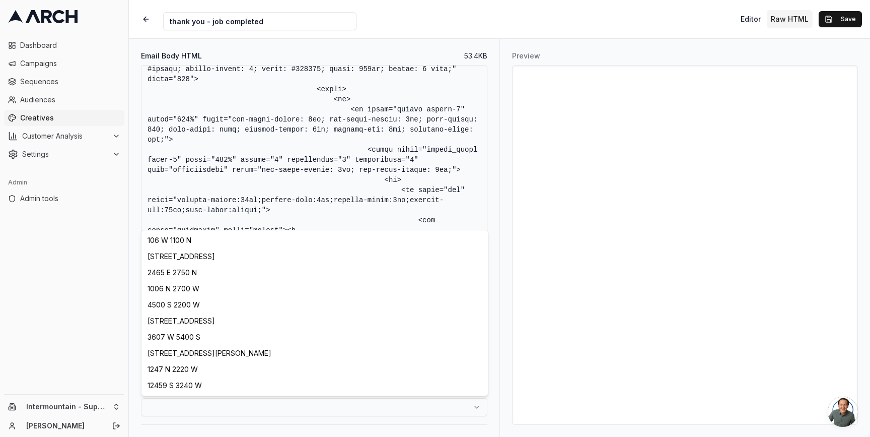
click at [445, 404] on html "Dashboard Campaigns Sequences Audiences Creatives Customer Analysis Settings Ad…" at bounding box center [435, 218] width 870 height 437
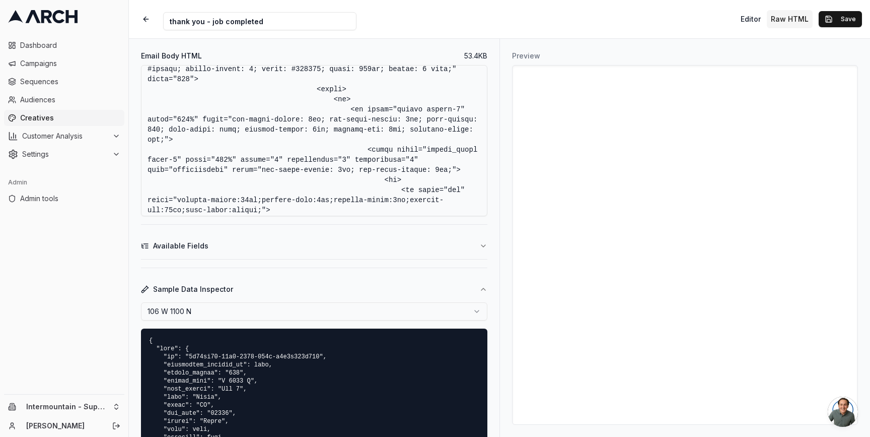
click at [476, 309] on html "Dashboard Campaigns Sequences Audiences Creatives Customer Analysis Settings Ad…" at bounding box center [435, 218] width 870 height 437
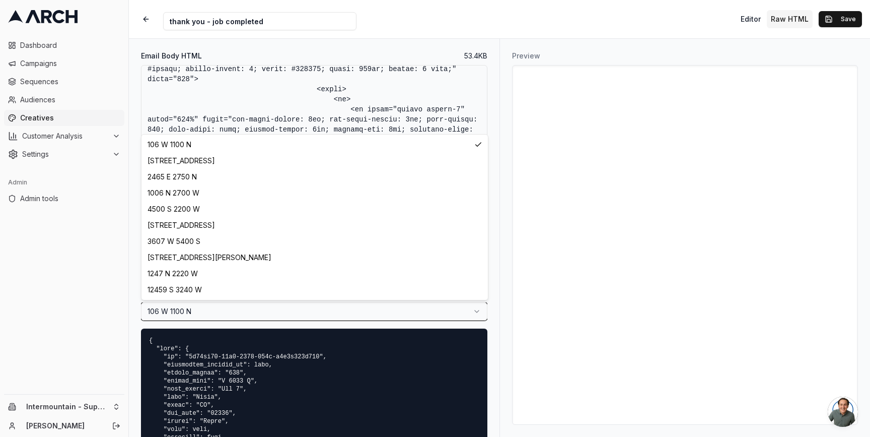
click at [476, 309] on html "Dashboard Campaigns Sequences Audiences Creatives Customer Analysis Settings Ad…" at bounding box center [435, 218] width 870 height 437
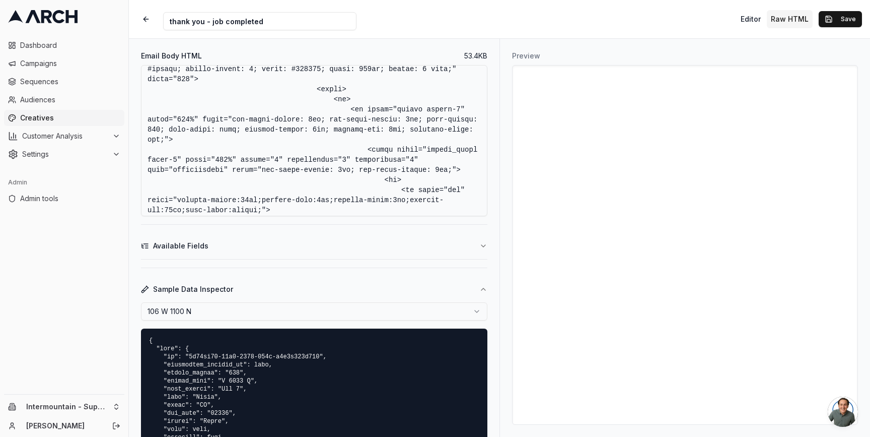
click at [476, 296] on button "Sample Data Inspector" at bounding box center [314, 289] width 346 height 26
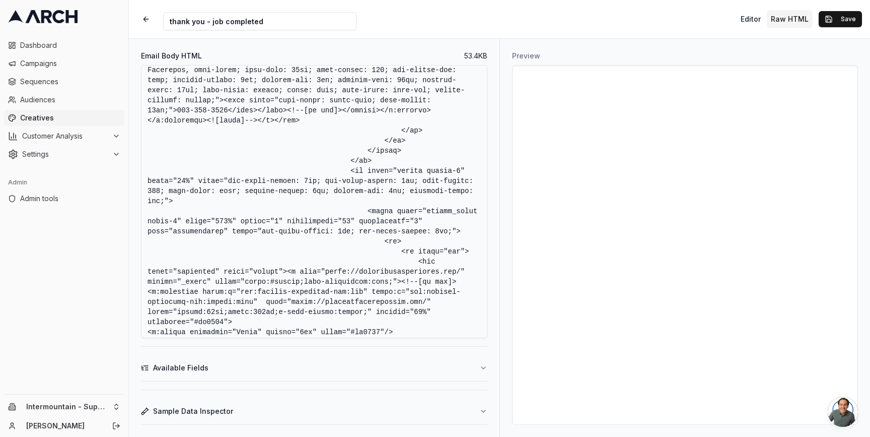
scroll to position [2310, 0]
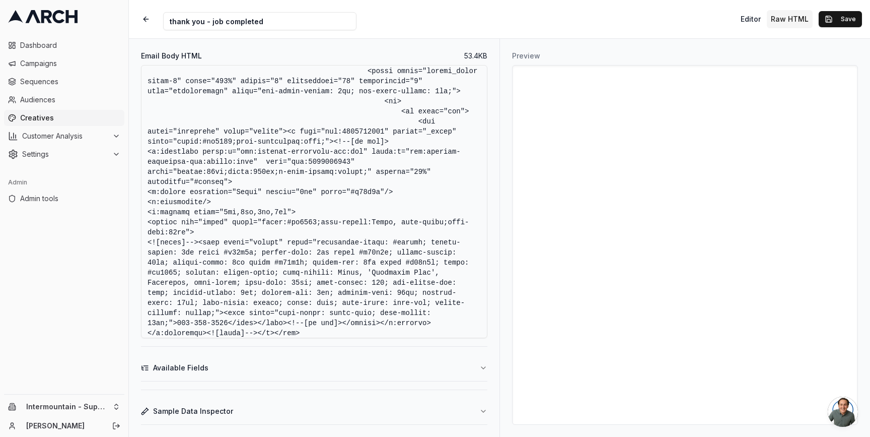
click at [377, 142] on textarea "Email Body HTML" at bounding box center [314, 201] width 346 height 273
drag, startPoint x: 289, startPoint y: 152, endPoint x: 333, endPoint y: 165, distance: 46.2
click at [333, 165] on textarea "Email Body HTML" at bounding box center [314, 201] width 346 height 273
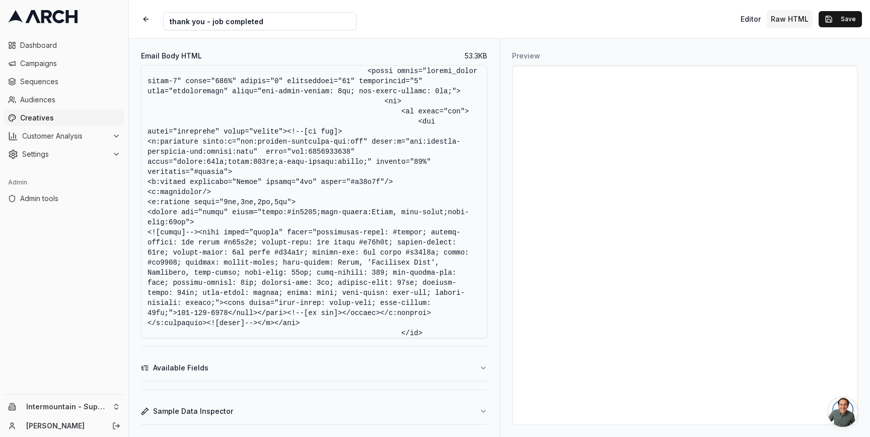
paste textarea "a href="[URL][DOMAIN_NAME]" target="_blank" style="color:#db0029;text-decoratio…"
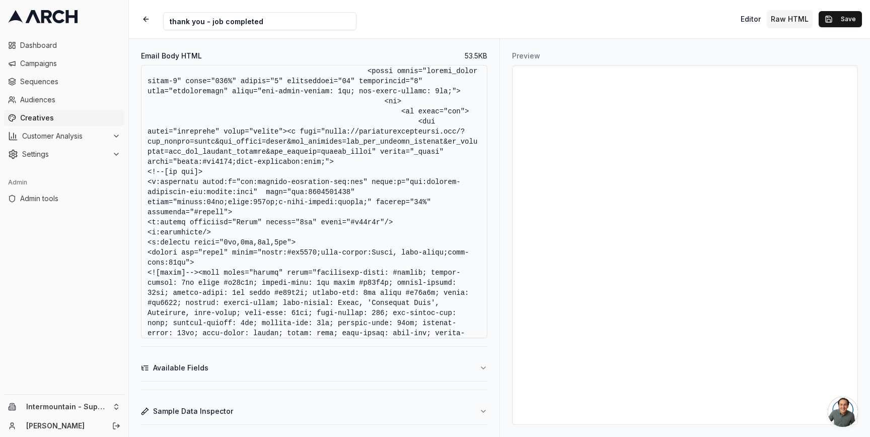
click at [383, 192] on textarea "Email Body HTML" at bounding box center [314, 201] width 346 height 273
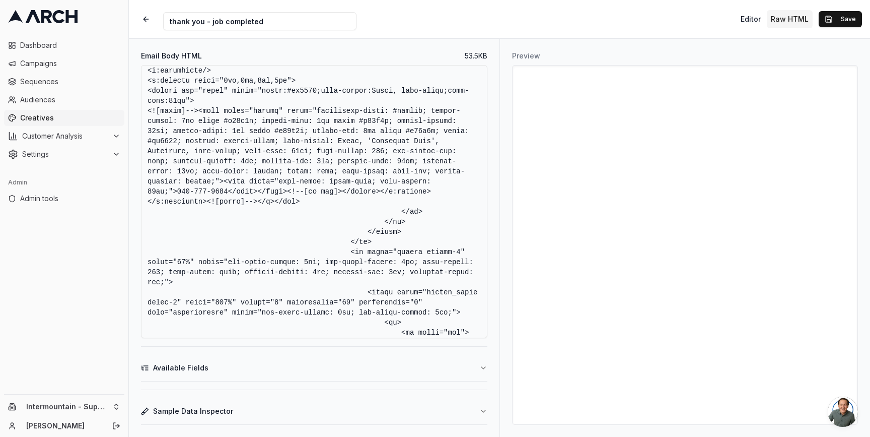
scroll to position [2467, 0]
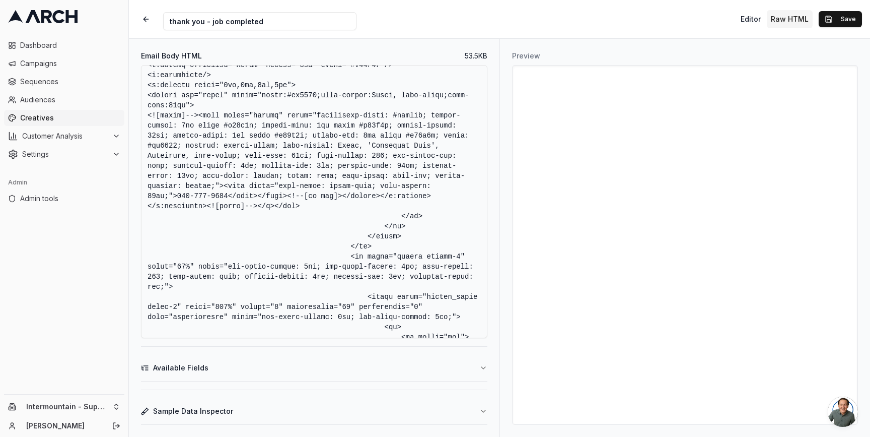
drag, startPoint x: 225, startPoint y: 205, endPoint x: 256, endPoint y: 218, distance: 34.1
click at [256, 218] on textarea "Email Body HTML" at bounding box center [314, 201] width 346 height 273
click at [247, 214] on textarea "Email Body HTML" at bounding box center [314, 201] width 346 height 273
drag, startPoint x: 257, startPoint y: 216, endPoint x: 225, endPoint y: 207, distance: 32.9
click at [225, 207] on textarea "Email Body HTML" at bounding box center [314, 201] width 346 height 273
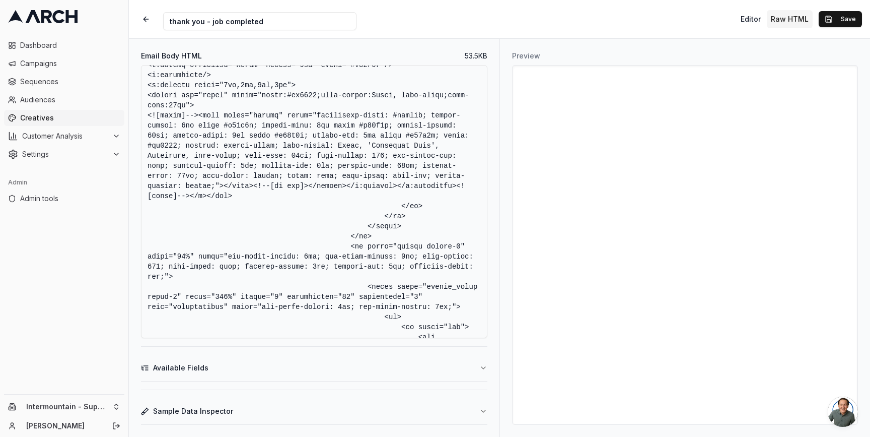
paste textarea "span style="word-break: break-word; line-height: 32px;">[PHONE_NUMBER]</span> <"
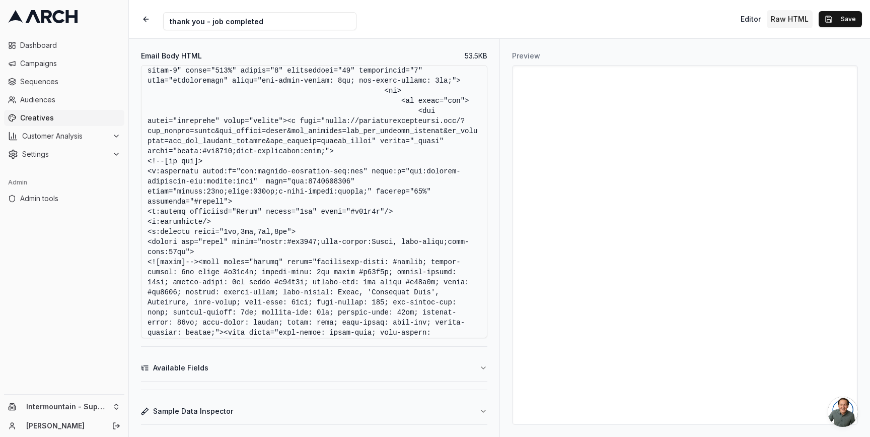
scroll to position [13399, 0]
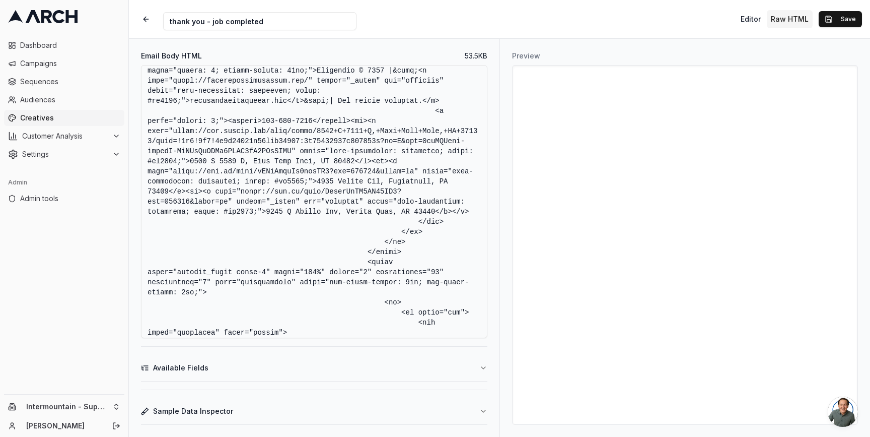
click at [240, 205] on textarea "Email Body HTML" at bounding box center [314, 201] width 346 height 273
drag, startPoint x: 437, startPoint y: 192, endPoint x: 367, endPoint y: 205, distance: 71.6
click at [367, 205] on textarea "Email Body HTML" at bounding box center [314, 201] width 346 height 273
click at [366, 200] on textarea "Email Body HTML" at bounding box center [314, 201] width 346 height 273
drag, startPoint x: 368, startPoint y: 202, endPoint x: 435, endPoint y: 192, distance: 67.7
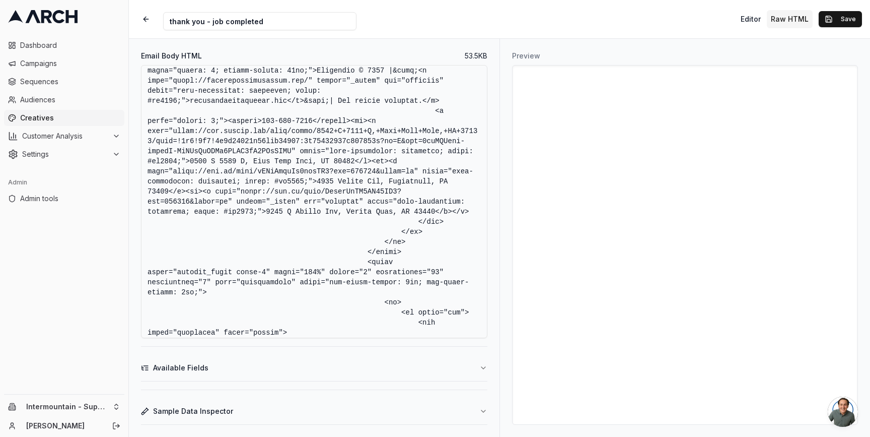
click at [435, 192] on textarea "Email Body HTML" at bounding box center [314, 201] width 346 height 273
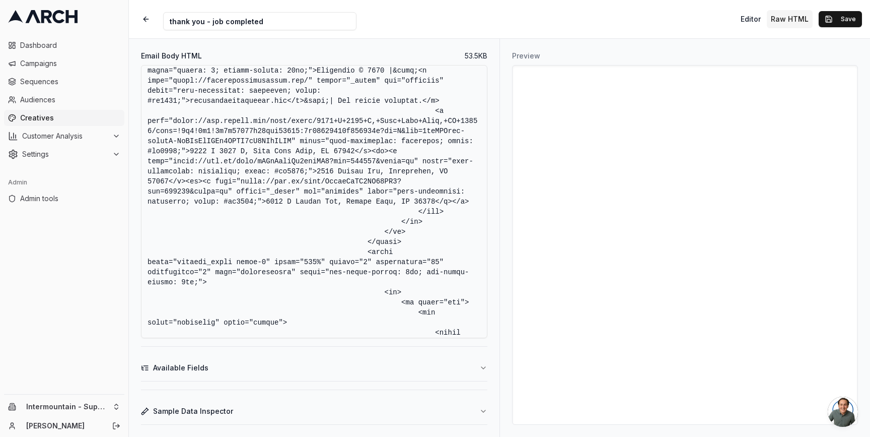
paste textarea "p style="margin: 0;"><strong><a href="[URL][DOMAIN_NAME]" target="_blank" style…"
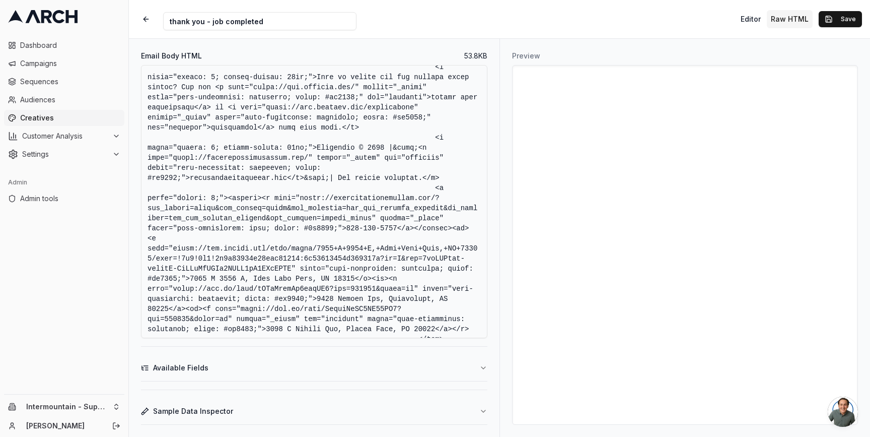
scroll to position [13286, 0]
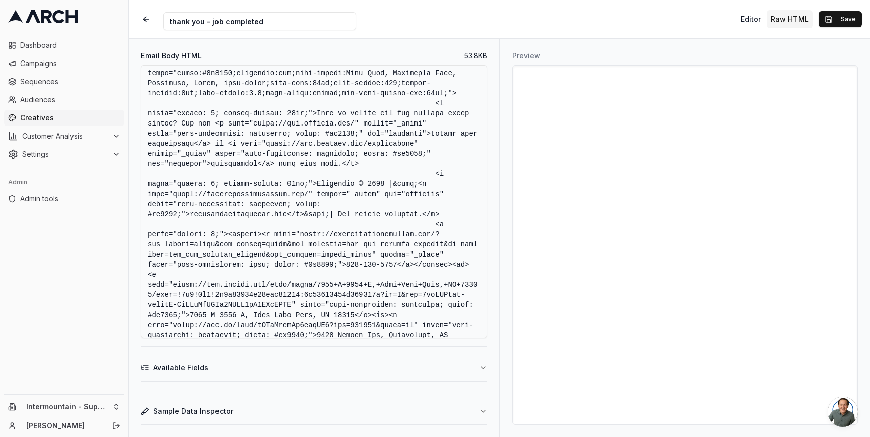
click at [298, 200] on textarea "Email Body HTML" at bounding box center [314, 201] width 346 height 273
drag, startPoint x: 254, startPoint y: 204, endPoint x: 355, endPoint y: 205, distance: 100.2
click at [355, 205] on textarea "Email Body HTML" at bounding box center [314, 201] width 346 height 273
paste textarea "[DOMAIN_NAME][URL]"
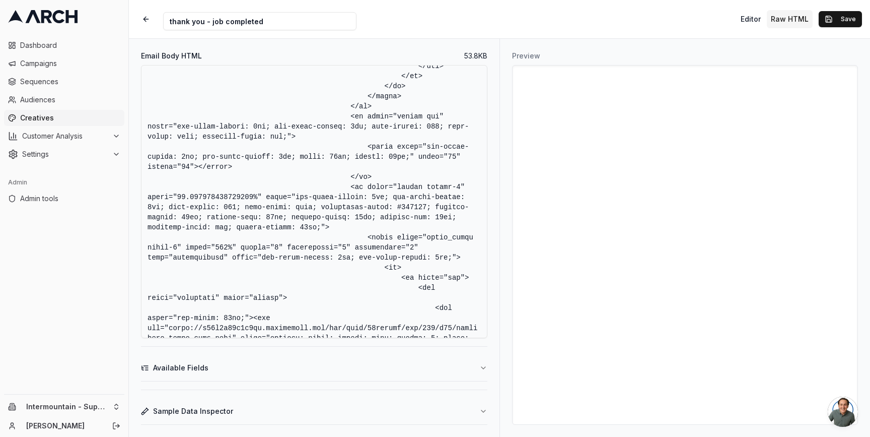
scroll to position [5942, 0]
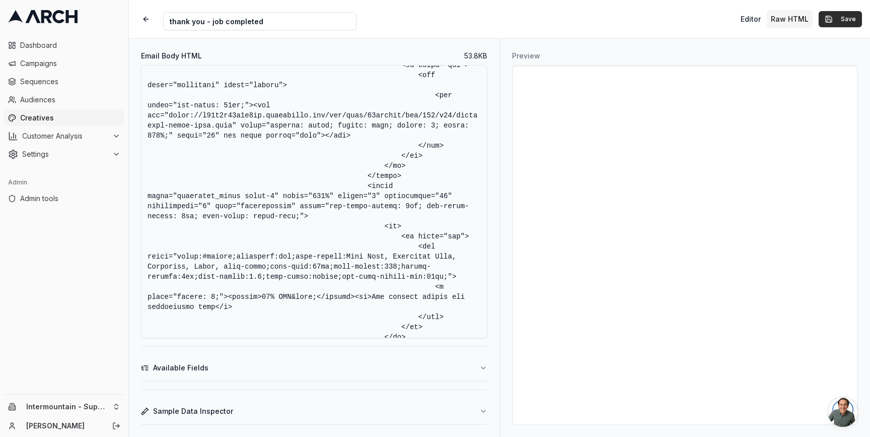
click at [835, 15] on button "Save" at bounding box center [840, 19] width 43 height 16
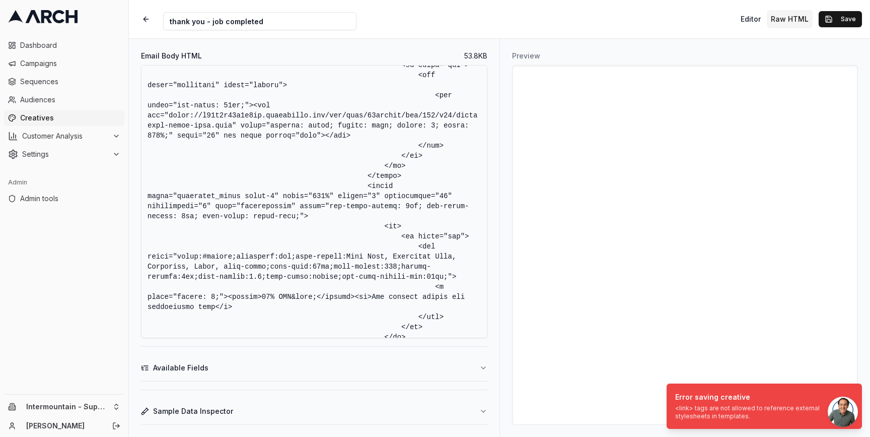
click at [287, 201] on textarea "Email Body HTML" at bounding box center [314, 201] width 346 height 273
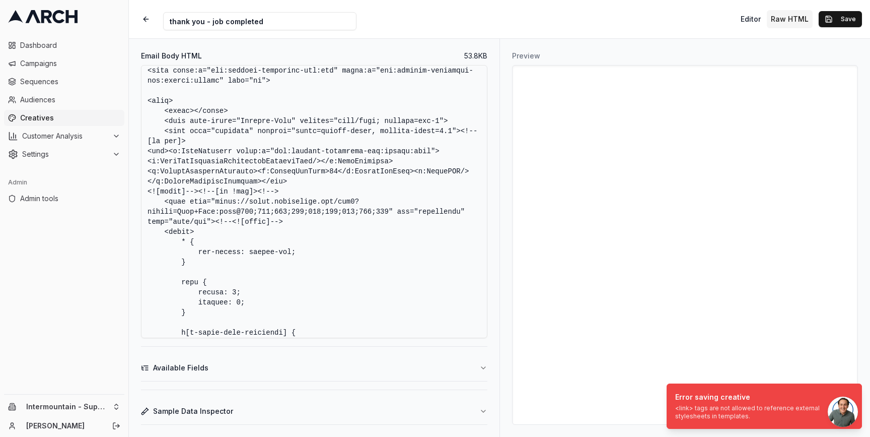
click at [163, 205] on textarea "Email Body HTML" at bounding box center [314, 201] width 346 height 273
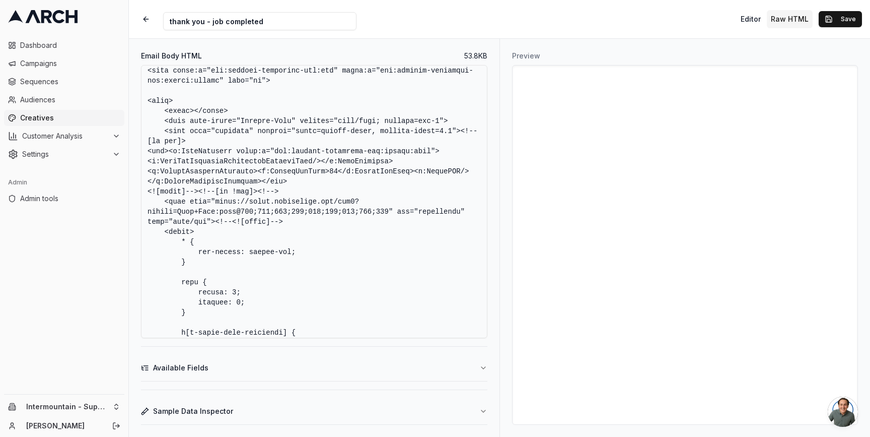
drag, startPoint x: 214, startPoint y: 223, endPoint x: 165, endPoint y: 201, distance: 54.1
click at [165, 201] on textarea "Email Body HTML" at bounding box center [314, 201] width 346 height 273
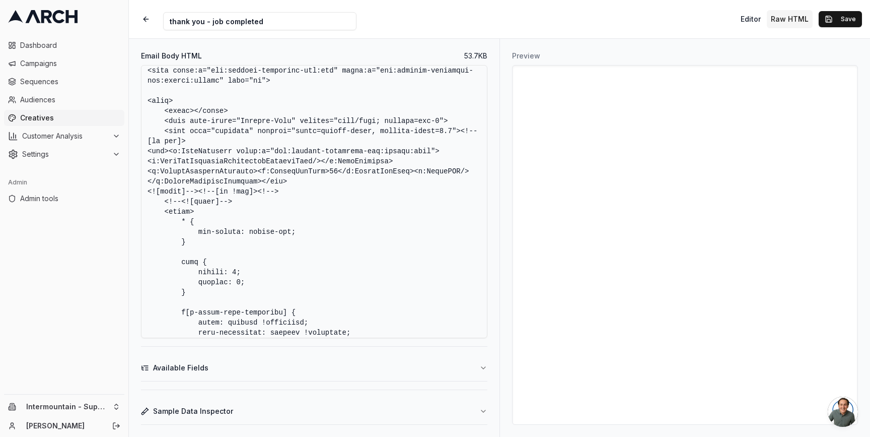
click at [309, 191] on textarea "Email Body HTML" at bounding box center [314, 201] width 346 height 273
type textarea "<!DOCTYPE html> <html xmlns:v="urn:schemas-microsoft-com:vml" xmlns:o="urn:sche…"
click at [477, 410] on button "Sample Data Inspector" at bounding box center [314, 411] width 346 height 26
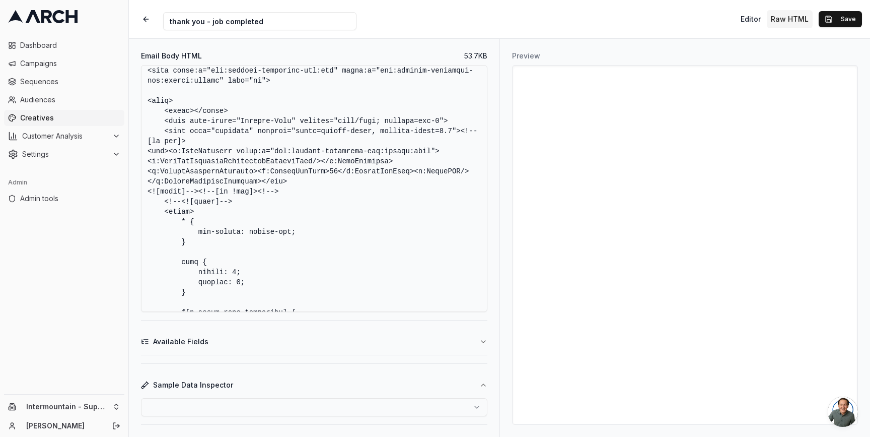
click at [440, 407] on html "Dashboard Campaigns Sequences Audiences Creatives Customer Analysis Settings Ad…" at bounding box center [435, 218] width 870 height 437
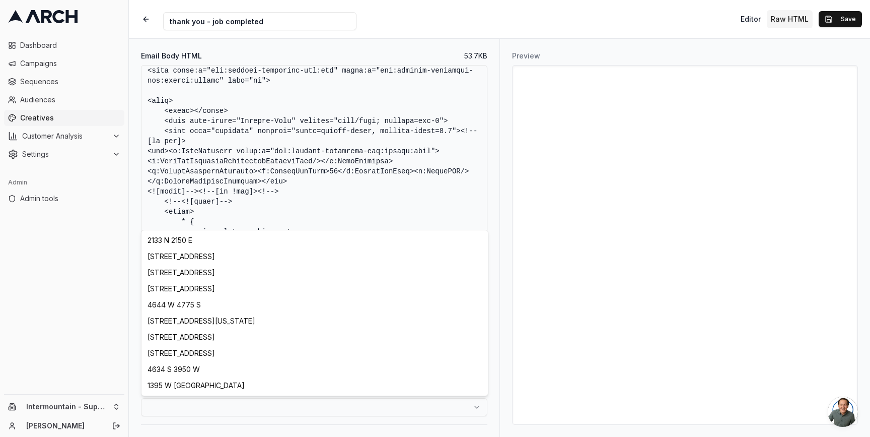
select select "ea212f5d-8d13-4b52-8aec-c3dff11e375a"
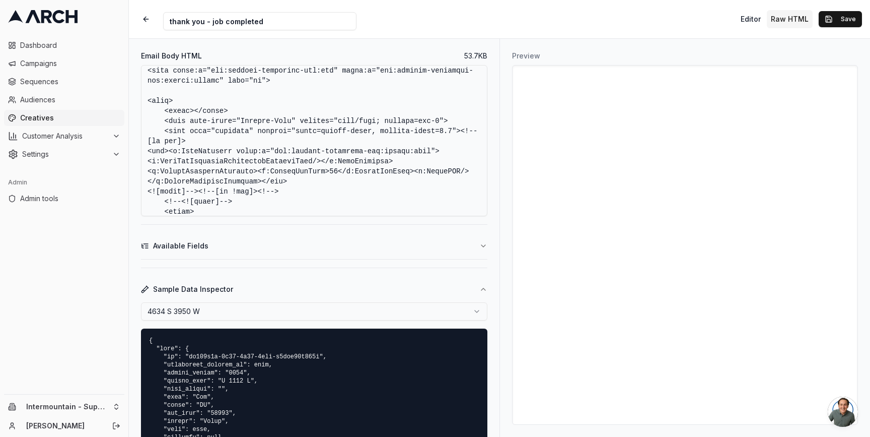
click at [504, 314] on div "Preview" at bounding box center [685, 238] width 371 height 398
click at [850, 17] on button "Save" at bounding box center [840, 19] width 43 height 16
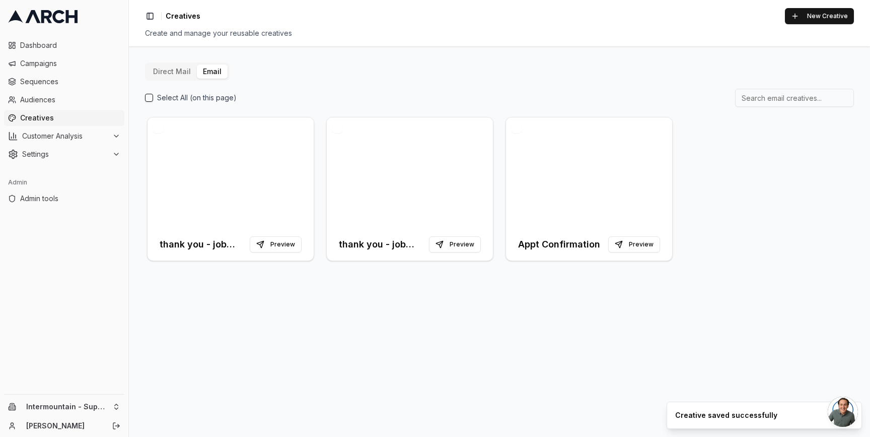
click at [263, 342] on div "Direct Mail Email Select All (on this page) thank you - job completed Preview t…" at bounding box center [499, 241] width 741 height 390
